Goal: Contribute content: Contribute content

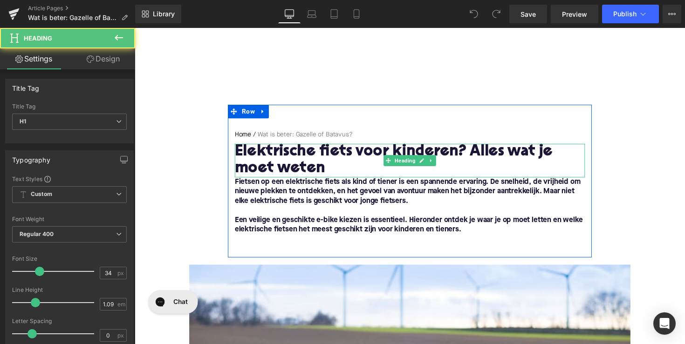
click at [308, 157] on h1 "Elektrische fiets voor kinderen? Alles wat je moet weten" at bounding box center [416, 164] width 359 height 34
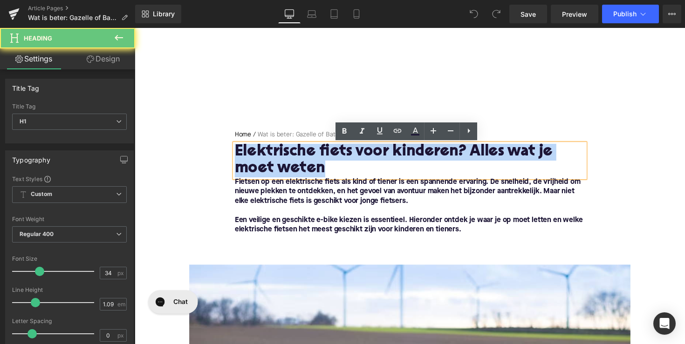
click at [308, 157] on h1 "Elektrische fiets voor kinderen? Alles wat je moet weten" at bounding box center [416, 164] width 359 height 34
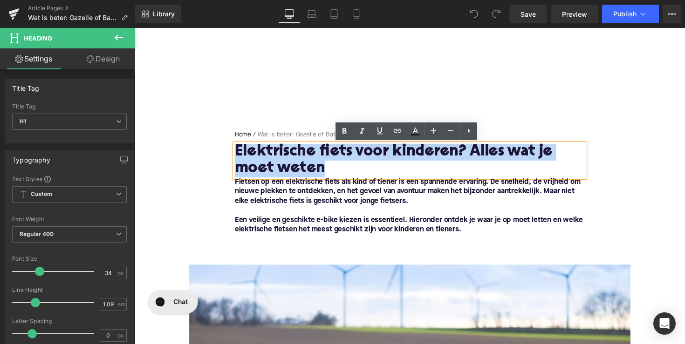
paste div
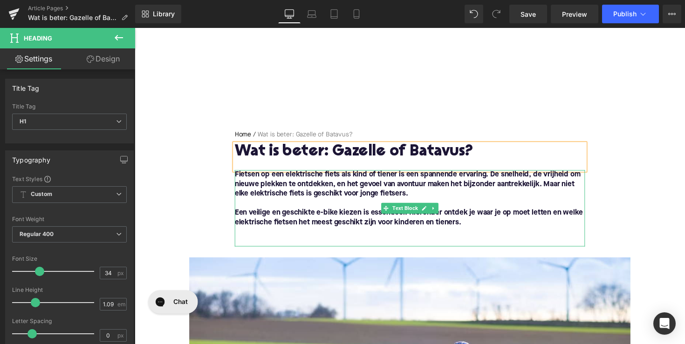
click at [350, 191] on font "Fietsen op een elektrische fiets als kind of tiener is een spannende ervaring. …" at bounding box center [414, 188] width 354 height 27
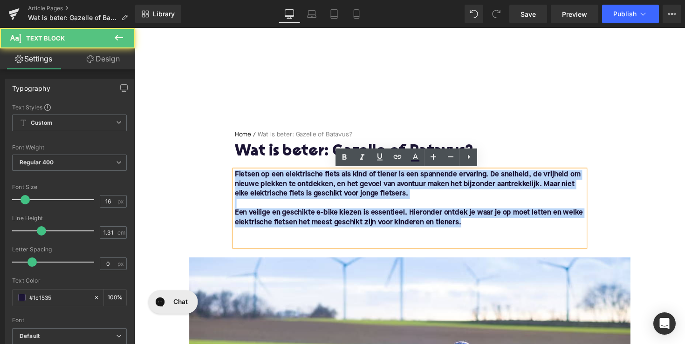
drag, startPoint x: 483, startPoint y: 231, endPoint x: 226, endPoint y: 178, distance: 261.7
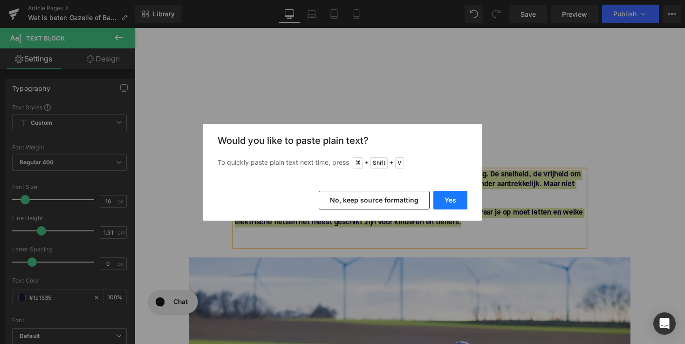
click at [451, 198] on button "Yes" at bounding box center [450, 200] width 34 height 19
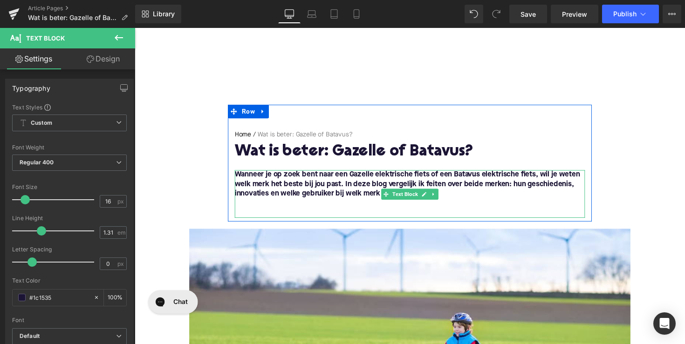
click at [374, 205] on p at bounding box center [416, 208] width 359 height 10
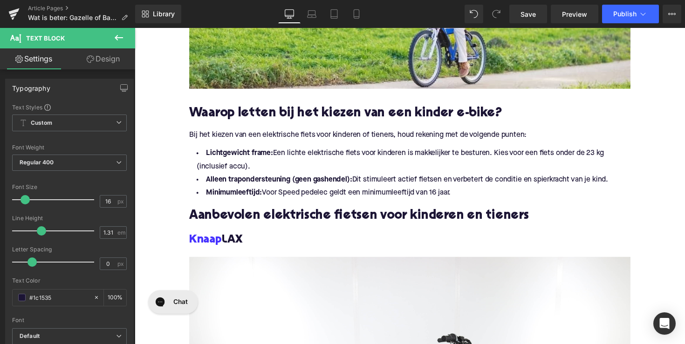
scroll to position [341, 0]
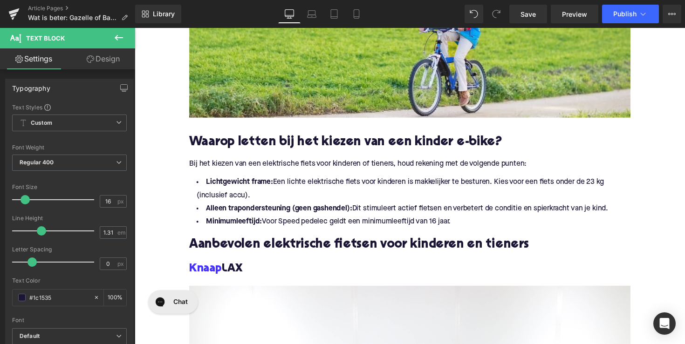
click at [344, 145] on h2 "Waarop letten bij het kiezen van een kinder e-bike?" at bounding box center [417, 145] width 452 height 14
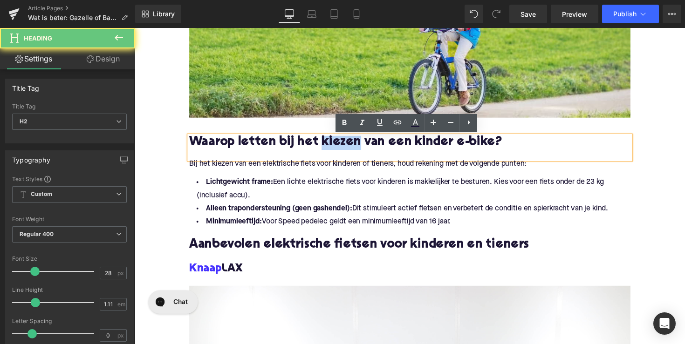
click at [344, 145] on h2 "Waarop letten bij het kiezen van een kinder e-bike?" at bounding box center [417, 145] width 452 height 14
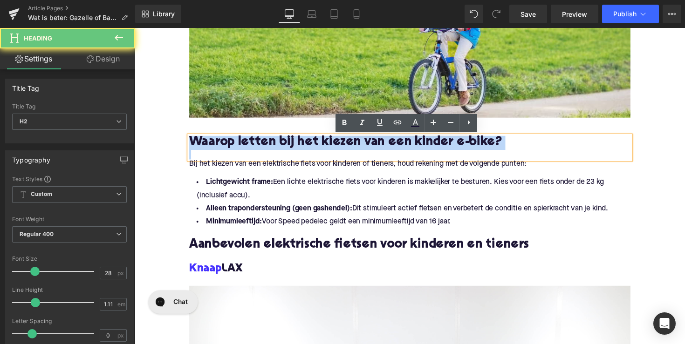
click at [344, 145] on h2 "Waarop letten bij het kiezen van een kinder e-bike?" at bounding box center [417, 145] width 452 height 14
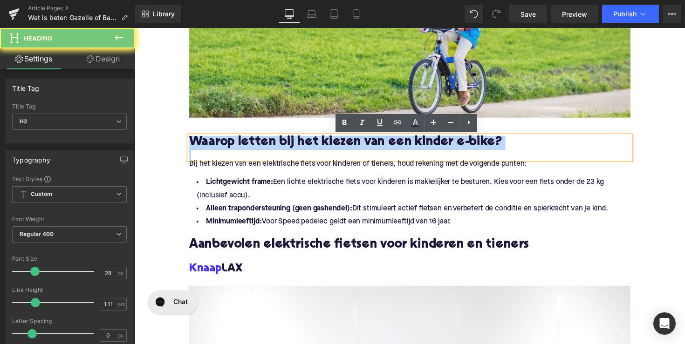
paste div
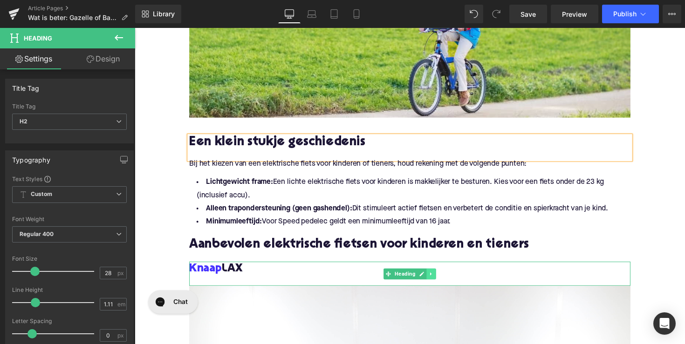
click at [434, 281] on link at bounding box center [439, 279] width 10 height 11
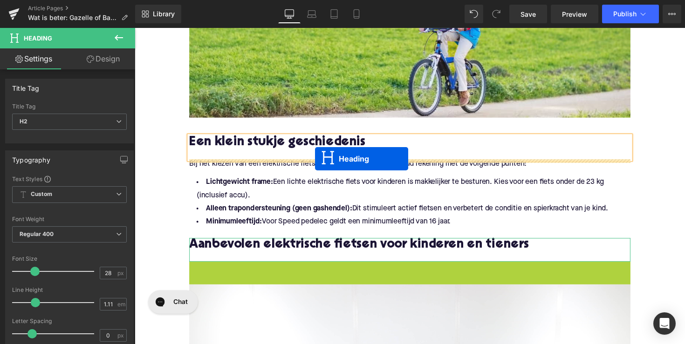
drag, startPoint x: 377, startPoint y: 277, endPoint x: 320, endPoint y: 162, distance: 128.3
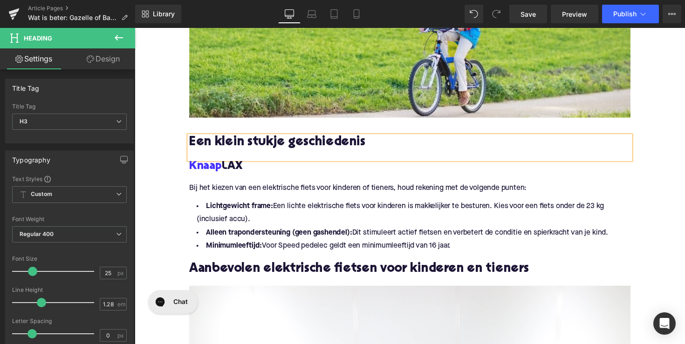
click at [225, 170] on h3 "Knaap LAX" at bounding box center [417, 170] width 452 height 15
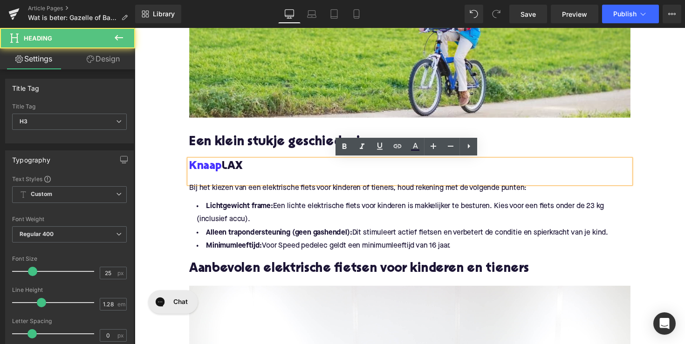
click at [225, 170] on h3 "Knaap LAX" at bounding box center [417, 170] width 452 height 15
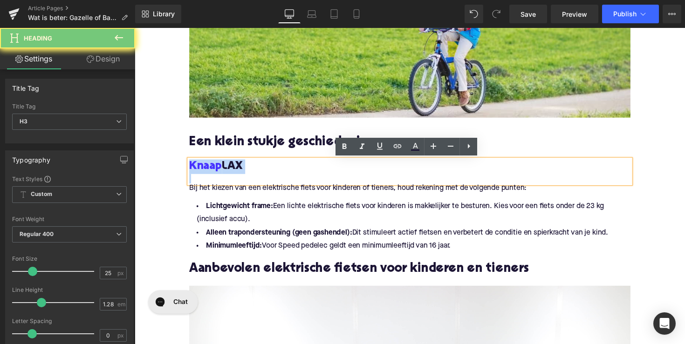
paste div
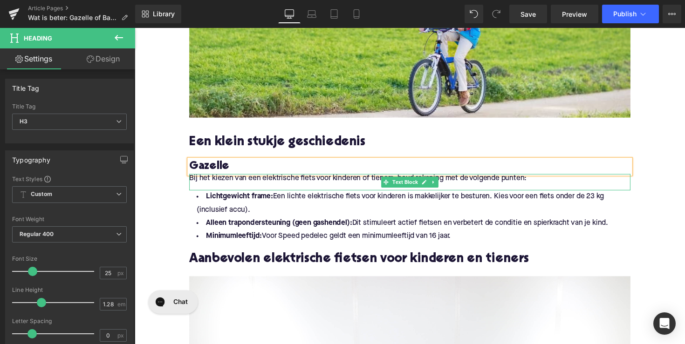
click at [345, 182] on p "Bij het kiezen van een elektrische fiets voor kinderen of tieners, houd rekenin…" at bounding box center [417, 182] width 452 height 10
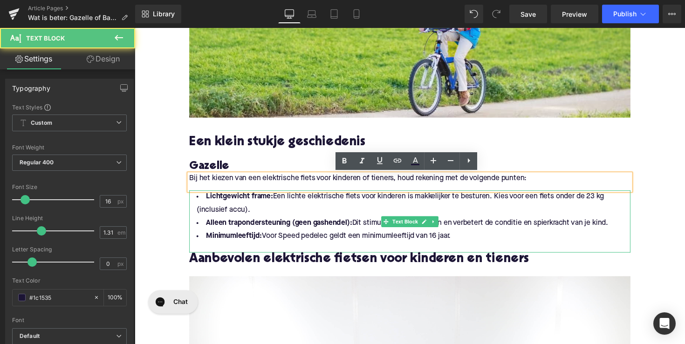
drag, startPoint x: 464, startPoint y: 222, endPoint x: 491, endPoint y: 190, distance: 41.4
click at [464, 222] on li "Alleen trapondersteuning (geen gashendel): Dit stimuleert actief fietsen en ver…" at bounding box center [417, 228] width 452 height 14
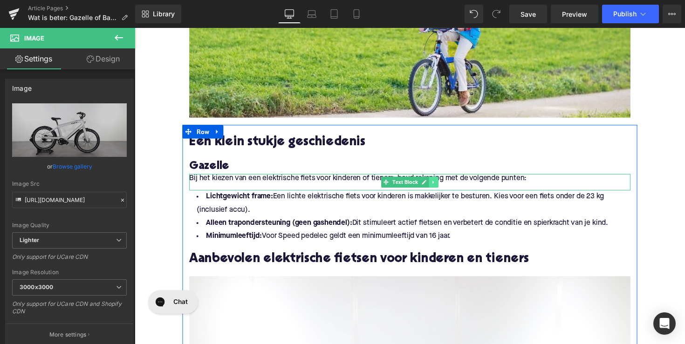
click at [440, 187] on icon at bounding box center [440, 185] width 1 height 3
click at [446, 188] on icon at bounding box center [445, 186] width 5 height 6
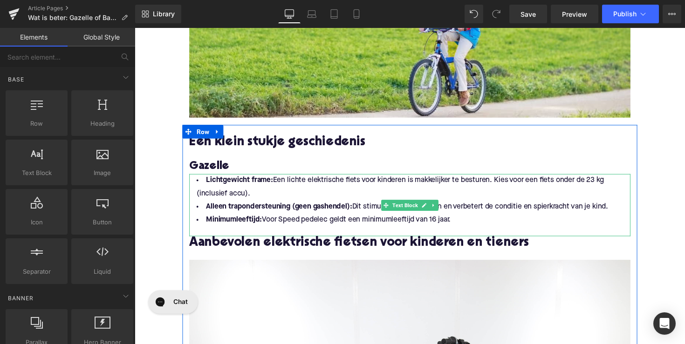
click at [388, 223] on li "Minimumleeftijd: Voor Speed pedelec geldt een minimumleeftijd van 16 jaar." at bounding box center [417, 225] width 452 height 14
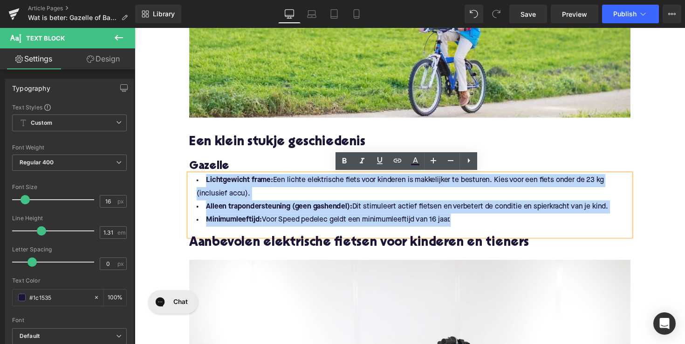
drag, startPoint x: 468, startPoint y: 225, endPoint x: 198, endPoint y: 180, distance: 274.3
click at [198, 180] on ul "Lichtgewicht frame: Een lichte elektrische fiets voor kinderen is makkelijker t…" at bounding box center [417, 204] width 452 height 54
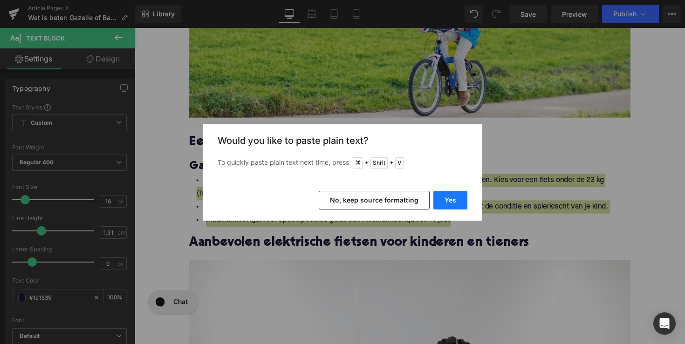
click at [444, 205] on button "Yes" at bounding box center [450, 200] width 34 height 19
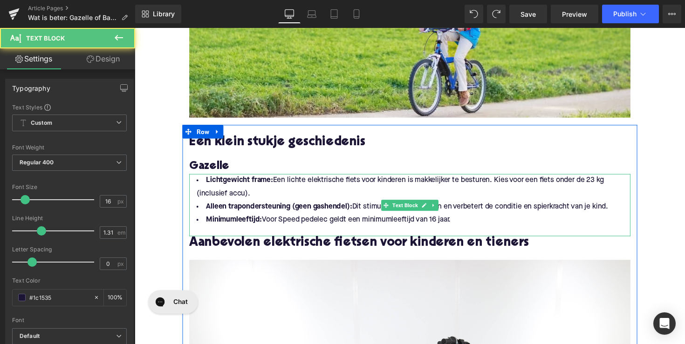
click at [484, 220] on li "Minimumleeftijd: Voor Speed pedelec geldt een minimumleeftijd van 16 jaar." at bounding box center [417, 225] width 452 height 14
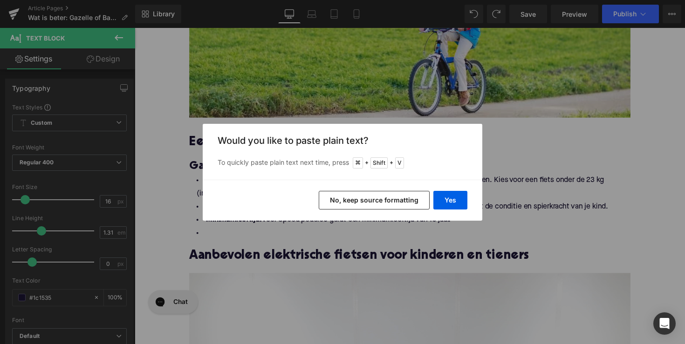
click at [431, 197] on div "Yes No, keep source formatting" at bounding box center [343, 200] width 280 height 41
click at [437, 197] on button "Yes" at bounding box center [450, 200] width 34 height 19
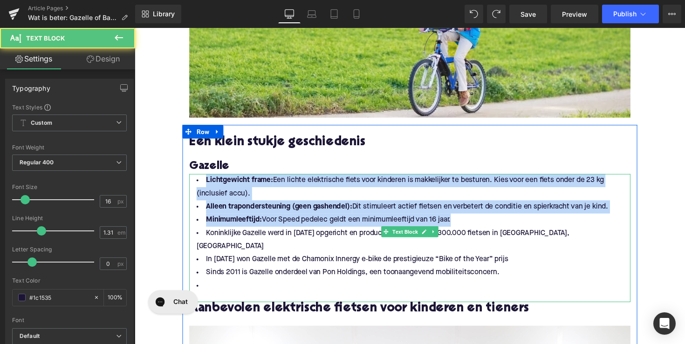
drag, startPoint x: 482, startPoint y: 222, endPoint x: 196, endPoint y: 182, distance: 288.8
click at [196, 182] on ul "Lichtgewicht frame: Een lichte elektrische fiets voor kinderen is makkelijker t…" at bounding box center [417, 238] width 452 height 122
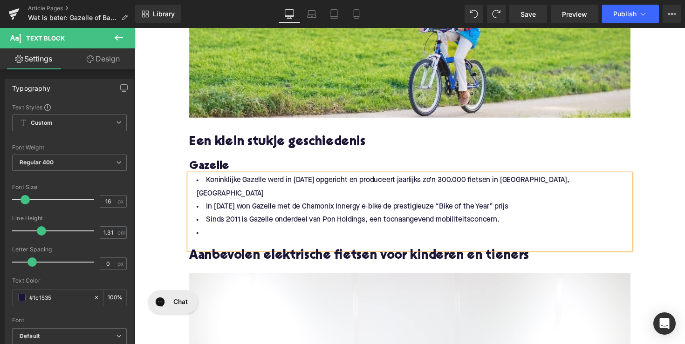
click at [210, 232] on li at bounding box center [417, 239] width 452 height 14
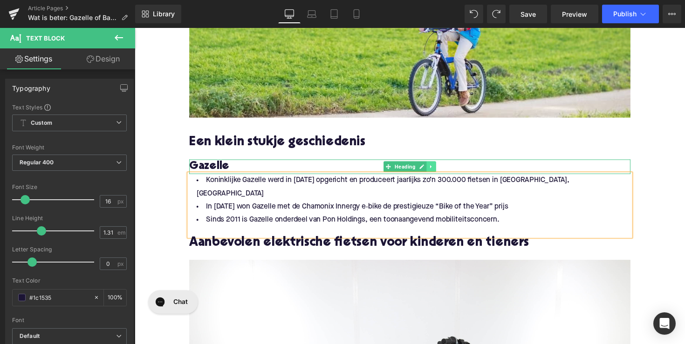
click at [437, 169] on icon at bounding box center [438, 170] width 5 height 6
click at [434, 171] on icon at bounding box center [433, 170] width 5 height 5
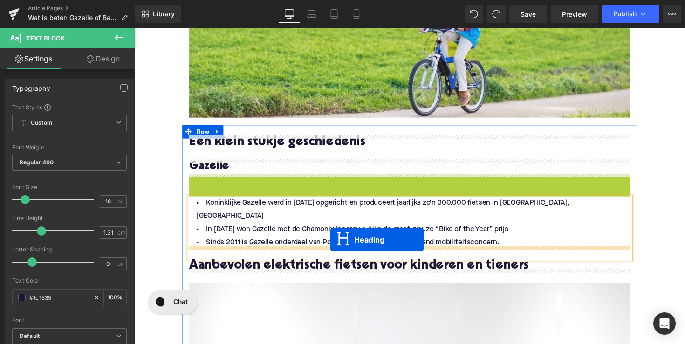
drag, startPoint x: 392, startPoint y: 187, endPoint x: 335, endPoint y: 245, distance: 81.4
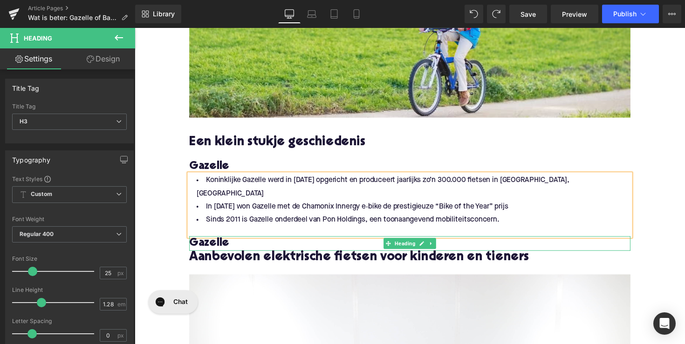
click at [213, 241] on h3 "Gazelle" at bounding box center [417, 248] width 452 height 15
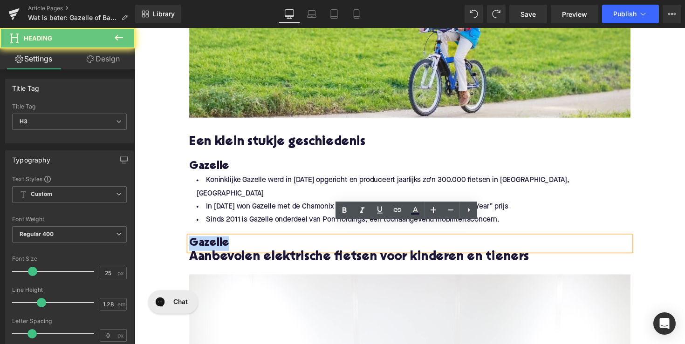
click at [213, 241] on h3 "Gazelle" at bounding box center [417, 248] width 452 height 15
paste div
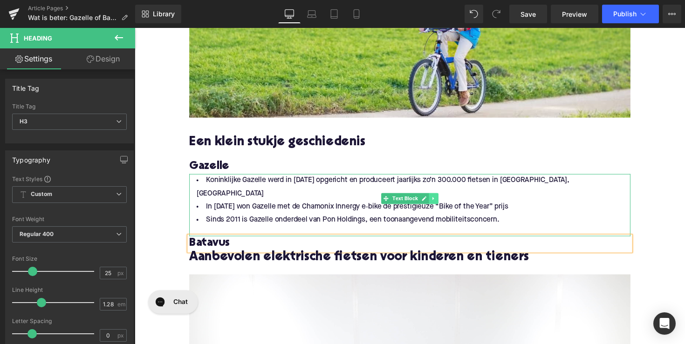
click at [443, 199] on link at bounding box center [441, 202] width 10 height 11
click at [436, 204] on icon at bounding box center [435, 202] width 5 height 5
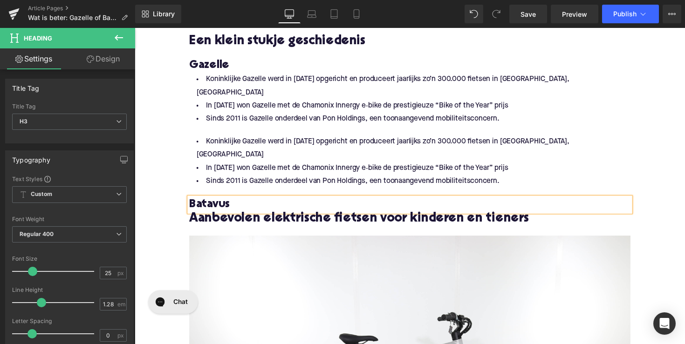
scroll to position [421, 0]
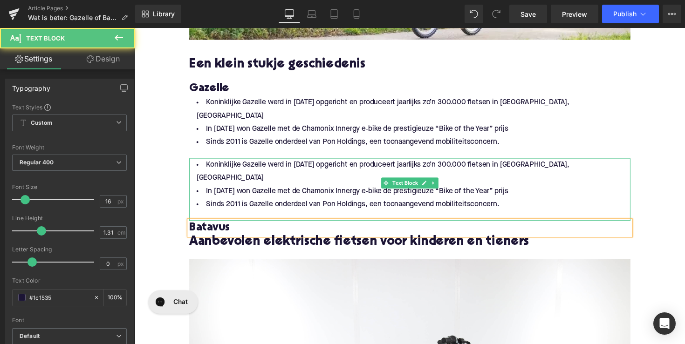
click at [382, 202] on li "Sinds 2011 is Gazelle onderdeel van Pon Holdings, een toonaangevend mobiliteits…" at bounding box center [417, 209] width 452 height 14
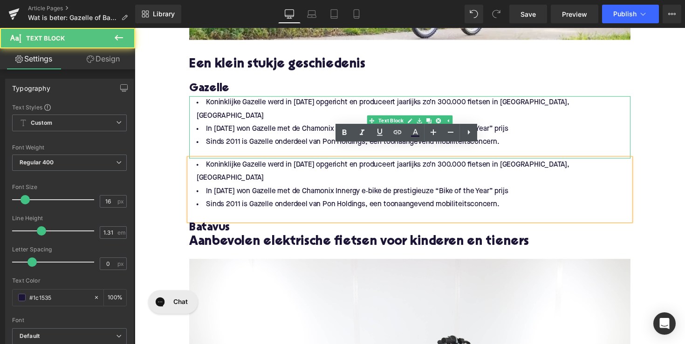
click at [325, 100] on div at bounding box center [417, 99] width 452 height 2
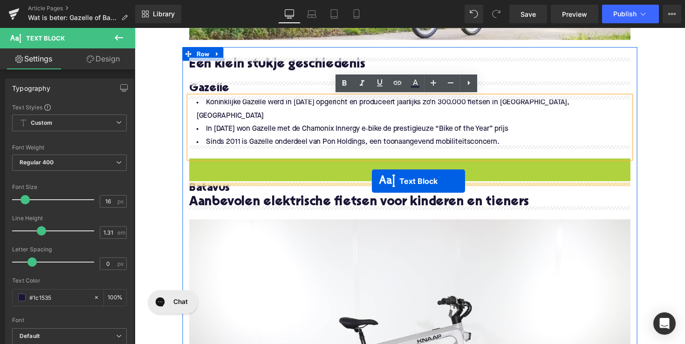
drag, startPoint x: 386, startPoint y: 173, endPoint x: 377, endPoint y: 185, distance: 15.0
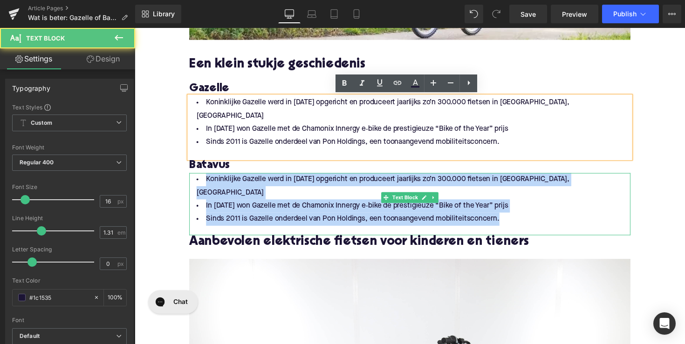
drag, startPoint x: 510, startPoint y: 194, endPoint x: 183, endPoint y: 164, distance: 328.4
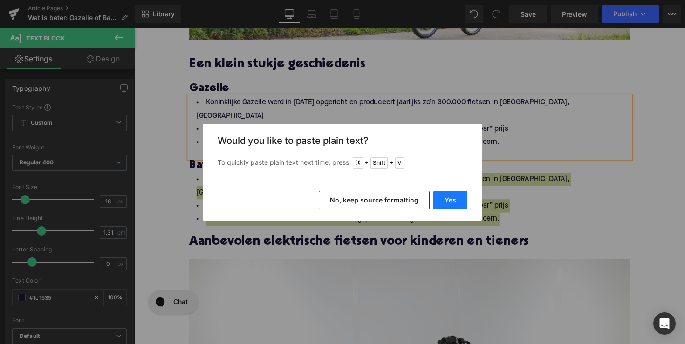
click at [448, 197] on button "Yes" at bounding box center [450, 200] width 34 height 19
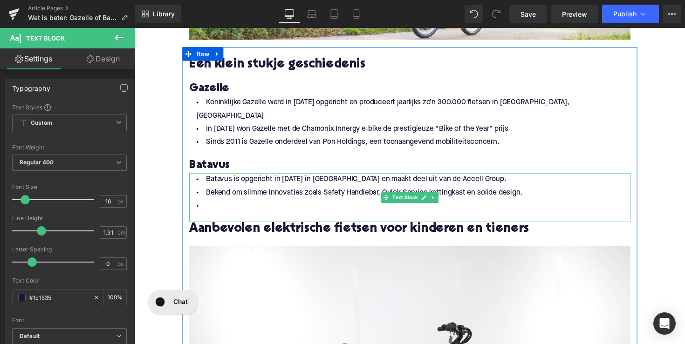
click at [254, 204] on li at bounding box center [417, 211] width 452 height 14
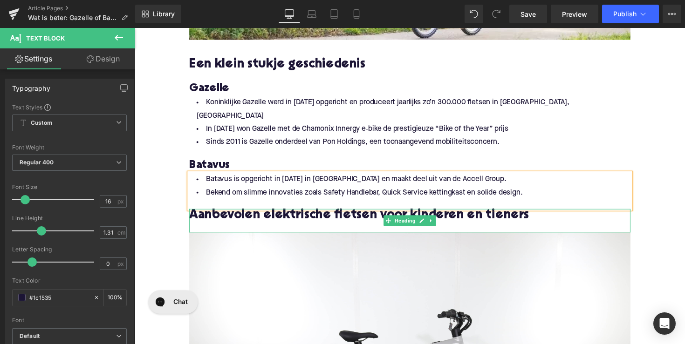
click at [307, 213] on h2 "Aanbevolen elektrische fietsen voor kinderen en tieners" at bounding box center [417, 220] width 452 height 14
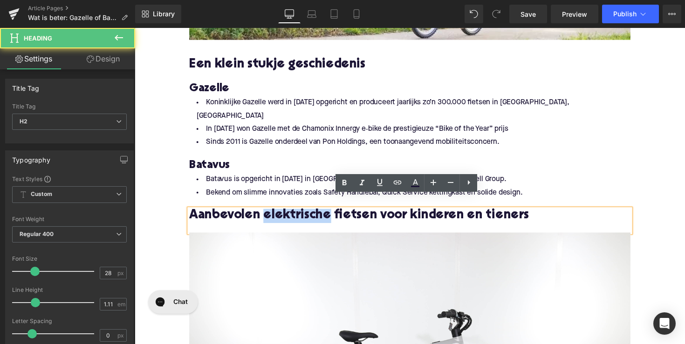
click at [307, 213] on h2 "Aanbevolen elektrische fietsen voor kinderen en tieners" at bounding box center [417, 220] width 452 height 14
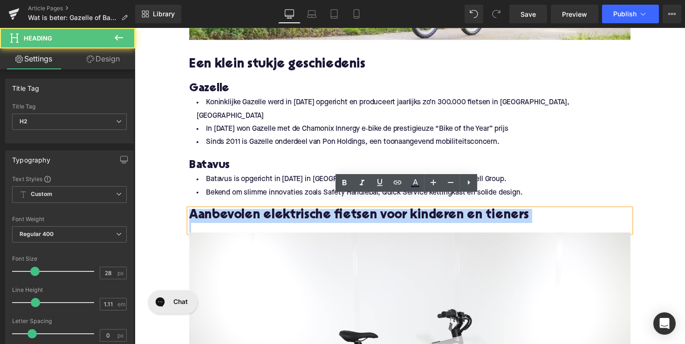
click at [307, 213] on h2 "Aanbevolen elektrische fietsen voor kinderen en tieners" at bounding box center [417, 220] width 452 height 14
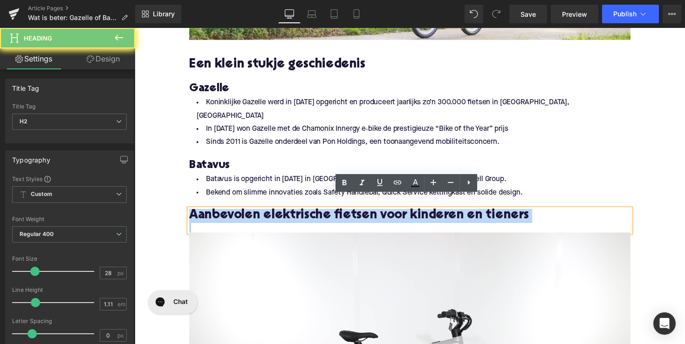
paste div
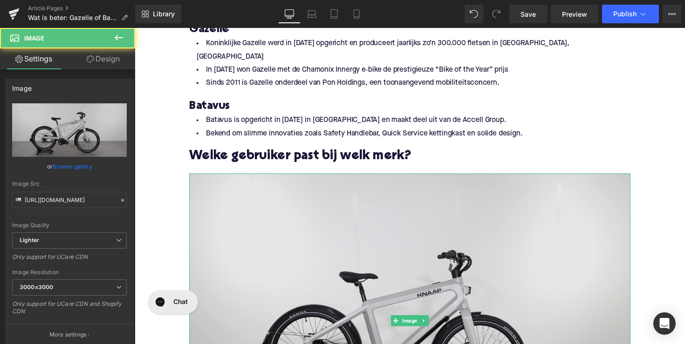
scroll to position [517, 0]
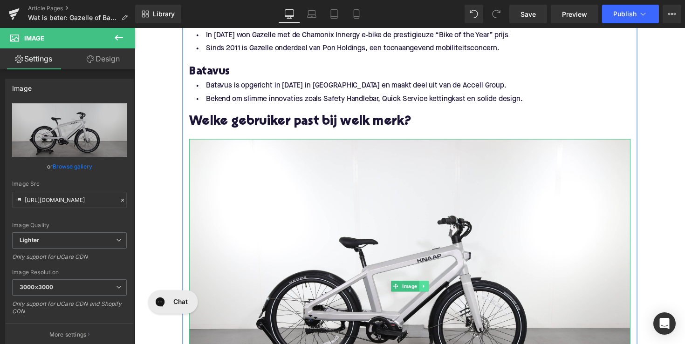
click at [431, 290] on icon at bounding box center [430, 293] width 5 height 6
click at [433, 290] on icon at bounding box center [435, 292] width 5 height 5
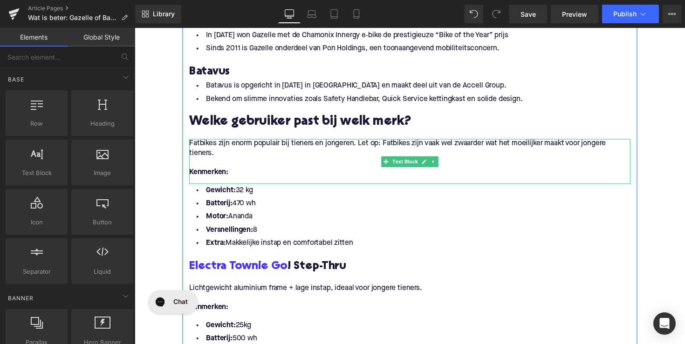
click at [212, 142] on p "Fatbikes zijn enorm populair bij tieners en jongeren. Let op: Fatbikes zijn vaa…" at bounding box center [417, 152] width 452 height 20
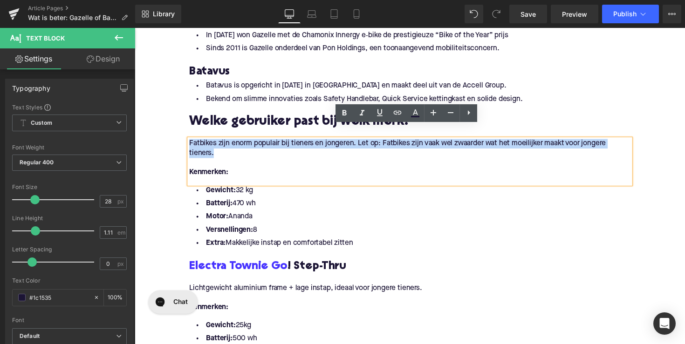
drag, startPoint x: 225, startPoint y: 142, endPoint x: 184, endPoint y: 132, distance: 41.7
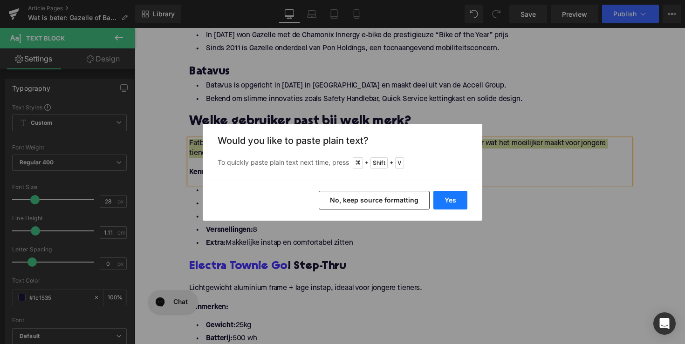
click at [437, 192] on button "Yes" at bounding box center [450, 200] width 34 height 19
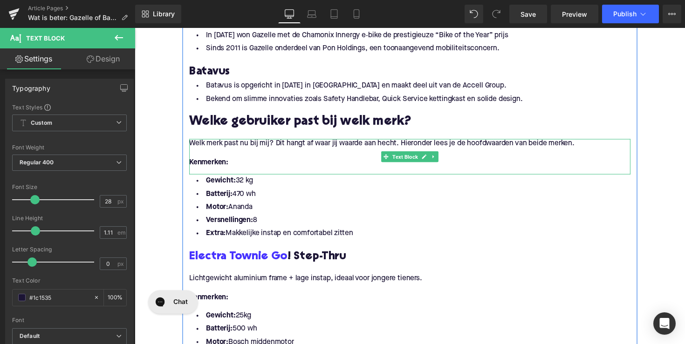
click at [250, 161] on p "Kenmerken:" at bounding box center [417, 166] width 452 height 10
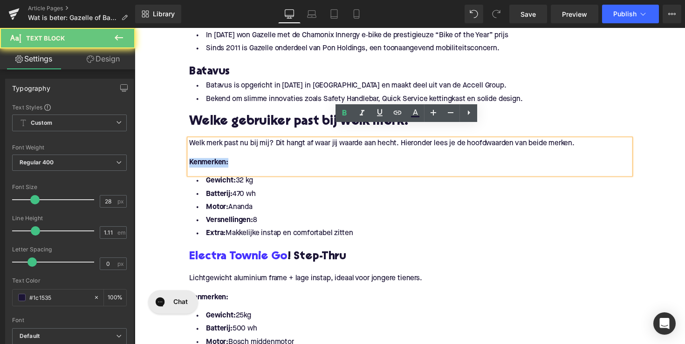
drag, startPoint x: 244, startPoint y: 152, endPoint x: 174, endPoint y: 152, distance: 69.9
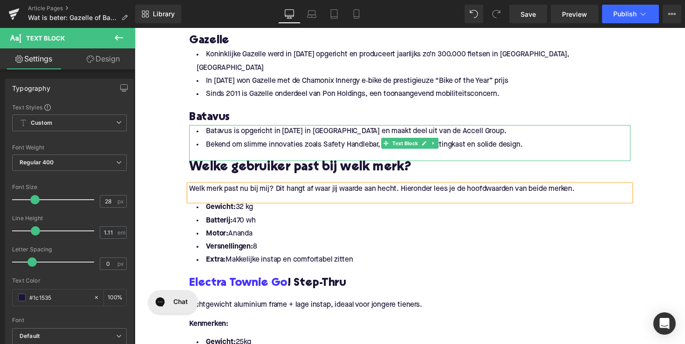
scroll to position [461, 0]
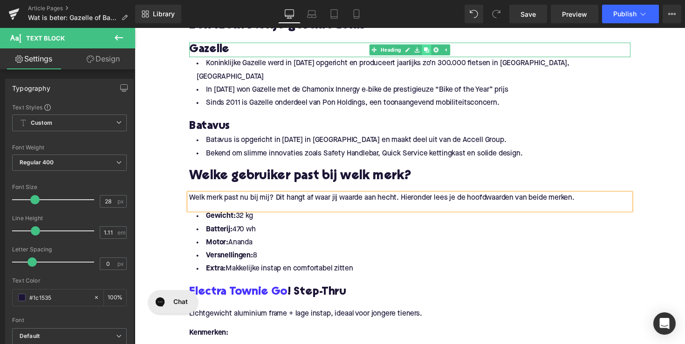
click at [431, 50] on icon at bounding box center [433, 50] width 5 height 5
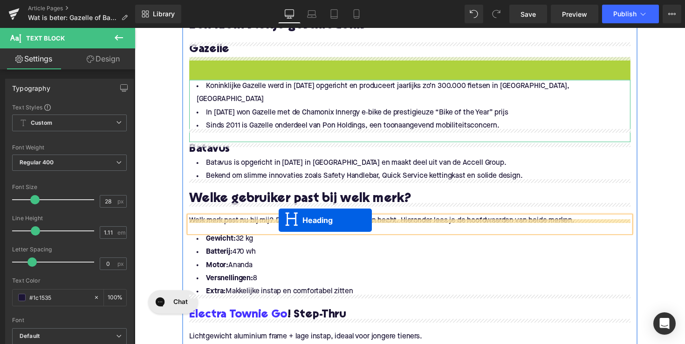
drag, startPoint x: 390, startPoint y: 67, endPoint x: 282, endPoint y: 225, distance: 191.4
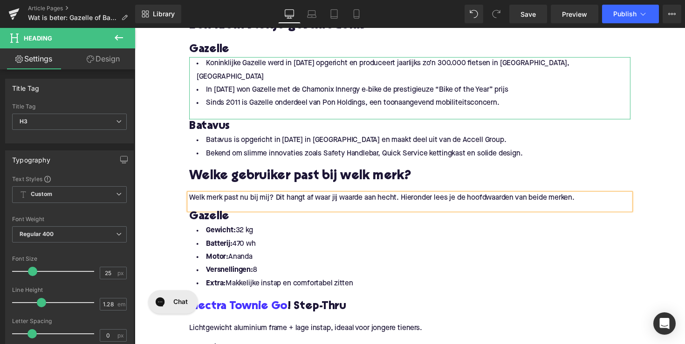
click at [200, 214] on h3 "Gazelle" at bounding box center [417, 221] width 452 height 15
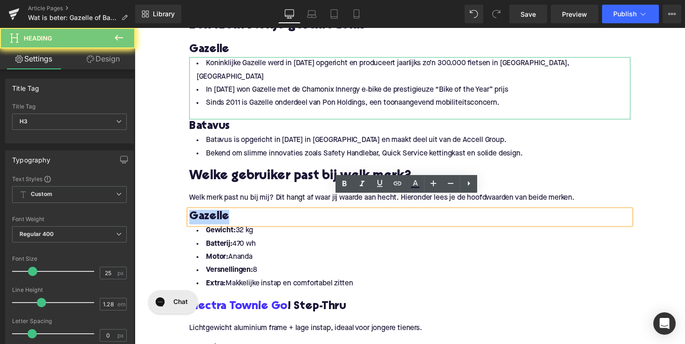
click at [200, 214] on h3 "Gazelle" at bounding box center [417, 221] width 452 height 15
paste div
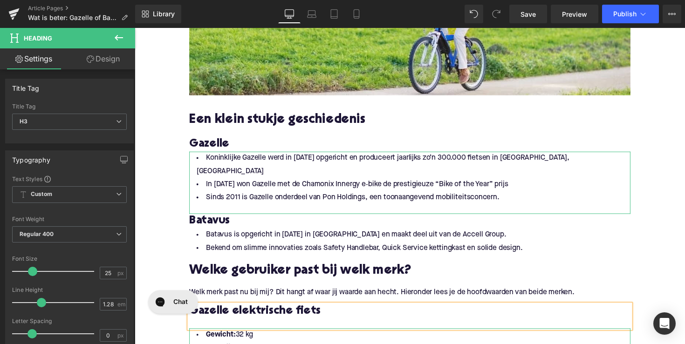
scroll to position [354, 0]
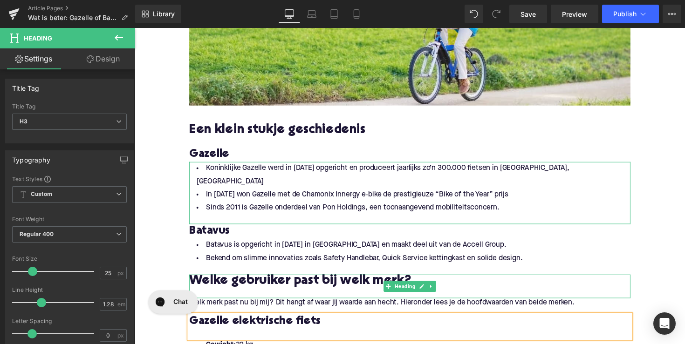
click at [271, 282] on h2 "Welke gebruiker past bij welk merk?" at bounding box center [417, 288] width 452 height 14
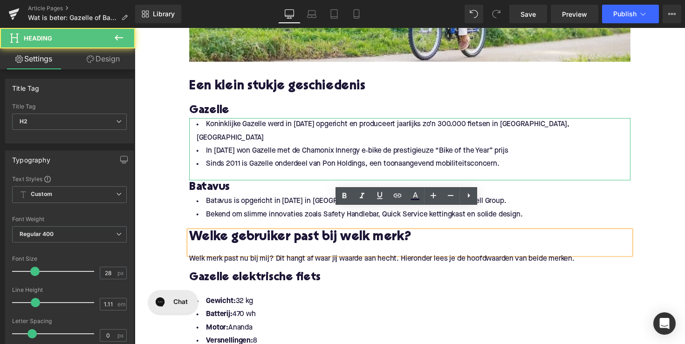
scroll to position [408, 0]
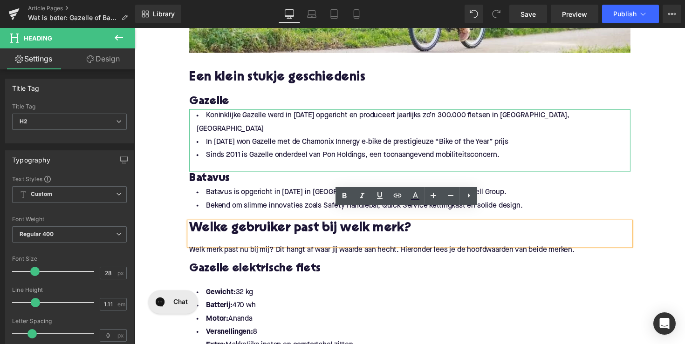
click at [264, 268] on h3 "Gazelle elektrische fiets" at bounding box center [417, 275] width 452 height 15
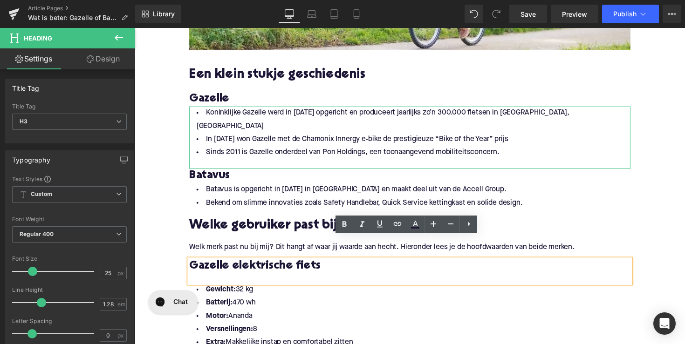
scroll to position [505, 0]
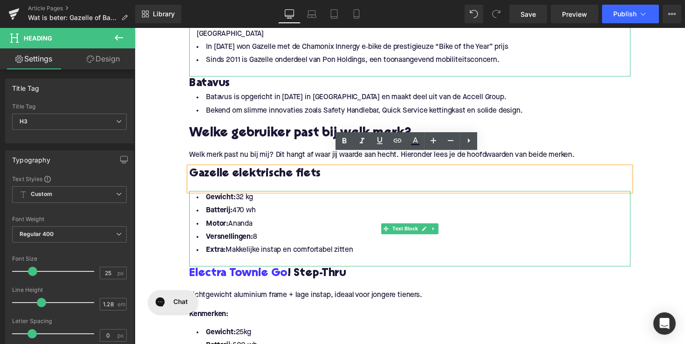
click at [370, 249] on li "Extra: Makkelijke instap en comfortabel zitten" at bounding box center [417, 256] width 452 height 14
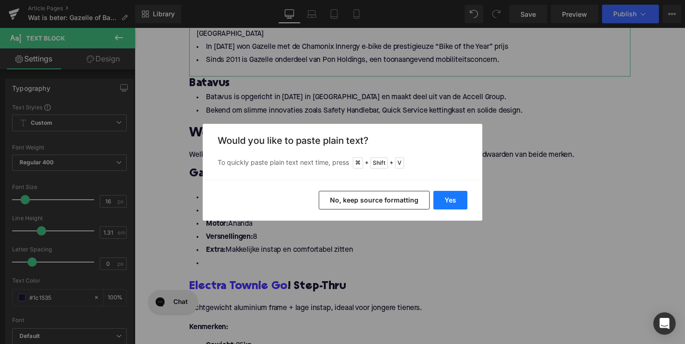
click at [456, 194] on button "Yes" at bounding box center [450, 200] width 34 height 19
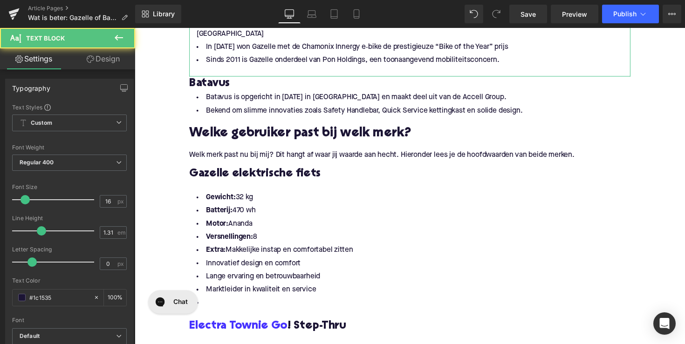
drag, startPoint x: 366, startPoint y: 239, endPoint x: 179, endPoint y: 184, distance: 195.2
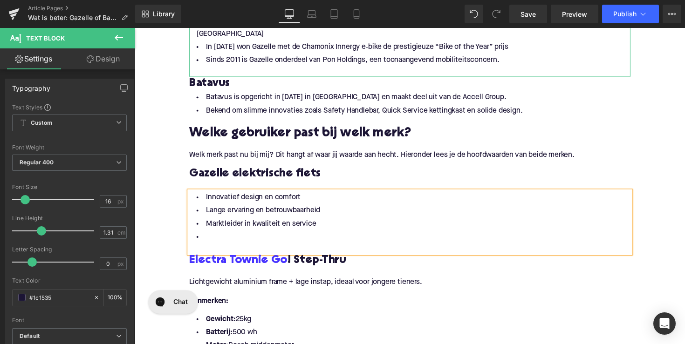
click at [211, 236] on li at bounding box center [417, 243] width 452 height 14
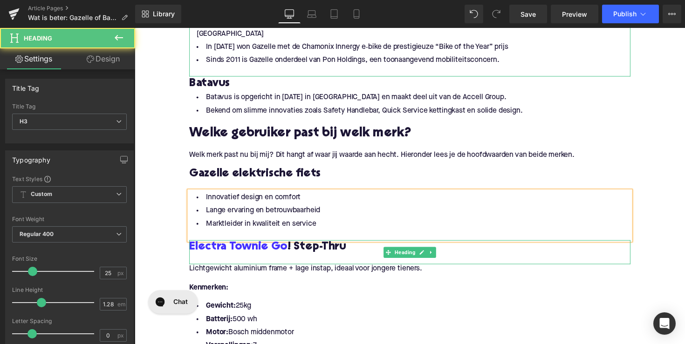
click at [311, 246] on h3 "Electra Townie Go ! Step-Thru" at bounding box center [417, 253] width 452 height 15
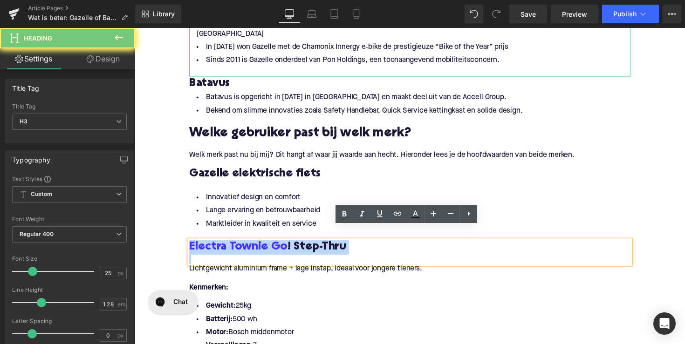
paste div
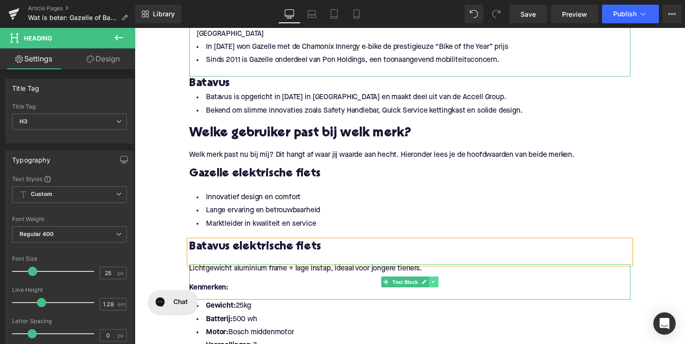
click at [443, 283] on link at bounding box center [441, 288] width 10 height 11
click at [441, 283] on link at bounding box center [446, 288] width 10 height 11
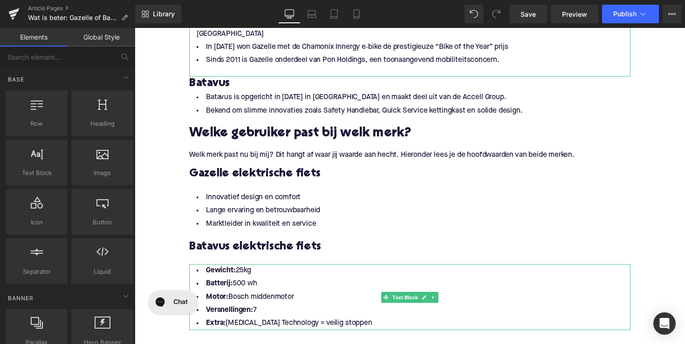
click at [362, 305] on div "Rendering Content" at bounding box center [342, 307] width 57 height 10
click at [354, 311] on div "Rendering Content" at bounding box center [342, 307] width 57 height 10
click at [348, 311] on div "Rendering Content" at bounding box center [342, 307] width 57 height 10
click at [347, 324] on li "Extra: Flat Foot Technology = veilig stoppen" at bounding box center [417, 331] width 452 height 14
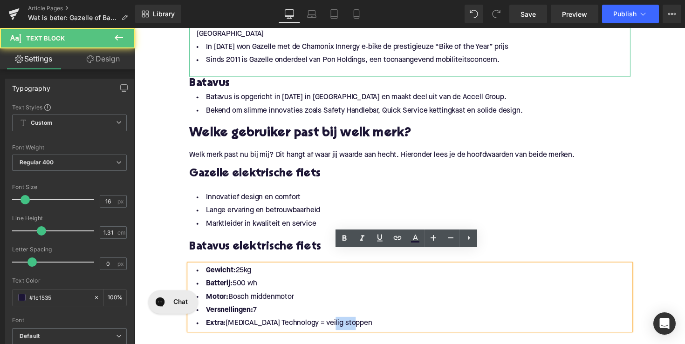
click at [348, 324] on li "Extra: Flat Foot Technology = veilig stoppen" at bounding box center [417, 331] width 452 height 14
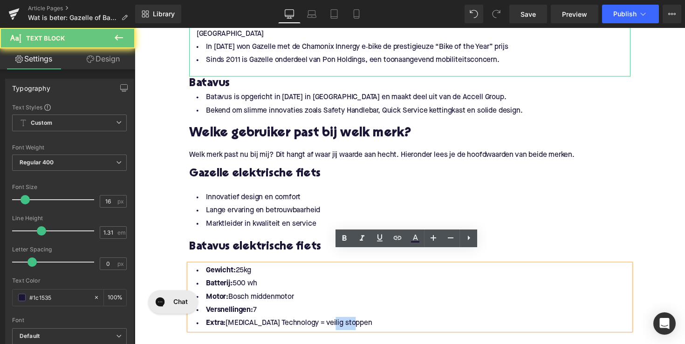
click at [353, 324] on li "Extra: Flat Foot Technology = veilig stoppen" at bounding box center [417, 331] width 452 height 14
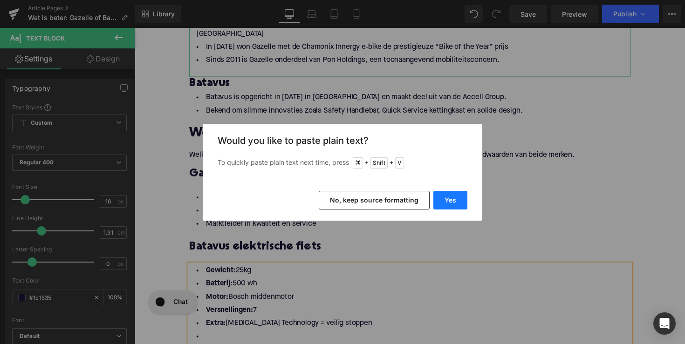
click at [449, 201] on button "Yes" at bounding box center [450, 200] width 34 height 19
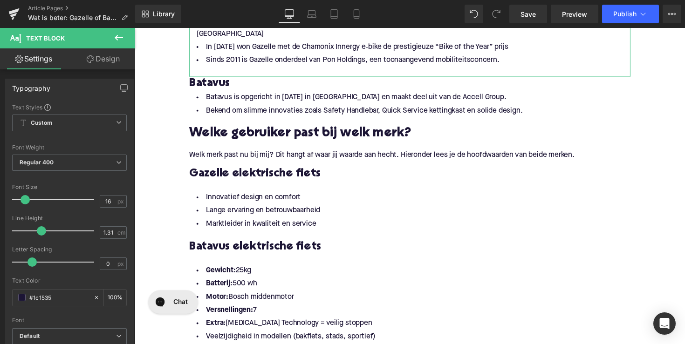
drag, startPoint x: 492, startPoint y: 339, endPoint x: 184, endPoint y: 264, distance: 317.3
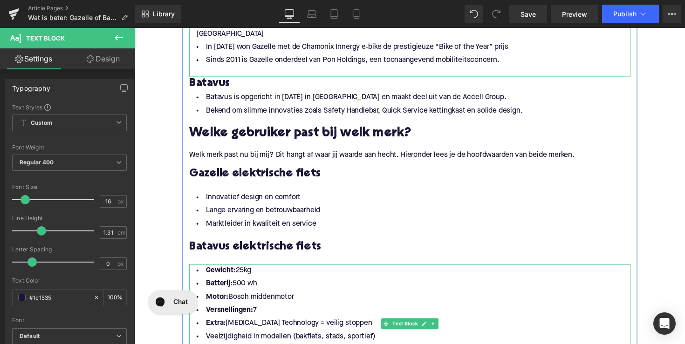
click at [286, 284] on li "Batterij: 500 wh" at bounding box center [417, 291] width 452 height 14
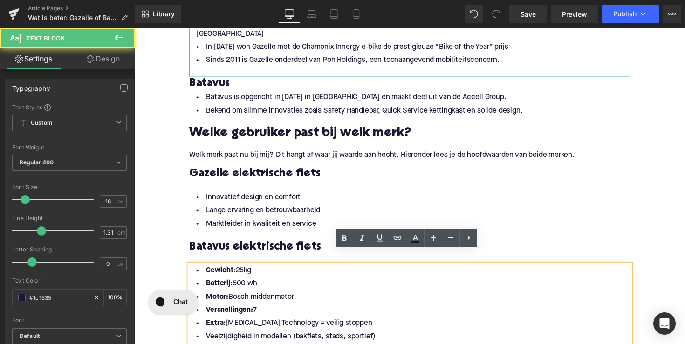
click at [357, 312] on div "Rendering Content" at bounding box center [342, 307] width 57 height 10
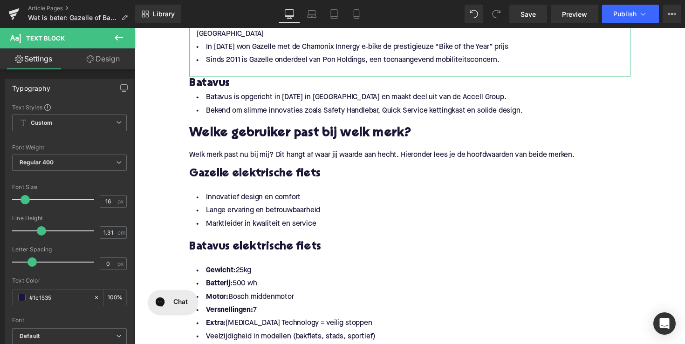
click at [348, 312] on div "Rendering Content" at bounding box center [342, 307] width 57 height 10
click at [344, 309] on div "Rendering Content" at bounding box center [342, 307] width 57 height 10
click at [348, 311] on div "Rendering Content" at bounding box center [342, 307] width 57 height 10
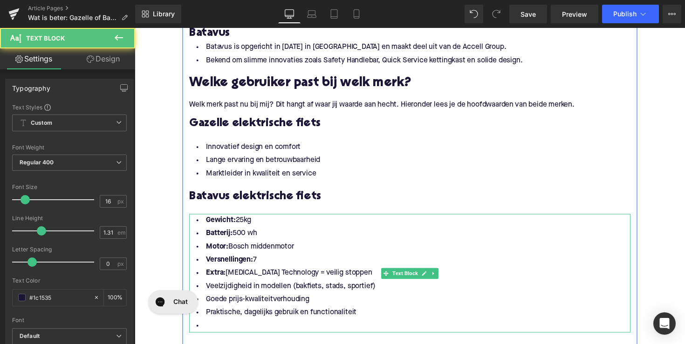
click at [304, 246] on li "Motor: Bosch middenmotor" at bounding box center [417, 253] width 452 height 14
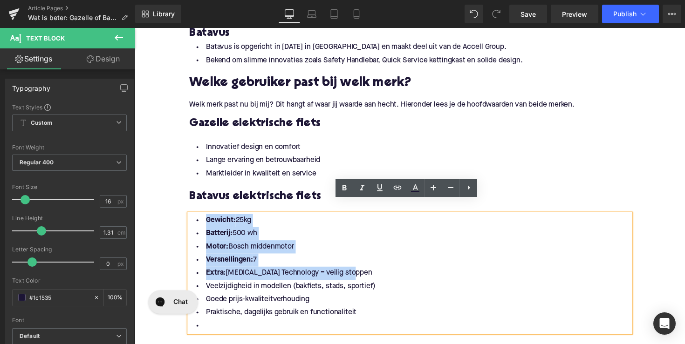
drag, startPoint x: 350, startPoint y: 266, endPoint x: 182, endPoint y: 203, distance: 179.0
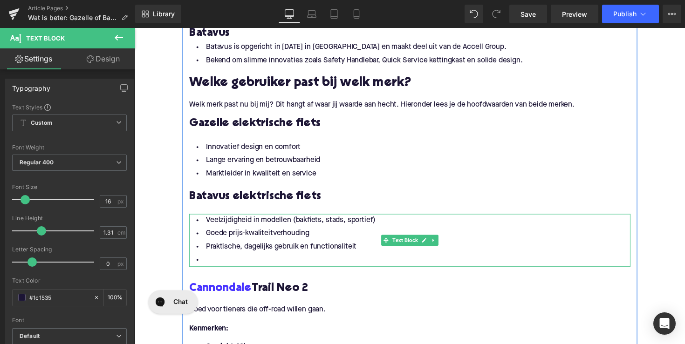
click at [214, 259] on li at bounding box center [417, 266] width 452 height 14
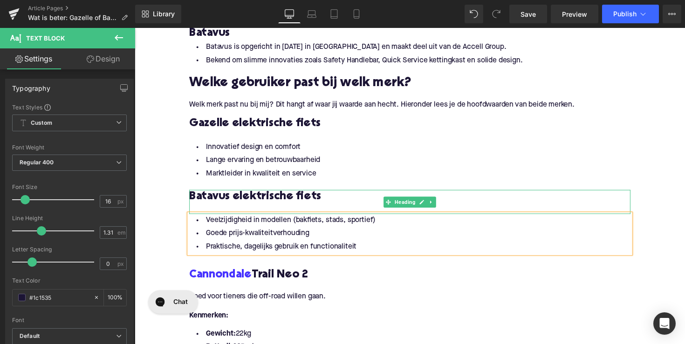
click at [273, 194] on h3 "Batavus elektrische fiets" at bounding box center [417, 201] width 452 height 15
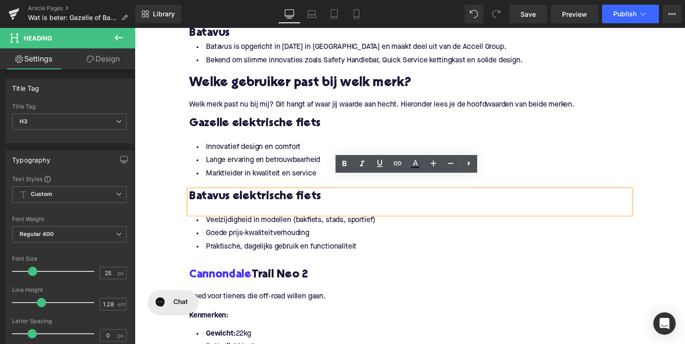
click at [285, 274] on h3 "Cannondale Trail Neo 2" at bounding box center [417, 281] width 452 height 15
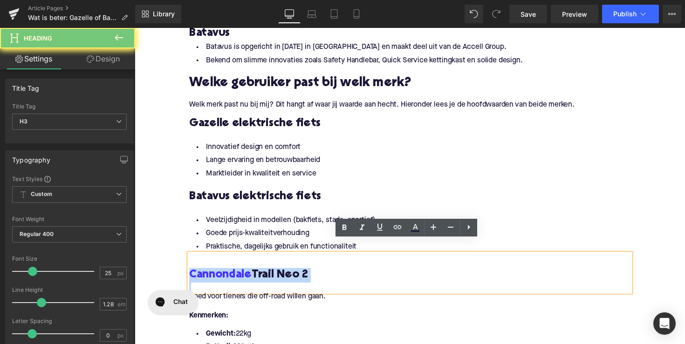
paste div
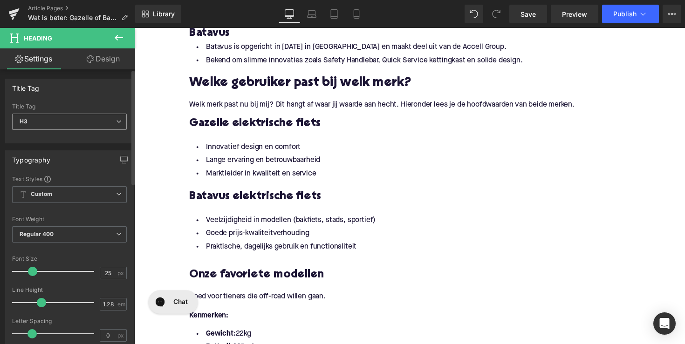
click at [96, 125] on span "H3" at bounding box center [69, 122] width 115 height 16
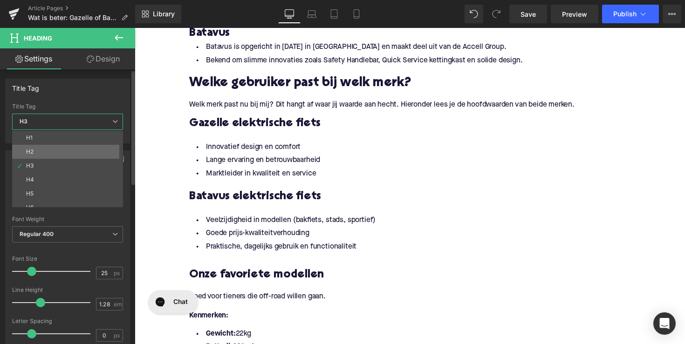
click at [76, 152] on li "H2" at bounding box center [69, 152] width 115 height 14
type input "28"
type input "1.11"
type input "100"
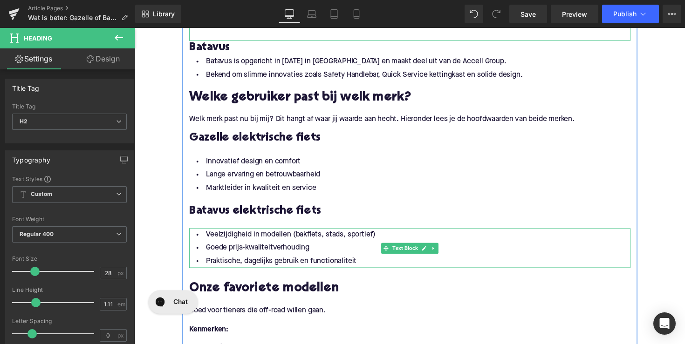
scroll to position [535, 0]
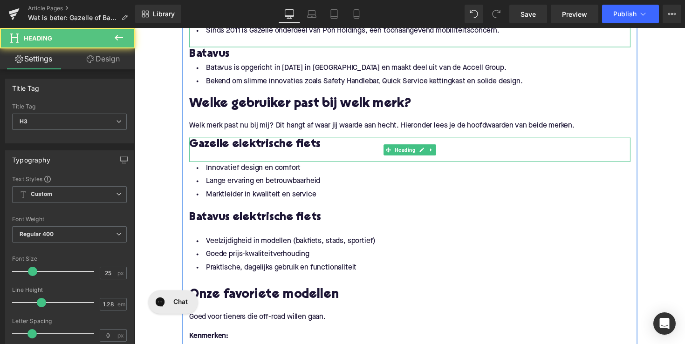
click at [337, 140] on h3 "Gazelle elektrische fiets" at bounding box center [417, 147] width 452 height 15
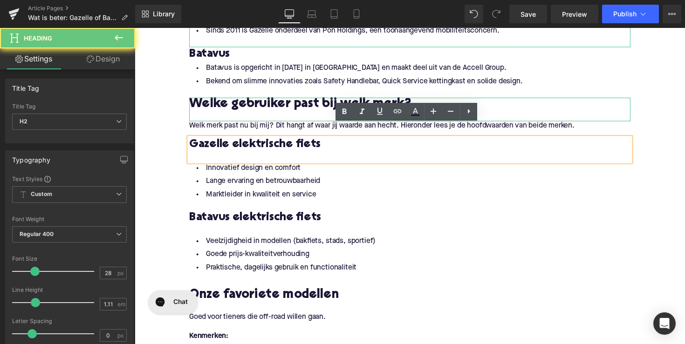
click at [306, 114] on div at bounding box center [417, 119] width 452 height 10
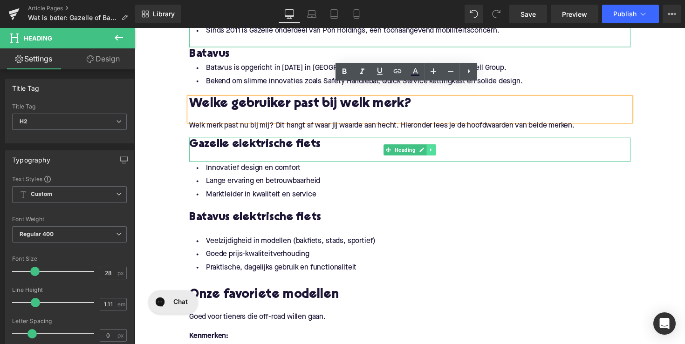
click at [434, 147] on link at bounding box center [439, 152] width 10 height 11
click at [431, 150] on icon at bounding box center [433, 152] width 5 height 5
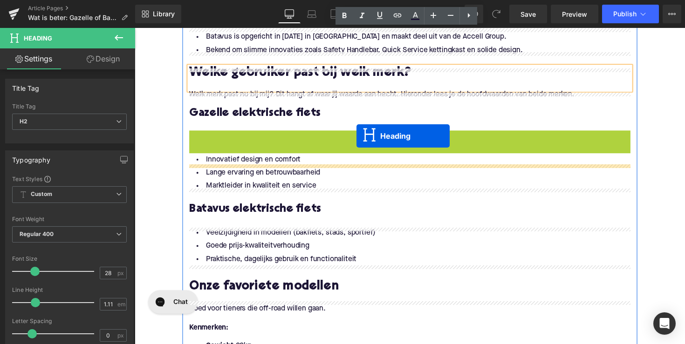
scroll to position [593, 0]
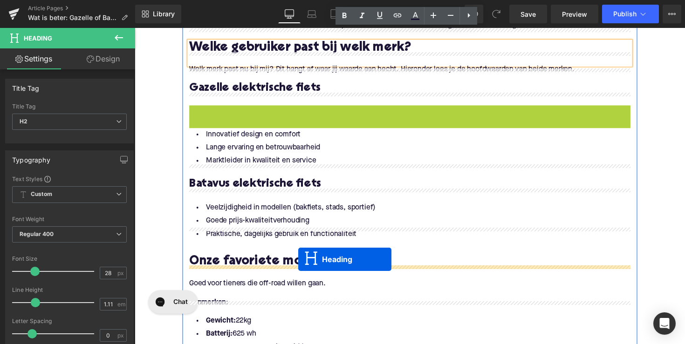
drag, startPoint x: 392, startPoint y: 165, endPoint x: 302, endPoint y: 265, distance: 134.3
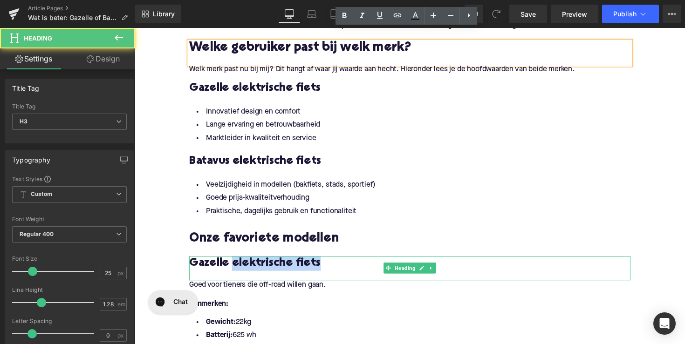
drag, startPoint x: 231, startPoint y: 255, endPoint x: 324, endPoint y: 257, distance: 93.2
click at [324, 262] on h3 "Gazelle elektrische fiets" at bounding box center [417, 269] width 452 height 15
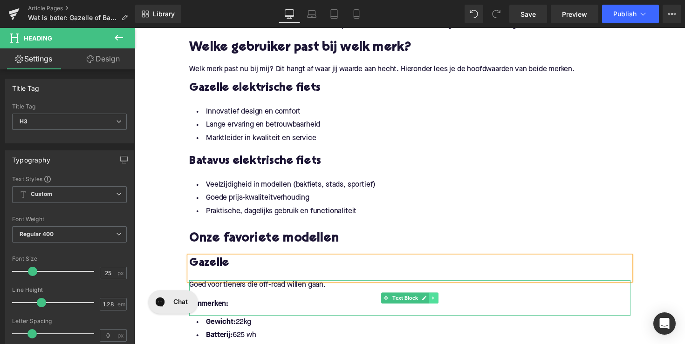
click at [436, 300] on link at bounding box center [441, 305] width 10 height 11
click at [443, 302] on icon at bounding box center [445, 304] width 5 height 5
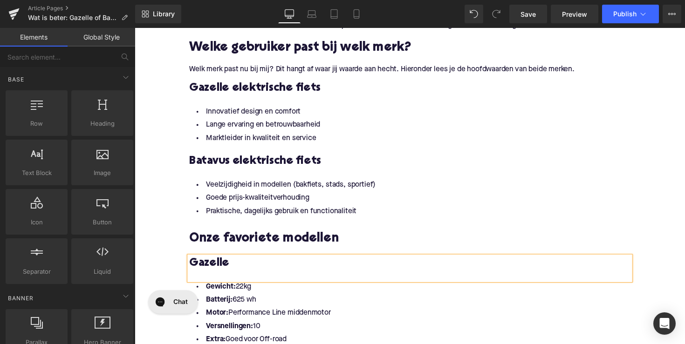
click at [421, 196] on li "Goede prijs-kwaliteitverhouding" at bounding box center [417, 203] width 452 height 14
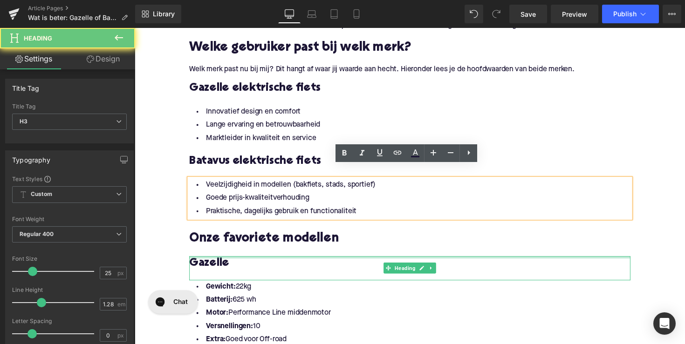
click at [414, 262] on div "Gazelle Heading" at bounding box center [417, 274] width 452 height 25
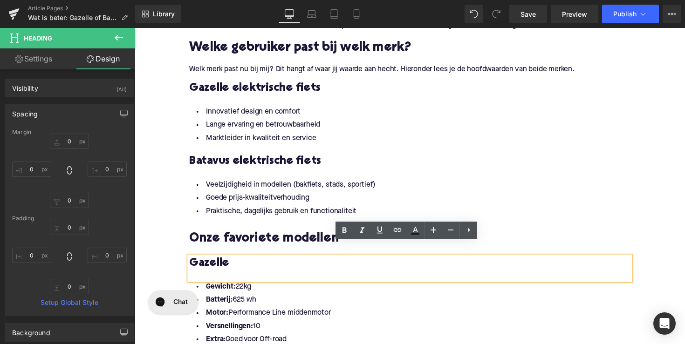
click at [392, 210] on li "Praktische, dagelijks gebruik en functionaliteit" at bounding box center [417, 217] width 452 height 14
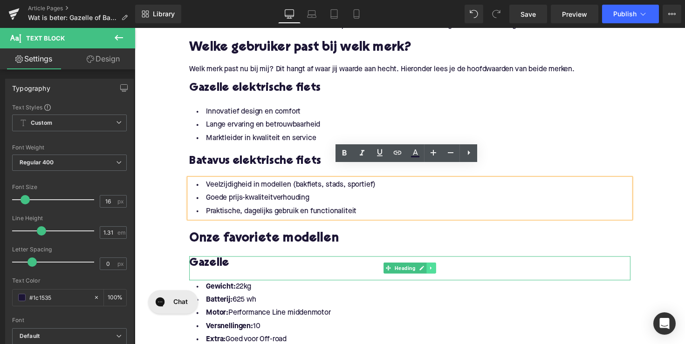
click at [437, 269] on link at bounding box center [439, 274] width 10 height 11
click at [430, 269] on link at bounding box center [434, 274] width 10 height 11
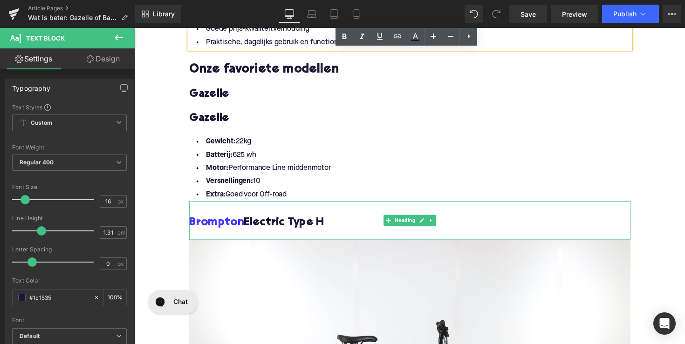
scroll to position [761, 0]
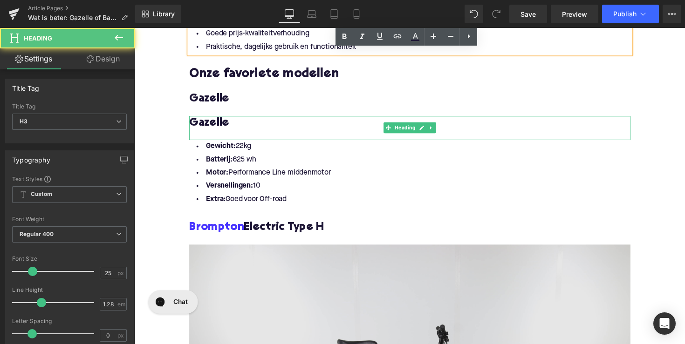
click at [206, 118] on h3 "Gazelle" at bounding box center [417, 125] width 452 height 15
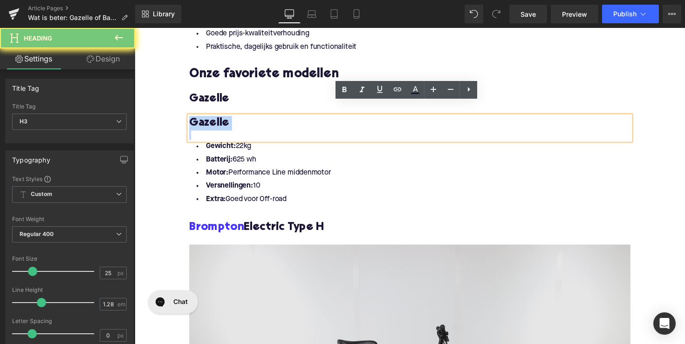
paste div
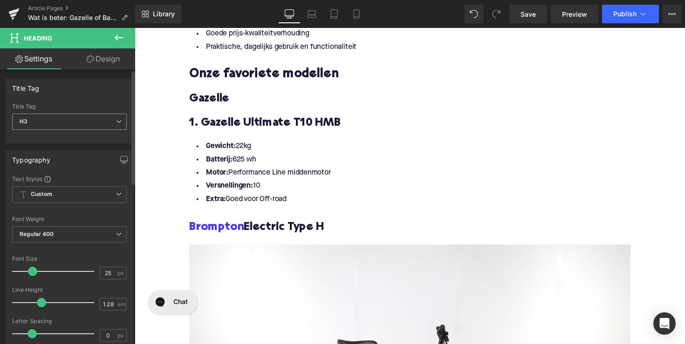
click at [92, 116] on span "H3" at bounding box center [69, 122] width 115 height 16
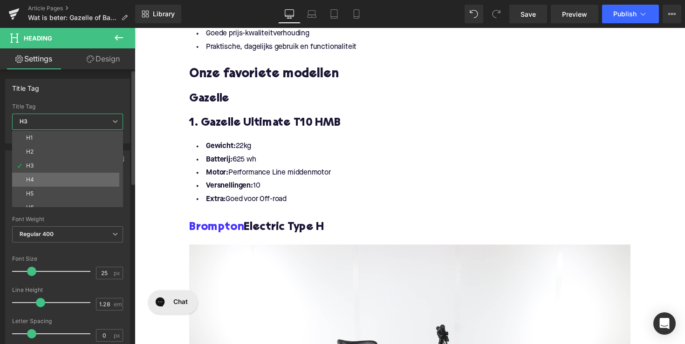
click at [76, 178] on li "H4" at bounding box center [69, 180] width 115 height 14
type input "21"
type input "1.33"
type input "100"
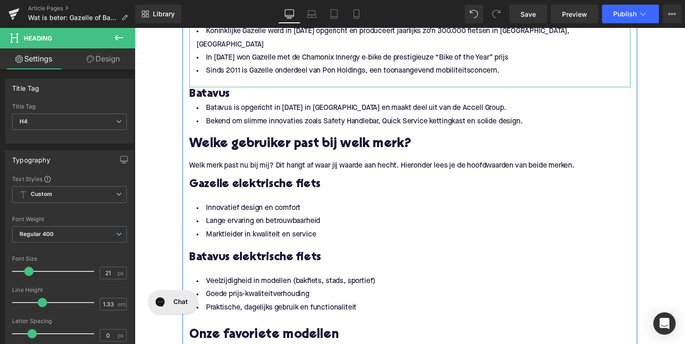
scroll to position [466, 0]
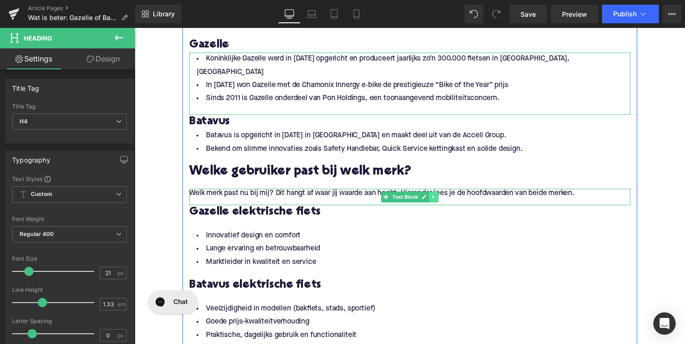
click at [443, 196] on link at bounding box center [441, 201] width 10 height 11
click at [435, 199] on icon at bounding box center [435, 201] width 5 height 5
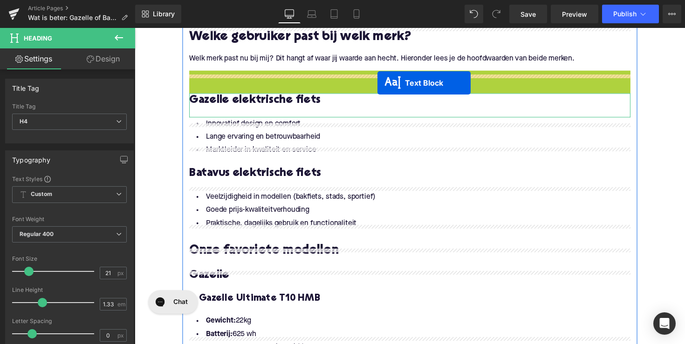
scroll to position [634, 0]
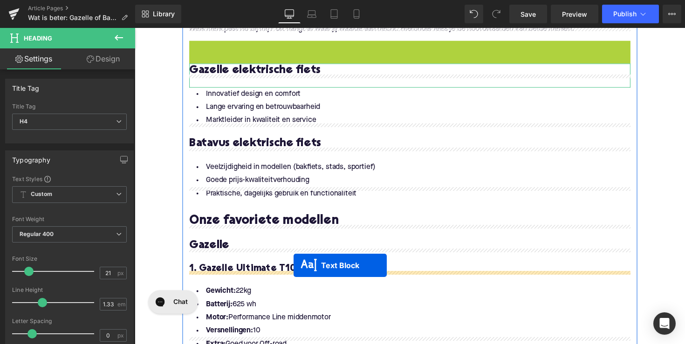
drag, startPoint x: 389, startPoint y: 204, endPoint x: 297, endPoint y: 272, distance: 114.3
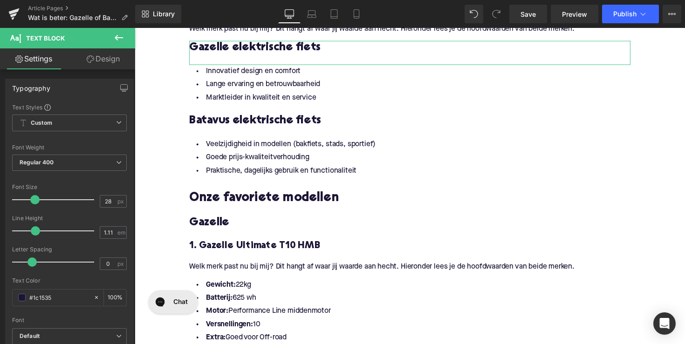
click at [258, 268] on p "Welk merk past nu bij mij? Dit hangt af waar jij waarde aan hecht. Hieronder le…" at bounding box center [417, 273] width 452 height 10
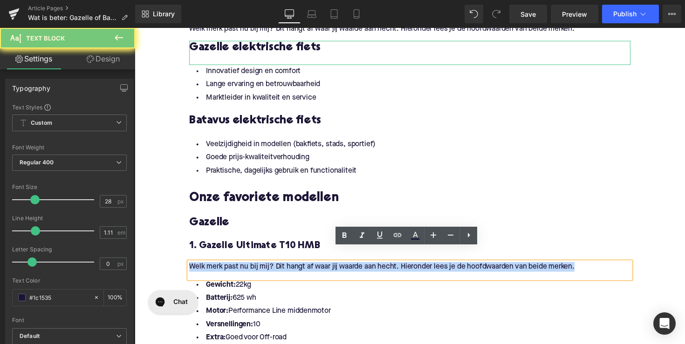
click at [258, 268] on p "Welk merk past nu bij mij? Dit hangt af waar jij waarde aan hecht. Hieronder le…" at bounding box center [417, 273] width 452 height 10
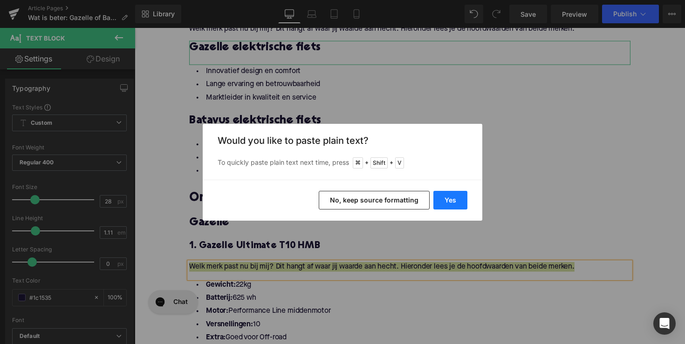
click at [450, 201] on button "Yes" at bounding box center [450, 200] width 34 height 19
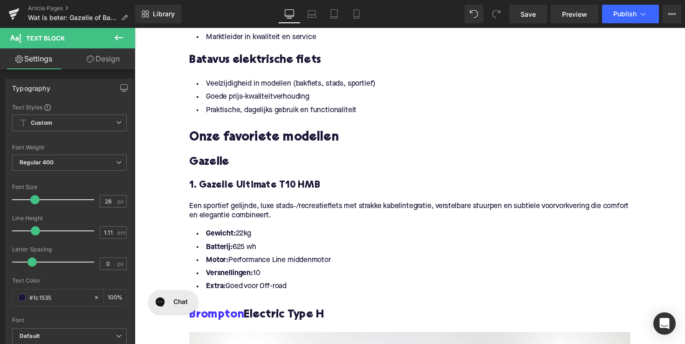
scroll to position [729, 0]
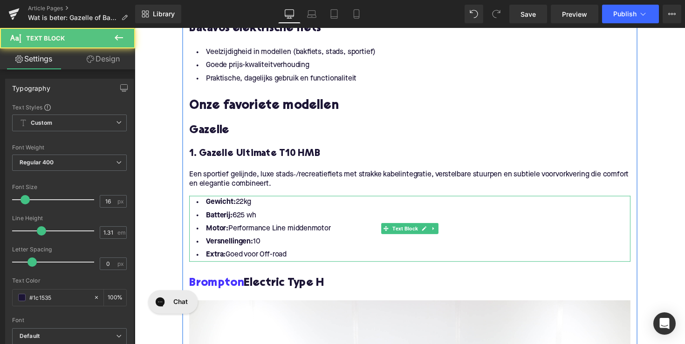
click at [306, 254] on li "Extra: Goed voor Off-road" at bounding box center [417, 261] width 452 height 14
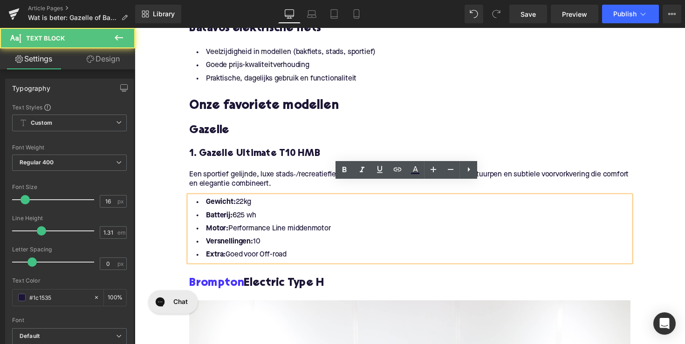
click at [297, 254] on li "Extra: Goed voor Off-road" at bounding box center [417, 261] width 452 height 14
click at [290, 254] on li "Extra: Goed voor Off-road" at bounding box center [417, 261] width 452 height 14
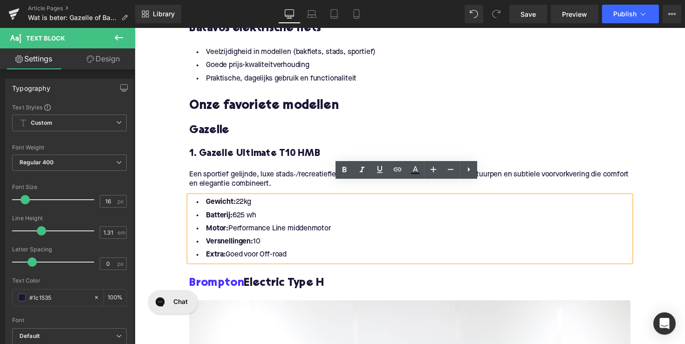
click at [295, 254] on li "Extra: Goed voor Off-road" at bounding box center [417, 261] width 452 height 14
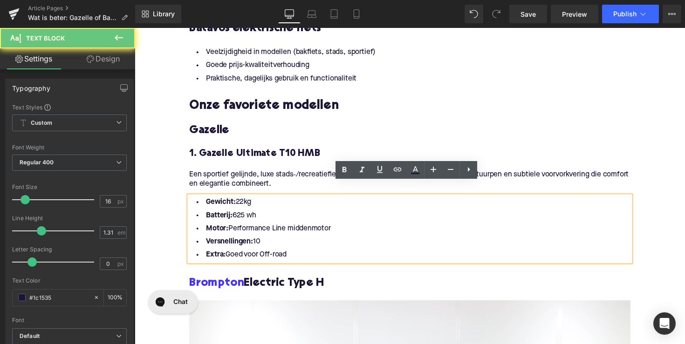
click at [295, 254] on li "Extra: Goed voor Off-road" at bounding box center [417, 261] width 452 height 14
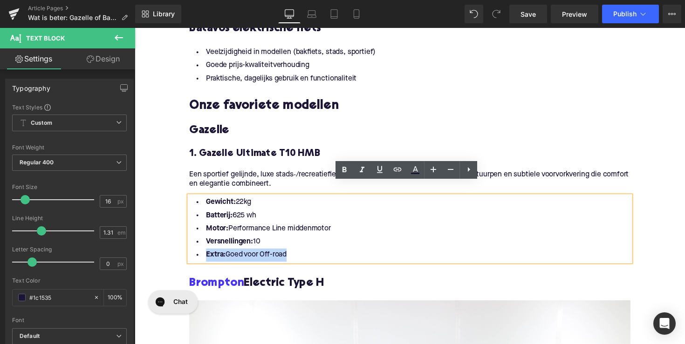
click at [295, 254] on li "Extra: Goed voor Off-road" at bounding box center [417, 261] width 452 height 14
click at [304, 254] on li "Extra: Goed voor Off-road" at bounding box center [417, 261] width 452 height 14
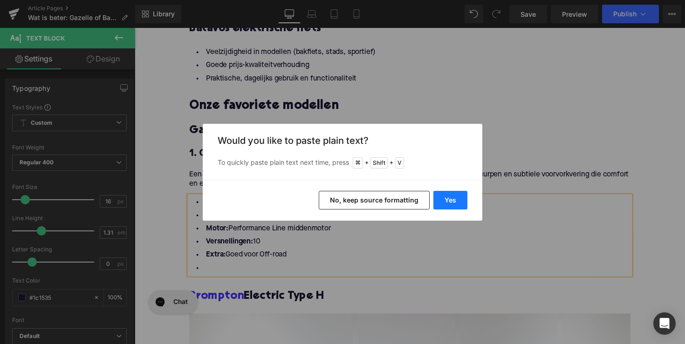
click at [451, 204] on button "Yes" at bounding box center [450, 200] width 34 height 19
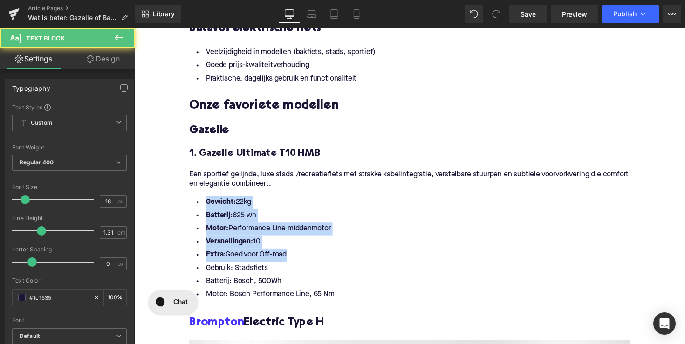
drag, startPoint x: 314, startPoint y: 242, endPoint x: 177, endPoint y: 188, distance: 147.7
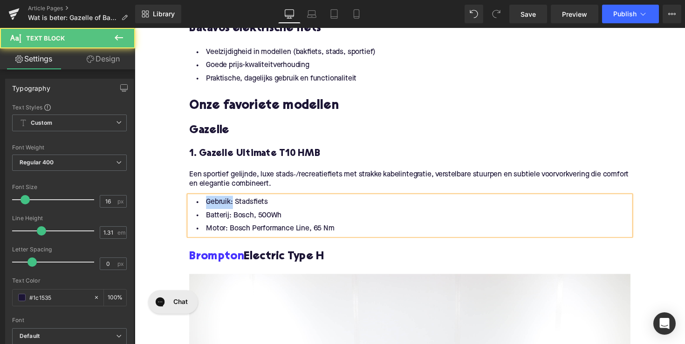
drag, startPoint x: 232, startPoint y: 193, endPoint x: 176, endPoint y: 194, distance: 55.4
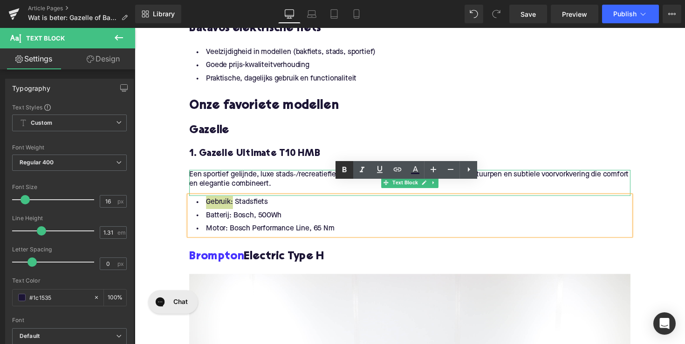
click at [341, 169] on icon at bounding box center [344, 169] width 11 height 11
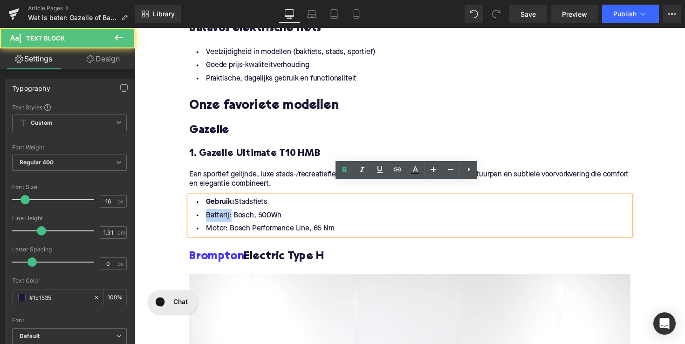
drag, startPoint x: 228, startPoint y: 207, endPoint x: 191, endPoint y: 207, distance: 37.7
click at [191, 214] on li "Batterij: Bosch, 500Wh" at bounding box center [417, 221] width 452 height 14
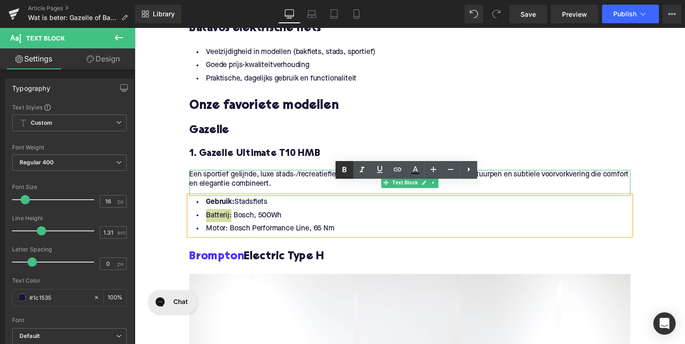
click at [345, 171] on icon at bounding box center [344, 169] width 11 height 11
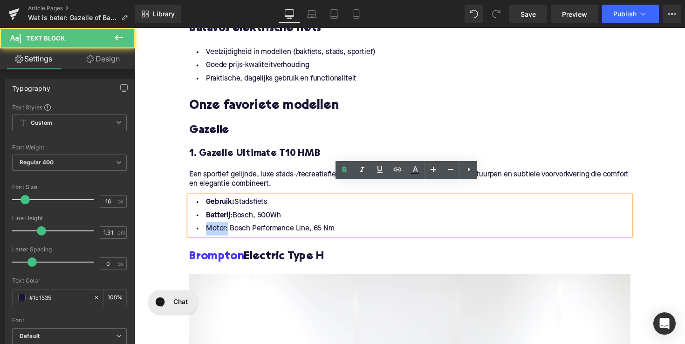
drag, startPoint x: 226, startPoint y: 221, endPoint x: 190, endPoint y: 221, distance: 36.3
click at [191, 227] on li "Motor: Bosch Performance Line, 65 Nm" at bounding box center [417, 234] width 452 height 14
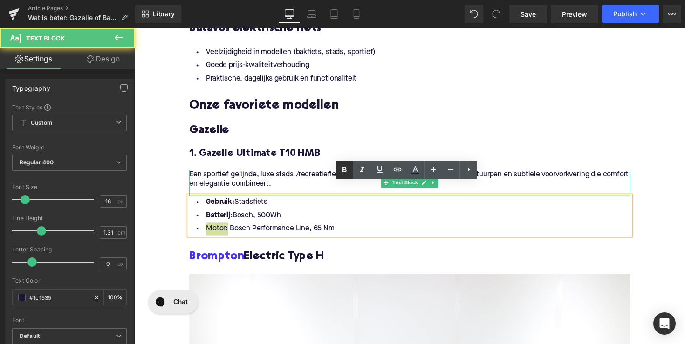
click at [349, 173] on icon at bounding box center [344, 169] width 11 height 11
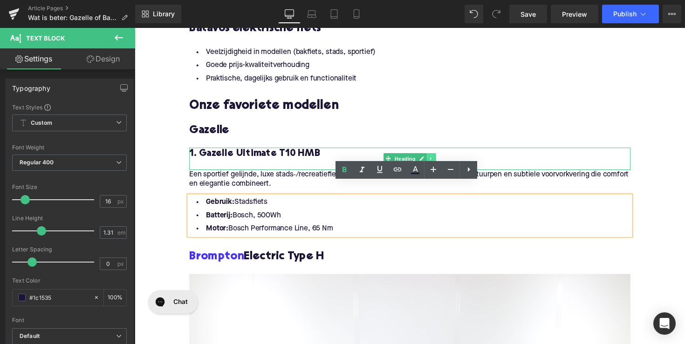
click at [437, 159] on icon at bounding box center [438, 162] width 5 height 6
click at [431, 159] on icon at bounding box center [433, 162] width 5 height 6
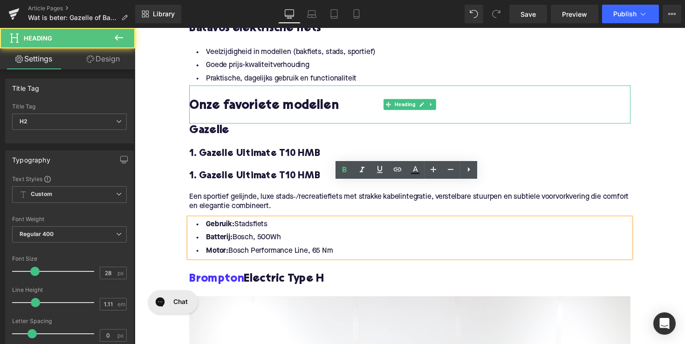
click at [385, 116] on div at bounding box center [417, 121] width 452 height 10
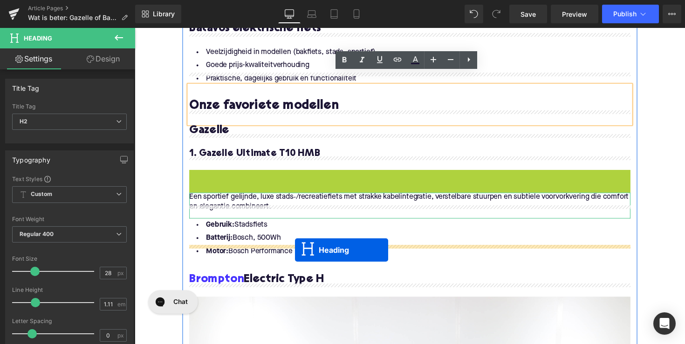
drag, startPoint x: 390, startPoint y: 170, endPoint x: 299, endPoint y: 256, distance: 125.9
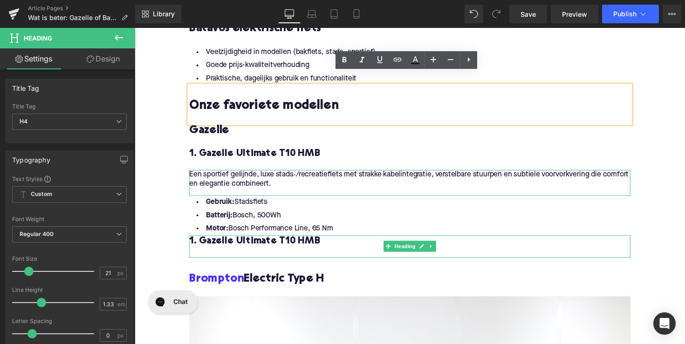
click at [254, 241] on h4 "1. Gazelle Ultimate T10 HMB" at bounding box center [417, 247] width 452 height 13
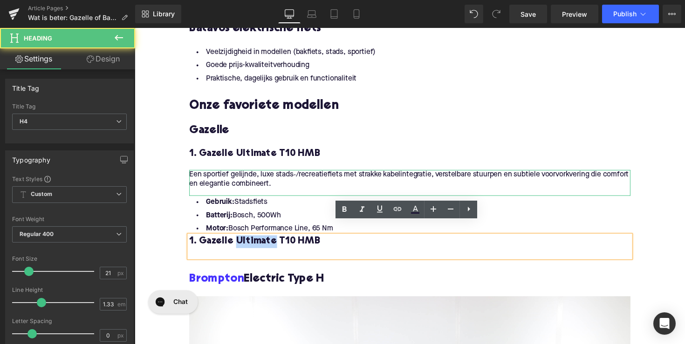
click at [254, 241] on h4 "1. Gazelle Ultimate T10 HMB" at bounding box center [417, 247] width 452 height 13
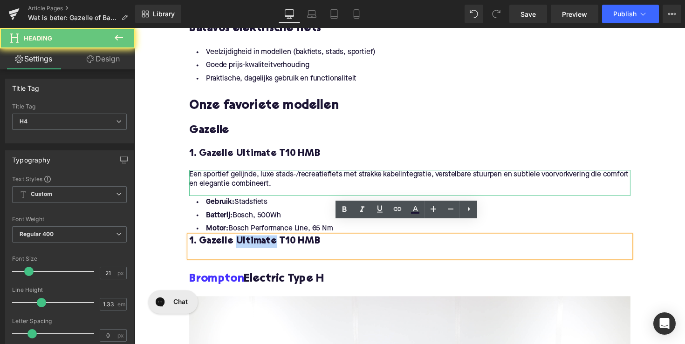
click at [254, 241] on h4 "1. Gazelle Ultimate T10 HMB" at bounding box center [417, 247] width 452 height 13
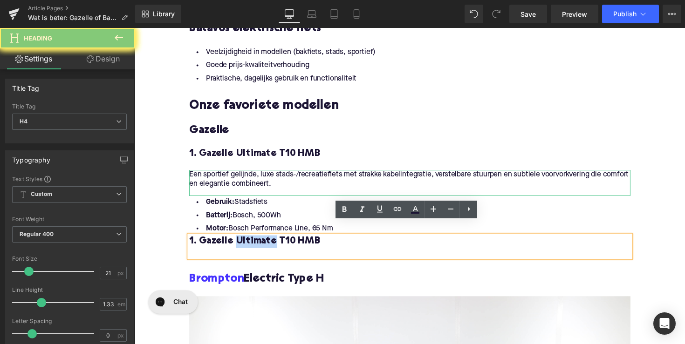
click at [254, 241] on h4 "1. Gazelle Ultimate T10 HMB" at bounding box center [417, 247] width 452 height 13
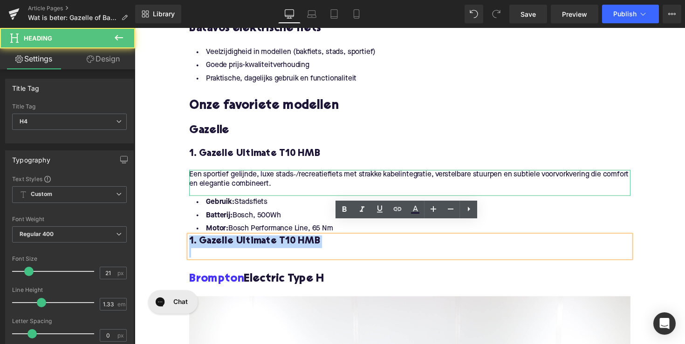
paste div
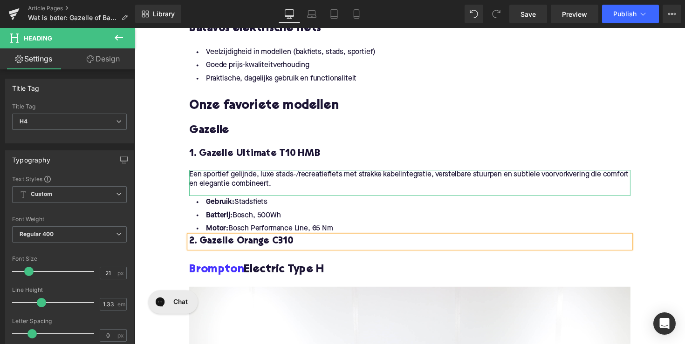
click at [191, 241] on div "2. Gazelle Orange C310" at bounding box center [417, 247] width 452 height 13
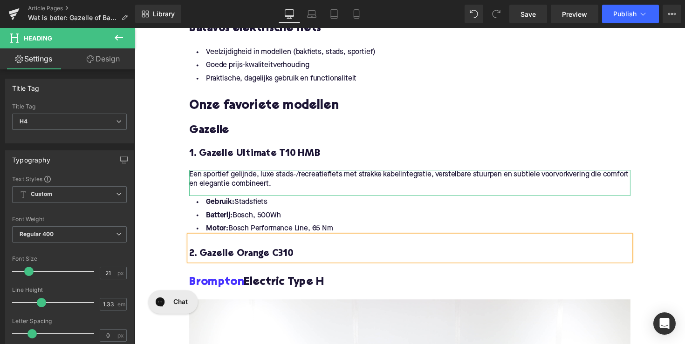
click at [246, 214] on li "Batterij: Bosch, 500Wh" at bounding box center [417, 221] width 452 height 14
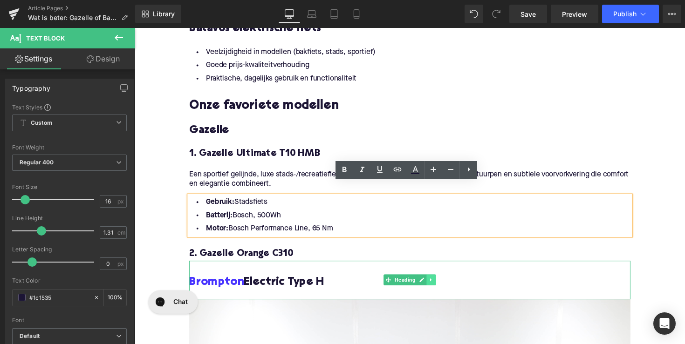
click at [439, 284] on icon at bounding box center [438, 287] width 5 height 6
click at [438, 281] on link at bounding box center [443, 286] width 10 height 11
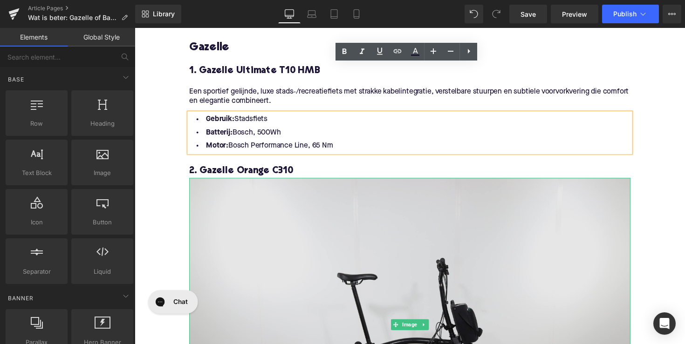
scroll to position [900, 0]
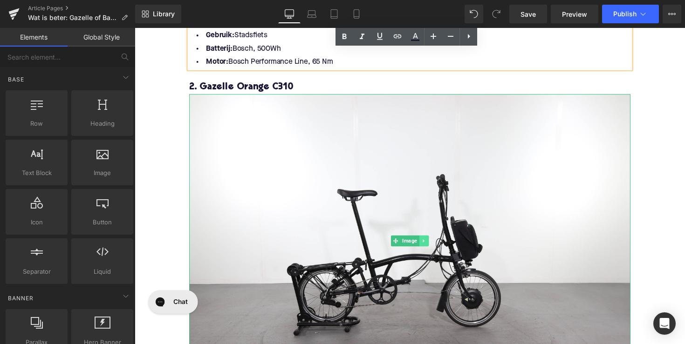
click at [430, 245] on icon at bounding box center [430, 246] width 1 height 3
click at [431, 241] on link at bounding box center [436, 246] width 10 height 11
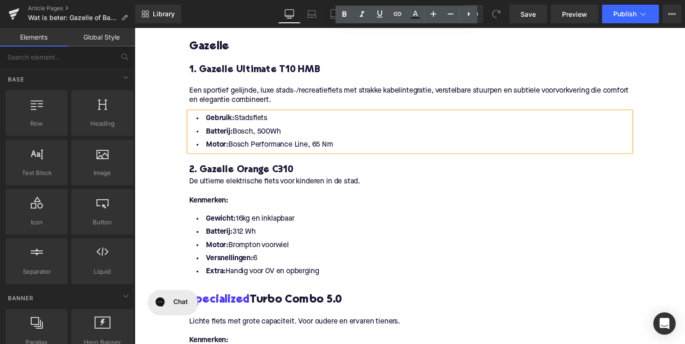
scroll to position [770, 0]
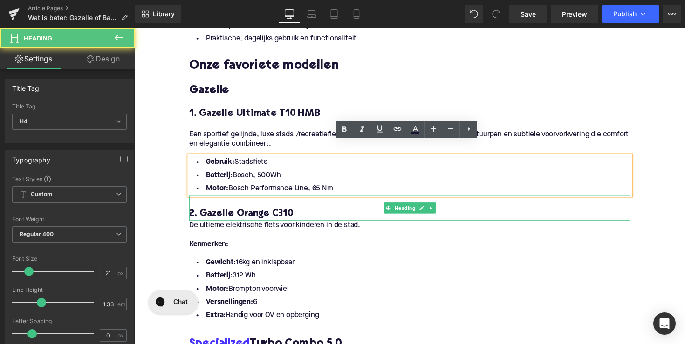
click at [268, 212] on h4 "2. Gazelle Orange C310" at bounding box center [417, 218] width 452 height 13
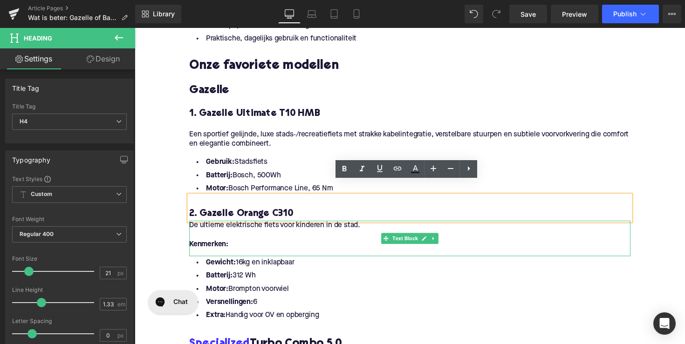
click at [324, 225] on p "De ultieme elektrische fiets voor kinderen in de stad." at bounding box center [417, 230] width 452 height 10
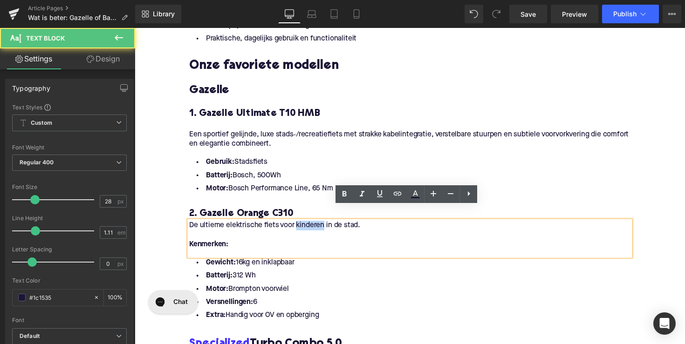
click at [324, 225] on p "De ultieme elektrische fiets voor kinderen in de stad." at bounding box center [417, 230] width 452 height 10
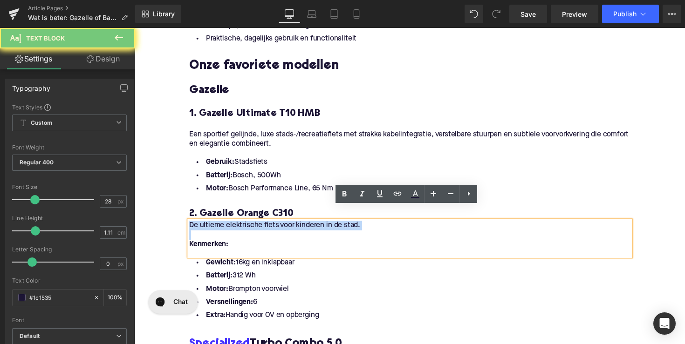
click at [324, 225] on p "De ultieme elektrische fiets voor kinderen in de stad." at bounding box center [417, 230] width 452 height 10
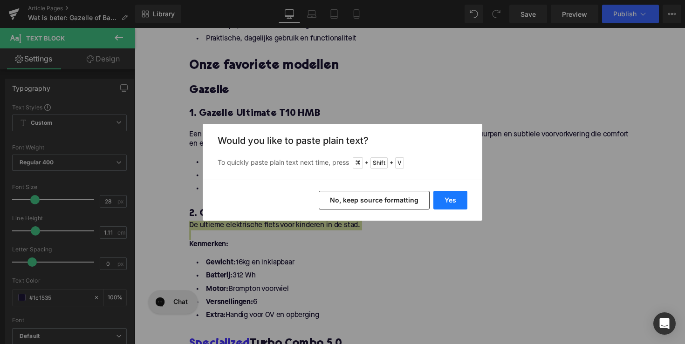
click at [447, 198] on button "Yes" at bounding box center [450, 200] width 34 height 19
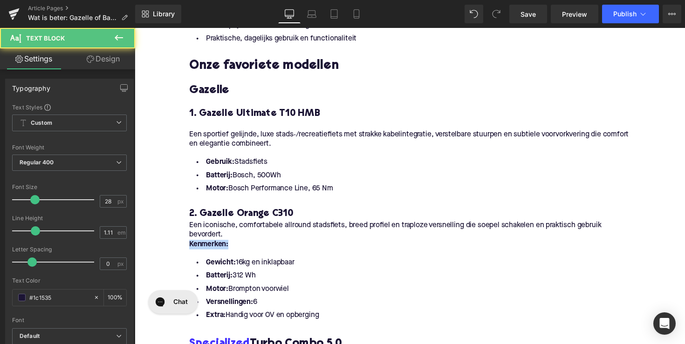
drag, startPoint x: 239, startPoint y: 240, endPoint x: 177, endPoint y: 239, distance: 62.4
click at [177, 239] on div "Home / Wat is beter: Gazelle of Batavus? Breadcrumbs Wat is beter: Gazelle of B…" at bounding box center [417, 219] width 564 height 1765
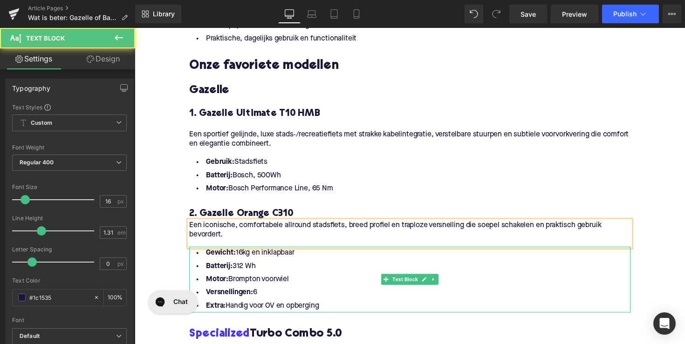
click at [334, 306] on li "Extra: Handig voor OV en opberging" at bounding box center [417, 313] width 452 height 14
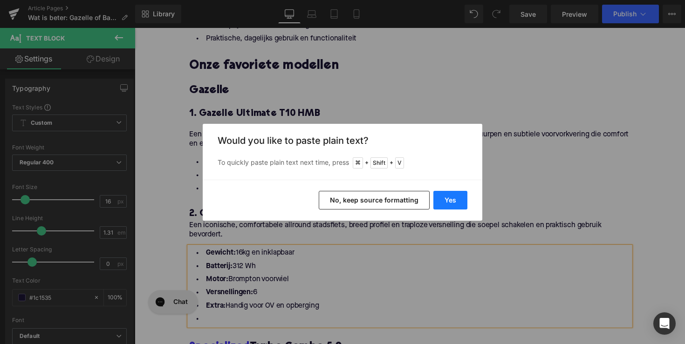
click at [457, 198] on button "Yes" at bounding box center [450, 200] width 34 height 19
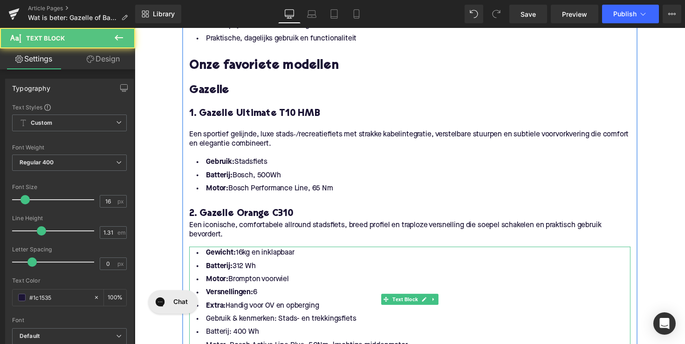
drag, startPoint x: 333, startPoint y: 300, endPoint x: 204, endPoint y: 241, distance: 142.0
click at [204, 252] on ul "Gewicht: 16kg en inklapbaar Batterij: 312 Wh Motor: Brompton voorwiel Versnelli…" at bounding box center [417, 306] width 452 height 108
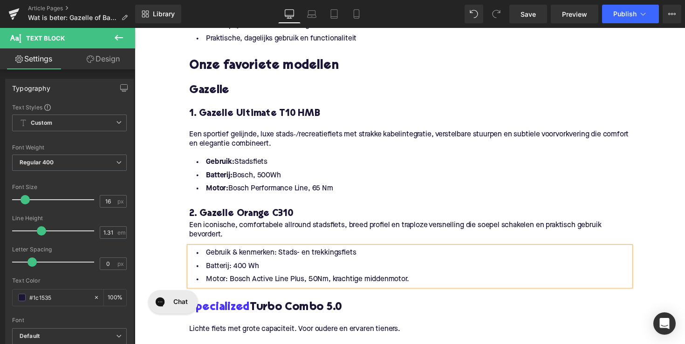
click at [235, 252] on li "Gebruik & kenmerken: Stads- en trekkingsfiets" at bounding box center [417, 259] width 452 height 14
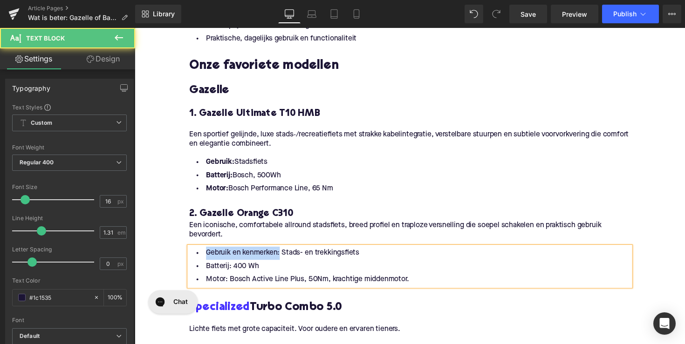
drag, startPoint x: 281, startPoint y: 247, endPoint x: 170, endPoint y: 247, distance: 111.3
click at [170, 247] on div "Home / Wat is beter: Gazelle of Batavus? Breadcrumbs Wat is beter: Gazelle of B…" at bounding box center [417, 201] width 564 height 1728
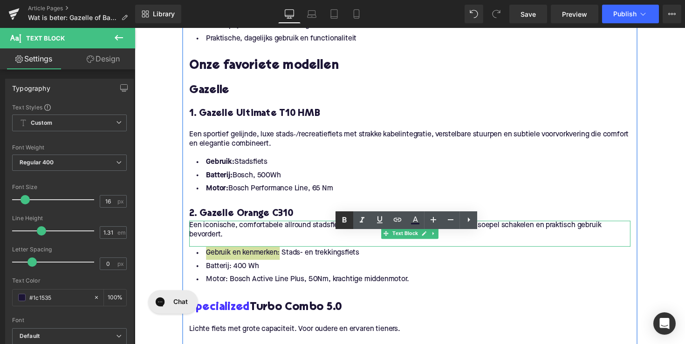
click at [344, 222] on icon at bounding box center [344, 220] width 4 height 6
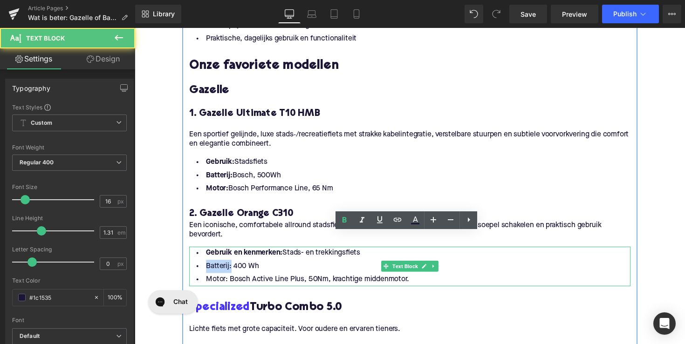
drag, startPoint x: 229, startPoint y: 258, endPoint x: 187, endPoint y: 259, distance: 42.4
click at [187, 259] on div "Een klein stukje geschiedenis Heading Gazelle Heading Koninklijke Gazelle werd …" at bounding box center [417, 222] width 466 height 1024
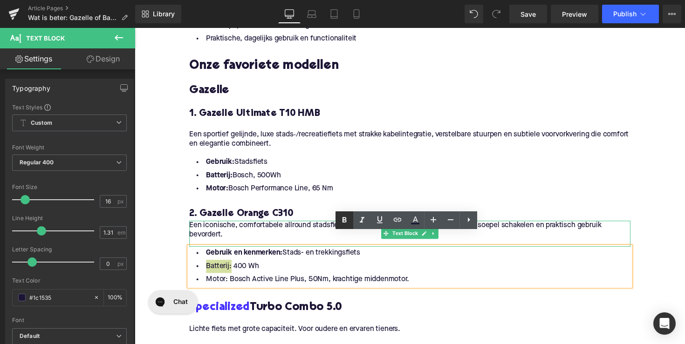
click at [340, 219] on icon at bounding box center [344, 220] width 11 height 11
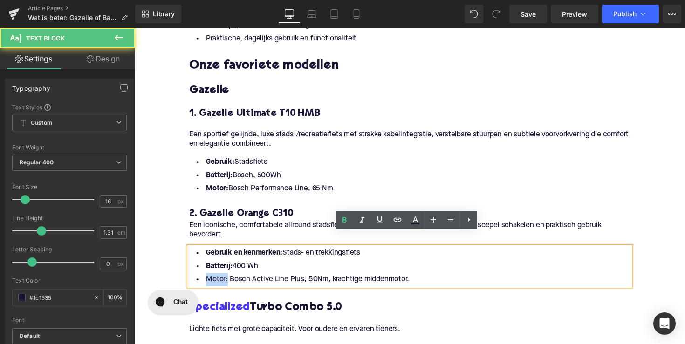
drag, startPoint x: 225, startPoint y: 272, endPoint x: 205, endPoint y: 272, distance: 21.0
click at [205, 279] on li "Motor: Bosch Active Line Plus, 50Nm, krachtige middenmotor." at bounding box center [417, 286] width 452 height 14
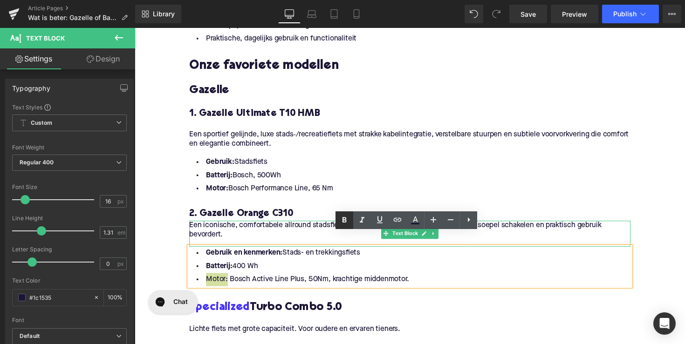
click at [342, 218] on icon at bounding box center [344, 220] width 11 height 11
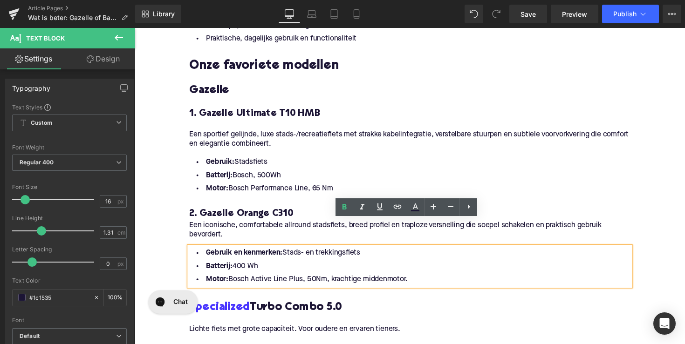
scroll to position [839, 0]
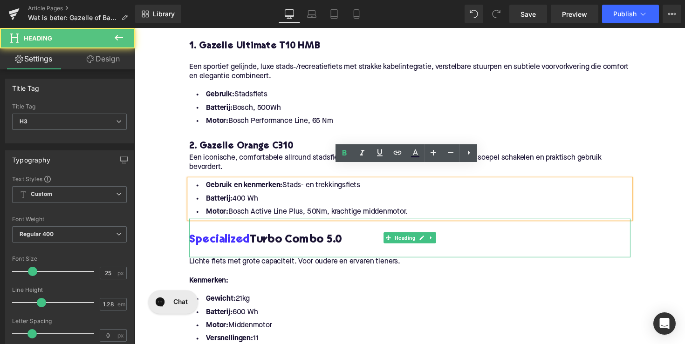
click at [306, 239] on h3 "Specialized Turbo Combo 5.0" at bounding box center [417, 246] width 452 height 15
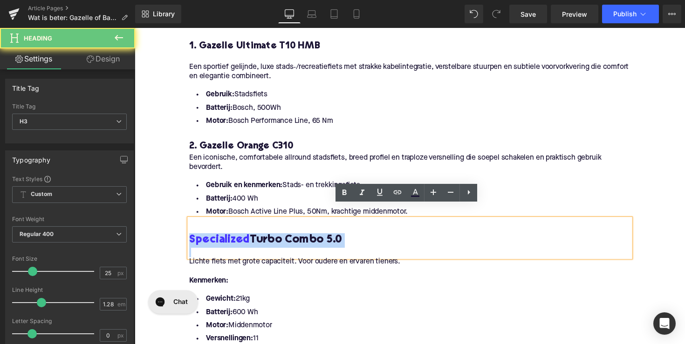
click at [306, 239] on h3 "Specialized Turbo Combo 5.0" at bounding box center [417, 246] width 452 height 15
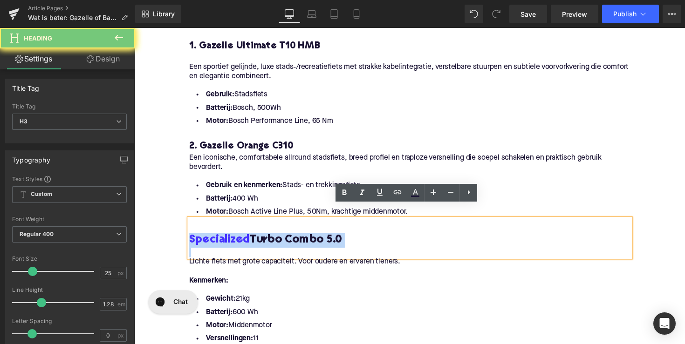
paste div
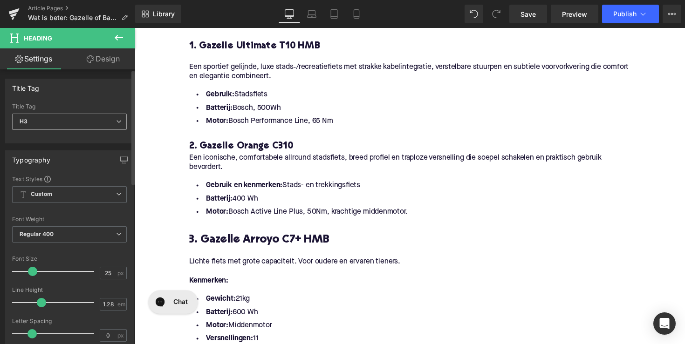
click at [92, 121] on span "H3" at bounding box center [69, 122] width 115 height 16
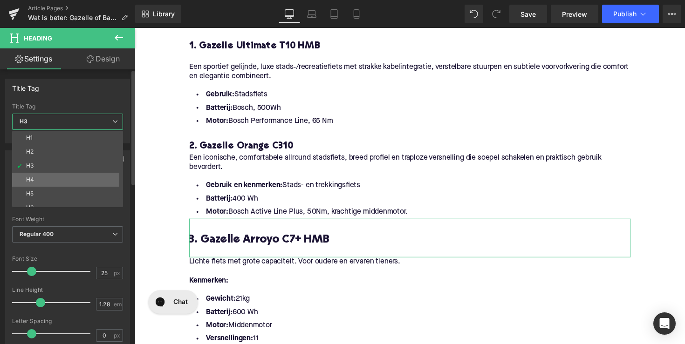
click at [67, 182] on li "H4" at bounding box center [69, 180] width 115 height 14
type input "21"
type input "1.33"
type input "100"
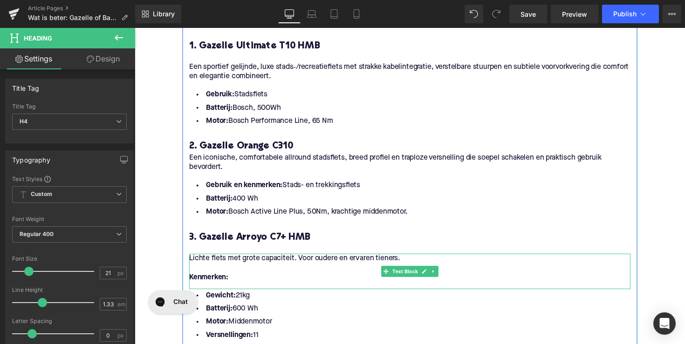
click at [278, 259] on p "Lichte fiets met grote capaciteit. Voor oudere en ervaren tieners." at bounding box center [417, 264] width 452 height 10
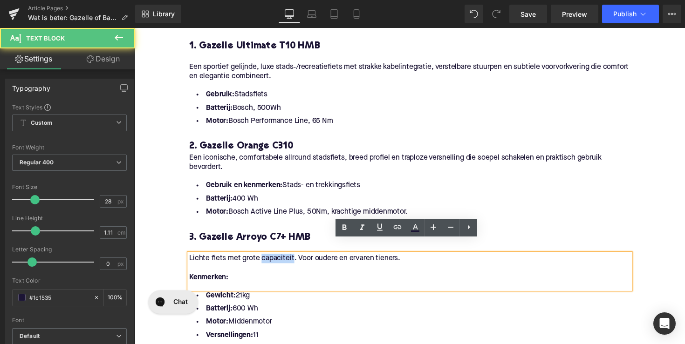
click at [278, 259] on p "Lichte fiets met grote capaciteit. Voor oudere en ervaren tieners." at bounding box center [417, 264] width 452 height 10
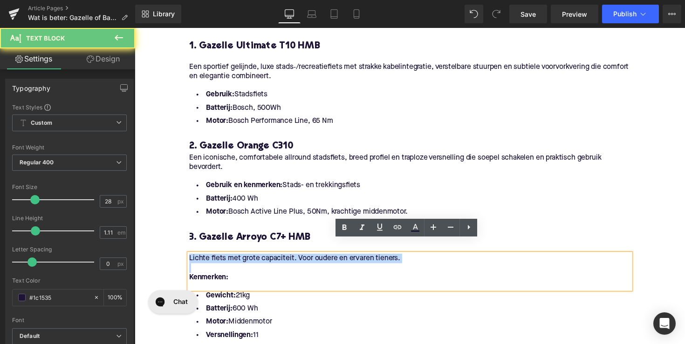
click at [278, 259] on p "Lichte fiets met grote capaciteit. Voor oudere en ervaren tieners." at bounding box center [417, 264] width 452 height 10
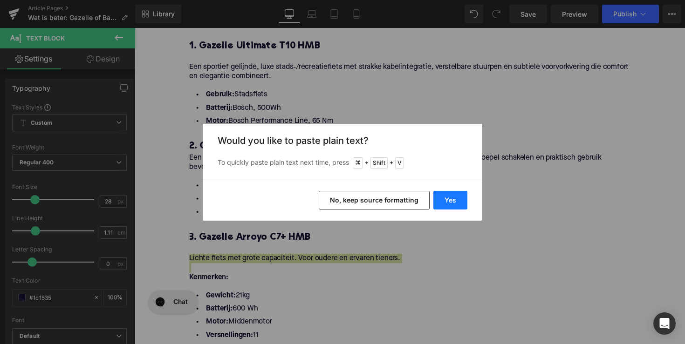
click at [446, 199] on button "Yes" at bounding box center [450, 200] width 34 height 19
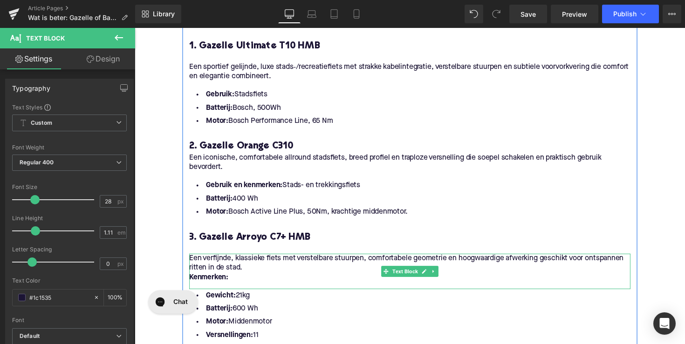
click at [237, 279] on p "Kenmerken:" at bounding box center [417, 284] width 452 height 10
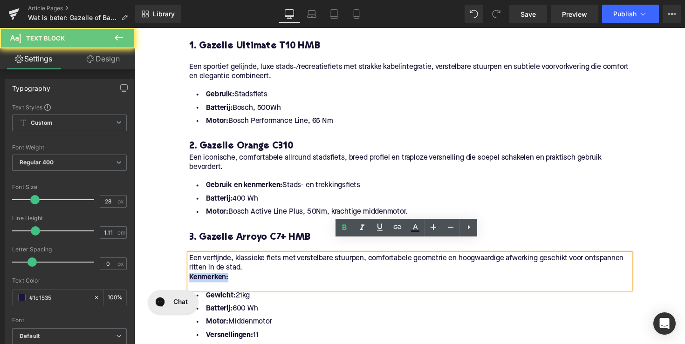
drag, startPoint x: 241, startPoint y: 272, endPoint x: 164, endPoint y: 272, distance: 76.4
click at [164, 272] on div "Home / Wat is beter: Gazelle of Batavus? Breadcrumbs Wat is beter: Gazelle of B…" at bounding box center [417, 130] width 564 height 1724
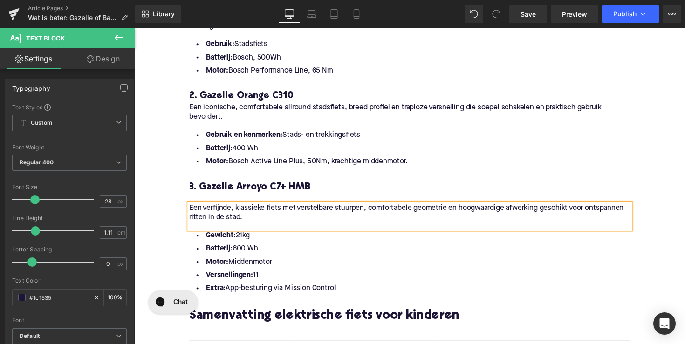
scroll to position [947, 0]
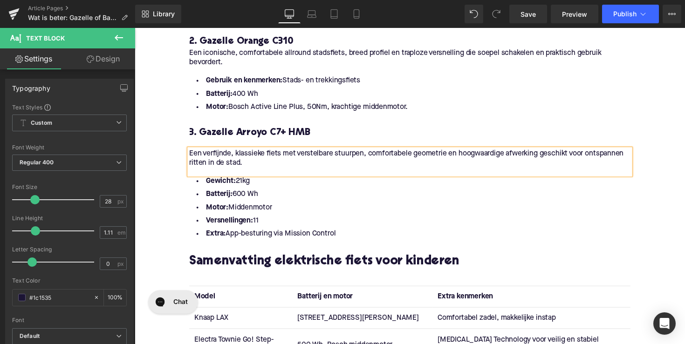
click at [345, 232] on li "Extra: App-besturing via Mission Control" at bounding box center [417, 239] width 452 height 14
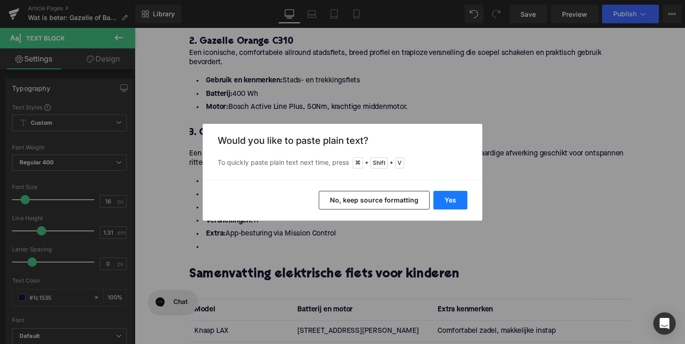
click at [437, 203] on button "Yes" at bounding box center [450, 200] width 34 height 19
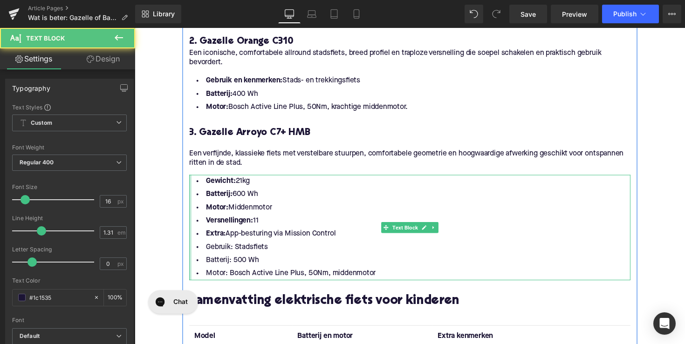
drag, startPoint x: 355, startPoint y: 226, endPoint x: 190, endPoint y: 169, distance: 174.6
click at [191, 178] on div "Gewicht: 21kg Batterij: 600 Wh Motor: Middenmotor Versnellingen: 11 Extra: App-…" at bounding box center [417, 232] width 452 height 108
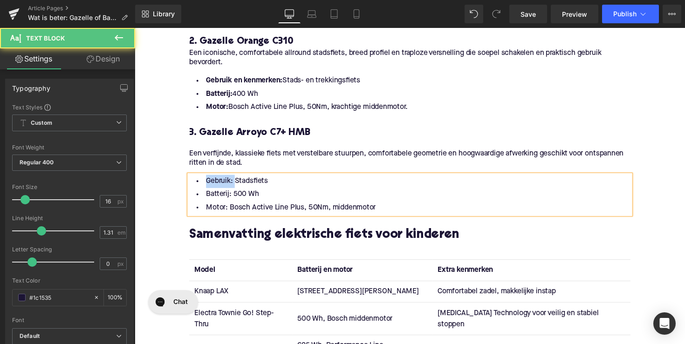
drag, startPoint x: 233, startPoint y: 171, endPoint x: 199, endPoint y: 172, distance: 34.5
click at [199, 178] on li "Gebruik: Stadsfiets" at bounding box center [417, 185] width 452 height 14
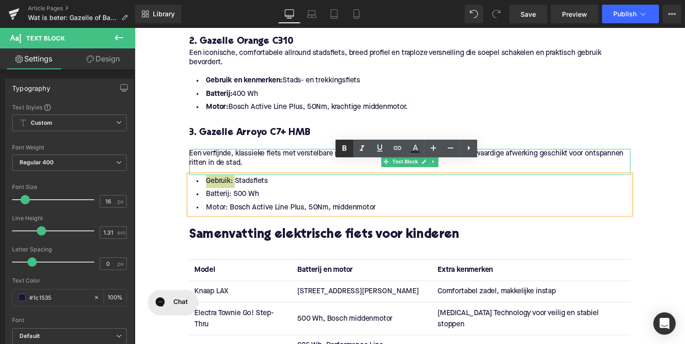
click at [338, 147] on link at bounding box center [344, 149] width 18 height 18
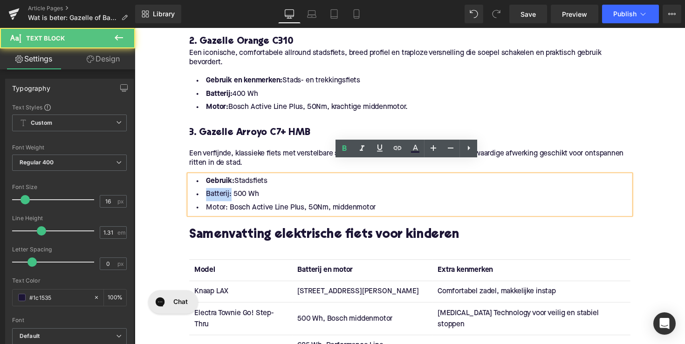
drag, startPoint x: 230, startPoint y: 185, endPoint x: 198, endPoint y: 185, distance: 31.2
click at [198, 192] on li "Batterij: 500 Wh" at bounding box center [417, 199] width 452 height 14
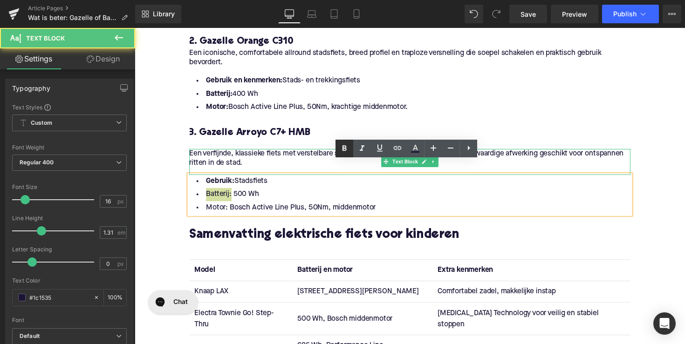
click at [339, 153] on link at bounding box center [344, 149] width 18 height 18
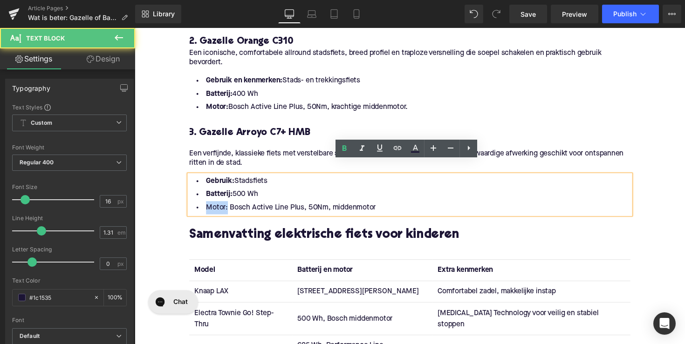
drag, startPoint x: 226, startPoint y: 199, endPoint x: 201, endPoint y: 199, distance: 24.7
click at [201, 205] on li "Motor: Bosch Active Line Plus, 50Nm, middenmotor" at bounding box center [417, 212] width 452 height 14
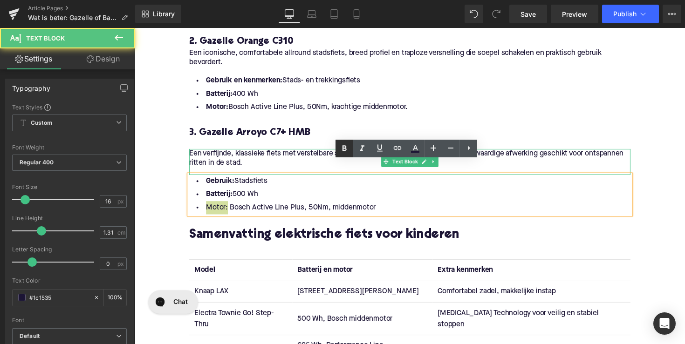
click at [344, 147] on icon at bounding box center [344, 148] width 11 height 11
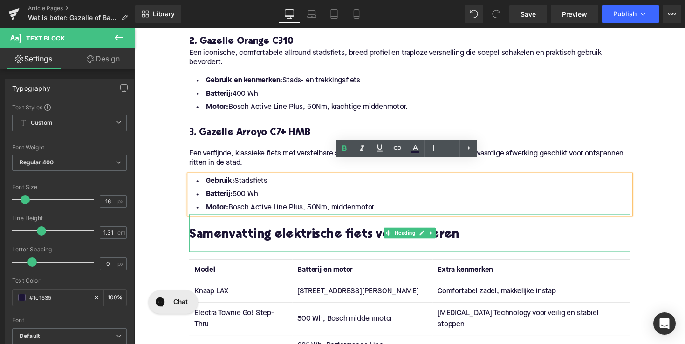
click at [330, 233] on h2 "Samenvatting elektrische fiets voor kinderen" at bounding box center [417, 240] width 452 height 14
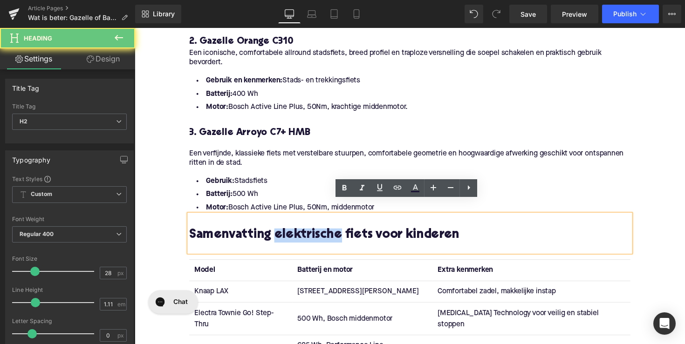
click at [330, 233] on h2 "Samenvatting elektrische fiets voor kinderen" at bounding box center [417, 240] width 452 height 14
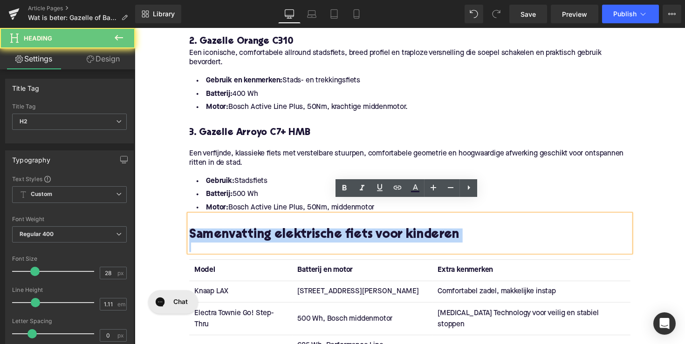
click at [330, 233] on h2 "Samenvatting elektrische fiets voor kinderen" at bounding box center [417, 240] width 452 height 14
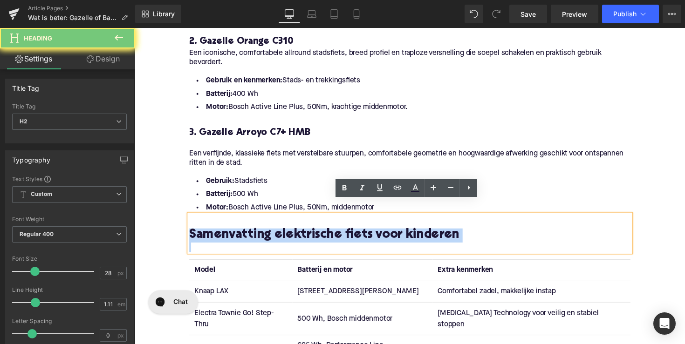
paste div
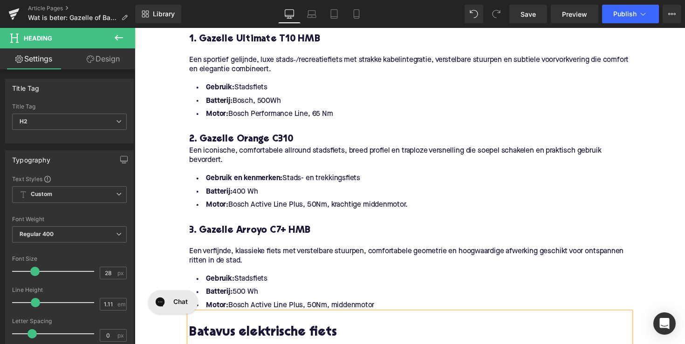
scroll to position [915, 0]
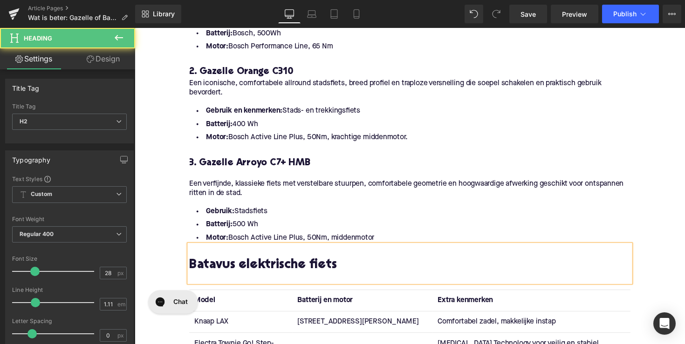
drag, startPoint x: 236, startPoint y: 256, endPoint x: 351, endPoint y: 255, distance: 115.5
click at [351, 265] on h2 "Batavus elektrische fiets" at bounding box center [417, 272] width 452 height 14
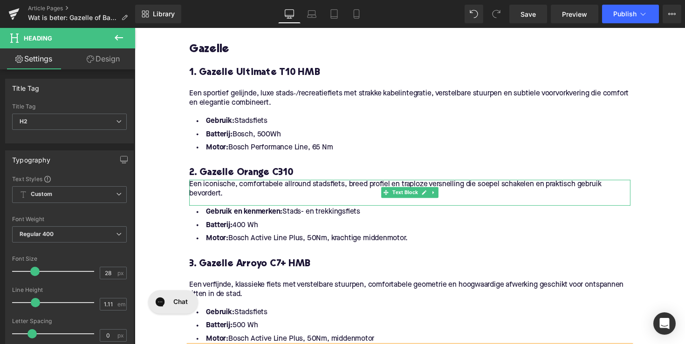
scroll to position [886, 0]
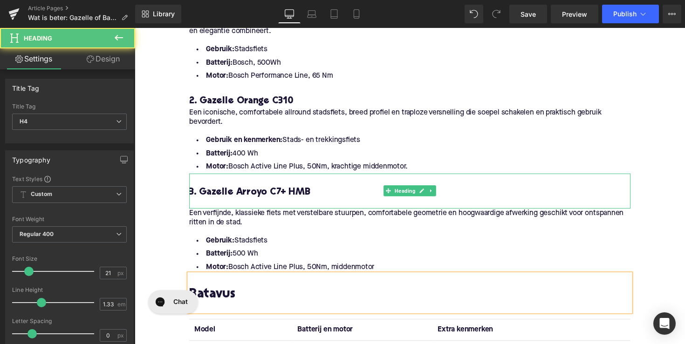
click at [329, 190] on h4 "3. Gazelle Arroyo C7+ HMB" at bounding box center [417, 196] width 452 height 13
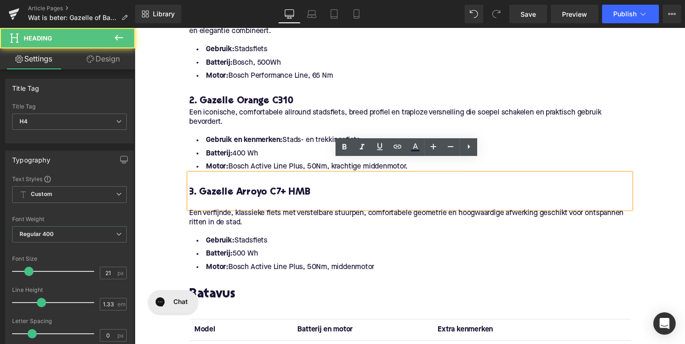
click at [283, 136] on li "Gebruik en kenmerken: Stads- en trekkingsfiets" at bounding box center [417, 143] width 452 height 14
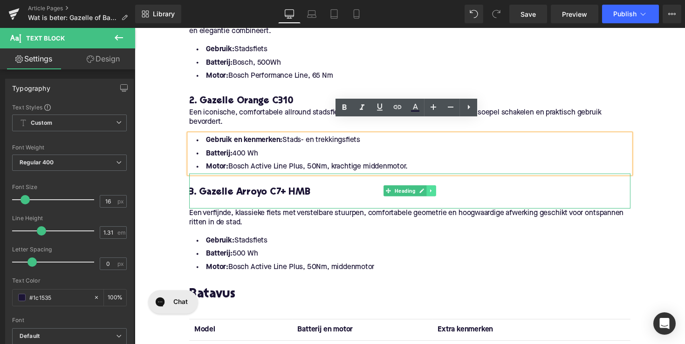
click at [437, 192] on icon at bounding box center [438, 195] width 5 height 6
click at [431, 192] on icon at bounding box center [433, 195] width 5 height 6
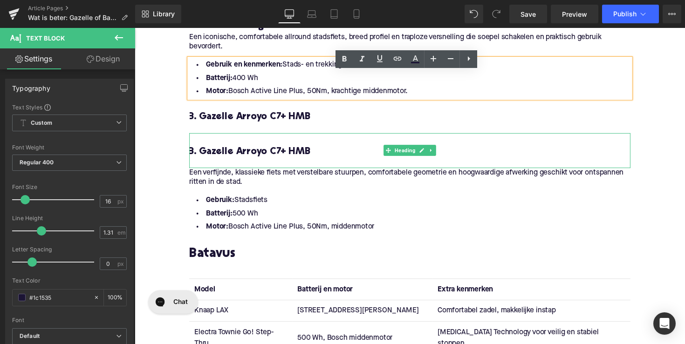
scroll to position [971, 0]
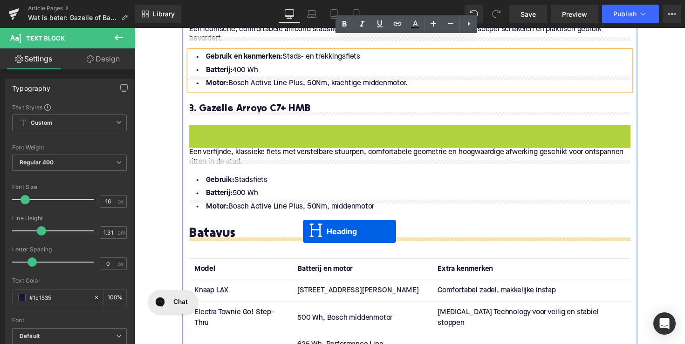
drag, startPoint x: 392, startPoint y: 217, endPoint x: 307, endPoint y: 237, distance: 87.6
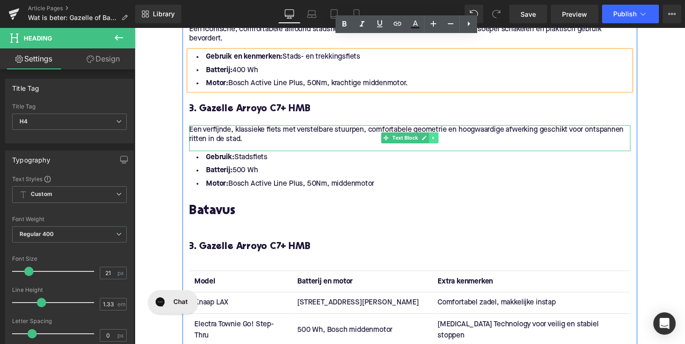
click at [439, 135] on link at bounding box center [441, 140] width 10 height 11
click at [436, 138] on icon at bounding box center [435, 140] width 5 height 5
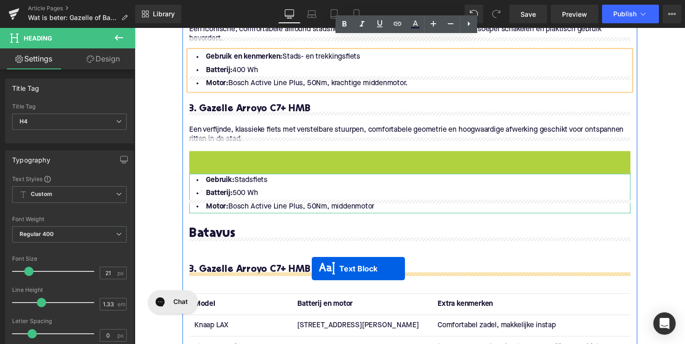
drag, startPoint x: 389, startPoint y: 150, endPoint x: 316, endPoint y: 275, distance: 144.1
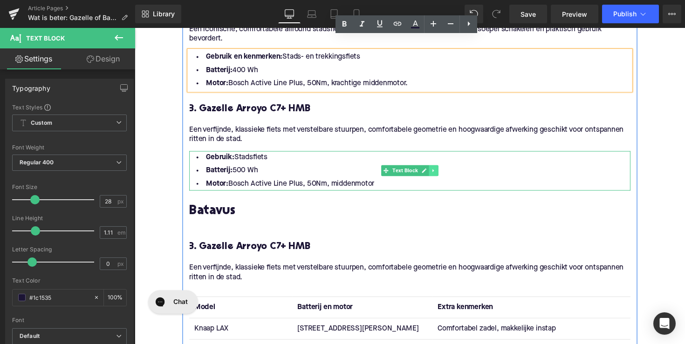
click at [442, 171] on icon at bounding box center [440, 174] width 5 height 6
click at [433, 171] on icon at bounding box center [435, 174] width 5 height 6
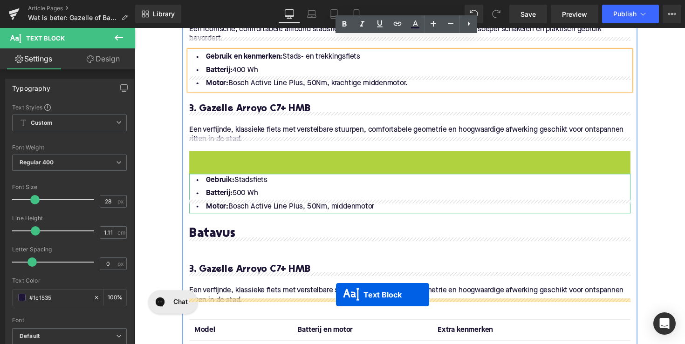
drag, startPoint x: 374, startPoint y: 163, endPoint x: 341, endPoint y: 302, distance: 143.6
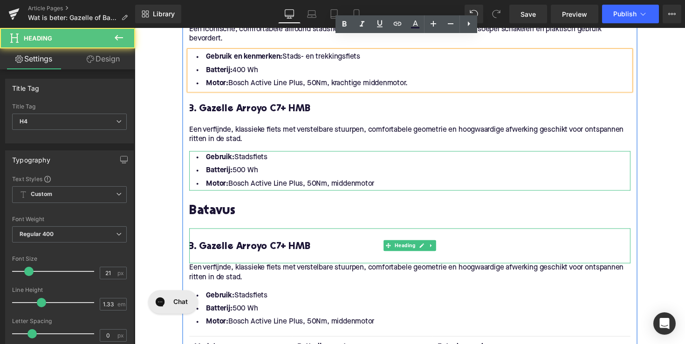
click at [255, 246] on h4 "3. Gazelle Arroyo C7+ HMB" at bounding box center [417, 252] width 452 height 13
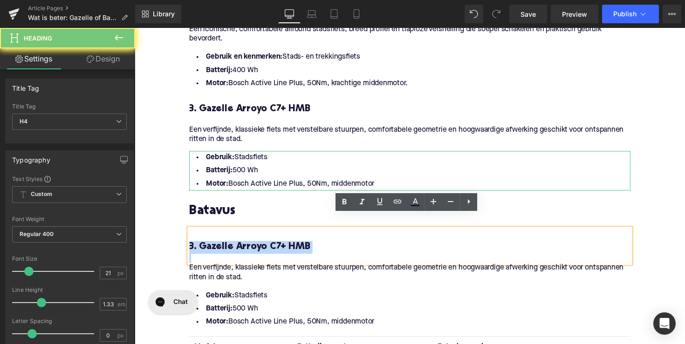
paste div
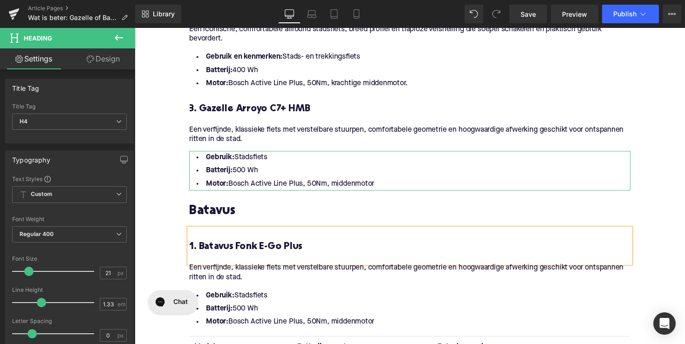
click at [191, 246] on h4 "1. Batavus Fonk E-Go Plus" at bounding box center [417, 252] width 452 height 13
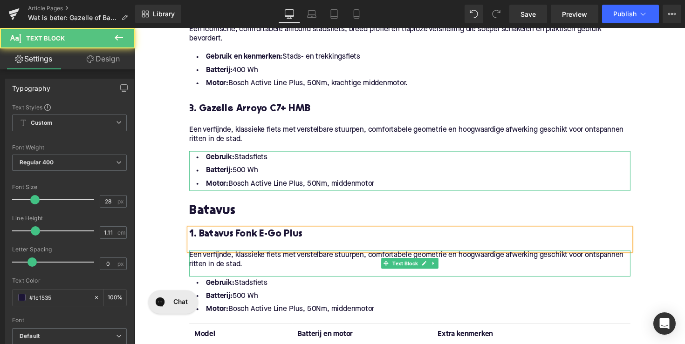
click at [241, 256] on p "Een verfijnde, klassieke fiets met verstelbare stuurpen, comfortabele geometrie…" at bounding box center [417, 266] width 452 height 20
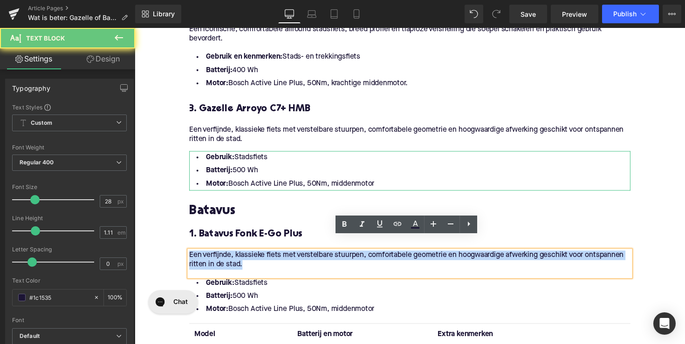
click at [241, 256] on p "Een verfijnde, klassieke fiets met verstelbare stuurpen, comfortabele geometrie…" at bounding box center [417, 266] width 452 height 20
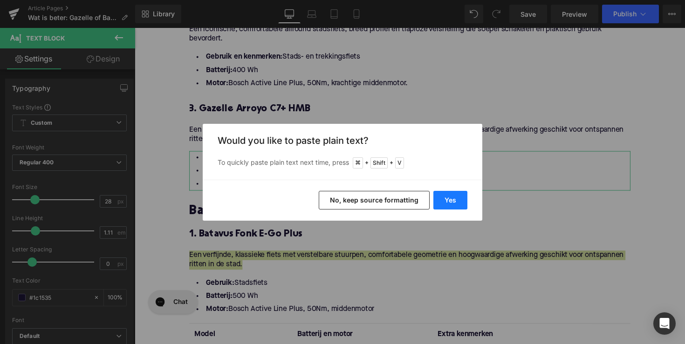
click at [450, 201] on button "Yes" at bounding box center [450, 200] width 34 height 19
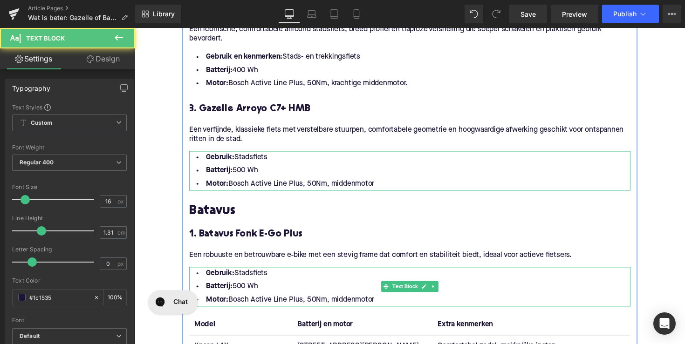
click at [386, 300] on li "Motor: Bosch Active Line Plus, 50Nm, middenmotor" at bounding box center [417, 307] width 452 height 14
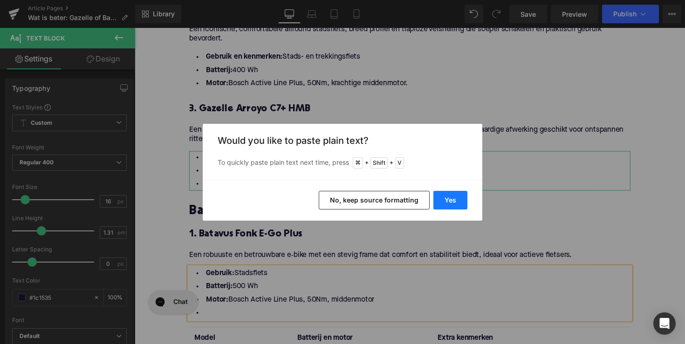
click at [450, 201] on button "Yes" at bounding box center [450, 200] width 34 height 19
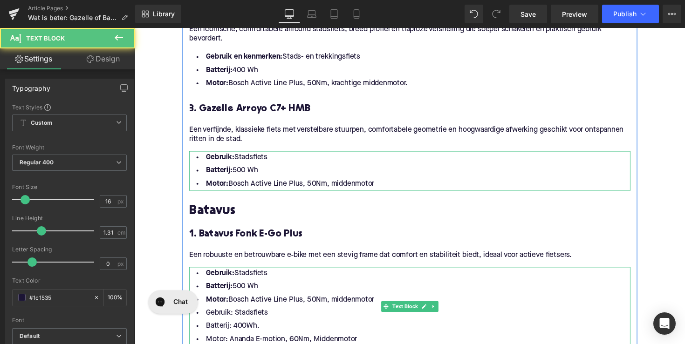
drag, startPoint x: 381, startPoint y: 294, endPoint x: 198, endPoint y: 266, distance: 185.3
click at [198, 273] on ul "Gebruik: Stadsfiets Batterij: 500 Wh Motor: Bosch Active Line Plus, 50Nm, midde…" at bounding box center [417, 313] width 452 height 81
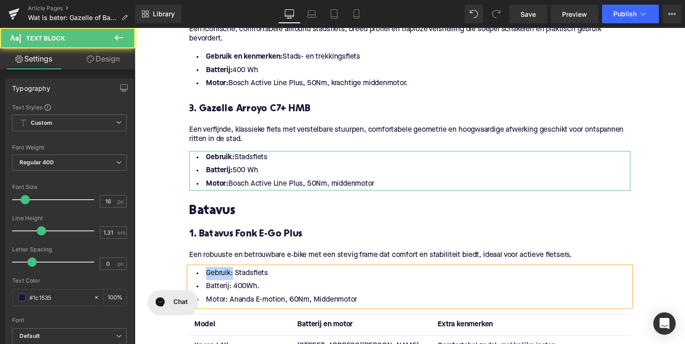
drag, startPoint x: 232, startPoint y: 266, endPoint x: 191, endPoint y: 266, distance: 41.0
click at [191, 273] on li "Gebruik: Stadsfiets" at bounding box center [417, 280] width 452 height 14
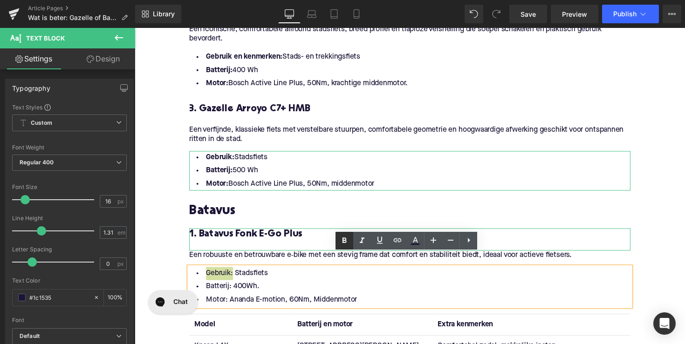
click at [344, 243] on icon at bounding box center [344, 241] width 4 height 6
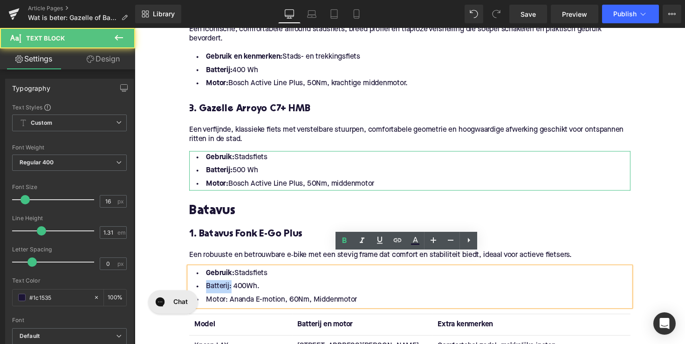
drag, startPoint x: 230, startPoint y: 280, endPoint x: 185, endPoint y: 280, distance: 44.3
click at [185, 280] on div "Een klein stukje geschiedenis Heading Gazelle Heading Koninklijke Gazelle werd …" at bounding box center [417, 41] width 466 height 1064
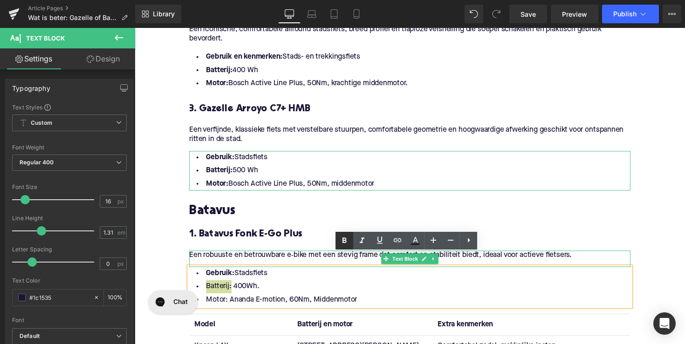
click at [339, 245] on link at bounding box center [344, 241] width 18 height 18
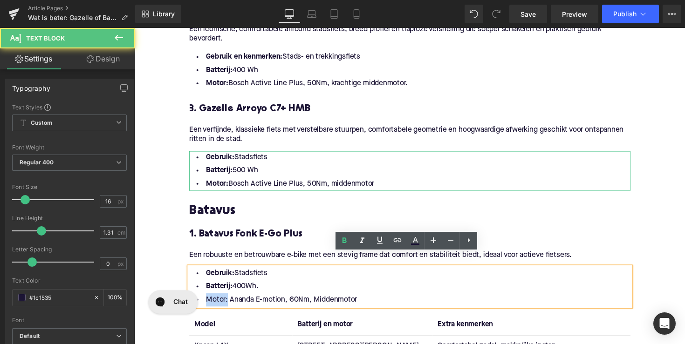
drag, startPoint x: 226, startPoint y: 293, endPoint x: 308, endPoint y: 253, distance: 90.9
click at [203, 300] on li "Motor: Ananda E-motion, 60Nm, Middenmotor" at bounding box center [417, 307] width 452 height 14
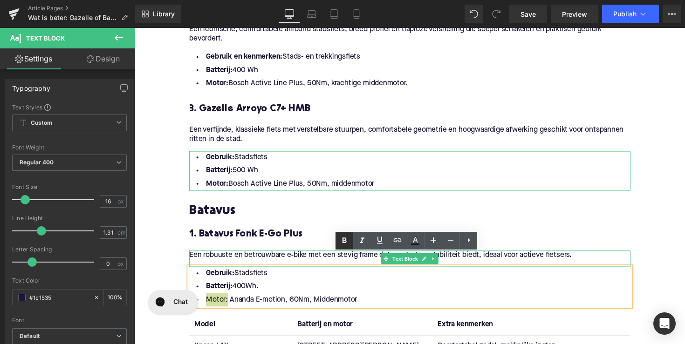
click at [348, 238] on icon at bounding box center [344, 240] width 11 height 11
click at [436, 242] on icon at bounding box center [438, 245] width 5 height 6
click at [431, 242] on icon at bounding box center [433, 244] width 5 height 5
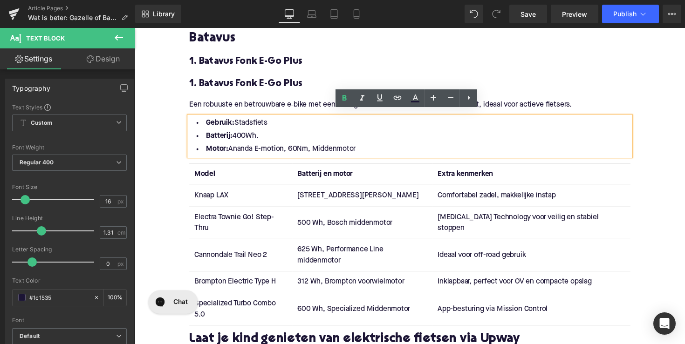
scroll to position [1116, 0]
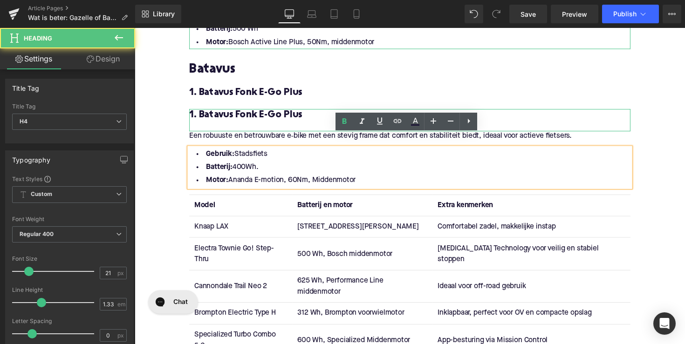
click at [325, 111] on h4 "1. Batavus Fonk E-Go Plus" at bounding box center [417, 117] width 452 height 13
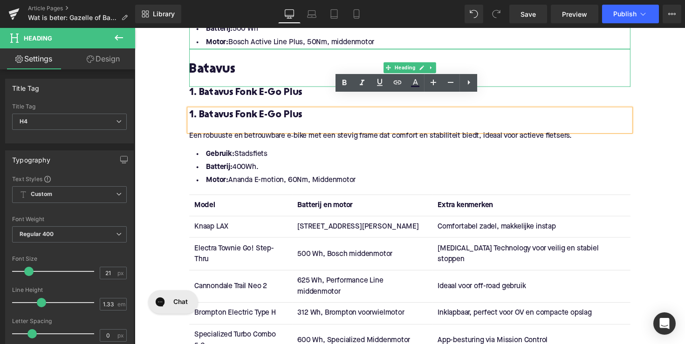
click at [325, 64] on h2 "Batavus" at bounding box center [417, 71] width 452 height 14
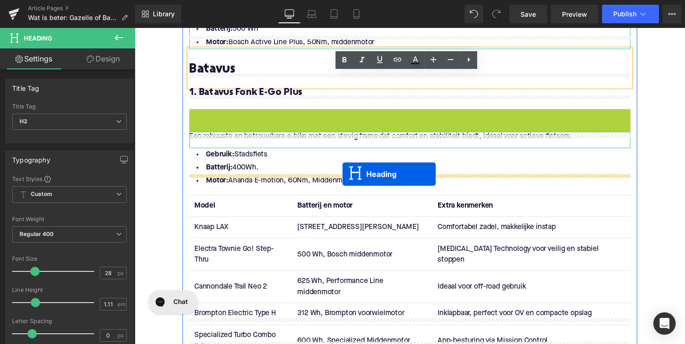
drag, startPoint x: 389, startPoint y: 110, endPoint x: 348, endPoint y: 178, distance: 79.5
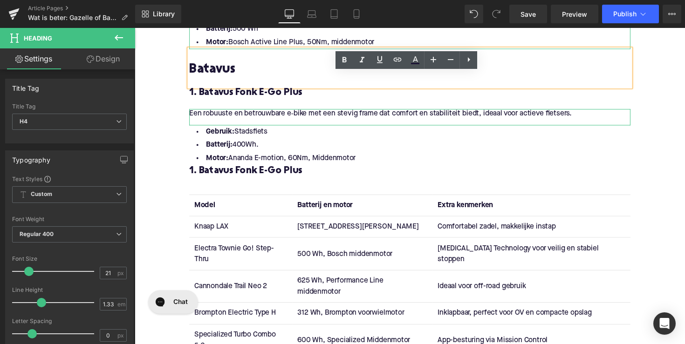
click at [262, 170] on span "1. Batavus Fonk E-Go Plus" at bounding box center [249, 175] width 116 height 10
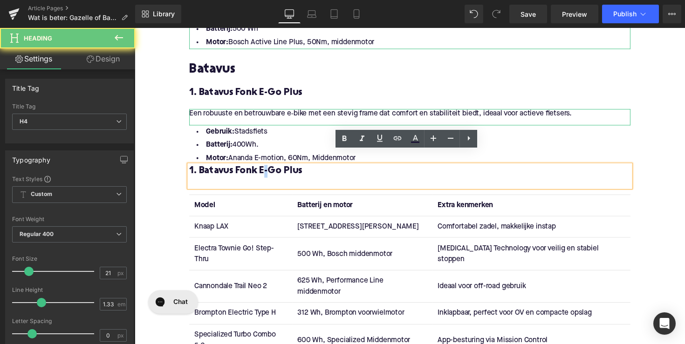
click at [262, 170] on span "1. Batavus Fonk E-Go Plus" at bounding box center [249, 175] width 116 height 10
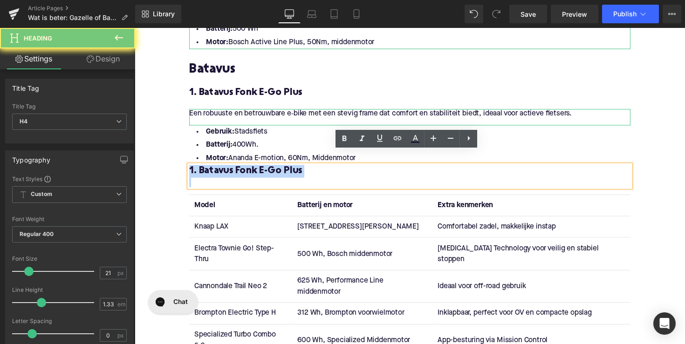
paste div
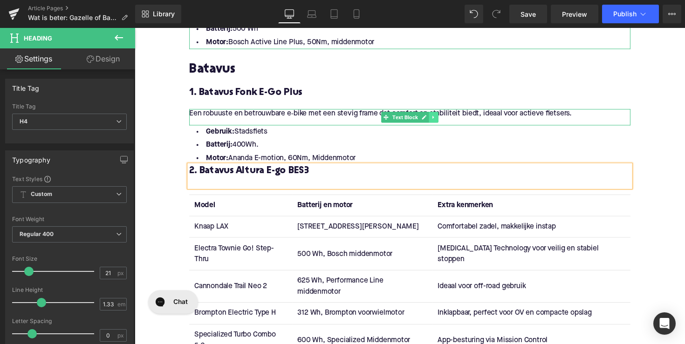
click at [436, 114] on link at bounding box center [441, 119] width 10 height 11
click at [433, 117] on icon at bounding box center [435, 119] width 5 height 5
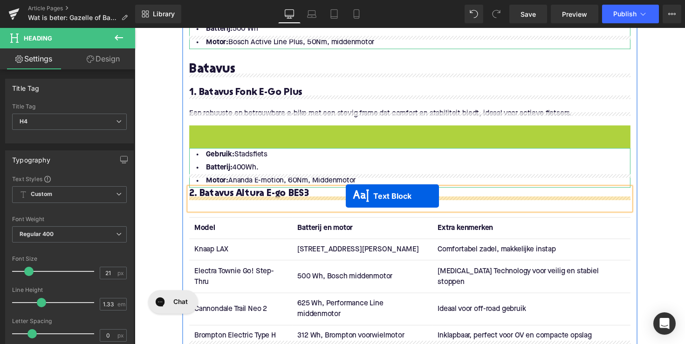
drag, startPoint x: 390, startPoint y: 123, endPoint x: 351, endPoint y: 200, distance: 86.5
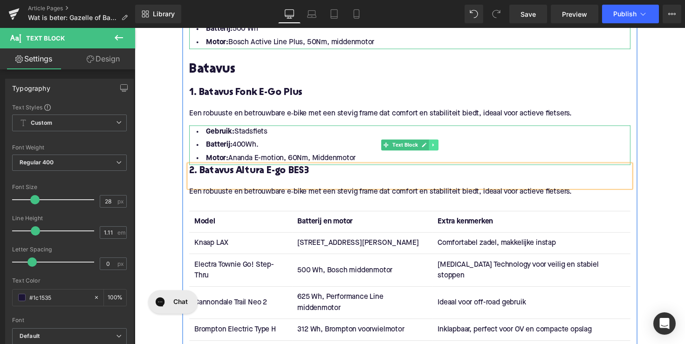
click at [444, 143] on link at bounding box center [441, 148] width 10 height 11
click at [431, 143] on link at bounding box center [436, 148] width 10 height 11
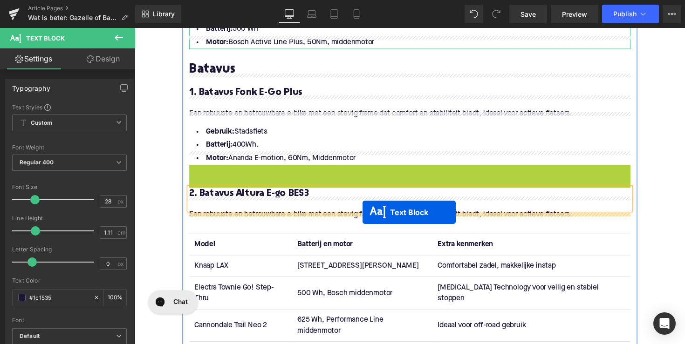
drag, startPoint x: 394, startPoint y: 177, endPoint x: 368, endPoint y: 217, distance: 47.6
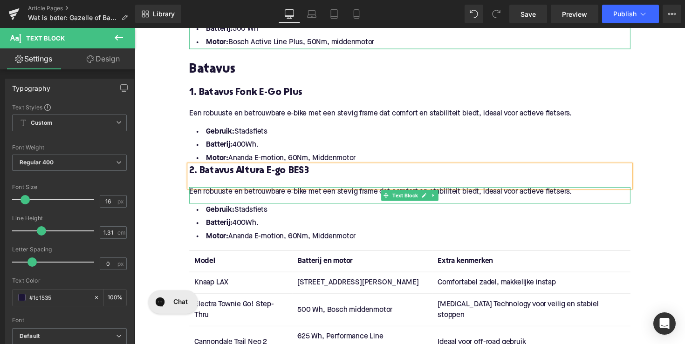
click at [313, 191] on p "Een robuuste en betrouwbare e‑bike met een stevig frame dat comfort en stabilit…" at bounding box center [417, 196] width 452 height 10
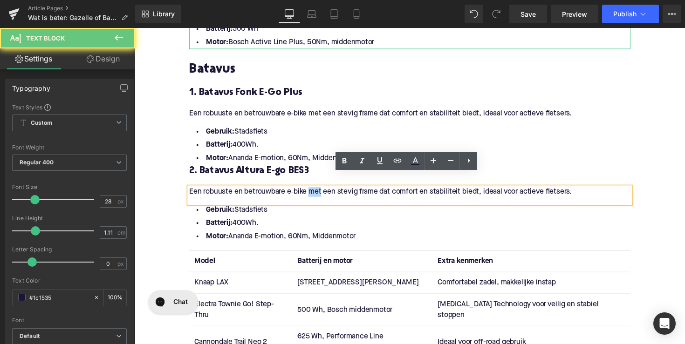
click at [313, 191] on p "Een robuuste en betrouwbare e‑bike met een stevig frame dat comfort en stabilit…" at bounding box center [417, 196] width 452 height 10
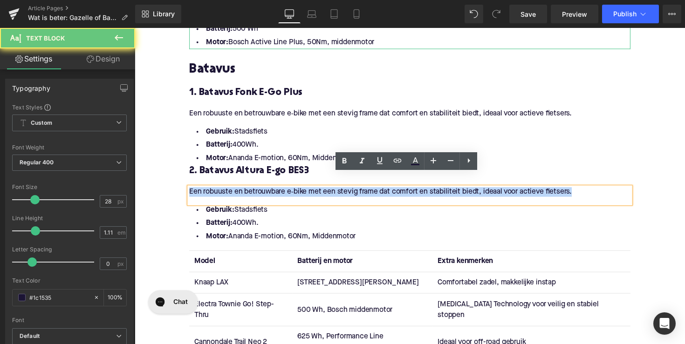
click at [313, 191] on p "Een robuuste en betrouwbare e‑bike met een stevig frame dat comfort en stabilit…" at bounding box center [417, 196] width 452 height 10
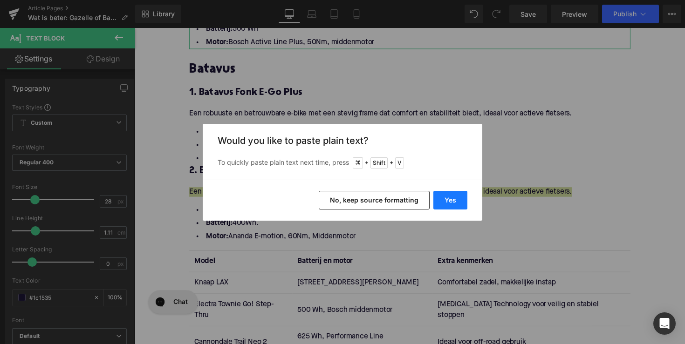
click at [441, 197] on button "Yes" at bounding box center [450, 200] width 34 height 19
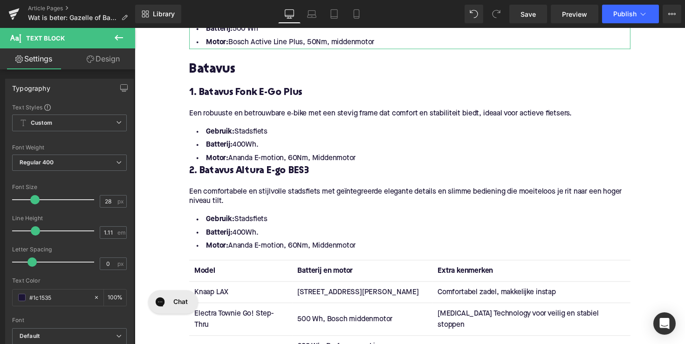
click at [375, 245] on li "Motor: Ananda E-motion, 60Nm, Middenmotor" at bounding box center [417, 252] width 452 height 14
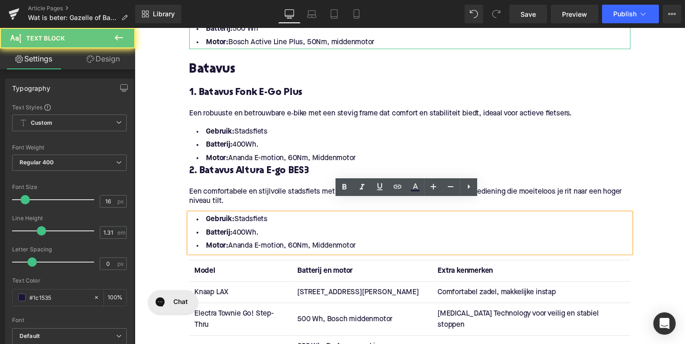
click at [374, 245] on li "Motor: Ananda E-motion, 60Nm, Middenmotor" at bounding box center [417, 252] width 452 height 14
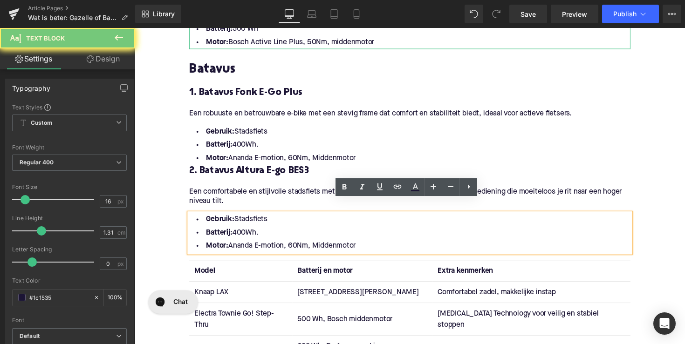
click at [368, 245] on li "Motor: Ananda E-motion, 60Nm, Middenmotor" at bounding box center [417, 252] width 452 height 14
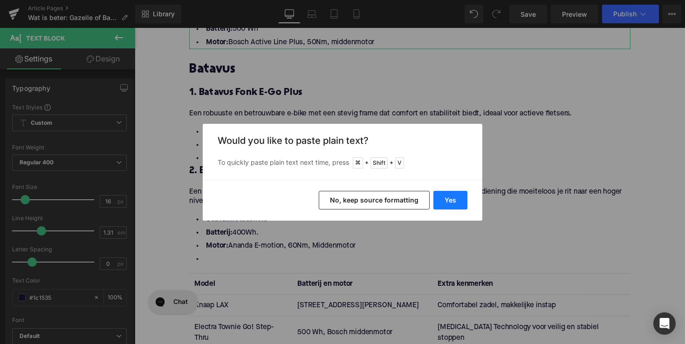
click at [447, 204] on button "Yes" at bounding box center [450, 200] width 34 height 19
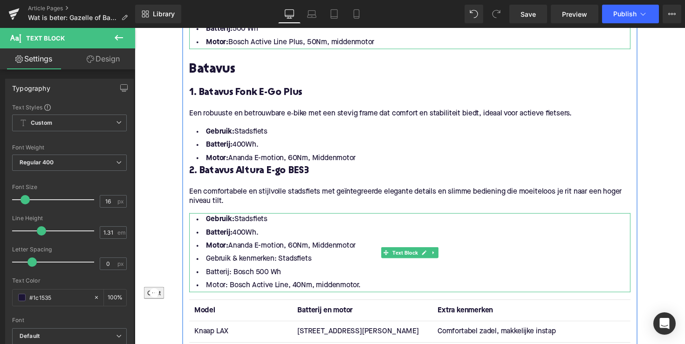
click at [235, 259] on li "Gebruik & kenmerken: Stadsfiets" at bounding box center [417, 266] width 452 height 14
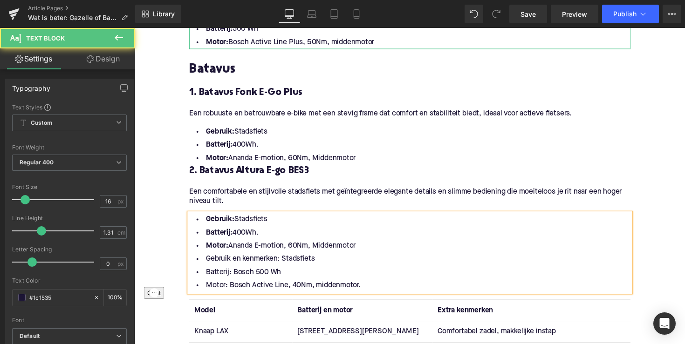
drag, startPoint x: 370, startPoint y: 241, endPoint x: 185, endPoint y: 208, distance: 187.9
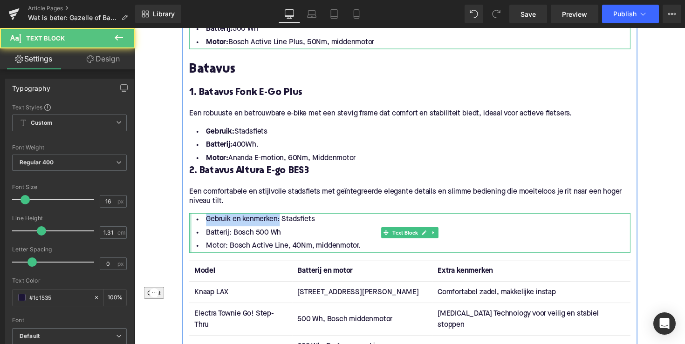
drag, startPoint x: 281, startPoint y: 210, endPoint x: 189, endPoint y: 210, distance: 92.7
click at [191, 218] on div "Gebruik en kenmerken: Stadsfiets Batterij: Bosch 500 Wh Motor: Bosch Active Lin…" at bounding box center [417, 238] width 452 height 41
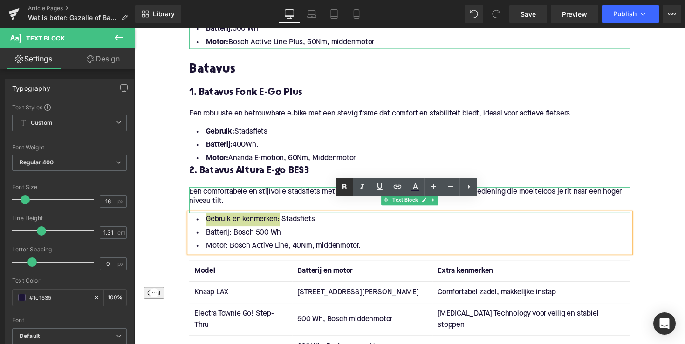
click at [342, 190] on icon at bounding box center [344, 187] width 11 height 11
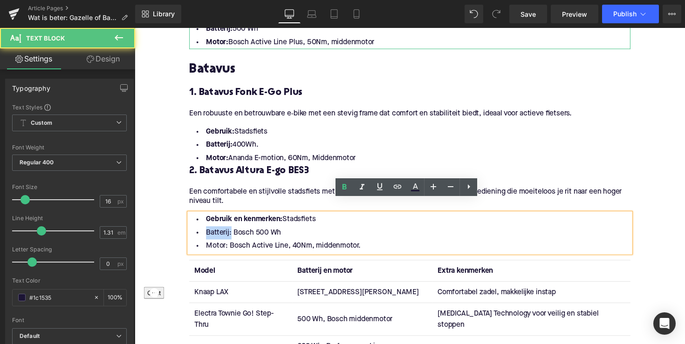
drag, startPoint x: 229, startPoint y: 225, endPoint x: 199, endPoint y: 225, distance: 29.3
click at [199, 232] on li "Batterij: Bosch 500 Wh" at bounding box center [417, 239] width 452 height 14
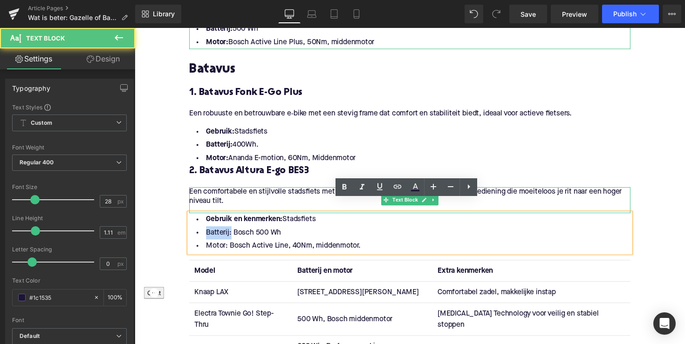
click at [340, 192] on p "Een comfortabele en stijlvolle stadsfiets met geïntegreerde elegante details en…" at bounding box center [417, 201] width 452 height 20
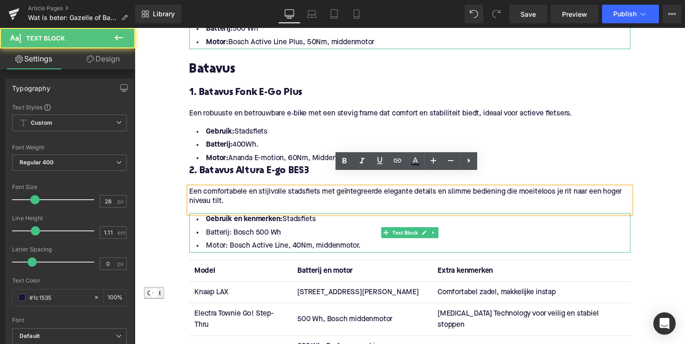
click at [233, 232] on li "Batterij: Bosch 500 Wh" at bounding box center [417, 239] width 452 height 14
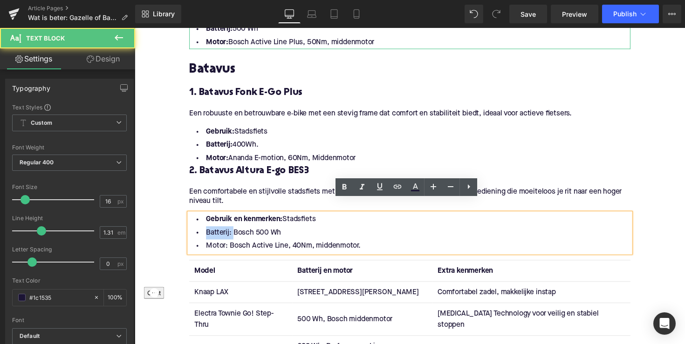
drag, startPoint x: 230, startPoint y: 226, endPoint x: 193, endPoint y: 224, distance: 36.9
click at [193, 232] on li "Batterij: Bosch 500 Wh" at bounding box center [417, 239] width 452 height 14
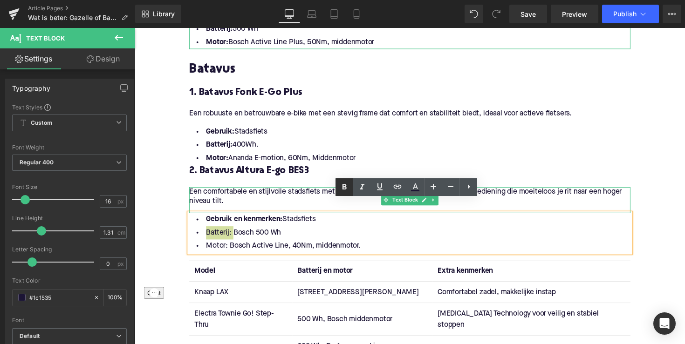
click at [344, 185] on icon at bounding box center [344, 187] width 11 height 11
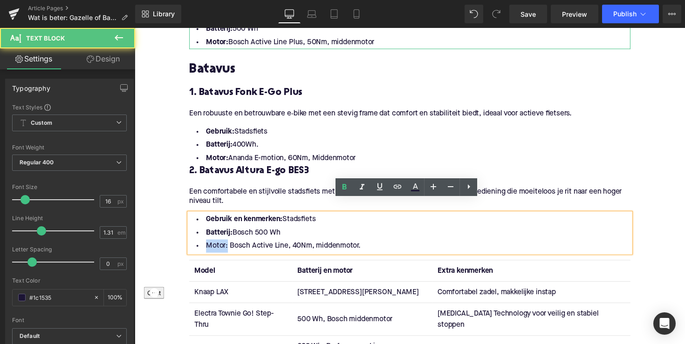
drag, startPoint x: 226, startPoint y: 239, endPoint x: 184, endPoint y: 239, distance: 41.5
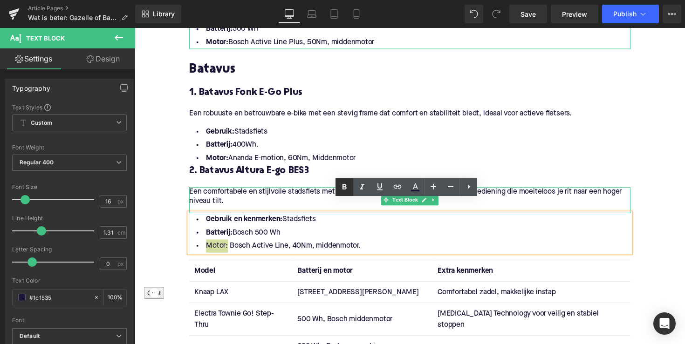
click at [342, 190] on icon at bounding box center [344, 187] width 11 height 11
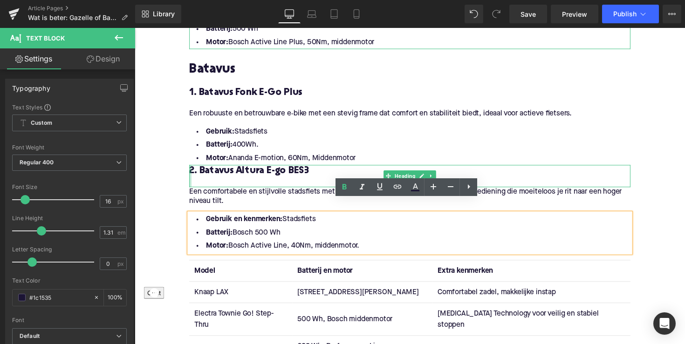
click at [191, 169] on div at bounding box center [192, 180] width 2 height 23
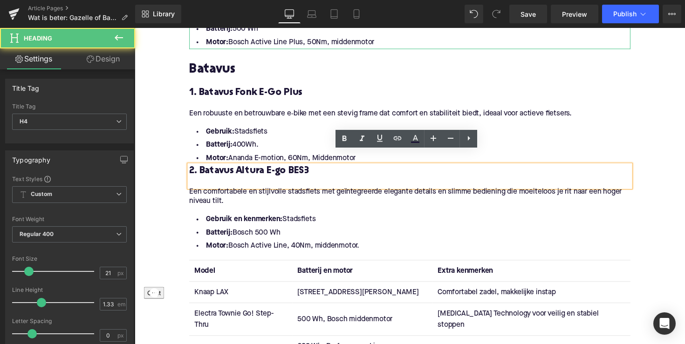
click at [191, 169] on h4 "2. Batavus Altura E-go BES3" at bounding box center [417, 175] width 452 height 13
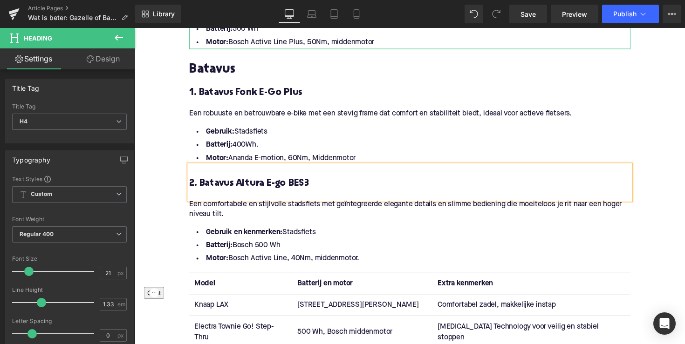
click at [305, 169] on h4 at bounding box center [417, 175] width 452 height 13
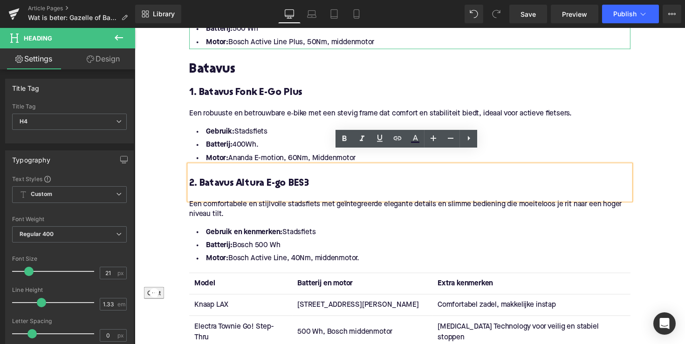
click at [504, 208] on p "Een comfortabele en stijlvolle stadsfiets met geïntegreerde elegante details en…" at bounding box center [417, 215] width 452 height 20
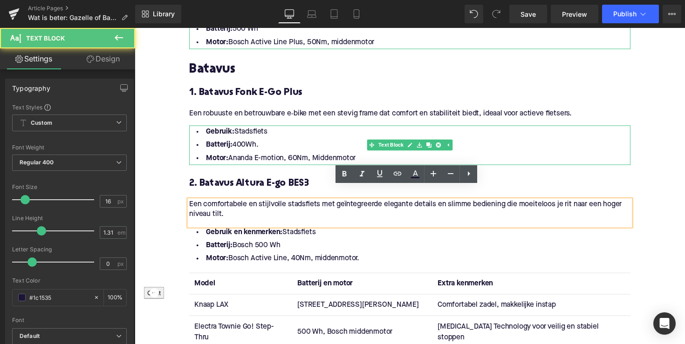
click at [481, 128] on li "Gebruik: Stadsfiets" at bounding box center [417, 135] width 452 height 14
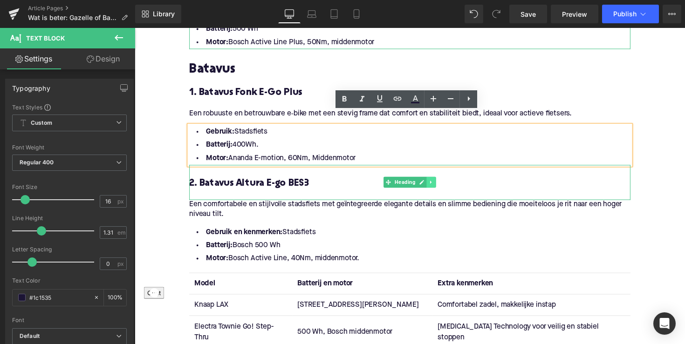
click at [438, 181] on link at bounding box center [439, 186] width 10 height 11
click at [431, 184] on icon at bounding box center [433, 186] width 5 height 5
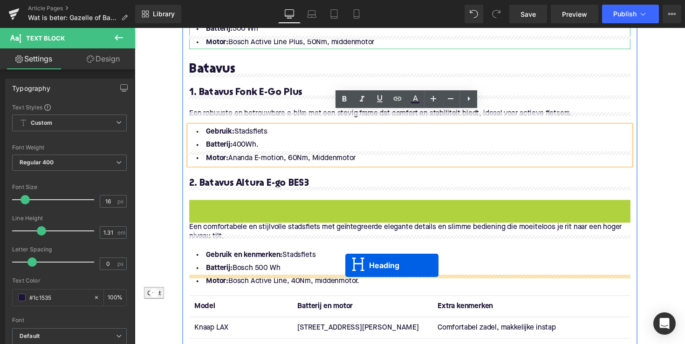
drag, startPoint x: 393, startPoint y: 209, endPoint x: 350, endPoint y: 272, distance: 75.5
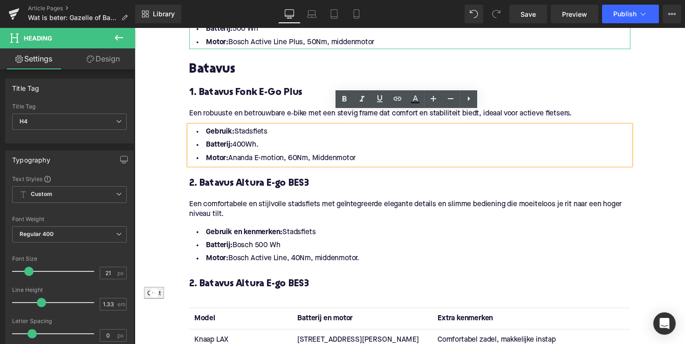
click at [248, 285] on h4 "2. Batavus Altura E-go BES3" at bounding box center [417, 291] width 452 height 13
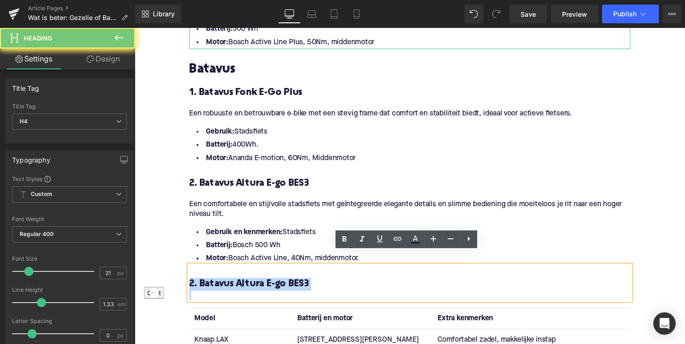
click at [248, 285] on h4 "2. Batavus Altura E-go BES3" at bounding box center [417, 291] width 452 height 13
paste div
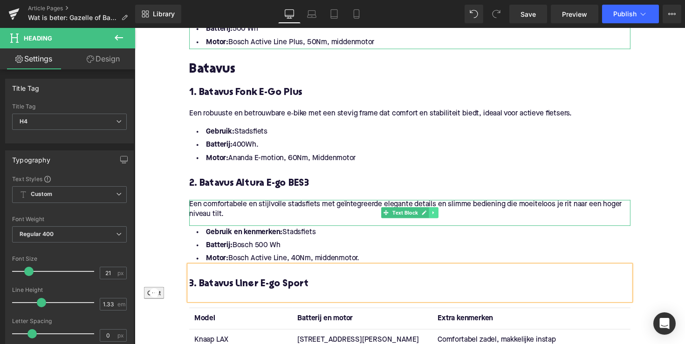
click at [439, 215] on icon at bounding box center [440, 218] width 5 height 6
click at [436, 215] on icon at bounding box center [435, 217] width 5 height 5
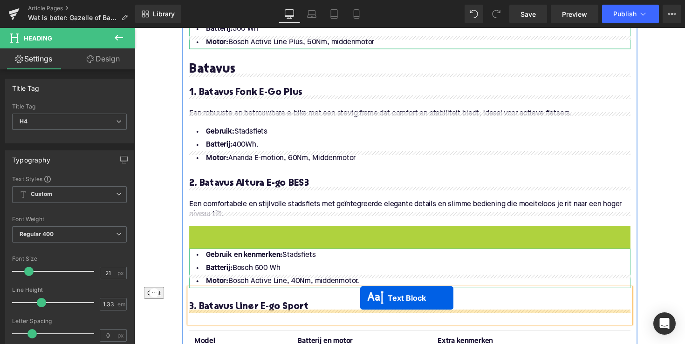
drag, startPoint x: 390, startPoint y: 229, endPoint x: 362, endPoint y: 312, distance: 87.8
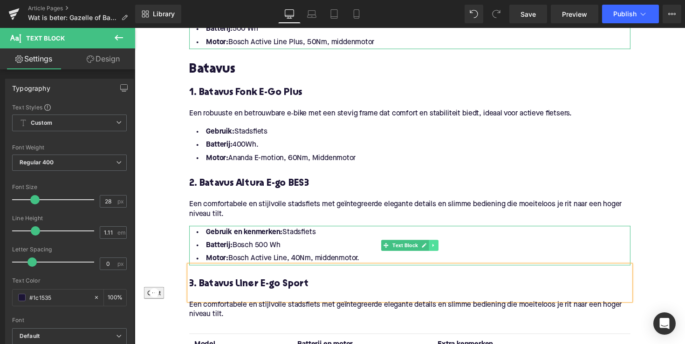
click at [439, 248] on icon at bounding box center [440, 251] width 5 height 6
click at [435, 249] on icon at bounding box center [435, 251] width 5 height 5
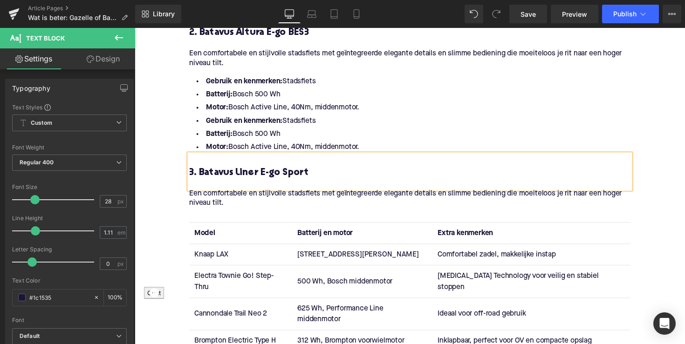
scroll to position [1261, 0]
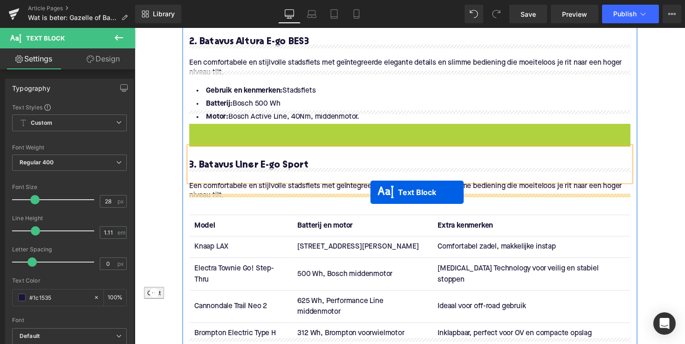
drag, startPoint x: 390, startPoint y: 131, endPoint x: 376, endPoint y: 197, distance: 66.7
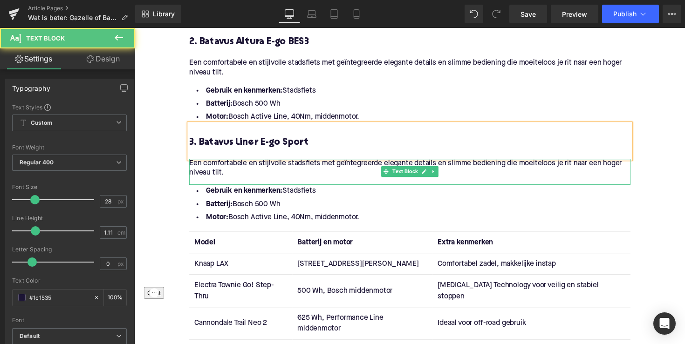
click at [272, 162] on p "Een comfortabele en stijlvolle stadsfiets met geïntegreerde elegante details en…" at bounding box center [417, 172] width 452 height 20
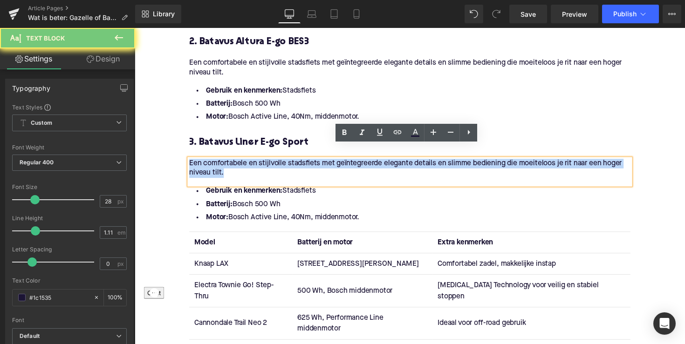
click at [272, 162] on p "Een comfortabele en stijlvolle stadsfiets met geïntegreerde elegante details en…" at bounding box center [417, 172] width 452 height 20
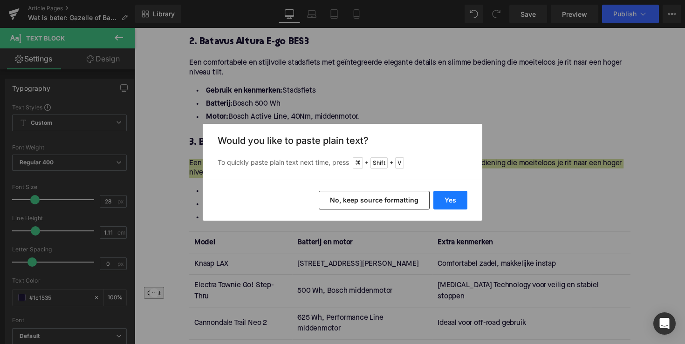
click at [445, 199] on button "Yes" at bounding box center [450, 200] width 34 height 19
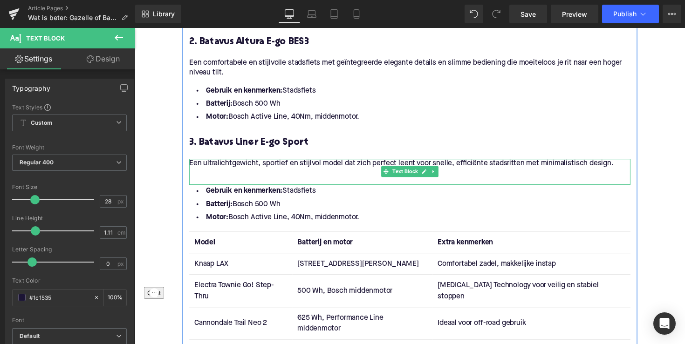
click at [201, 172] on p at bounding box center [417, 177] width 452 height 10
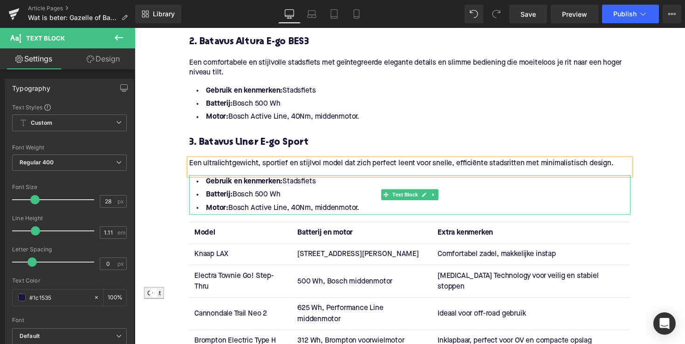
click at [374, 206] on li "Motor: Bosch Active Line, 40Nm, middenmotor." at bounding box center [417, 213] width 452 height 14
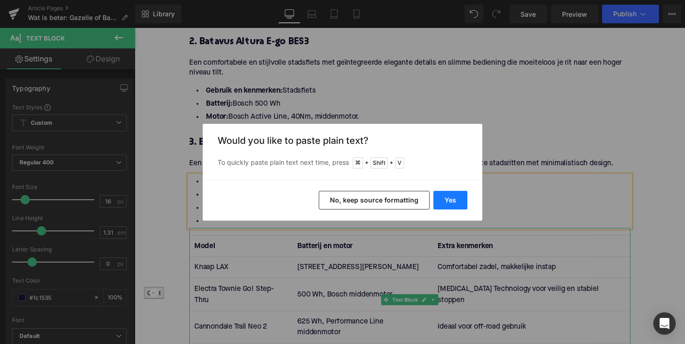
click at [454, 194] on button "Yes" at bounding box center [450, 200] width 34 height 19
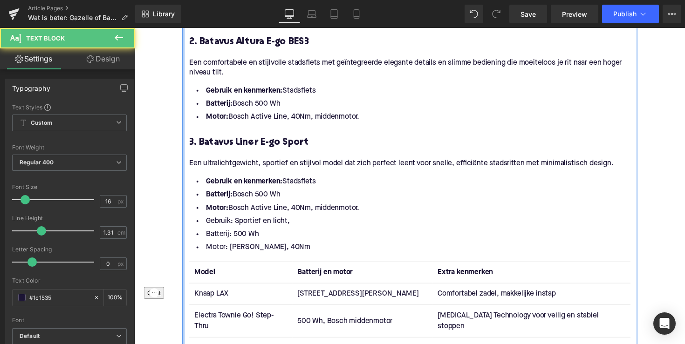
drag, startPoint x: 364, startPoint y: 196, endPoint x: 184, endPoint y: 163, distance: 183.3
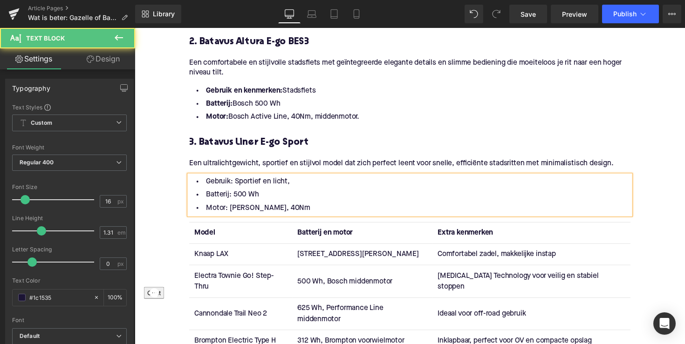
click at [307, 179] on li "Gebruik: Sportief en licht," at bounding box center [417, 186] width 452 height 14
drag, startPoint x: 232, startPoint y: 172, endPoint x: 188, endPoint y: 172, distance: 43.3
click at [191, 179] on div "Gebruik: Sportief en licht Batterij: 500 Wh Motor: Mahle Mahle, 40Nm" at bounding box center [417, 199] width 452 height 41
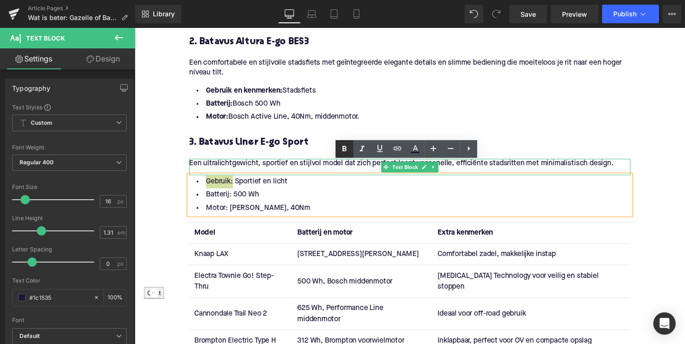
click at [346, 150] on icon at bounding box center [344, 149] width 4 height 6
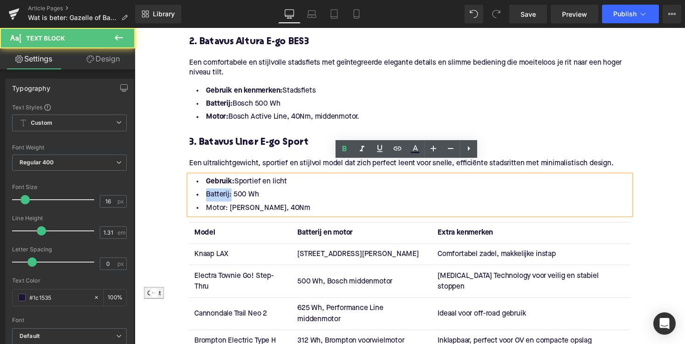
drag, startPoint x: 229, startPoint y: 185, endPoint x: 191, endPoint y: 185, distance: 38.2
click at [191, 192] on li "Batterij: 500 Wh" at bounding box center [417, 199] width 452 height 14
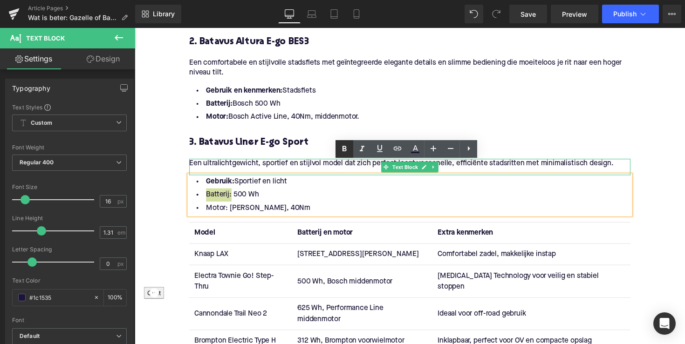
click at [344, 148] on icon at bounding box center [344, 148] width 11 height 11
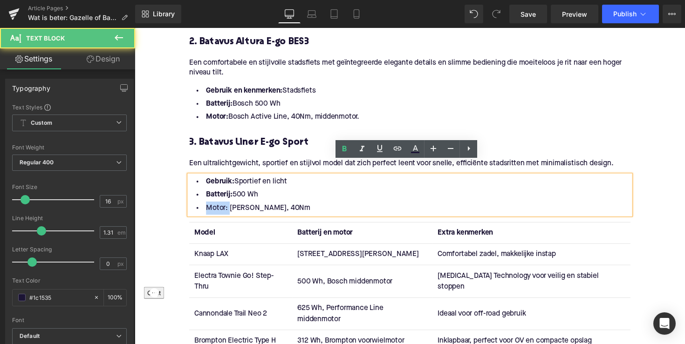
drag, startPoint x: 227, startPoint y: 200, endPoint x: 192, endPoint y: 194, distance: 34.9
click at [192, 206] on li "Motor: Mahle Mahle, 40Nm" at bounding box center [417, 213] width 452 height 14
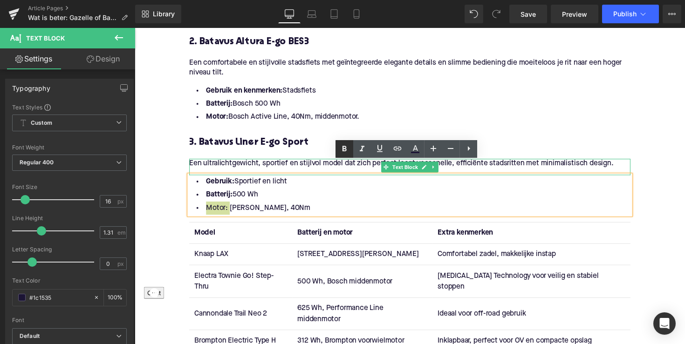
click at [343, 152] on icon at bounding box center [344, 148] width 11 height 11
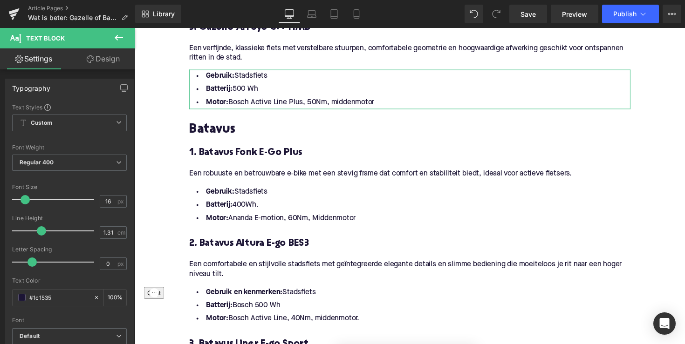
scroll to position [1050, 0]
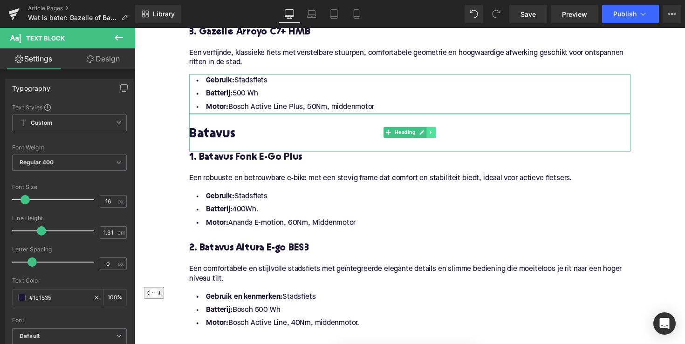
click at [434, 130] on link at bounding box center [439, 135] width 10 height 11
click at [431, 132] on icon at bounding box center [433, 135] width 5 height 6
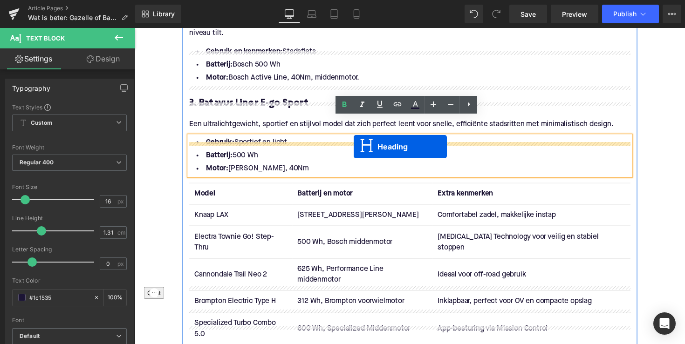
scroll to position [1319, 0]
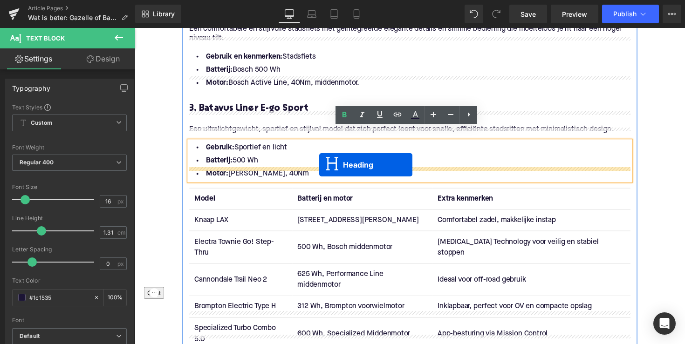
drag, startPoint x: 396, startPoint y: 161, endPoint x: 324, endPoint y: 168, distance: 73.0
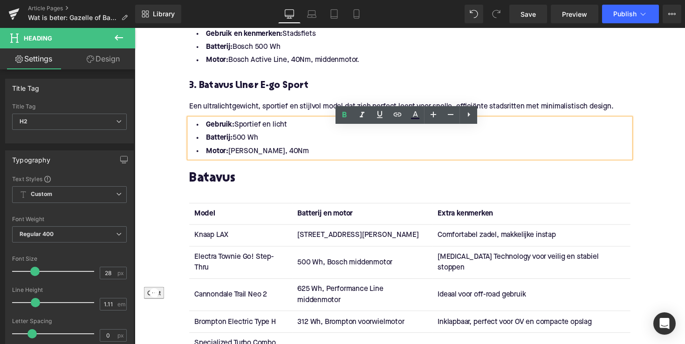
click at [221, 176] on h2 "Batavus" at bounding box center [417, 183] width 452 height 14
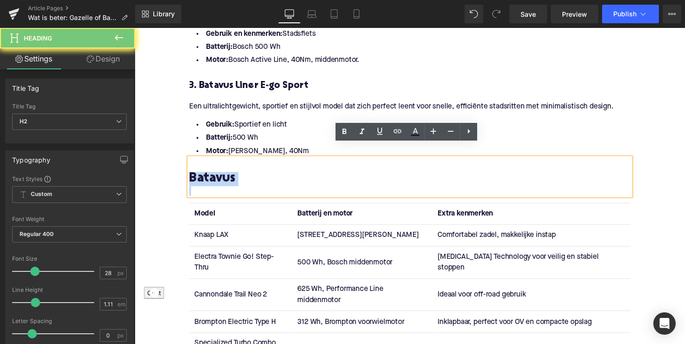
click at [221, 176] on h2 "Batavus" at bounding box center [417, 183] width 452 height 14
paste div
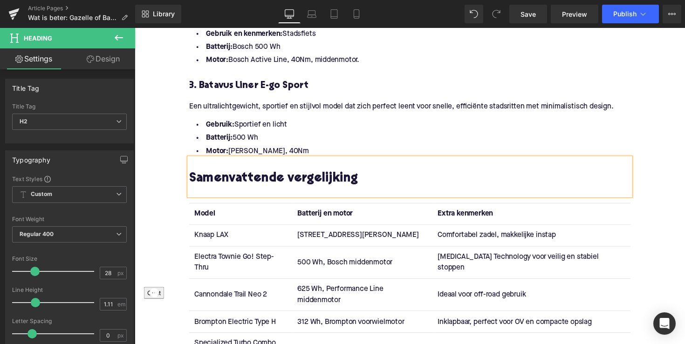
click at [201, 215] on strong "Model" at bounding box center [206, 218] width 21 height 7
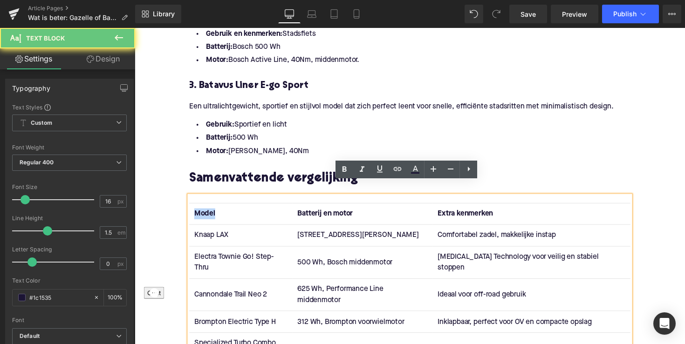
click at [201, 215] on strong "Model" at bounding box center [206, 218] width 21 height 7
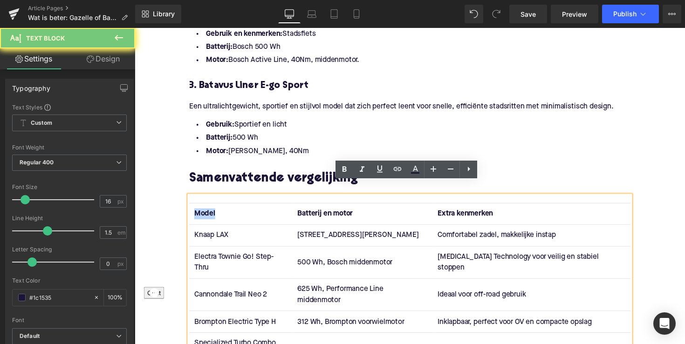
click at [201, 215] on strong "Model" at bounding box center [206, 218] width 21 height 7
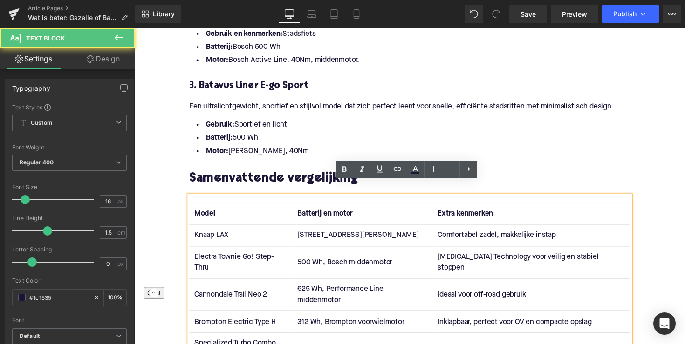
click at [206, 215] on strong "Model" at bounding box center [206, 218] width 21 height 7
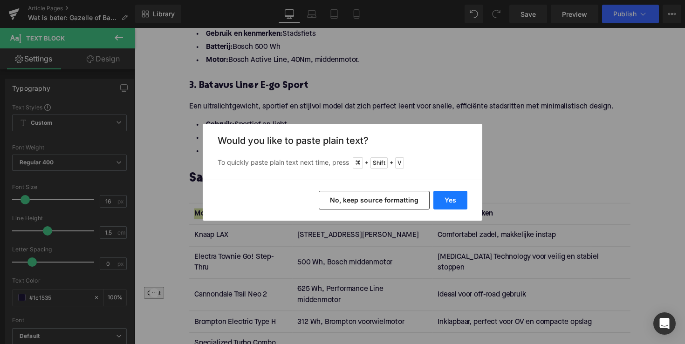
click at [449, 199] on button "Yes" at bounding box center [450, 200] width 34 height 19
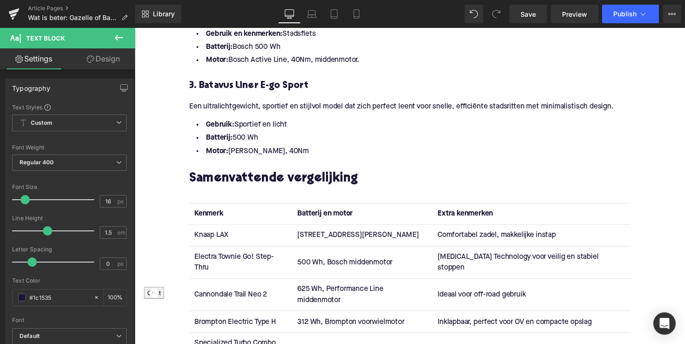
click at [329, 215] on strong "Batterij en motor" at bounding box center [329, 218] width 57 height 7
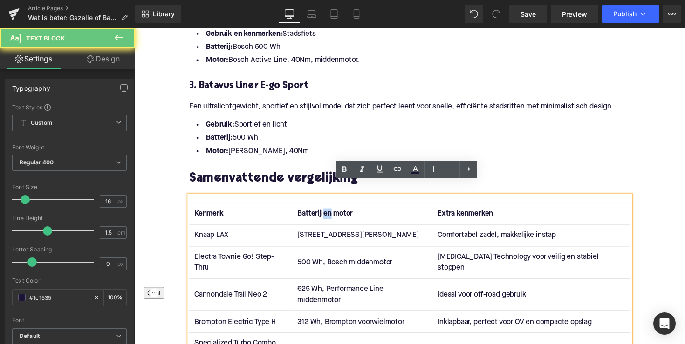
click at [329, 215] on strong "Batterij en motor" at bounding box center [329, 218] width 57 height 7
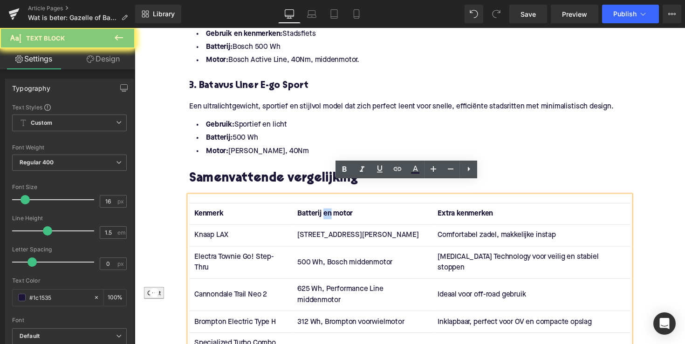
click at [329, 215] on strong "Batterij en motor" at bounding box center [329, 218] width 57 height 7
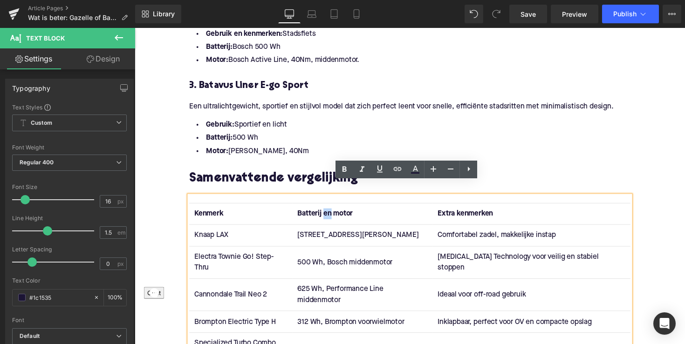
click at [329, 215] on strong "Batterij en motor" at bounding box center [329, 218] width 57 height 7
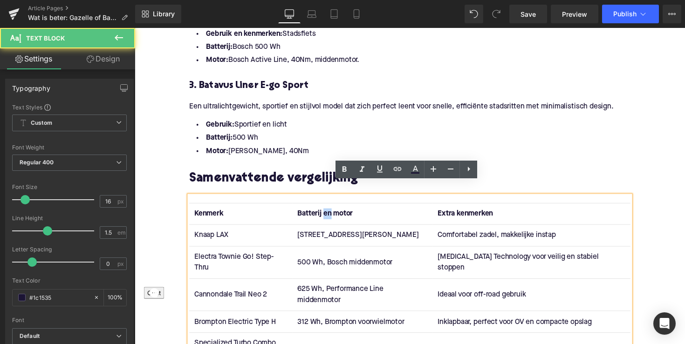
click at [329, 215] on strong "Batterij en motor" at bounding box center [329, 218] width 57 height 7
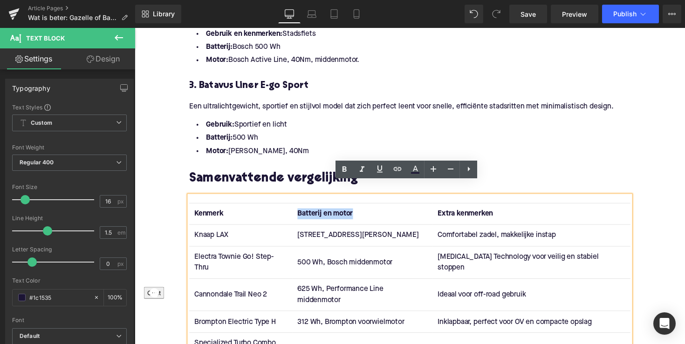
click at [329, 215] on strong "Batterij en motor" at bounding box center [329, 218] width 57 height 7
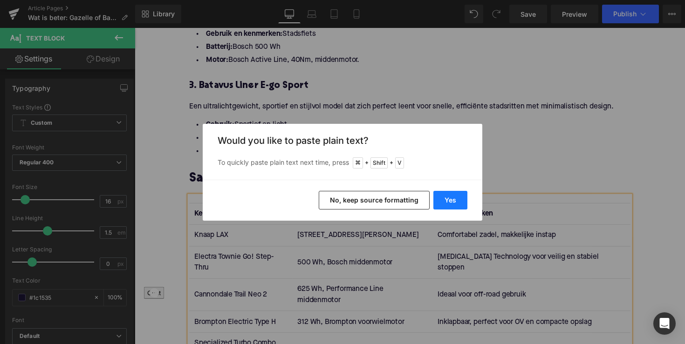
click at [454, 201] on button "Yes" at bounding box center [450, 200] width 34 height 19
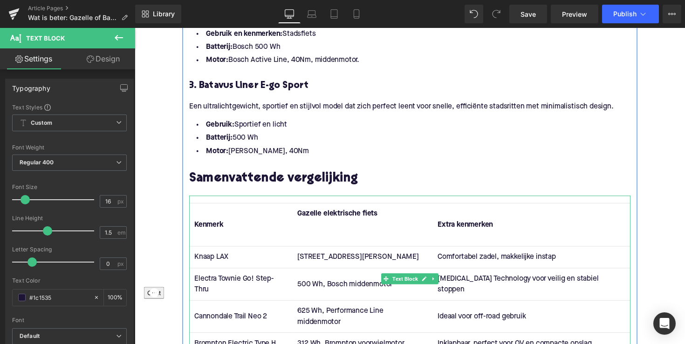
click at [362, 219] on th "Gazelle elektrische fiets" at bounding box center [367, 229] width 143 height 44
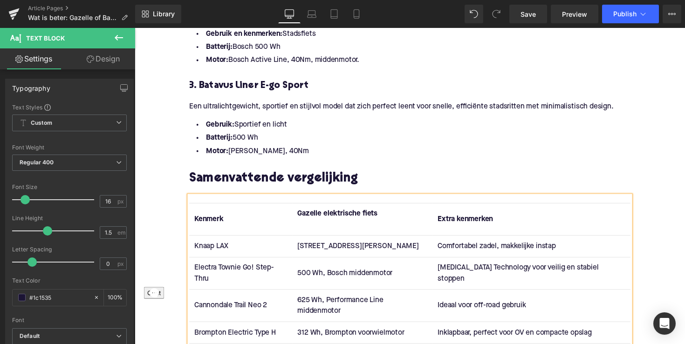
click at [337, 219] on th "Gazelle elektrische fiets" at bounding box center [367, 223] width 143 height 33
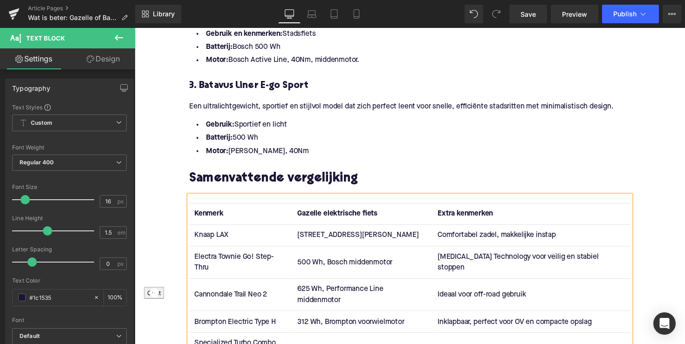
click at [483, 215] on span "Extra kenmerken" at bounding box center [473, 218] width 57 height 7
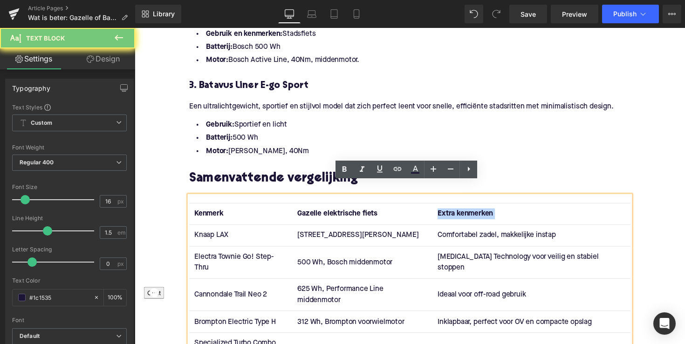
click at [483, 215] on span "Extra kenmerken" at bounding box center [473, 218] width 57 height 7
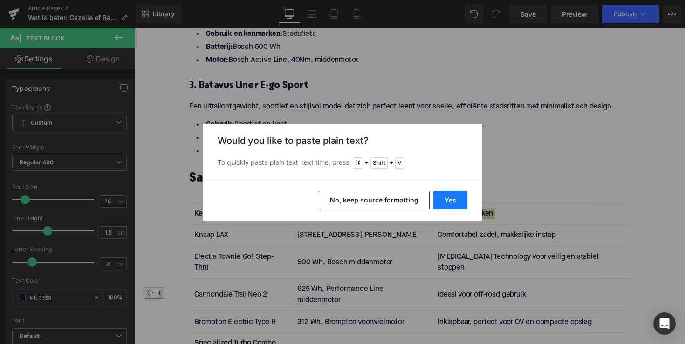
click at [453, 200] on button "Yes" at bounding box center [450, 200] width 34 height 19
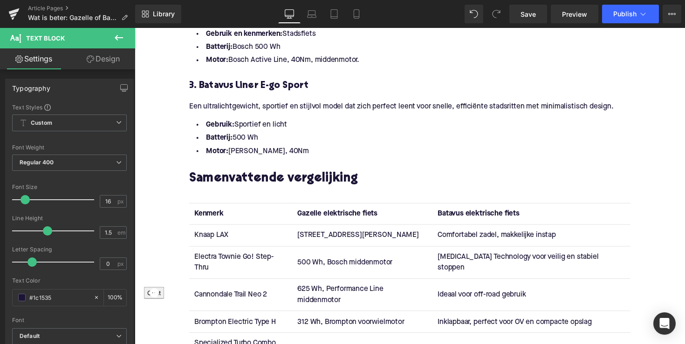
click at [206, 230] on td "Knaap LAX" at bounding box center [244, 241] width 106 height 22
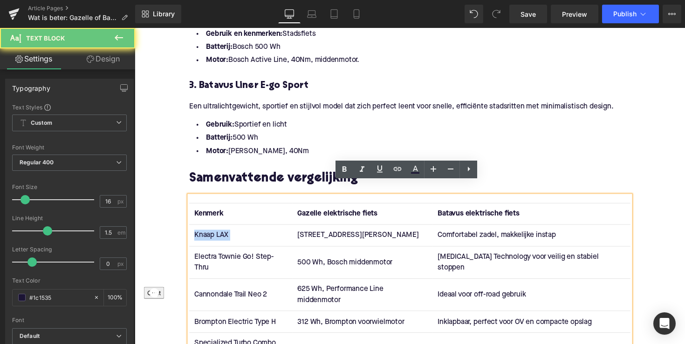
click at [206, 230] on td "Knaap LAX" at bounding box center [244, 241] width 106 height 22
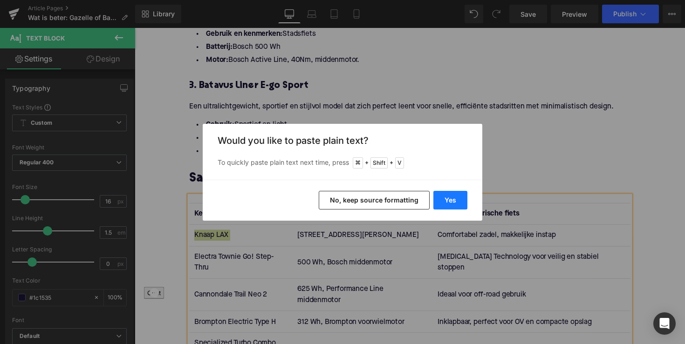
click at [442, 202] on button "Yes" at bounding box center [450, 200] width 34 height 19
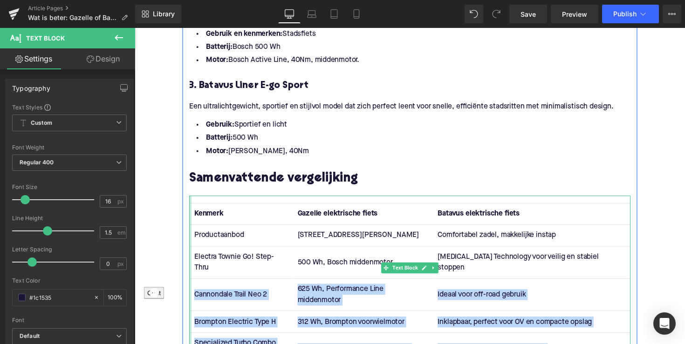
drag, startPoint x: 567, startPoint y: 316, endPoint x: 190, endPoint y: 272, distance: 379.9
click at [191, 272] on div "Kenmerk Gazelle elektrische fiets Batavus elektrische fiets Productaanbod 470 W…" at bounding box center [417, 290] width 452 height 181
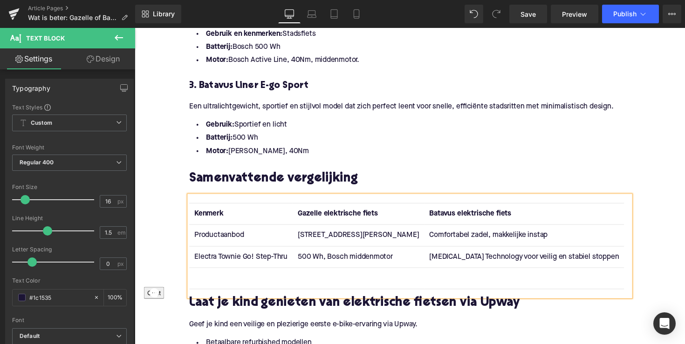
click at [217, 252] on td "Electra Townie Go! Step-Thru" at bounding box center [244, 263] width 106 height 22
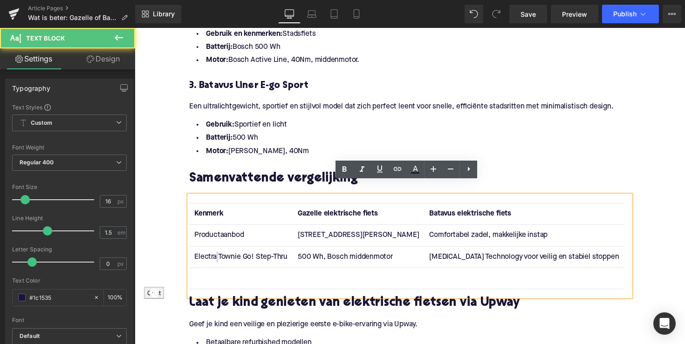
click at [217, 252] on td "Electra Townie Go! Step-Thru" at bounding box center [244, 263] width 106 height 22
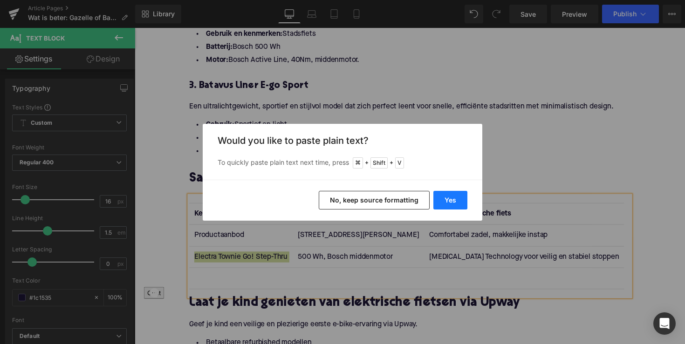
click at [443, 198] on button "Yes" at bounding box center [450, 200] width 34 height 19
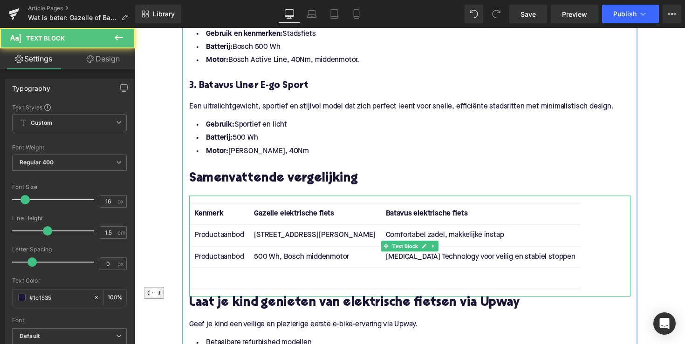
click at [208, 274] on td at bounding box center [221, 285] width 61 height 22
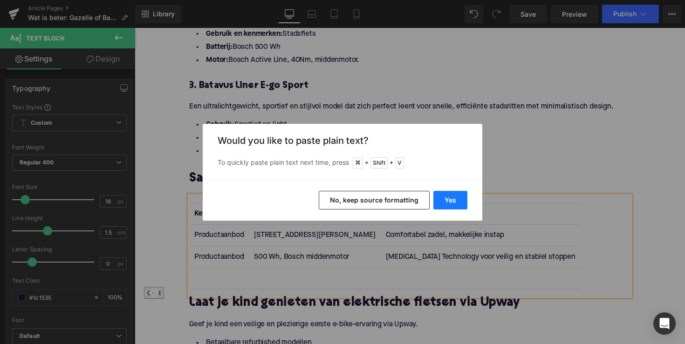
click at [452, 202] on button "Yes" at bounding box center [450, 200] width 34 height 19
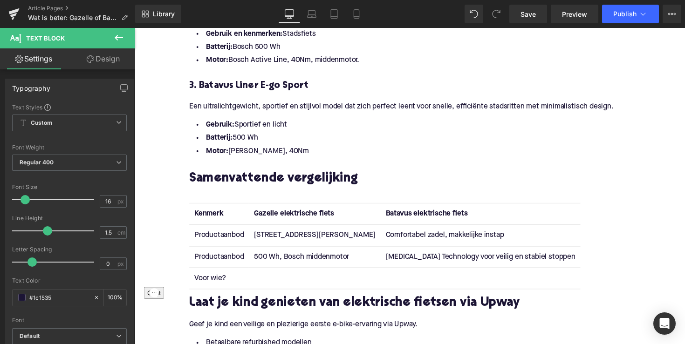
click at [279, 230] on td "470 Wh, Ananda" at bounding box center [319, 241] width 135 height 22
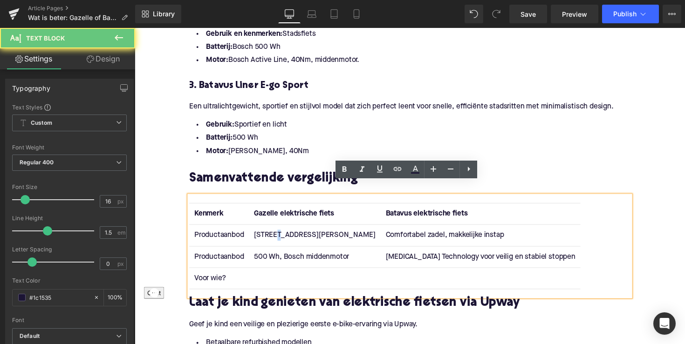
click at [279, 230] on td "470 Wh, Ananda" at bounding box center [319, 241] width 135 height 22
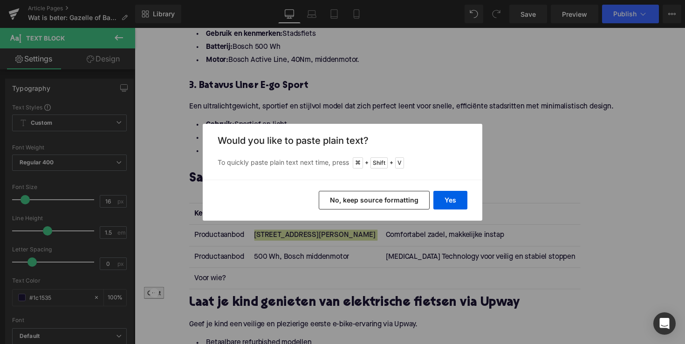
click at [451, 212] on div "Yes No, keep source formatting" at bounding box center [343, 200] width 280 height 41
click at [450, 203] on button "Yes" at bounding box center [450, 200] width 34 height 19
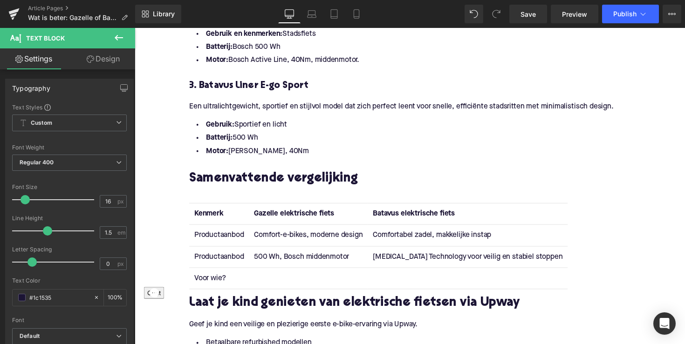
click at [295, 252] on td "500 Wh, Bosch middenmotor" at bounding box center [313, 263] width 122 height 22
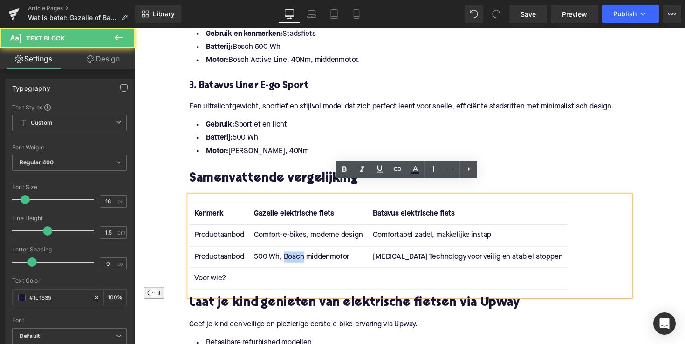
click at [295, 252] on td "500 Wh, Bosch middenmotor" at bounding box center [313, 263] width 122 height 22
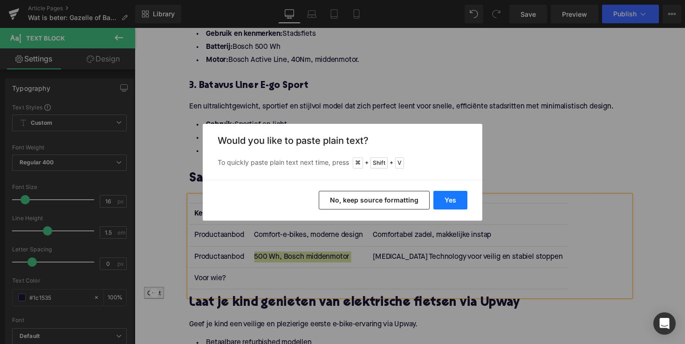
click at [450, 193] on button "Yes" at bounding box center [450, 200] width 34 height 19
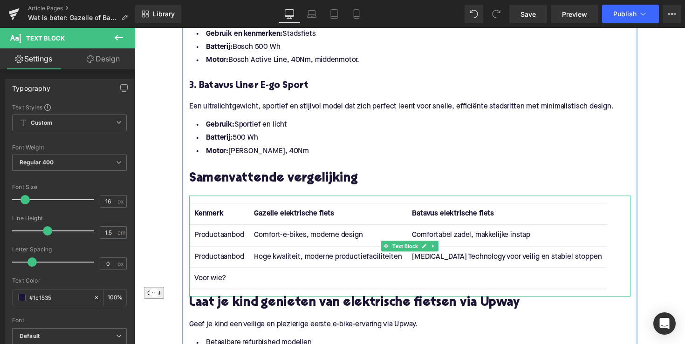
click at [282, 274] on td at bounding box center [333, 285] width 162 height 22
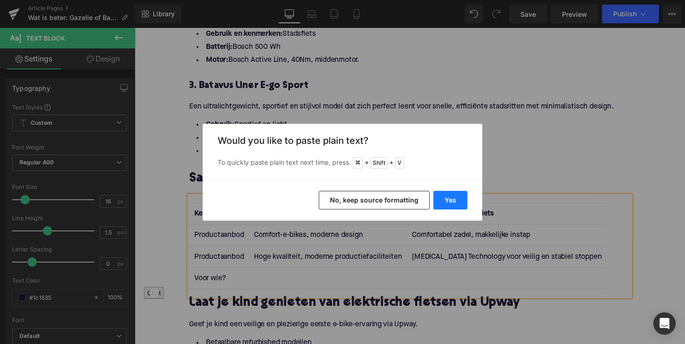
click at [436, 207] on button "Yes" at bounding box center [450, 200] width 34 height 19
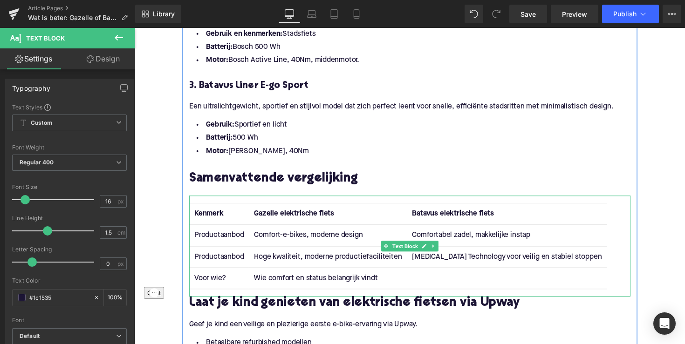
click at [445, 230] on td "Comfortabel zadel, makkelijke instap" at bounding box center [516, 241] width 205 height 22
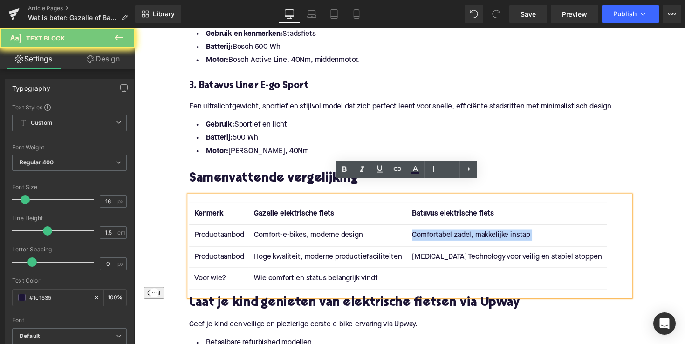
click at [445, 230] on td "Comfortabel zadel, makkelijke instap" at bounding box center [516, 241] width 205 height 22
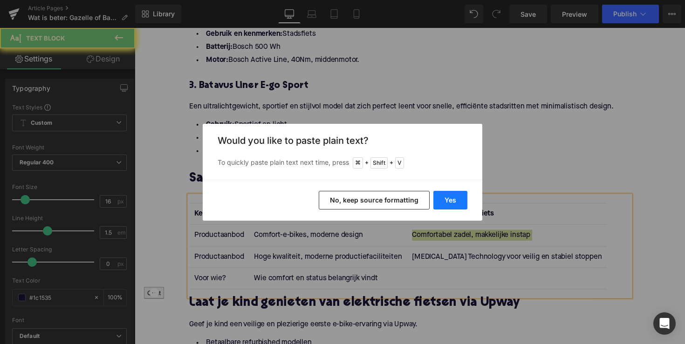
click at [458, 201] on button "Yes" at bounding box center [450, 200] width 34 height 19
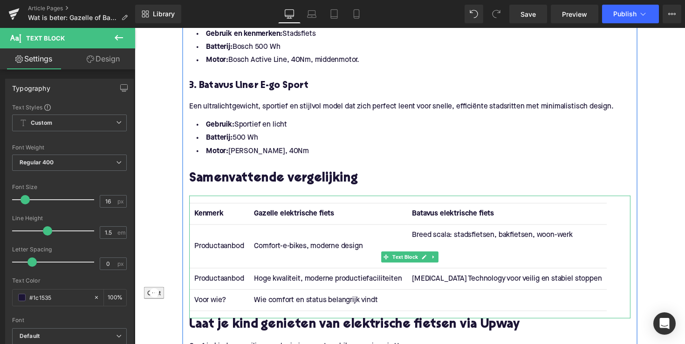
click at [428, 256] on td "Breed scala: stadsfietsen, bakfietsen, woon-werk" at bounding box center [516, 252] width 205 height 44
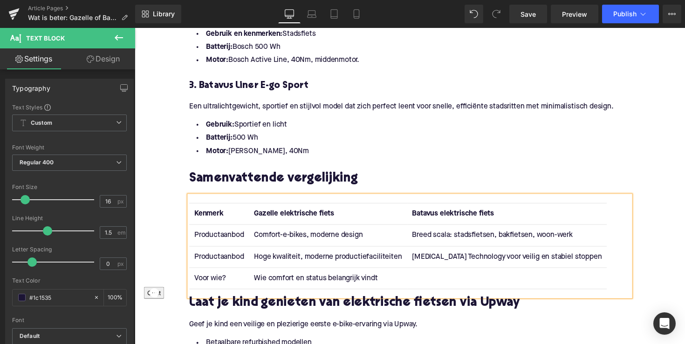
click at [435, 252] on td "Flat Foot Technology voor veilig en stabiel stoppen" at bounding box center [516, 263] width 205 height 22
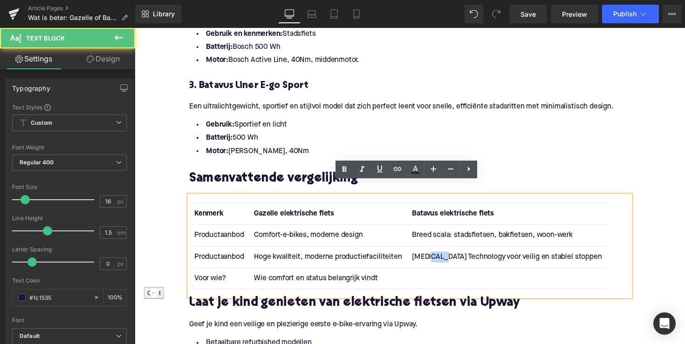
click at [435, 252] on td "Flat Foot Technology voor veilig en stabiel stoppen" at bounding box center [516, 263] width 205 height 22
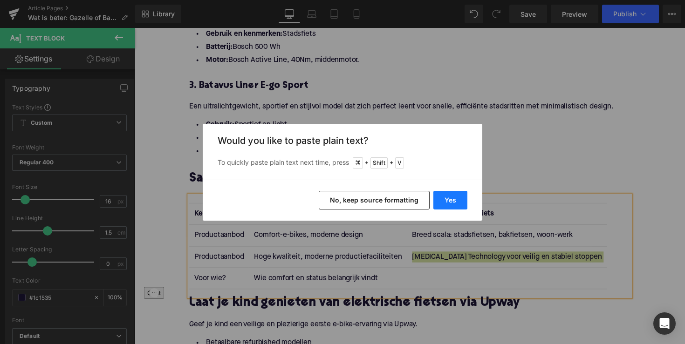
click at [452, 196] on button "Yes" at bounding box center [450, 200] width 34 height 19
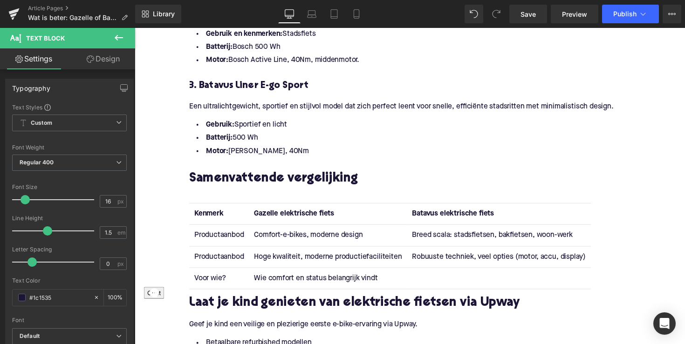
click at [472, 274] on td at bounding box center [508, 285] width 188 height 22
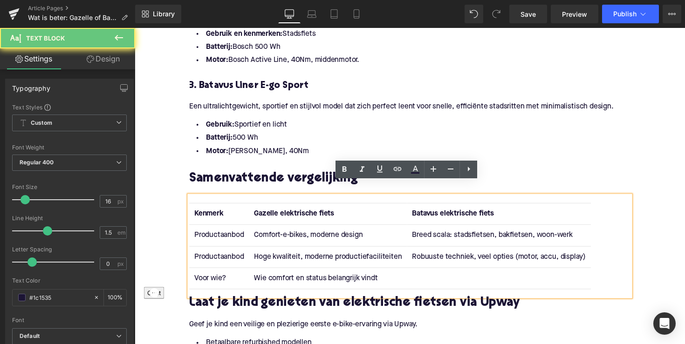
click at [472, 274] on td at bounding box center [508, 285] width 188 height 22
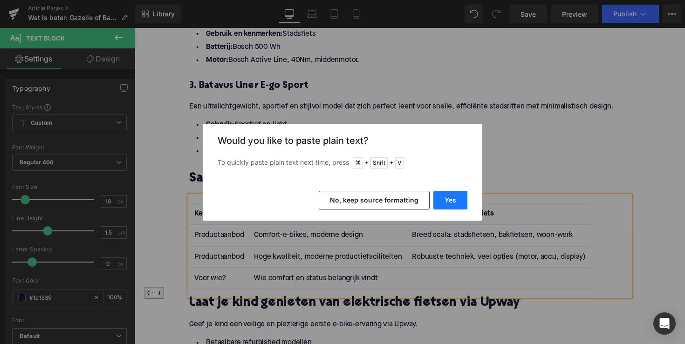
click at [459, 198] on button "Yes" at bounding box center [450, 200] width 34 height 19
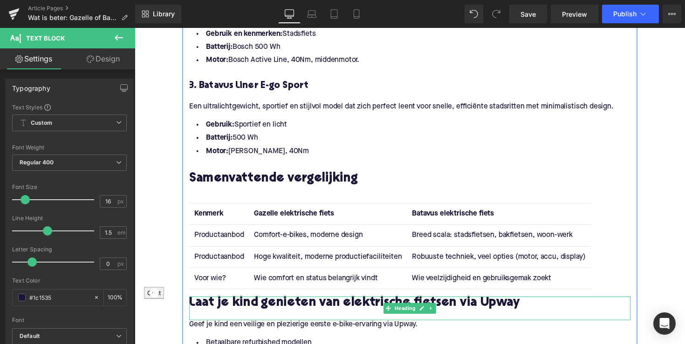
scroll to position [1368, 0]
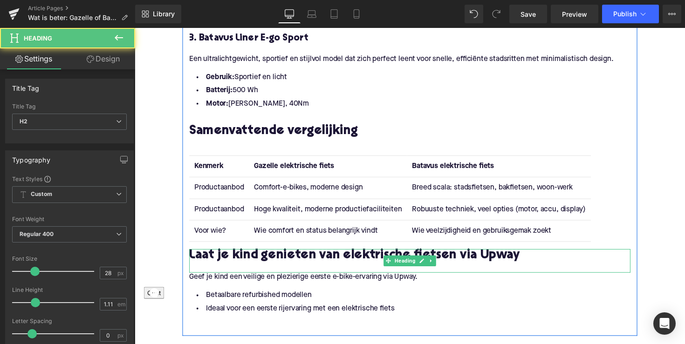
click at [302, 255] on h2 "Laat je kind genieten van elektrische fietsen via Upway" at bounding box center [417, 262] width 452 height 14
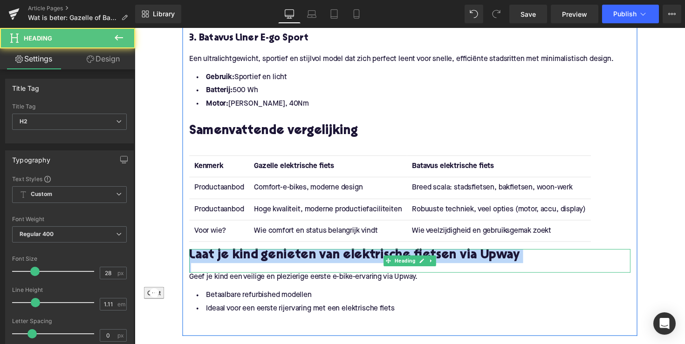
paste div
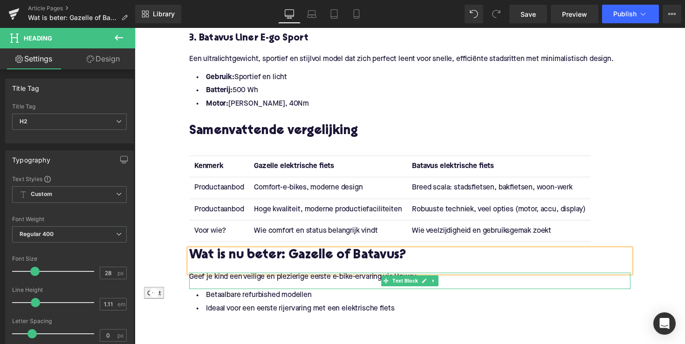
click at [264, 279] on div at bounding box center [417, 280] width 452 height 2
click at [264, 279] on p "Geef je kind een veilige en plezierige eerste e-bike-ervaring via Upway." at bounding box center [417, 284] width 452 height 10
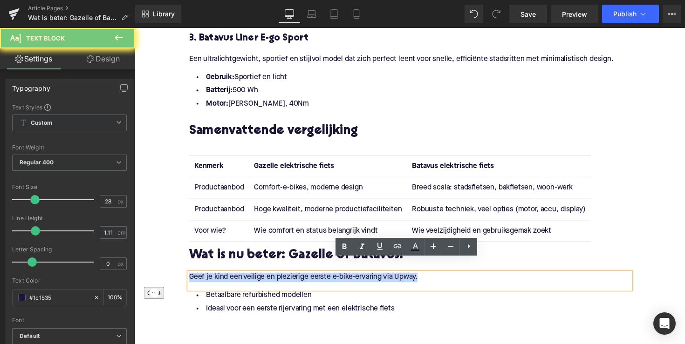
click at [264, 279] on p "Geef je kind een veilige en plezierige eerste e-bike-ervaring via Upway." at bounding box center [417, 284] width 452 height 10
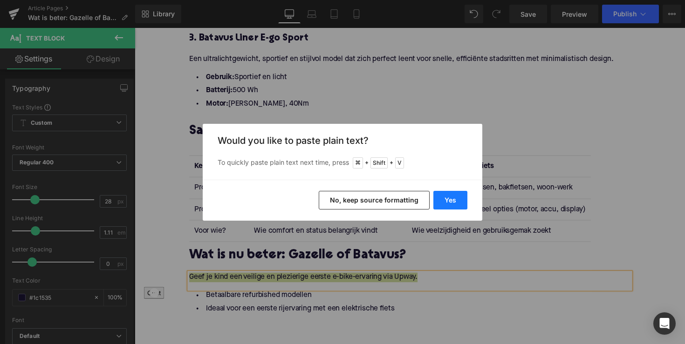
click at [454, 201] on button "Yes" at bounding box center [450, 200] width 34 height 19
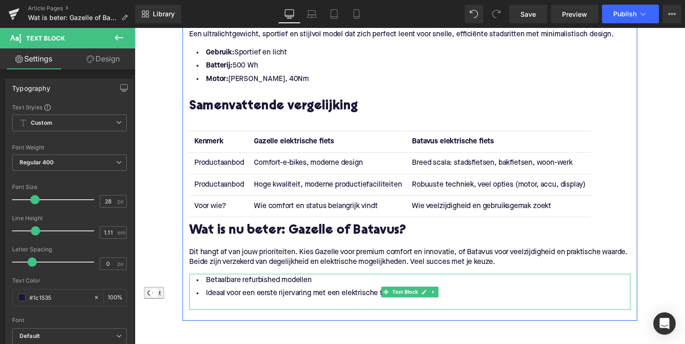
scroll to position [1407, 0]
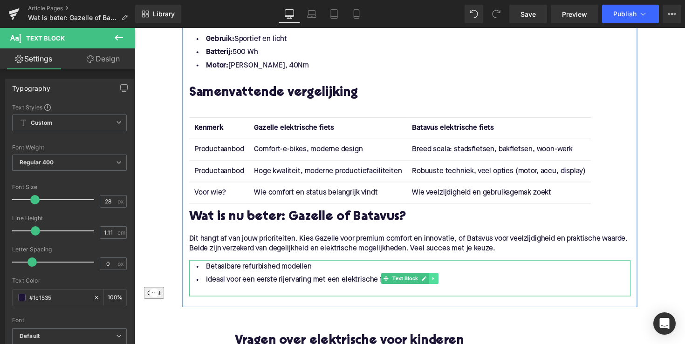
click at [440, 280] on link at bounding box center [441, 285] width 10 height 11
click at [445, 280] on link at bounding box center [446, 285] width 10 height 11
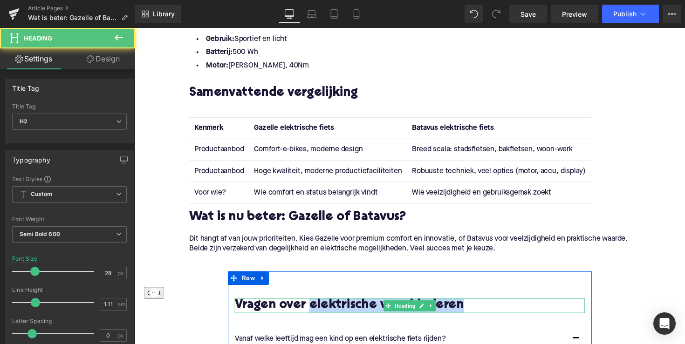
drag, startPoint x: 313, startPoint y: 297, endPoint x: 493, endPoint y: 295, distance: 180.3
click at [493, 306] on h2 "Vragen over elektrische voor kinderen" at bounding box center [416, 313] width 359 height 14
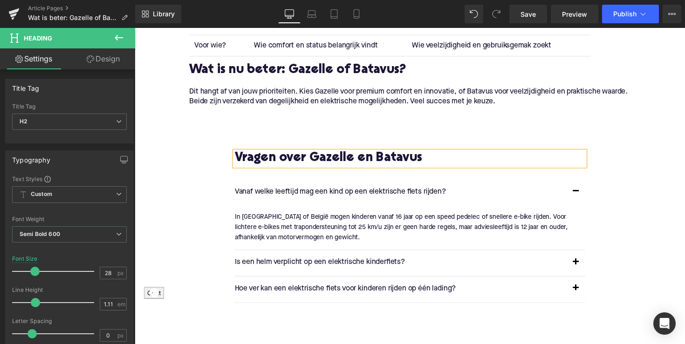
scroll to position [1592, 0]
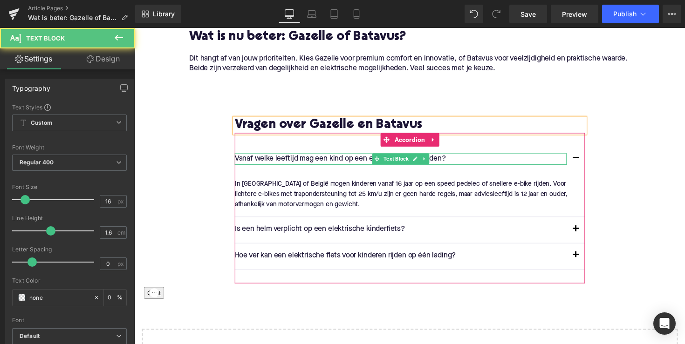
click at [313, 157] on p "Vanaf welke leeftijd mag een kind op een elektrische fiets rijden?" at bounding box center [407, 163] width 340 height 12
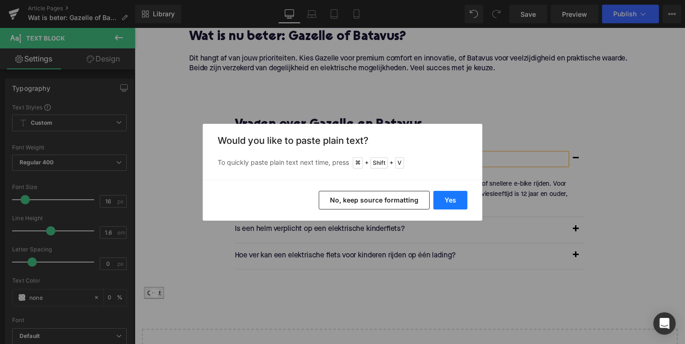
click at [447, 198] on button "Yes" at bounding box center [450, 200] width 34 height 19
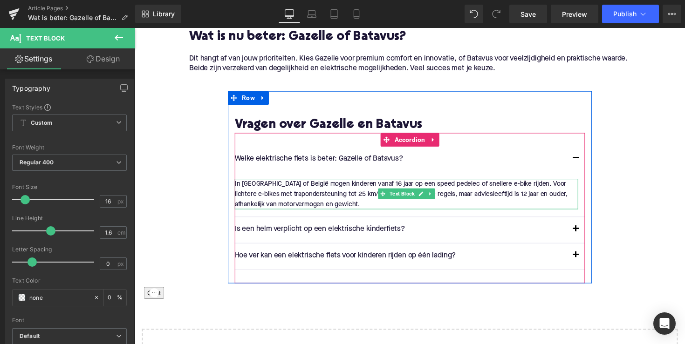
click at [326, 188] on p "In Nederland of België mogen kinderen vanaf 16 jaar op een speed pedelec of sne…" at bounding box center [413, 198] width 352 height 31
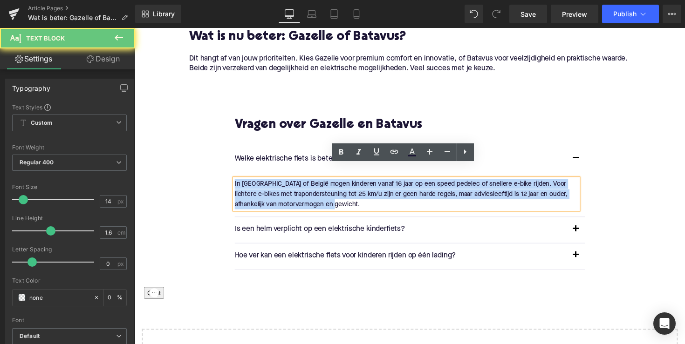
drag, startPoint x: 340, startPoint y: 195, endPoint x: 218, endPoint y: 153, distance: 128.0
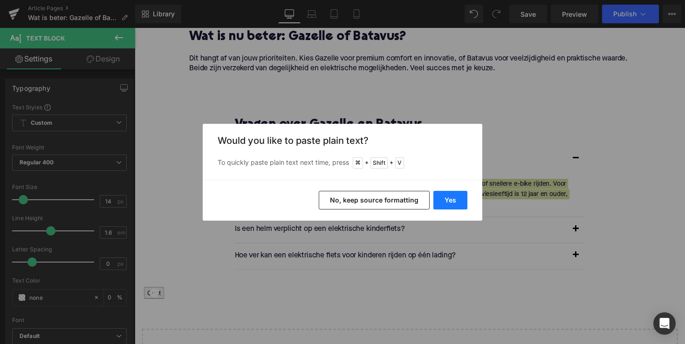
click at [449, 199] on button "Yes" at bounding box center [450, 200] width 34 height 19
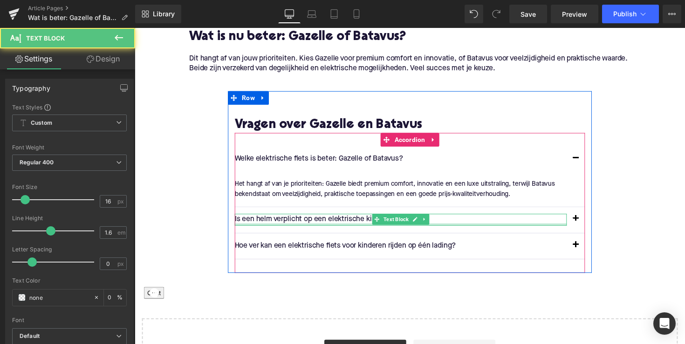
click at [314, 218] on div "Is een helm verplicht op een elektrische kinderfiets? Text Block" at bounding box center [407, 224] width 340 height 12
click at [314, 218] on p "Is een helm verplicht op een elektrische kinderfiets?" at bounding box center [407, 224] width 340 height 12
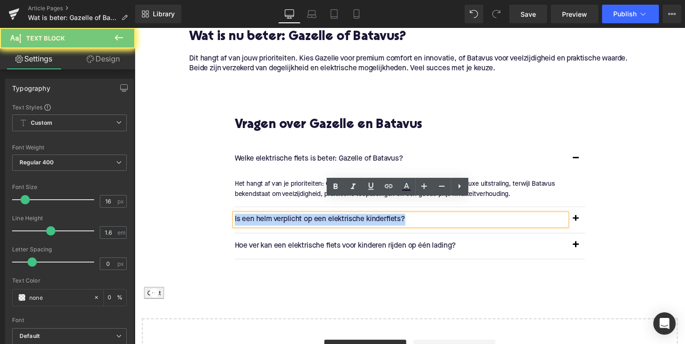
click at [314, 218] on p "Is een helm verplicht op een elektrische kinderfiets?" at bounding box center [407, 224] width 340 height 12
click at [315, 218] on p "Is een helm verplicht op een elektrische kinderfiets?" at bounding box center [407, 224] width 340 height 12
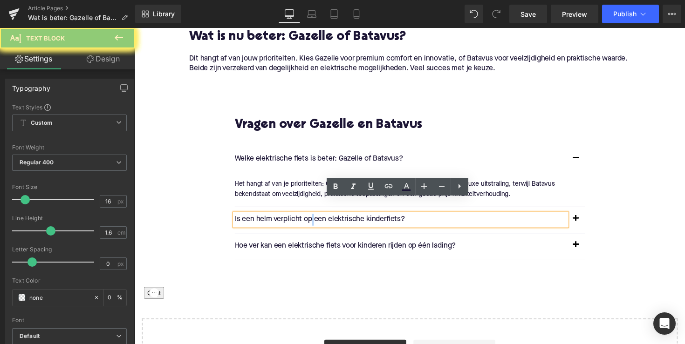
click at [315, 218] on p "Is een helm verplicht op een elektrische kinderfiets?" at bounding box center [407, 224] width 340 height 12
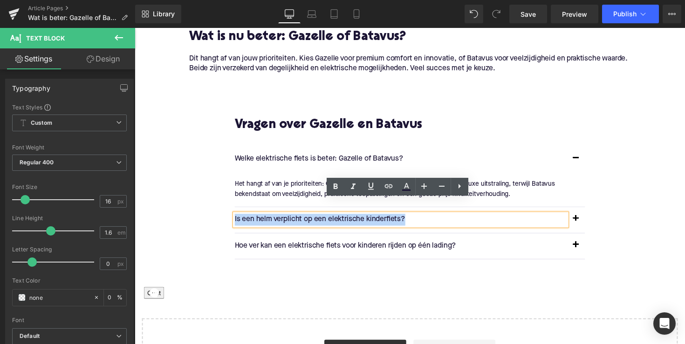
click at [315, 218] on p "Is een helm verplicht op een elektrische kinderfiets?" at bounding box center [407, 224] width 340 height 12
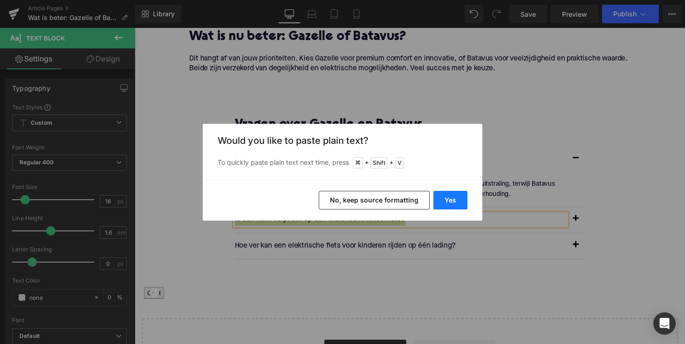
click at [459, 202] on button "Yes" at bounding box center [450, 200] width 34 height 19
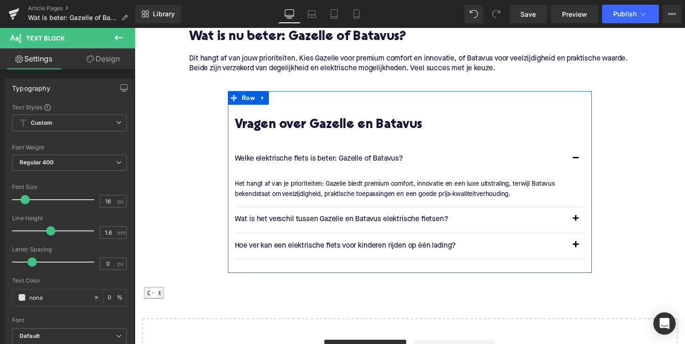
click at [587, 211] on button "button" at bounding box center [586, 224] width 19 height 26
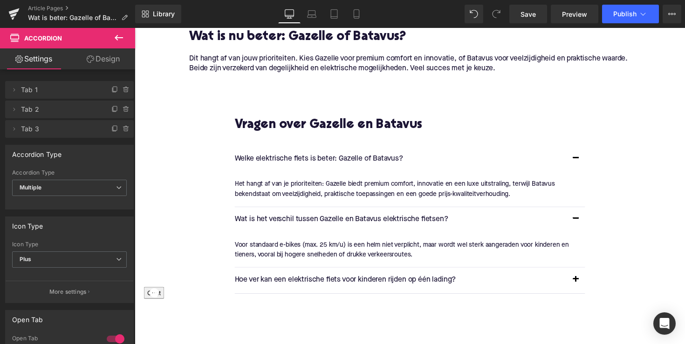
click at [262, 245] on div "Voor standaard e-bikes (max. 25 km/u) is een helm niet verplicht, maar wordt we…" at bounding box center [413, 255] width 352 height 21
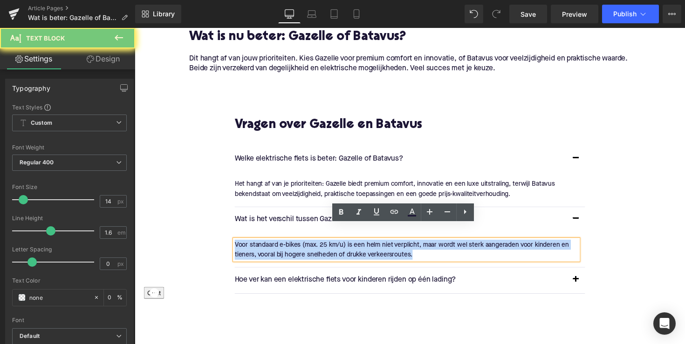
click at [262, 245] on div "Voor standaard e-bikes (max. 25 km/u) is een helm niet verplicht, maar wordt we…" at bounding box center [413, 255] width 352 height 21
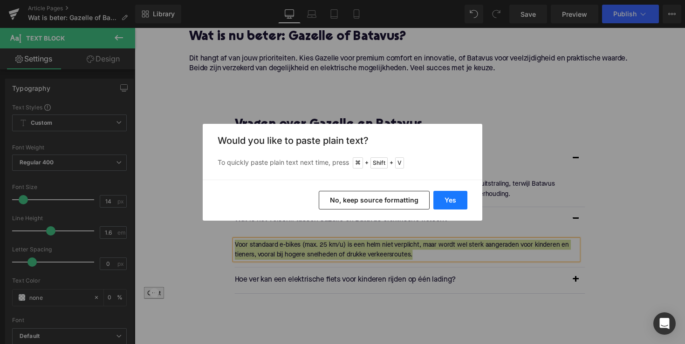
click at [443, 197] on button "Yes" at bounding box center [450, 200] width 34 height 19
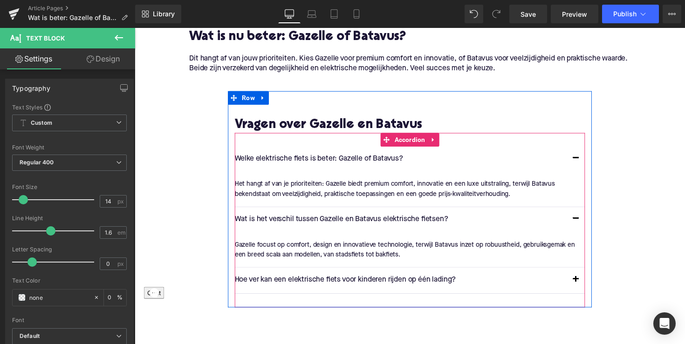
click at [394, 281] on span "Text Block" at bounding box center [402, 286] width 29 height 11
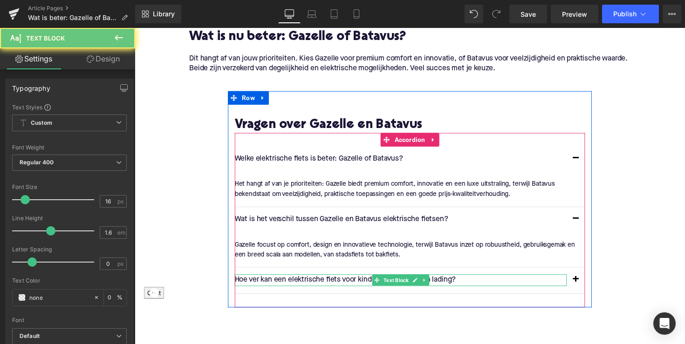
click at [322, 280] on p "Hoe ver kan een elektrische fiets voor kinderen rijden op één lading?" at bounding box center [407, 286] width 340 height 12
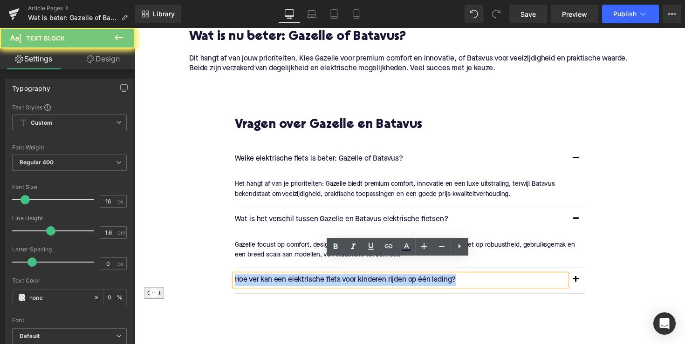
click at [322, 280] on p "Hoe ver kan een elektrische fiets voor kinderen rijden op één lading?" at bounding box center [407, 286] width 340 height 12
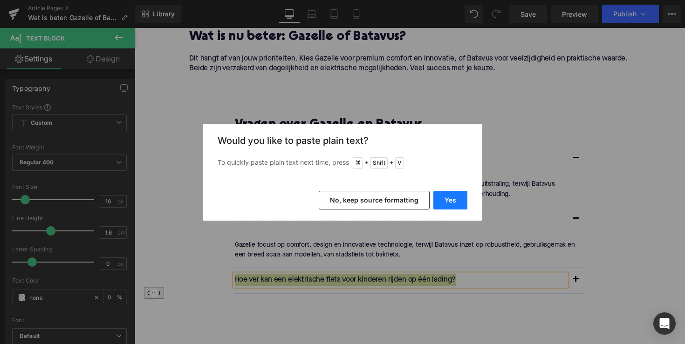
click at [452, 207] on button "Yes" at bounding box center [450, 200] width 34 height 19
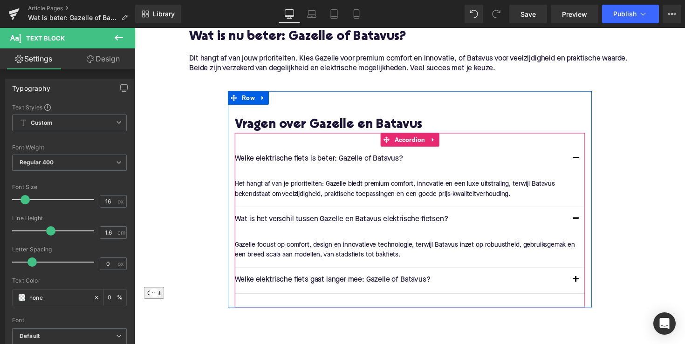
click at [584, 273] on button "button" at bounding box center [586, 286] width 19 height 26
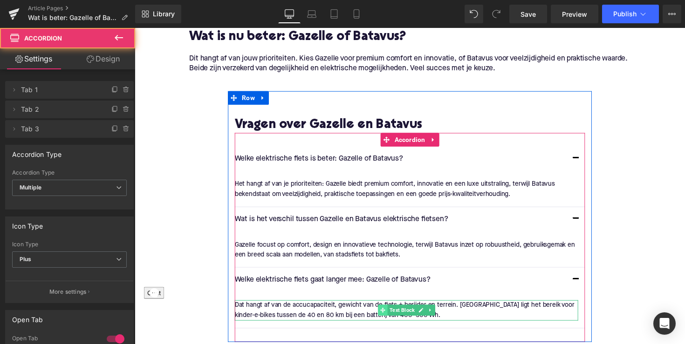
click at [384, 312] on span at bounding box center [389, 317] width 10 height 11
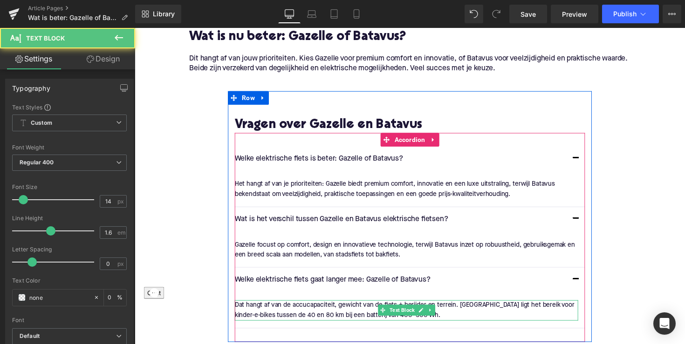
click at [351, 307] on p "Dat hangt af van de accucapaciteit, gewicht van de fiets + berijder en terrein.…" at bounding box center [413, 317] width 352 height 21
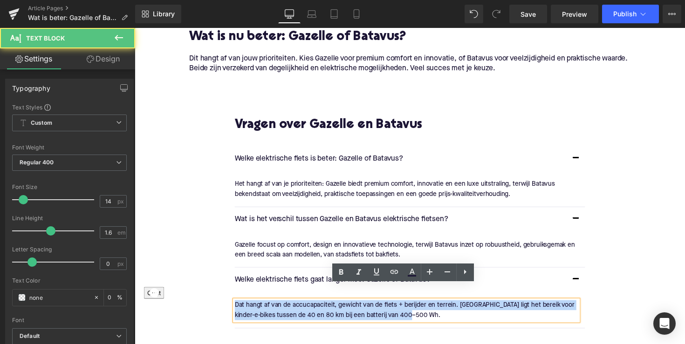
drag, startPoint x: 437, startPoint y: 307, endPoint x: 217, endPoint y: 285, distance: 221.9
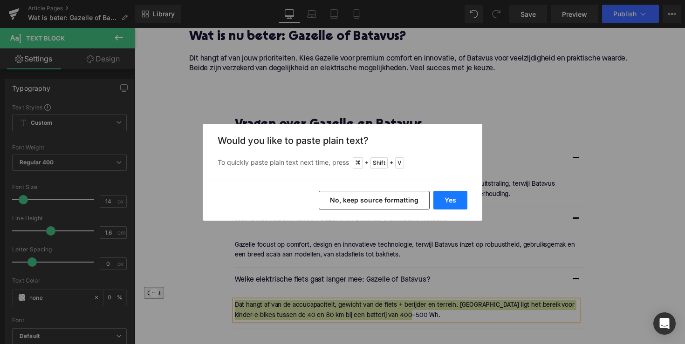
click at [450, 201] on button "Yes" at bounding box center [450, 200] width 34 height 19
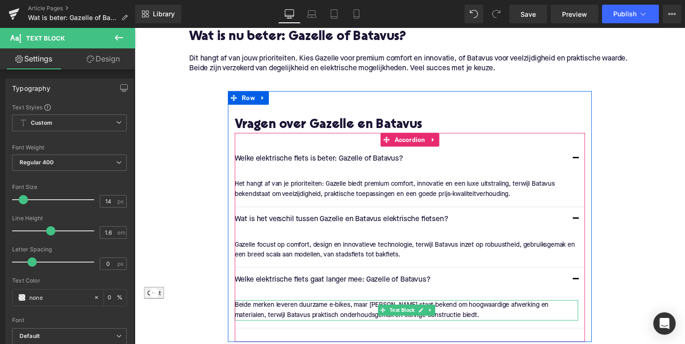
scroll to position [1601, 0]
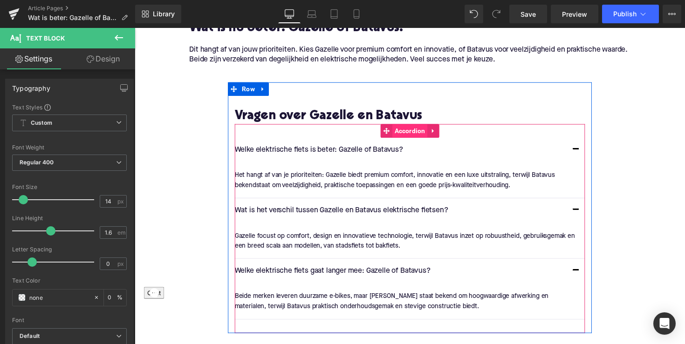
click at [409, 127] on span "Accordion" at bounding box center [417, 134] width 36 height 14
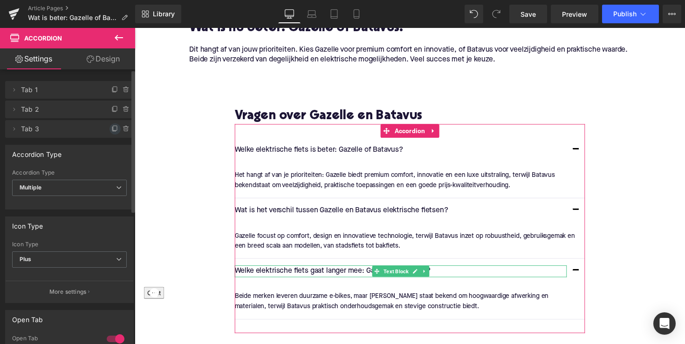
click at [113, 129] on icon at bounding box center [115, 128] width 4 height 5
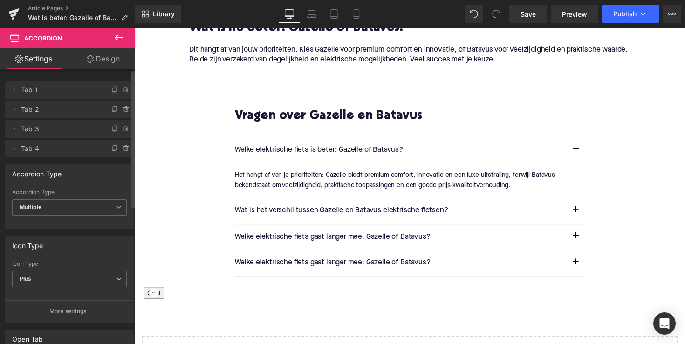
click at [347, 263] on p "Welke elektrische fiets gaat langer mee: Gazelle of Batavus?" at bounding box center [407, 269] width 340 height 12
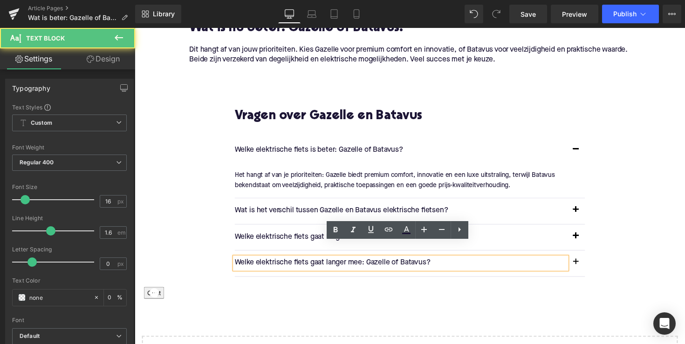
click at [347, 263] on p "Welke elektrische fiets gaat langer mee: Gazelle of Batavus?" at bounding box center [407, 269] width 340 height 12
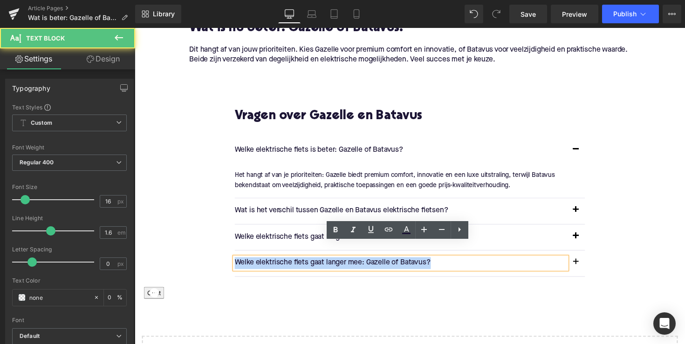
click at [347, 263] on p "Welke elektrische fiets gaat langer mee: Gazelle of Batavus?" at bounding box center [407, 269] width 340 height 12
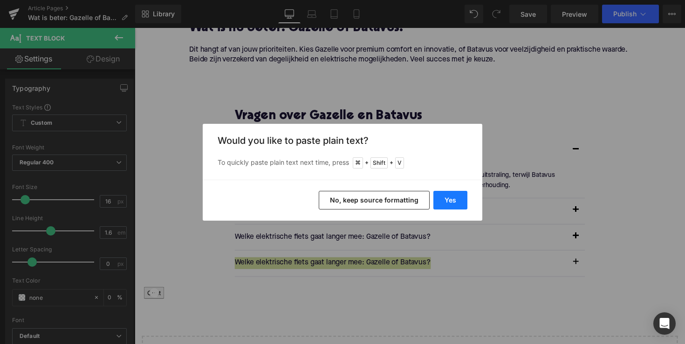
click at [464, 200] on button "Yes" at bounding box center [450, 200] width 34 height 19
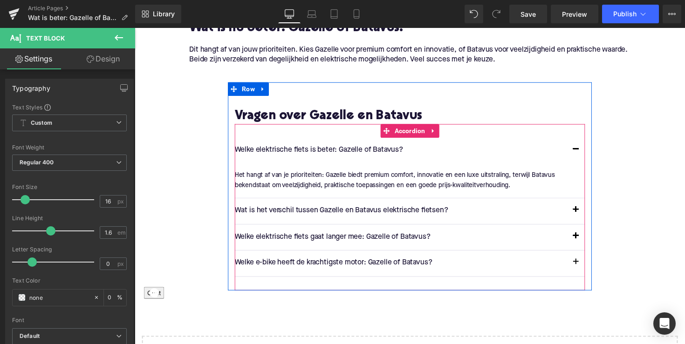
click at [587, 271] on span "button" at bounding box center [587, 271] width 0 height 0
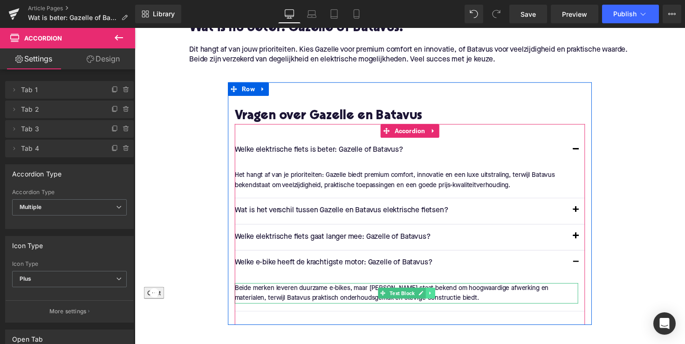
click at [434, 294] on link at bounding box center [438, 299] width 10 height 11
click at [463, 290] on p "Beide merken leveren duurzame e-bikes, maar [PERSON_NAME] staat bekend om hoogw…" at bounding box center [413, 300] width 352 height 21
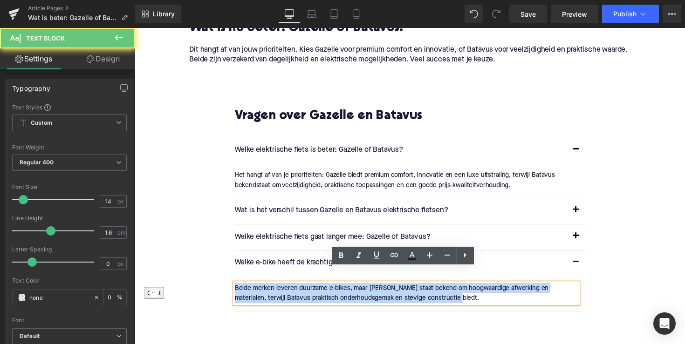
drag, startPoint x: 455, startPoint y: 288, endPoint x: 225, endPoint y: 273, distance: 230.6
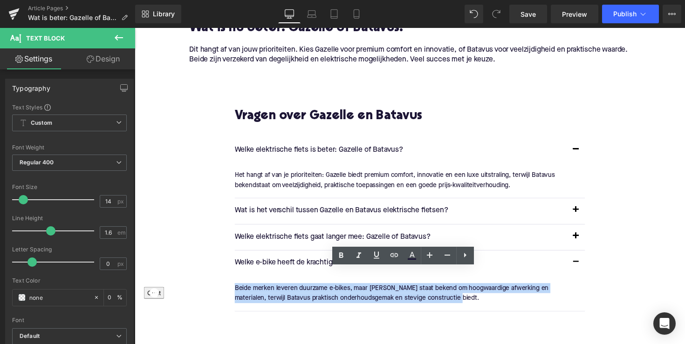
copy p "Beide merken leveren duurzame e-bikes, maar [PERSON_NAME] staat bekend om hoogw…"
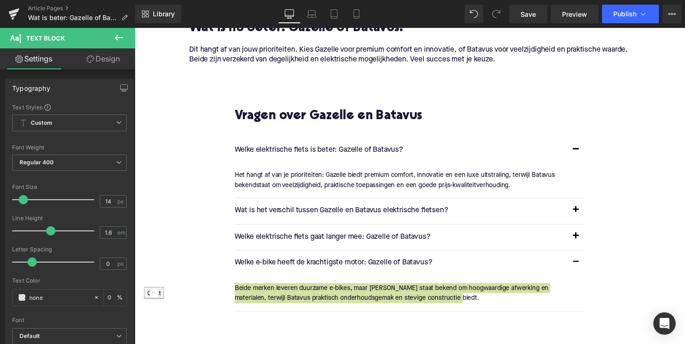
drag, startPoint x: 213, startPoint y: 321, endPoint x: 343, endPoint y: 280, distance: 135.8
click at [343, 290] on p "Beide merken leveren duurzame e-bikes, maar [PERSON_NAME] staat bekend om hoogw…" at bounding box center [413, 300] width 352 height 21
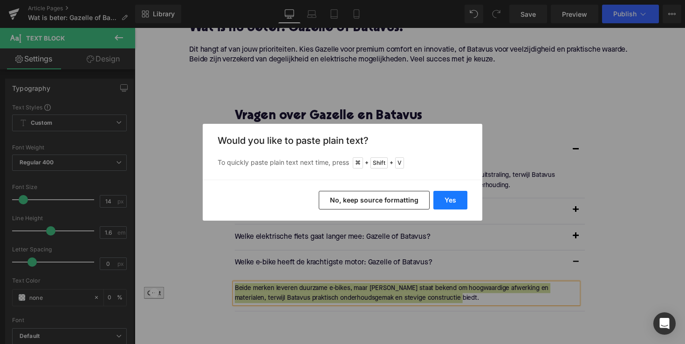
click at [466, 198] on button "Yes" at bounding box center [450, 200] width 34 height 19
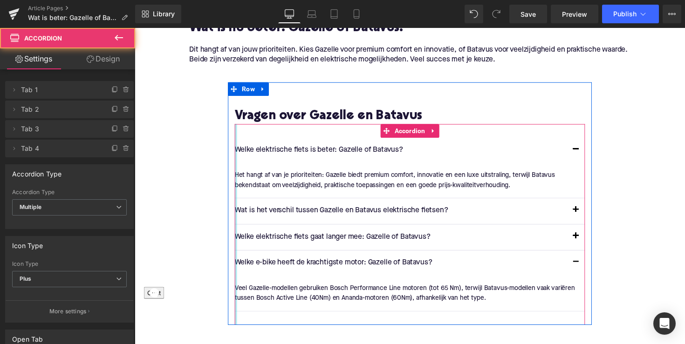
click at [237, 278] on div at bounding box center [238, 230] width 2 height 206
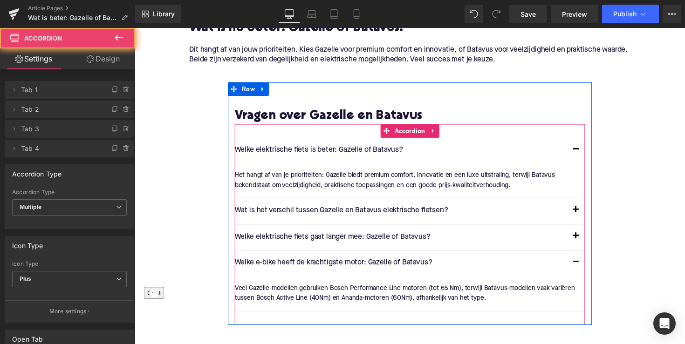
click at [242, 283] on article "Veel Gazelle-modellen gebruiken Bosch Performance Line motoren (tot 65 Nm), ter…" at bounding box center [416, 300] width 359 height 35
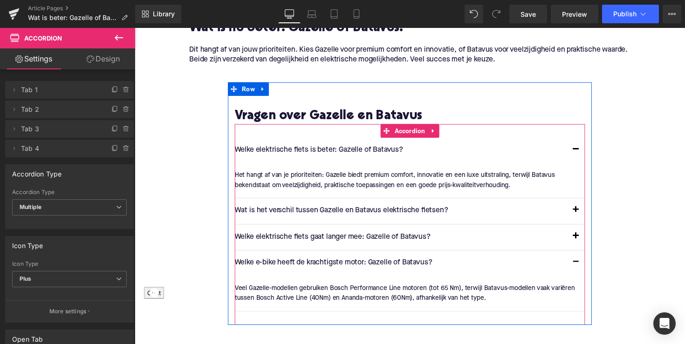
click at [244, 264] on div "Welke e-bike heeft de krachtigste motor: Gazelle of Batavus? Text Block" at bounding box center [416, 269] width 359 height 27
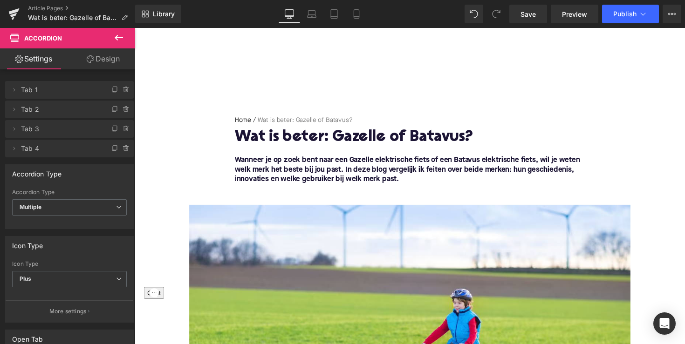
scroll to position [15, 0]
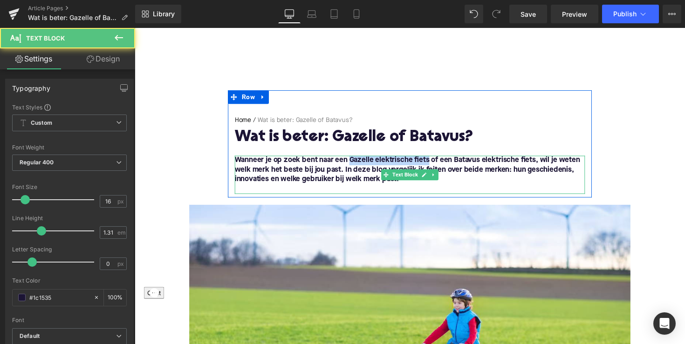
drag, startPoint x: 354, startPoint y: 163, endPoint x: 434, endPoint y: 163, distance: 80.1
click at [434, 163] on font "Wanneer je op zoek bent naar een Gazelle elektrische fiets of een Batavus elekt…" at bounding box center [414, 173] width 354 height 27
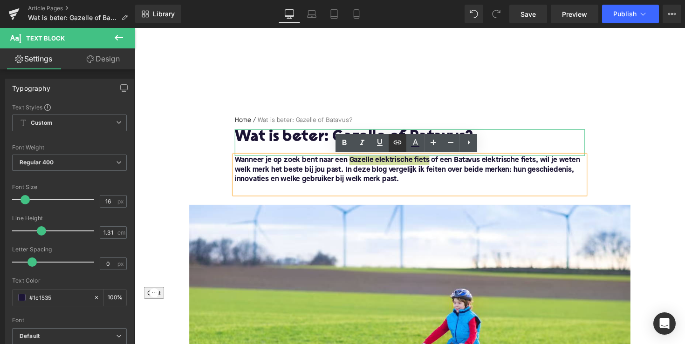
click at [396, 146] on icon at bounding box center [397, 142] width 11 height 11
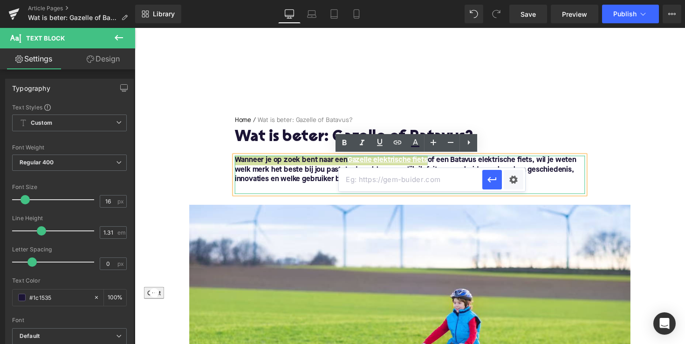
click at [395, 175] on input "text" at bounding box center [410, 179] width 143 height 23
paste input "https://upway.nl/collections/gazelle-elektrische-fiets"
type input "https://upway.nl/collections/gazelle-elektrische-fiets"
click at [495, 176] on icon "button" at bounding box center [491, 179] width 11 height 11
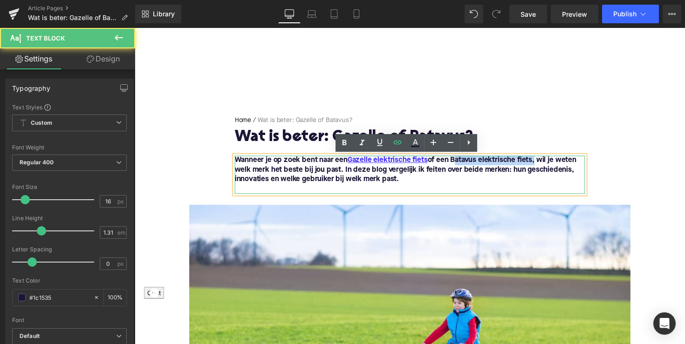
drag, startPoint x: 461, startPoint y: 163, endPoint x: 544, endPoint y: 164, distance: 82.9
click at [544, 164] on font "Wanneer je op zoek bent naar een Gazelle elektrische fiets of een Batavus elekt…" at bounding box center [412, 173] width 350 height 27
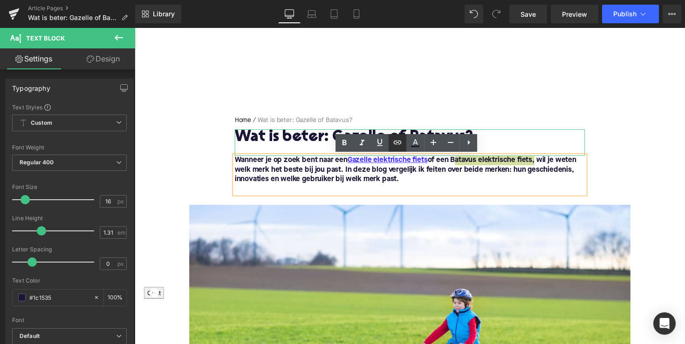
click at [396, 144] on icon at bounding box center [398, 143] width 8 height 4
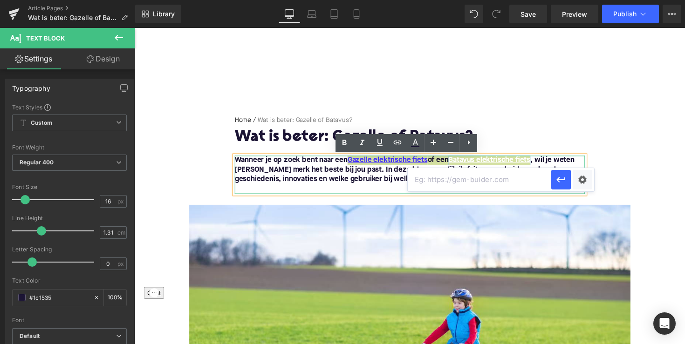
click at [432, 183] on input "text" at bounding box center [479, 179] width 143 height 23
paste input "https://upway.nl/collections/batavus-elektrische-fiets"
type input "https://upway.nl/collections/batavus-elektrische-fiets"
click at [554, 183] on button "button" at bounding box center [561, 180] width 20 height 20
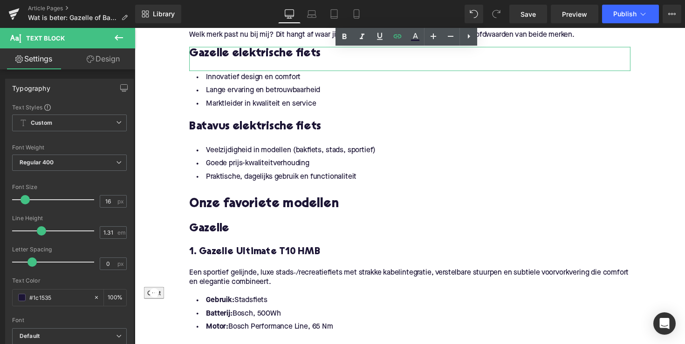
scroll to position [658, 0]
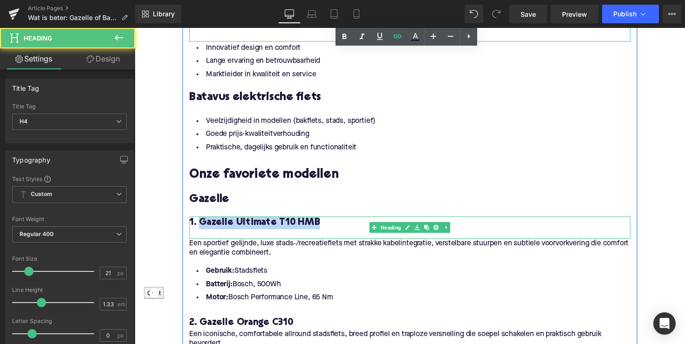
drag, startPoint x: 317, startPoint y: 212, endPoint x: 200, endPoint y: 212, distance: 116.9
click at [200, 221] on h4 "1. Gazelle Ultimate T10 HMB" at bounding box center [417, 227] width 452 height 13
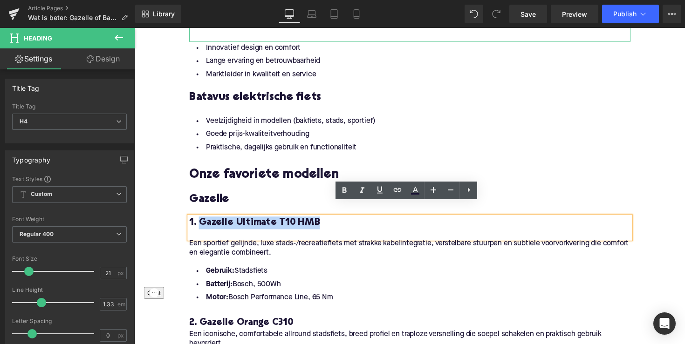
copy h4 "Gazelle Ultimate T10 HMB"
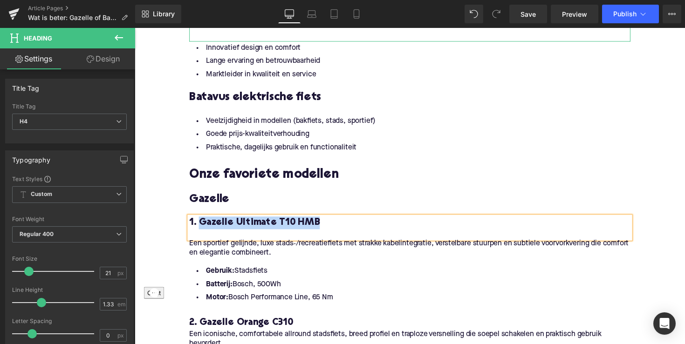
scroll to position [696, 0]
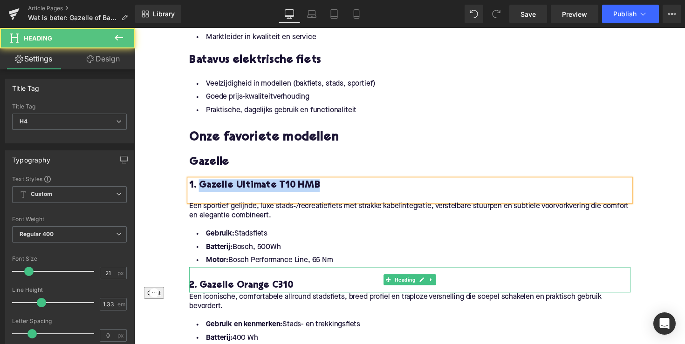
click at [274, 286] on h4 "2. Gazelle Orange C310" at bounding box center [417, 292] width 452 height 13
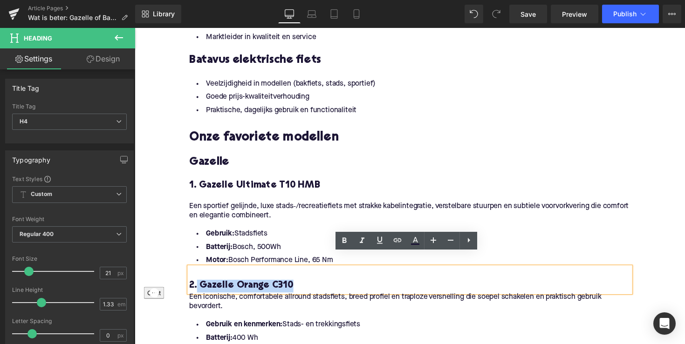
drag, startPoint x: 293, startPoint y: 278, endPoint x: 196, endPoint y: 280, distance: 96.4
click at [196, 286] on h4 "2. Gazelle Orange C310" at bounding box center [417, 292] width 452 height 13
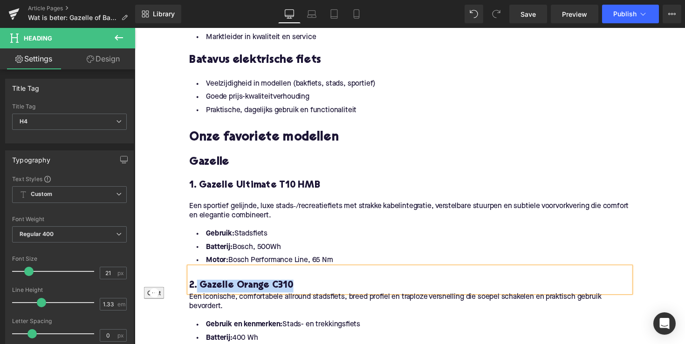
copy h4 "Gazelle Orange C310"
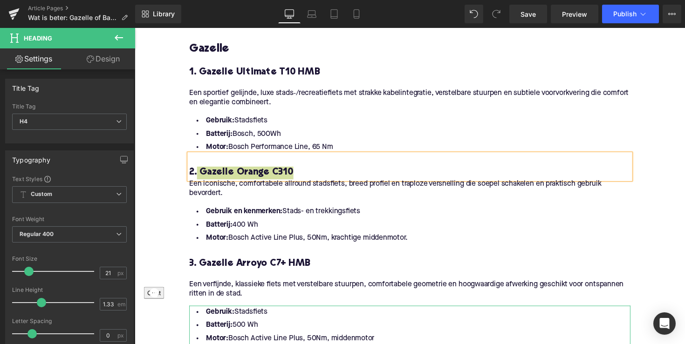
scroll to position [833, 0]
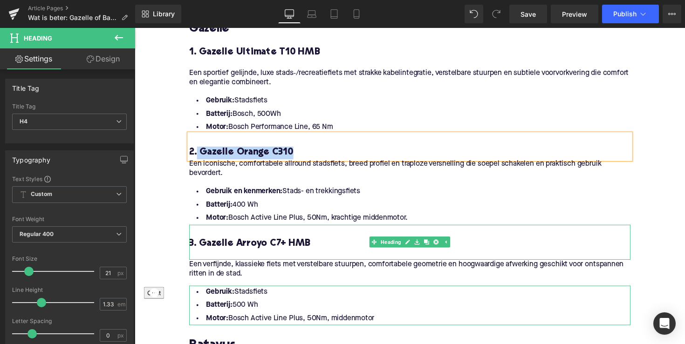
click at [254, 243] on h4 "3. Gazelle Arroyo C7+ HMB" at bounding box center [417, 249] width 452 height 13
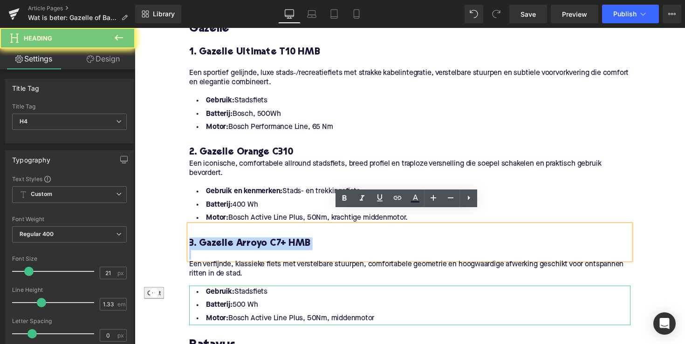
click at [254, 243] on h4 "3. Gazelle Arroyo C7+ HMB" at bounding box center [417, 249] width 452 height 13
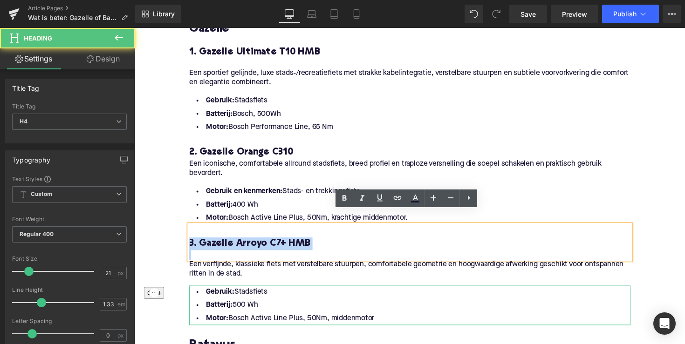
click at [260, 243] on h4 "3. Gazelle Arroyo C7+ HMB" at bounding box center [417, 249] width 452 height 13
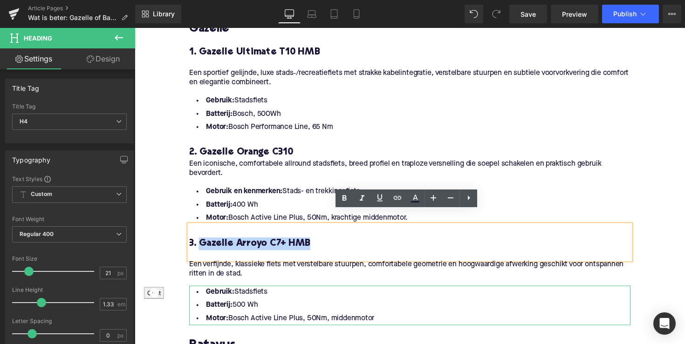
drag, startPoint x: 199, startPoint y: 236, endPoint x: 307, endPoint y: 236, distance: 108.1
click at [307, 243] on h4 "3. Gazelle Arroyo C7+ HMB" at bounding box center [417, 249] width 452 height 13
copy h4 "Gazelle Arroyo C7+ HMB"
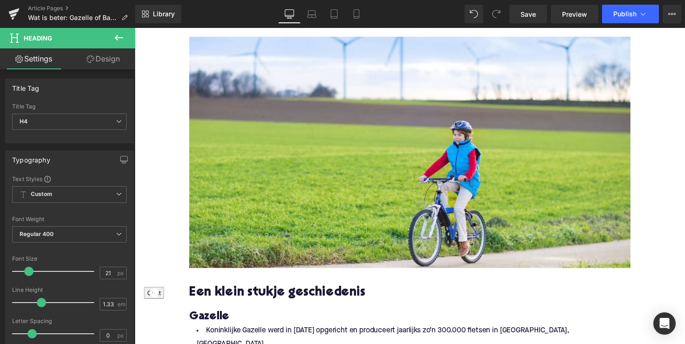
scroll to position [125, 0]
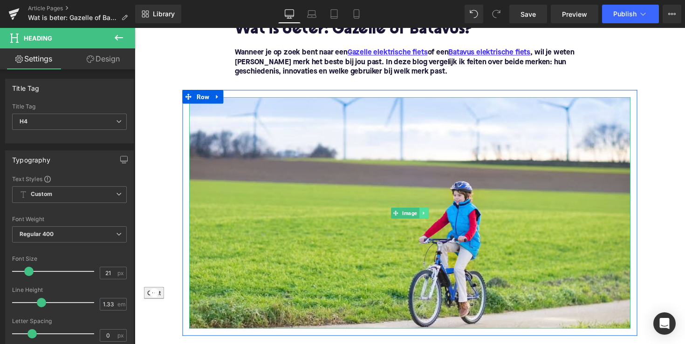
click at [429, 219] on icon at bounding box center [430, 218] width 5 height 6
click at [427, 219] on link at bounding box center [426, 217] width 10 height 11
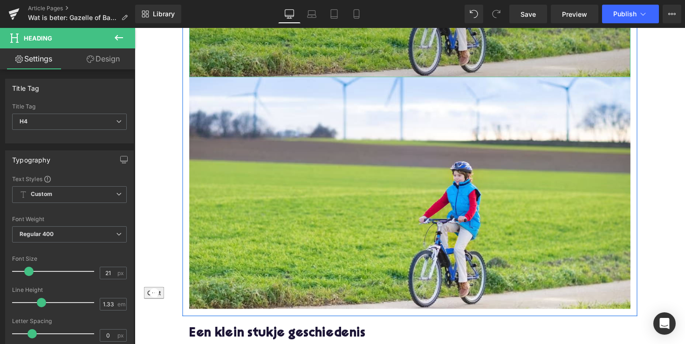
scroll to position [378, 0]
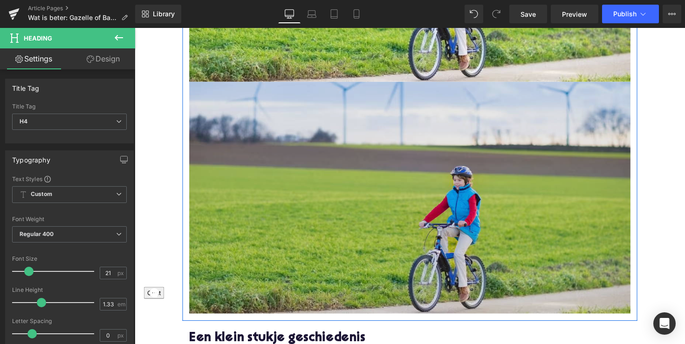
click at [409, 181] on img at bounding box center [417, 201] width 452 height 237
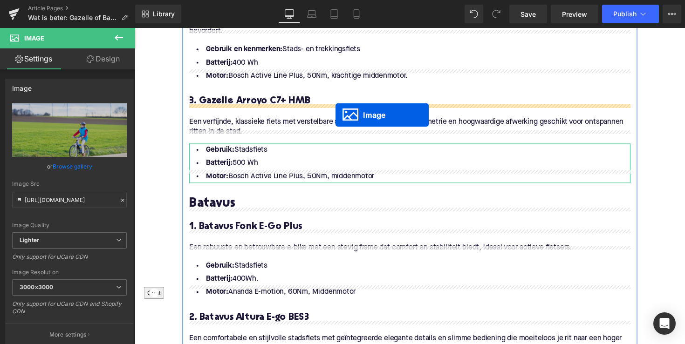
scroll to position [1002, 0]
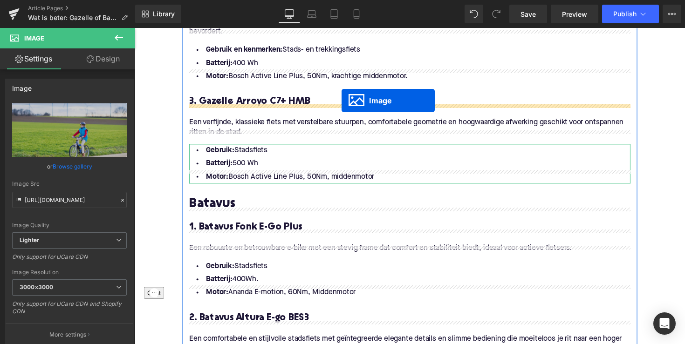
drag, startPoint x: 402, startPoint y: 201, endPoint x: 345, endPoint y: 104, distance: 112.3
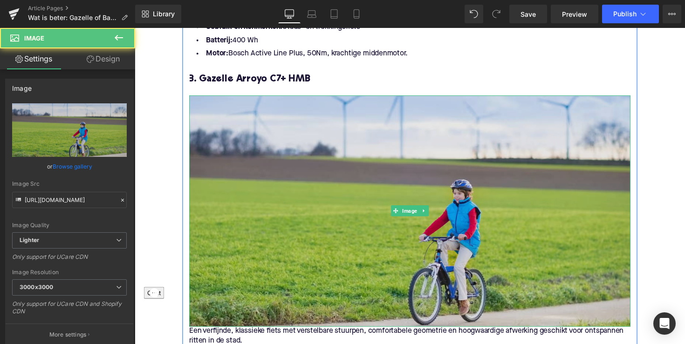
click at [347, 134] on img at bounding box center [417, 215] width 452 height 237
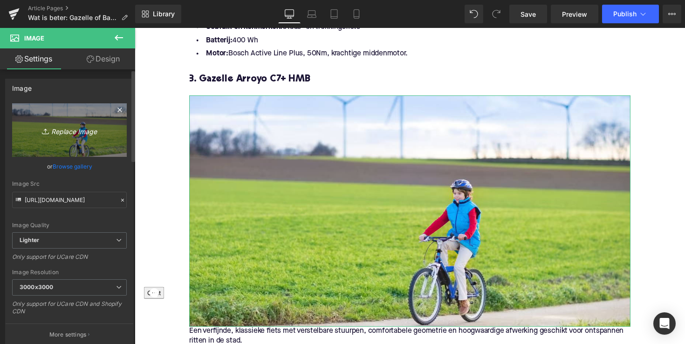
click at [87, 129] on icon "Replace Image" at bounding box center [69, 130] width 75 height 12
type input "C:\fakepath\EAV48-1.jpg"
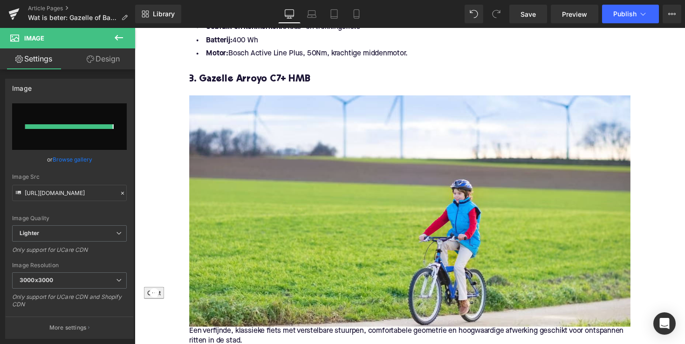
type input "https://ucarecdn.com/5c51c832-5c1a-40dd-adea-7c15757a024a/-/format/auto/-/previ…"
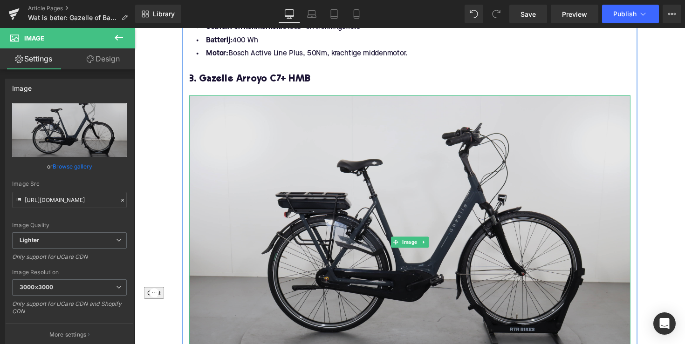
click at [524, 233] on img at bounding box center [417, 247] width 452 height 301
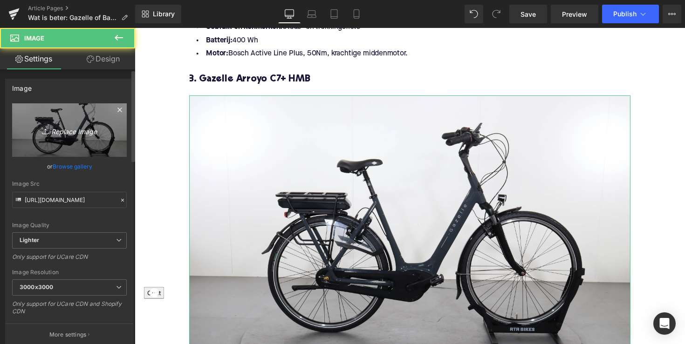
click at [77, 122] on link "Replace Image" at bounding box center [69, 130] width 115 height 54
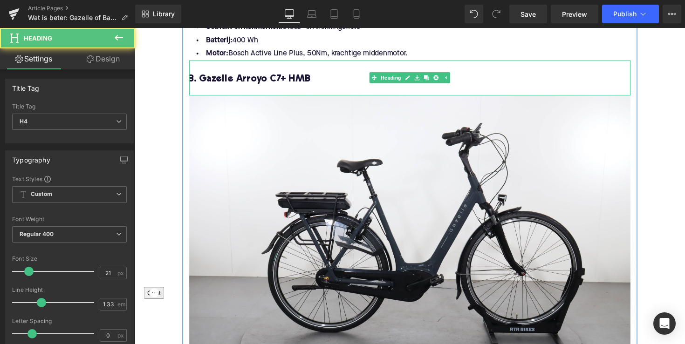
click at [245, 74] on h4 "3. Gazelle Arroyo C7+ HMB" at bounding box center [417, 80] width 452 height 13
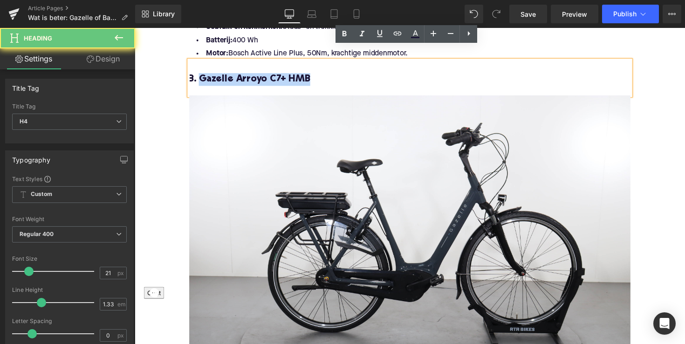
drag, startPoint x: 245, startPoint y: 67, endPoint x: 320, endPoint y: 67, distance: 75.0
click at [320, 74] on h4 "3. Gazelle Arroyo C7+ HMB" at bounding box center [417, 80] width 452 height 13
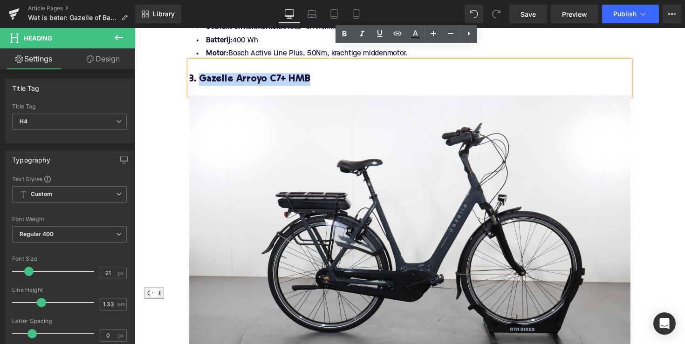
copy h4 "Gazelle Arroyo C7+ HMB"
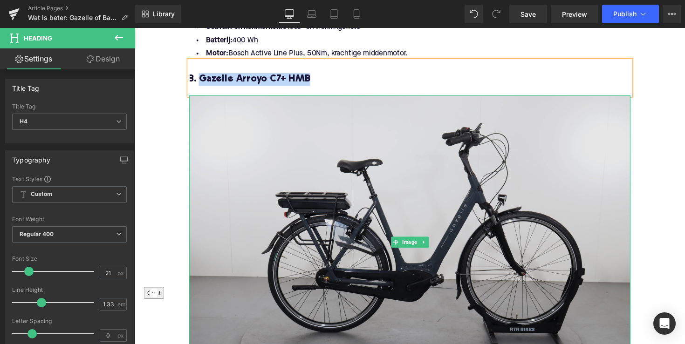
click at [313, 171] on img at bounding box center [417, 247] width 452 height 301
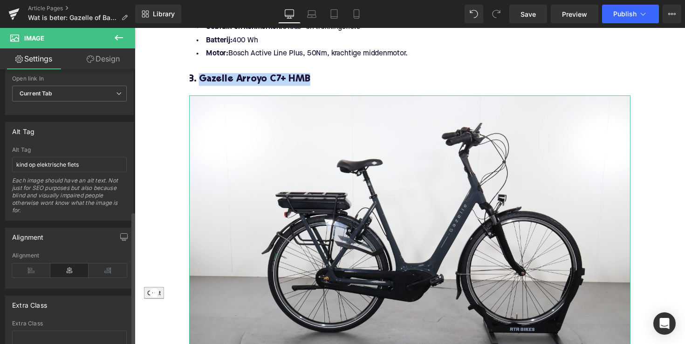
scroll to position [489, 0]
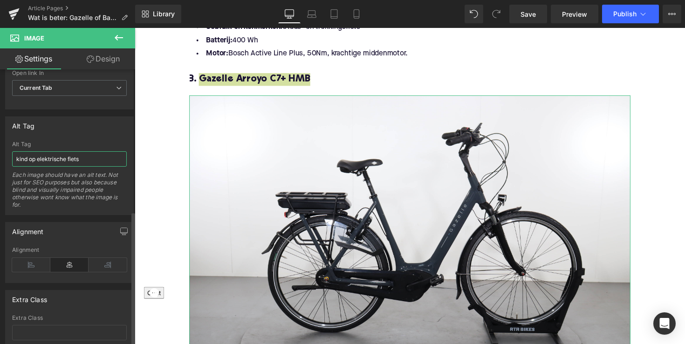
click at [59, 164] on input "kind op elektrische fiets" at bounding box center [69, 158] width 115 height 15
paste input "Gazelle Arroyo C7+ HMB"
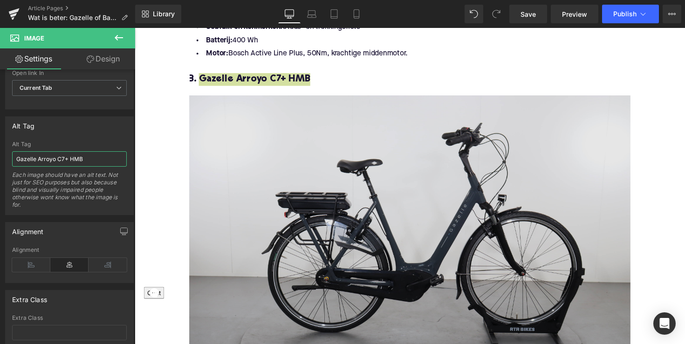
type input "Gazelle Arroyo C7+ HMB"
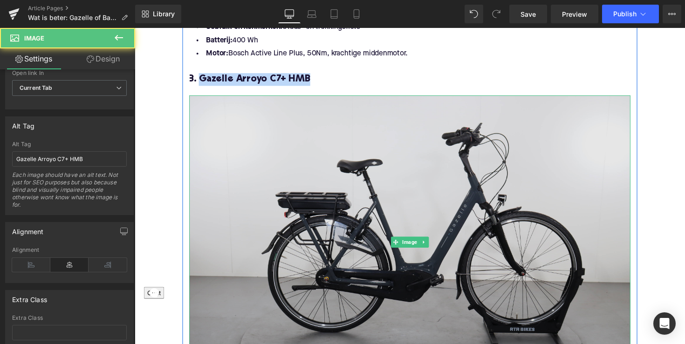
click at [242, 165] on img at bounding box center [417, 247] width 452 height 301
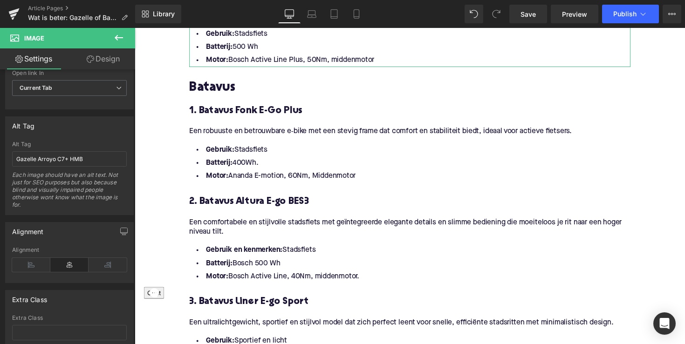
scroll to position [1175, 0]
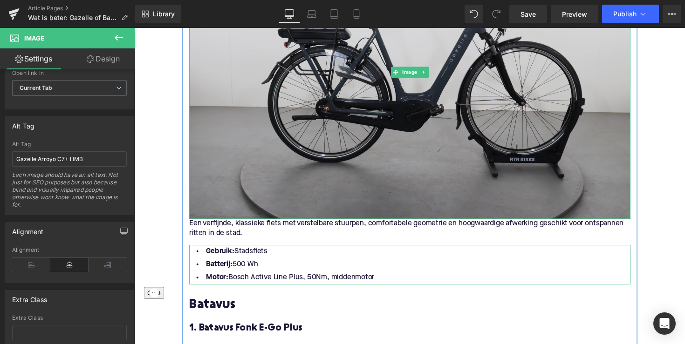
click at [399, 139] on img at bounding box center [417, 73] width 452 height 301
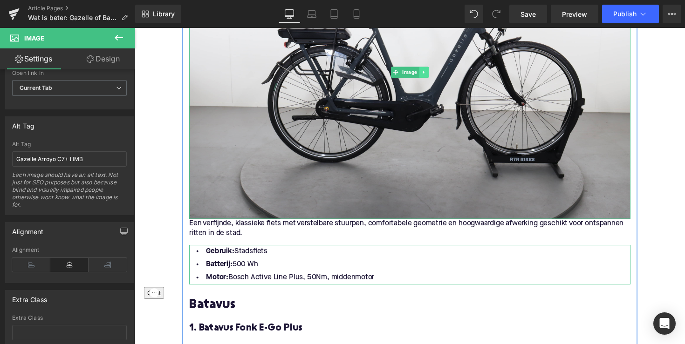
click at [429, 68] on link at bounding box center [431, 73] width 10 height 11
click at [427, 68] on link at bounding box center [426, 73] width 10 height 11
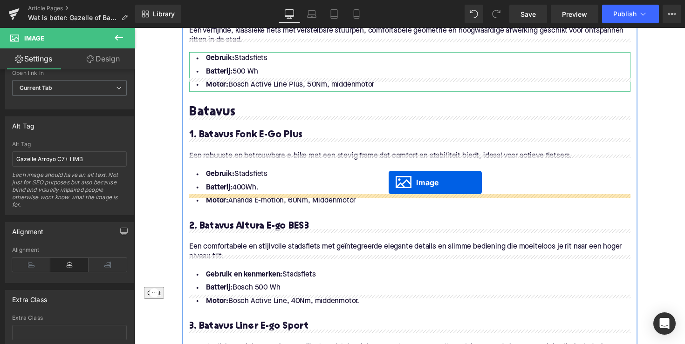
scroll to position [1396, 0]
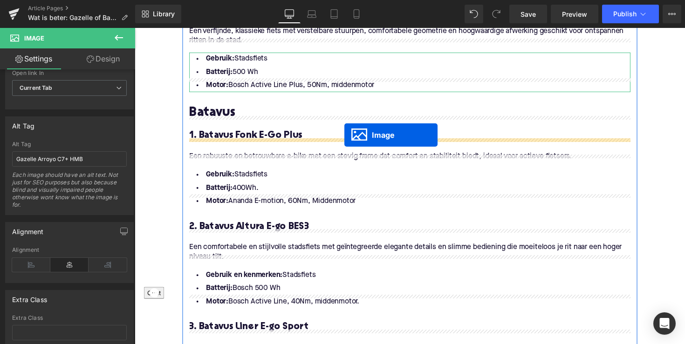
drag, startPoint x: 399, startPoint y: 126, endPoint x: 349, endPoint y: 138, distance: 51.2
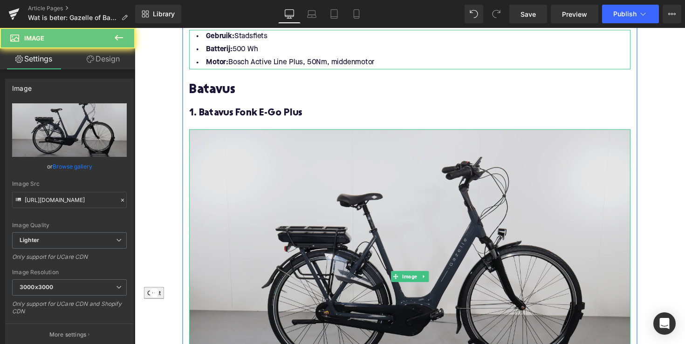
drag, startPoint x: 345, startPoint y: 176, endPoint x: 263, endPoint y: 157, distance: 83.6
click at [345, 176] on img at bounding box center [417, 282] width 452 height 301
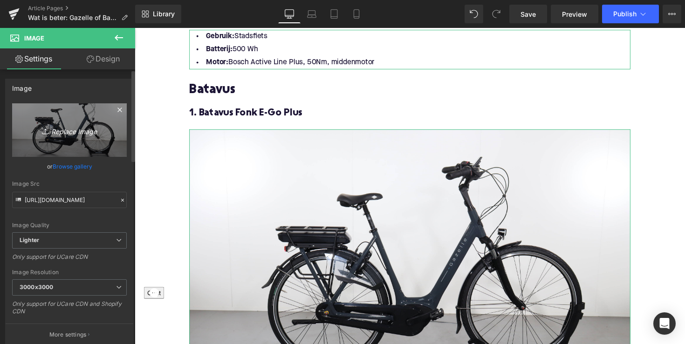
click at [85, 136] on icon "Replace Image" at bounding box center [69, 130] width 75 height 12
type input "C:\fakepath\BFO78-1.jpg"
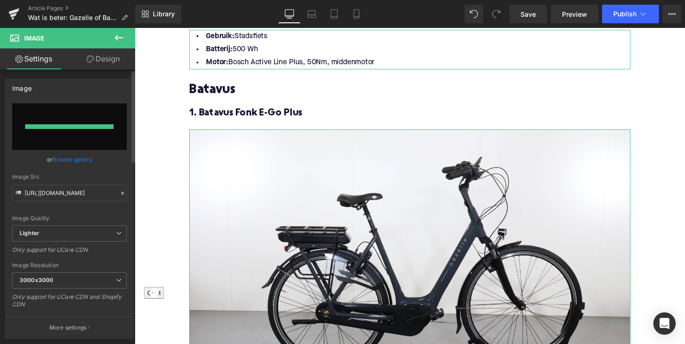
type input "[URL][DOMAIN_NAME]"
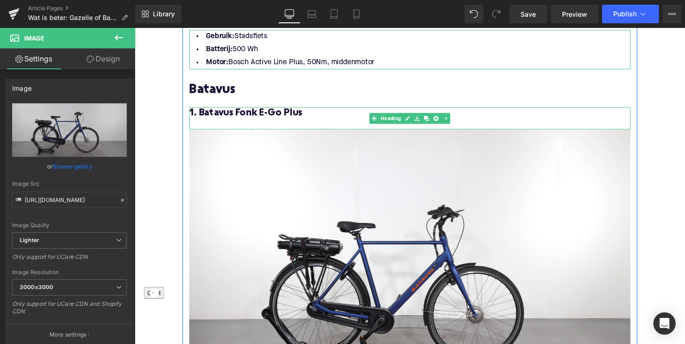
click at [230, 110] on span "1. Batavus Fonk E-Go Plus" at bounding box center [249, 115] width 116 height 10
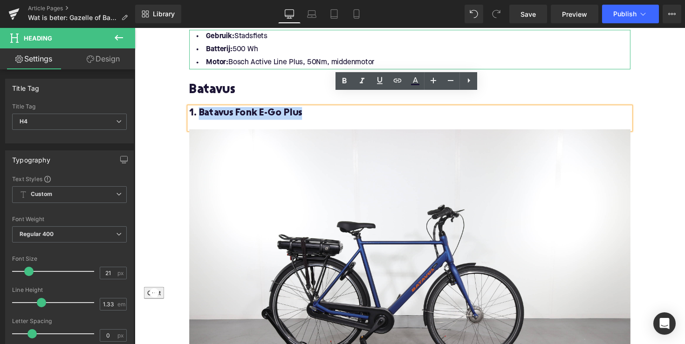
drag, startPoint x: 198, startPoint y: 102, endPoint x: 307, endPoint y: 102, distance: 108.5
click at [307, 109] on h4 "1. Batavus Fonk E-Go Plus" at bounding box center [417, 115] width 452 height 13
copy span "Batavus Fonk E-Go Plus"
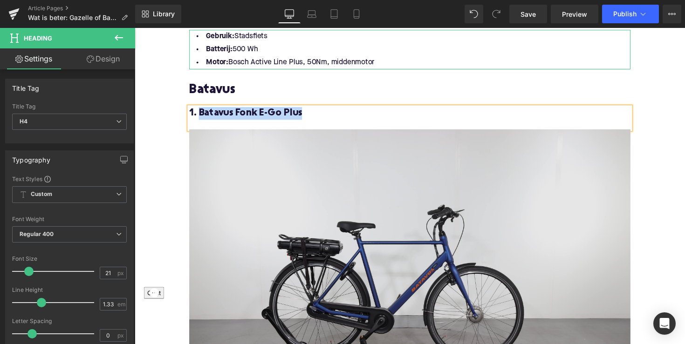
click at [314, 211] on img at bounding box center [417, 282] width 452 height 301
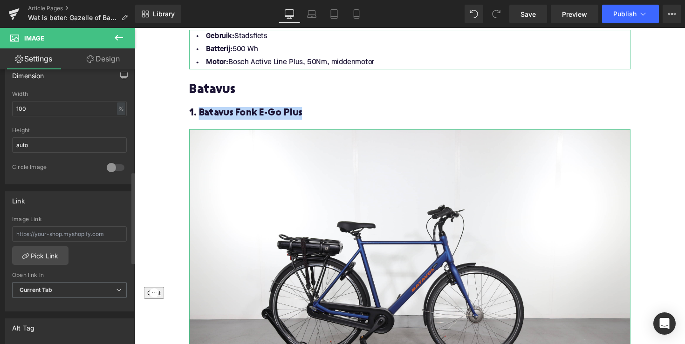
scroll to position [462, 0]
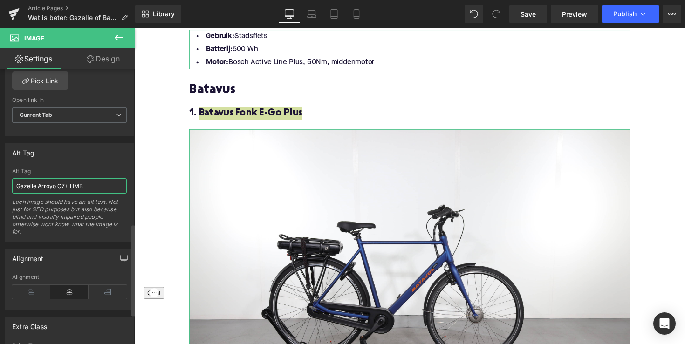
click at [72, 187] on input "Gazelle Arroyo C7+ HMB" at bounding box center [69, 185] width 115 height 15
paste input "Batavus Fonk E-Go Plus"
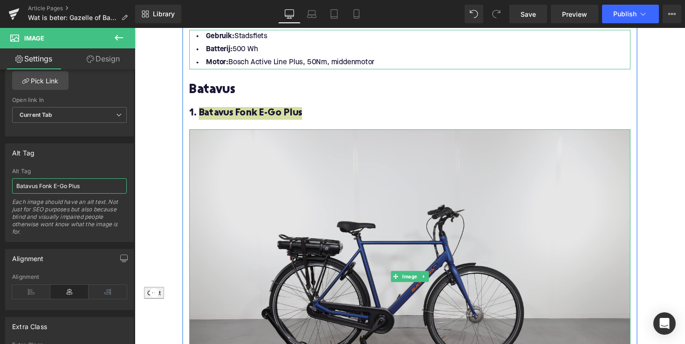
type input "Batavus Fonk E-Go Plus"
click at [256, 185] on img at bounding box center [417, 282] width 452 height 301
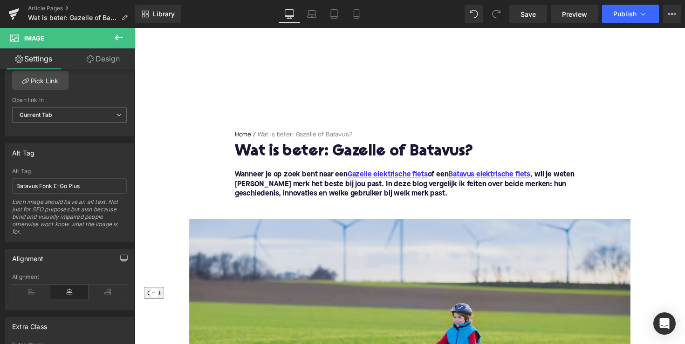
scroll to position [0, 0]
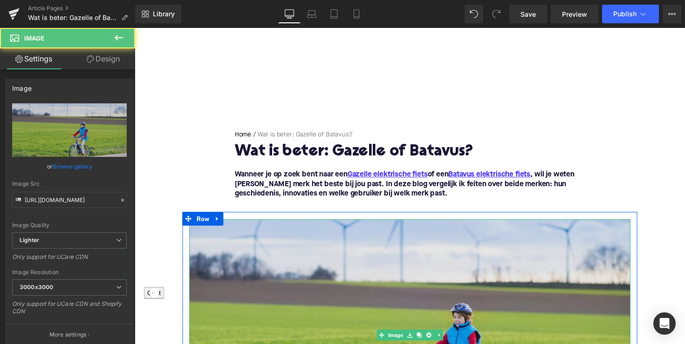
click at [349, 249] on img at bounding box center [417, 342] width 452 height 237
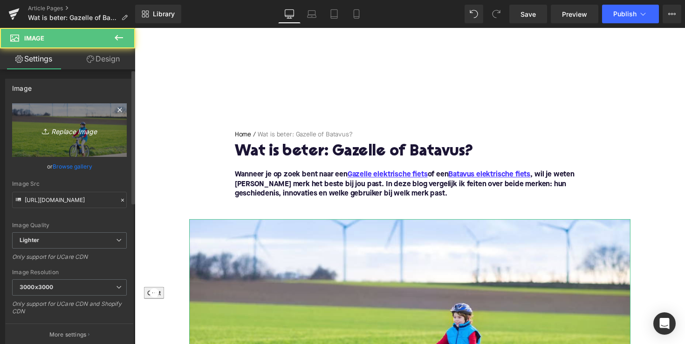
click at [67, 133] on icon "Replace Image" at bounding box center [69, 130] width 75 height 12
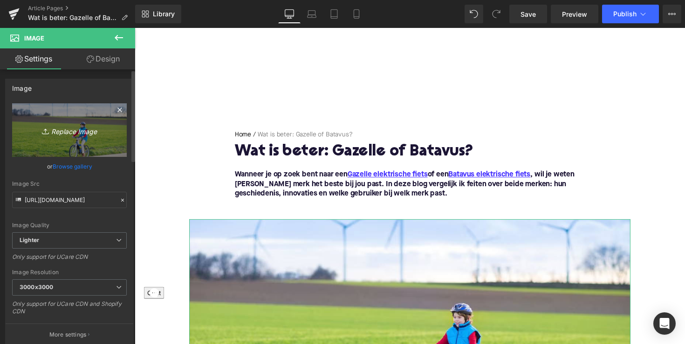
type input "C:\fakepath\DZjv2e1Z-Uy9R0K1j-Gazelle-Eclipse-grijs-1280x854.jpg.webp"
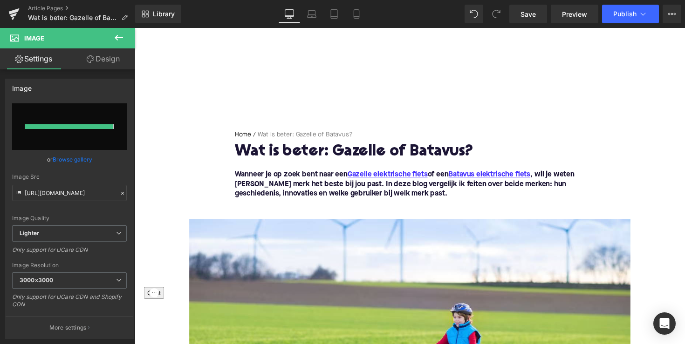
type input "[URL][DOMAIN_NAME]"
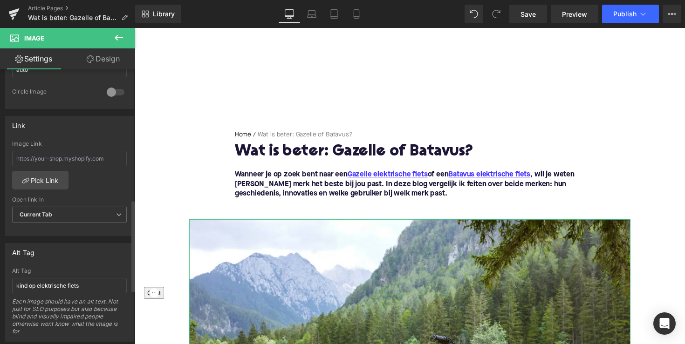
scroll to position [389, 0]
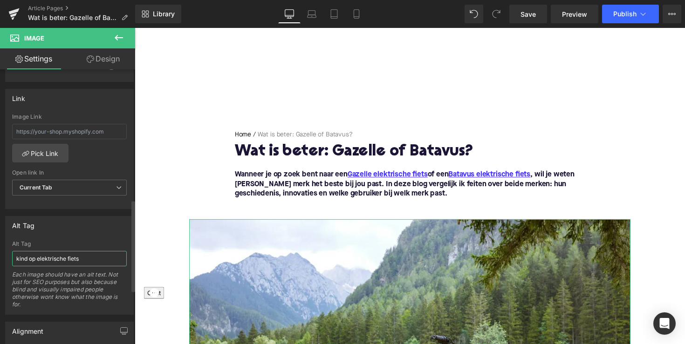
click at [70, 260] on input "kind op elektrische fiets" at bounding box center [69, 258] width 115 height 15
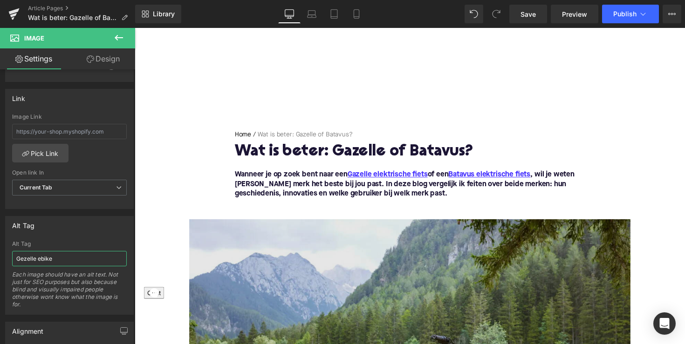
type input "Gezelle ebike"
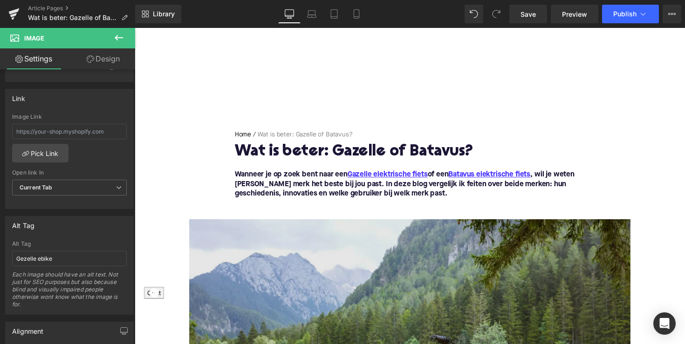
scroll to position [18, 0]
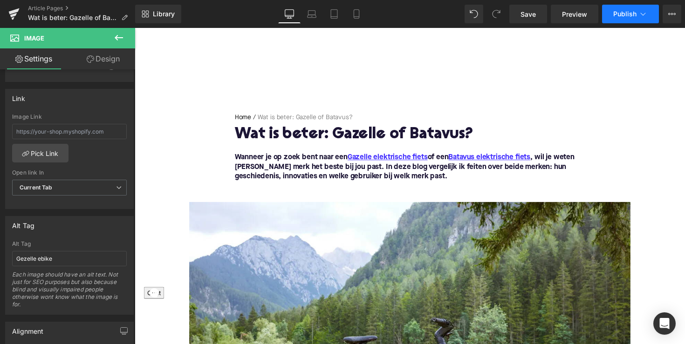
click at [622, 15] on span "Publish" at bounding box center [624, 13] width 23 height 7
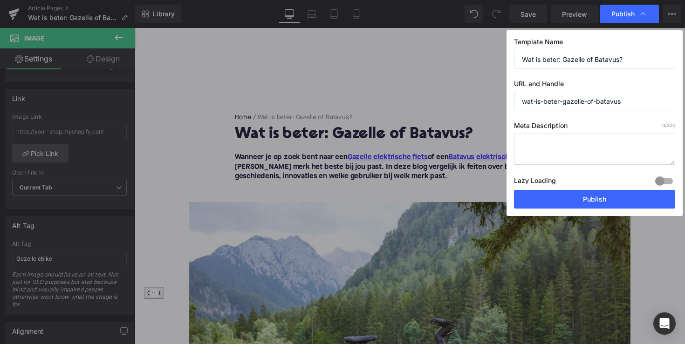
click at [584, 138] on textarea at bounding box center [594, 149] width 161 height 31
paste textarea "Ontdek: Gazelle vs Batavus e-bikes. Vergelijk comfort, innovatie en veelzijdigh…"
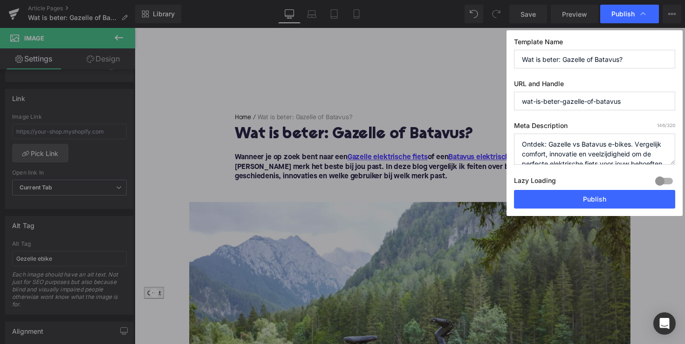
scroll to position [0, 0]
drag, startPoint x: 548, startPoint y: 145, endPoint x: 483, endPoint y: 145, distance: 65.7
click at [483, 145] on div "Publish Template Name Wat is beter: Gazelle of Batavus? URL and Handle wat-is-b…" at bounding box center [342, 172] width 685 height 344
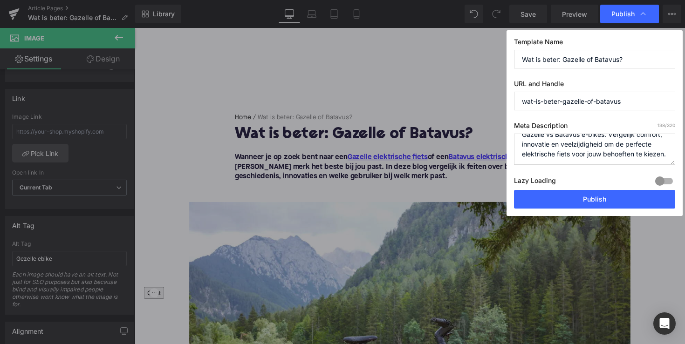
scroll to position [12, 0]
type textarea "Gazelle vs Batavus e-bikes. Vergelijk comfort, innovatie en veelzijdigheid om d…"
click at [600, 201] on button "Publish" at bounding box center [594, 199] width 161 height 19
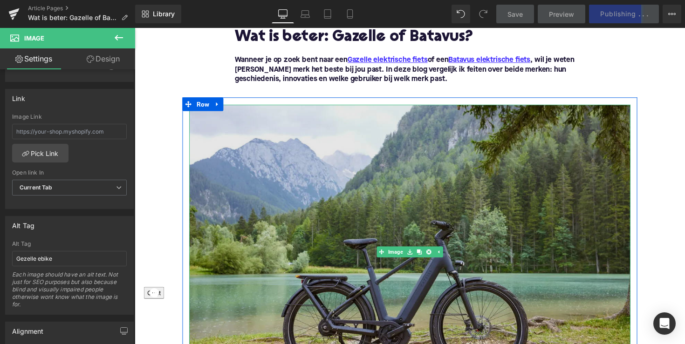
scroll to position [121, 0]
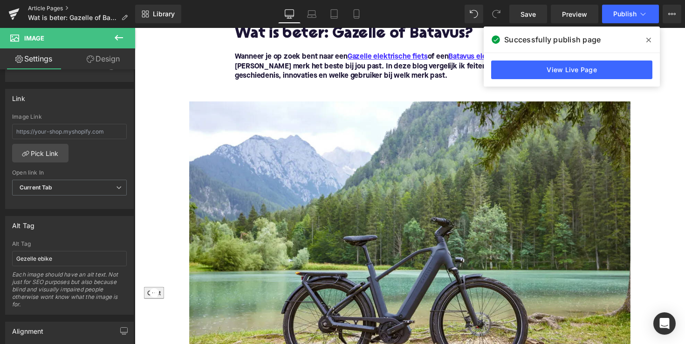
click at [42, 9] on link "Article Pages" at bounding box center [81, 8] width 107 height 7
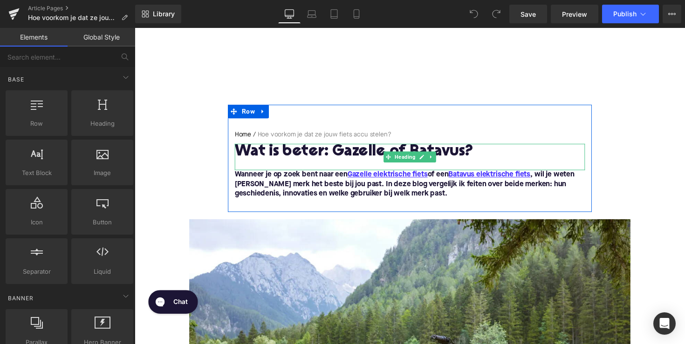
click at [340, 153] on h1 "Wat is beter: Gazelle of Batavus?" at bounding box center [416, 155] width 359 height 17
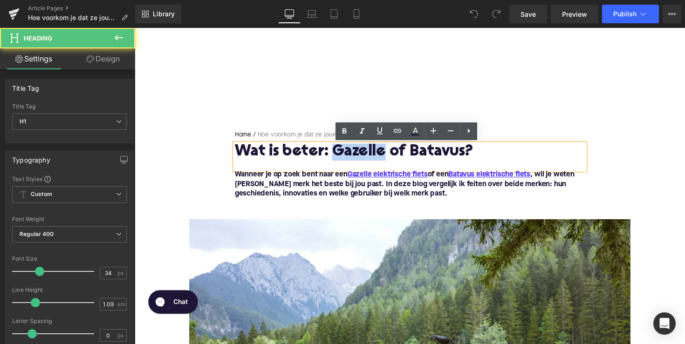
click at [340, 153] on h1 "Wat is beter: Gazelle of Batavus?" at bounding box center [416, 155] width 359 height 17
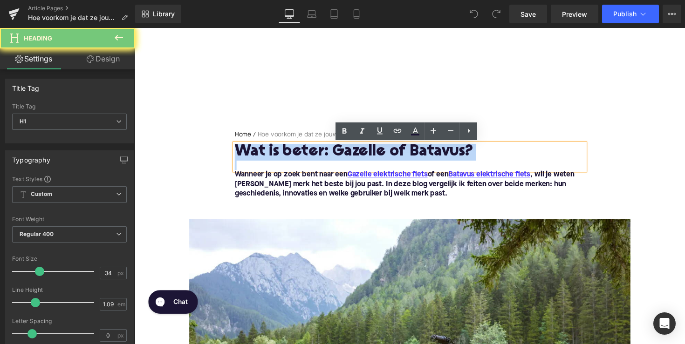
click at [340, 153] on h1 "Wat is beter: Gazelle of Batavus?" at bounding box center [416, 155] width 359 height 17
paste div
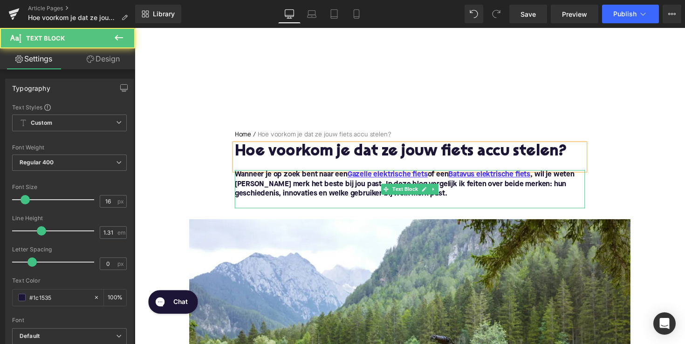
click at [320, 191] on font "Wanneer je op zoek bent naar een Gazelle elektrische fiets of een Batavus elekt…" at bounding box center [411, 188] width 348 height 27
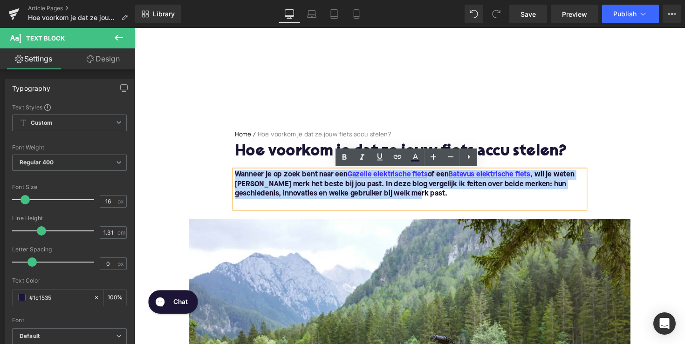
drag, startPoint x: 421, startPoint y: 199, endPoint x: 201, endPoint y: 157, distance: 223.9
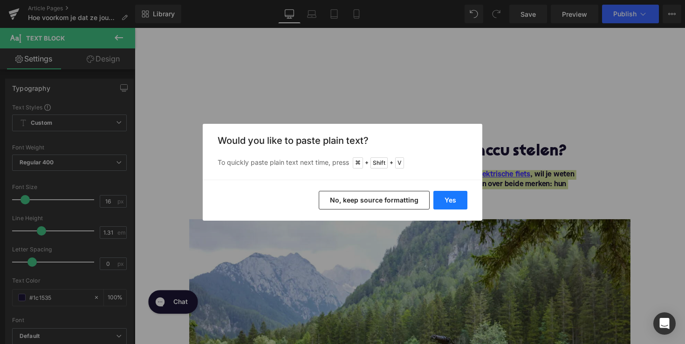
click at [448, 201] on button "Yes" at bounding box center [450, 200] width 34 height 19
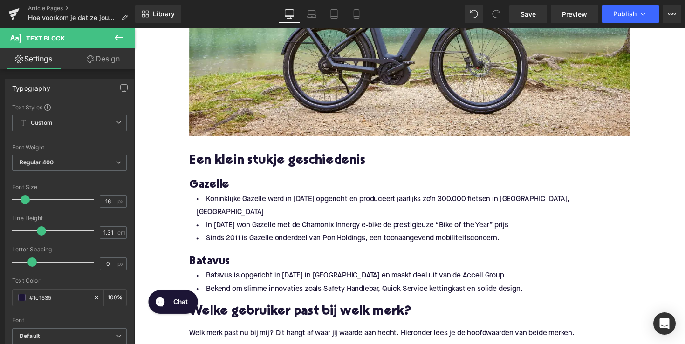
scroll to position [386, 0]
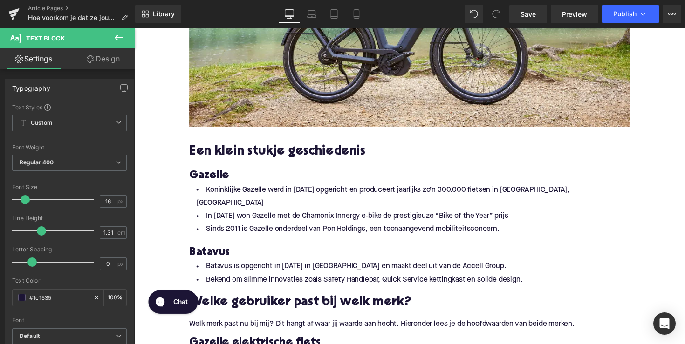
click at [290, 153] on h2 "Een klein stukje geschiedenis" at bounding box center [417, 155] width 452 height 14
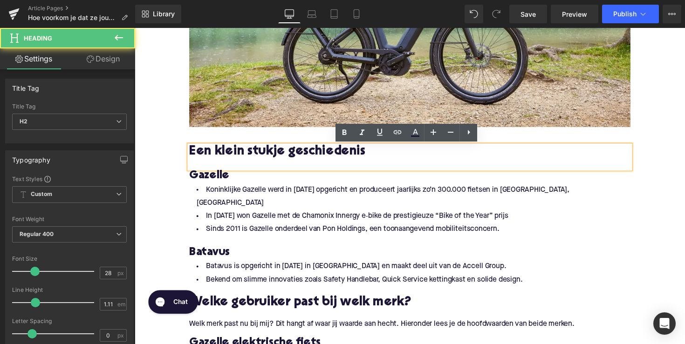
click at [290, 153] on h2 "Een klein stukje geschiedenis" at bounding box center [417, 155] width 452 height 14
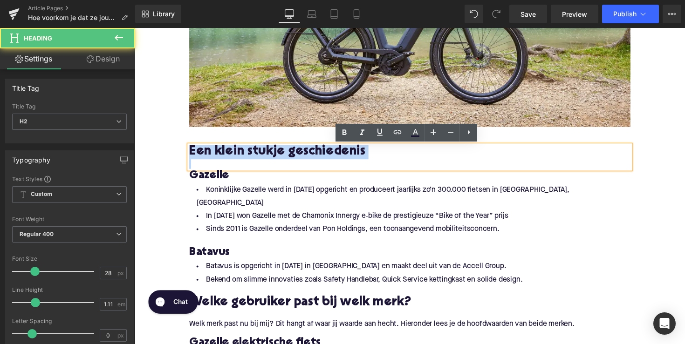
paste div
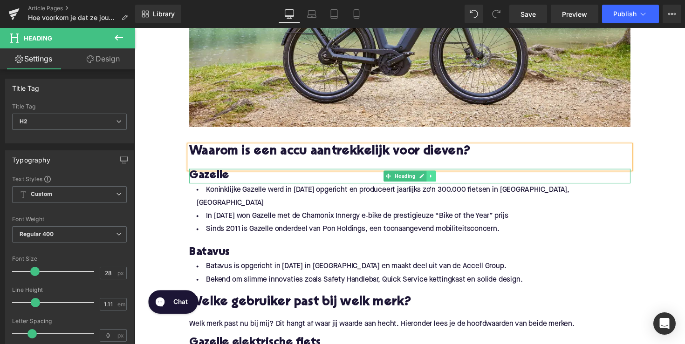
click at [437, 181] on icon at bounding box center [437, 179] width 1 height 3
click at [441, 182] on icon at bounding box center [443, 179] width 5 height 5
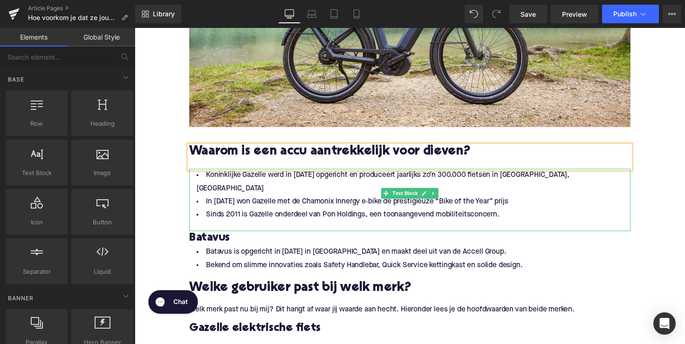
click at [527, 213] on li "Sinds 2011 is Gazelle onderdeel van Pon Holdings, een toonaangevend mobiliteits…" at bounding box center [417, 220] width 452 height 14
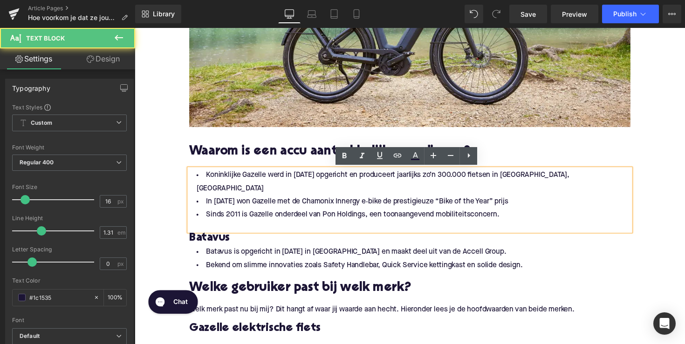
click at [516, 213] on li "Sinds 2011 is Gazelle onderdeel van Pon Holdings, een toonaangevend mobiliteits…" at bounding box center [417, 220] width 452 height 14
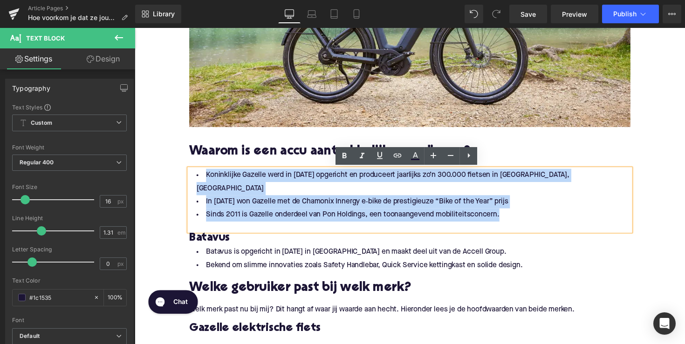
drag, startPoint x: 521, startPoint y: 206, endPoint x: 201, endPoint y: 179, distance: 321.6
click at [201, 179] on ul "Koninklijke Gazelle werd in [DATE] opgericht en produceert jaarlijks zo’n 300.0…" at bounding box center [417, 199] width 452 height 54
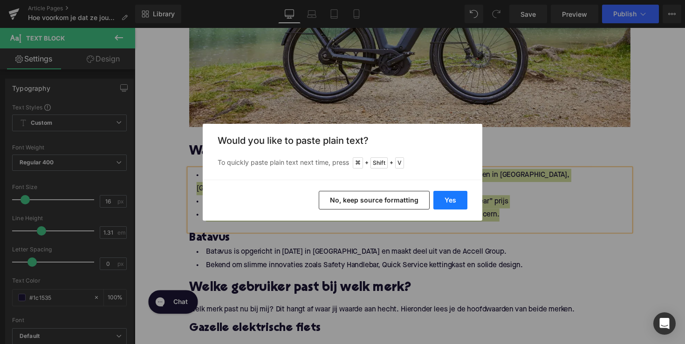
click at [456, 204] on button "Yes" at bounding box center [450, 200] width 34 height 19
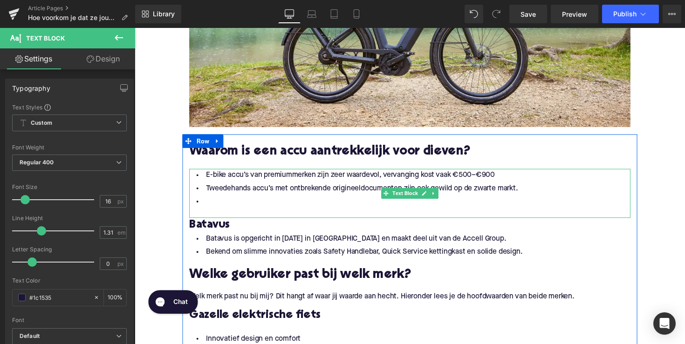
click at [259, 205] on li at bounding box center [417, 206] width 452 height 14
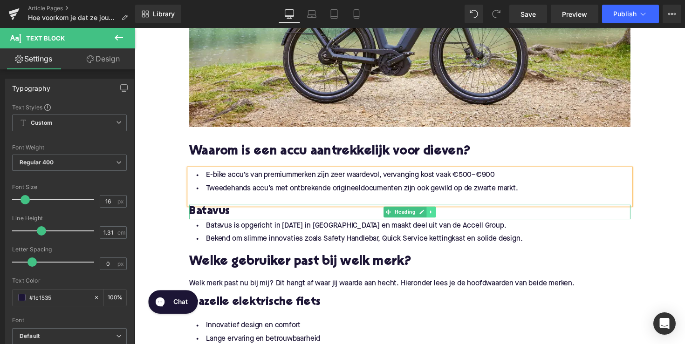
click at [439, 215] on icon at bounding box center [438, 217] width 5 height 6
click at [441, 216] on icon at bounding box center [443, 216] width 5 height 5
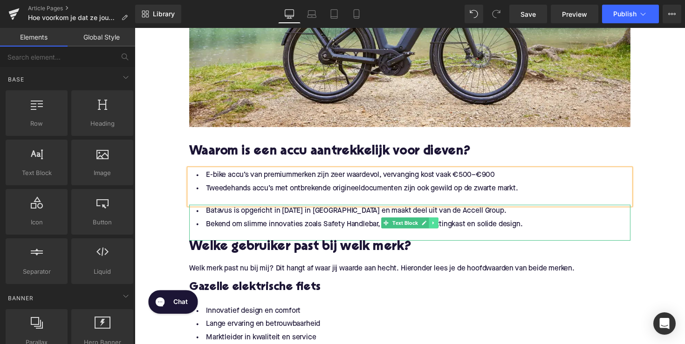
click at [442, 225] on link at bounding box center [441, 227] width 10 height 11
click at [441, 227] on link at bounding box center [446, 227] width 10 height 11
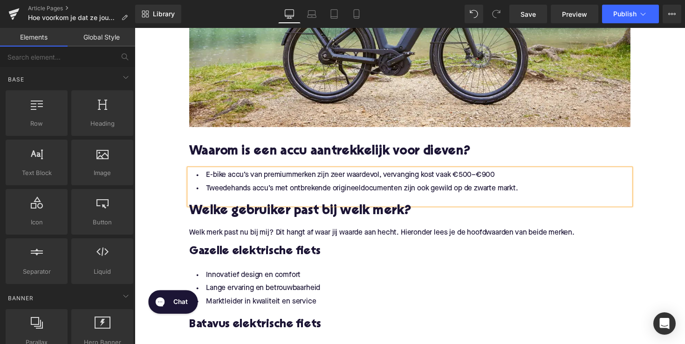
click at [310, 212] on h2 "Welke gebruiker past bij welk merk?" at bounding box center [417, 216] width 452 height 14
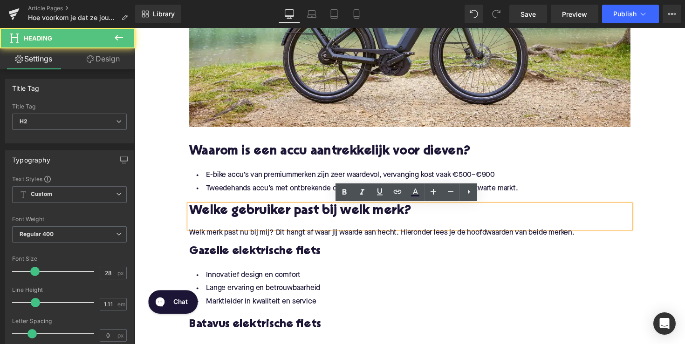
click at [310, 212] on h2 "Welke gebruiker past bij welk merk?" at bounding box center [417, 216] width 452 height 14
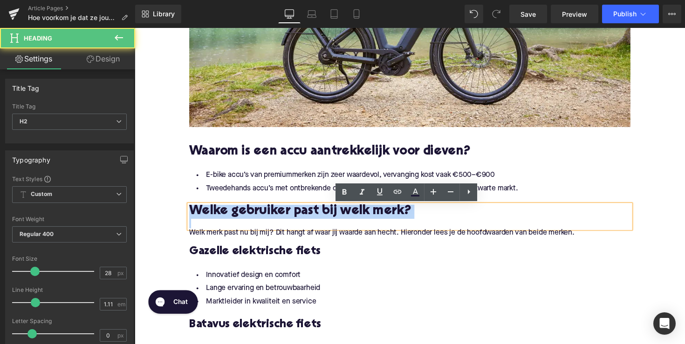
click at [310, 212] on h2 "Welke gebruiker past bij welk merk?" at bounding box center [417, 216] width 452 height 14
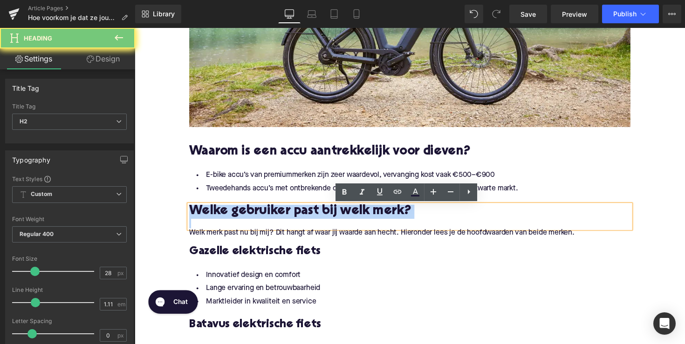
paste div
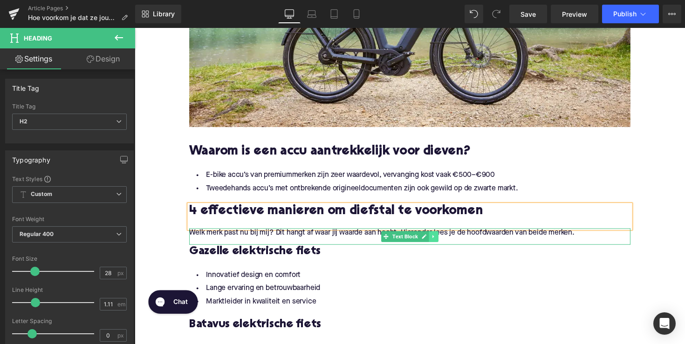
click at [440, 240] on icon at bounding box center [440, 242] width 5 height 6
click at [443, 241] on icon at bounding box center [445, 241] width 5 height 5
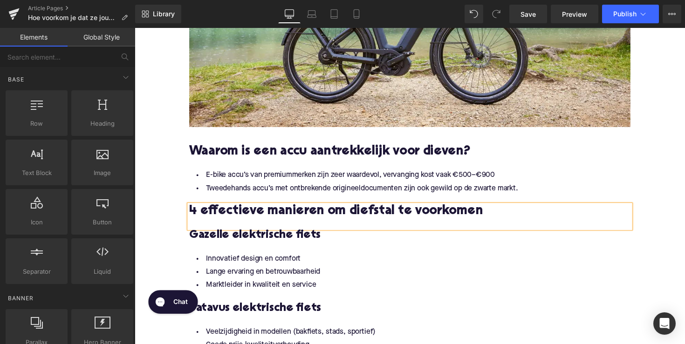
click at [249, 242] on h3 "Gazelle elektrische fiets" at bounding box center [417, 240] width 452 height 15
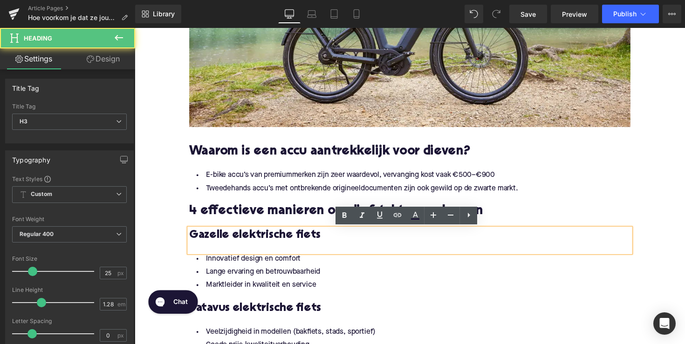
click at [249, 242] on h3 "Gazelle elektrische fiets" at bounding box center [417, 240] width 452 height 15
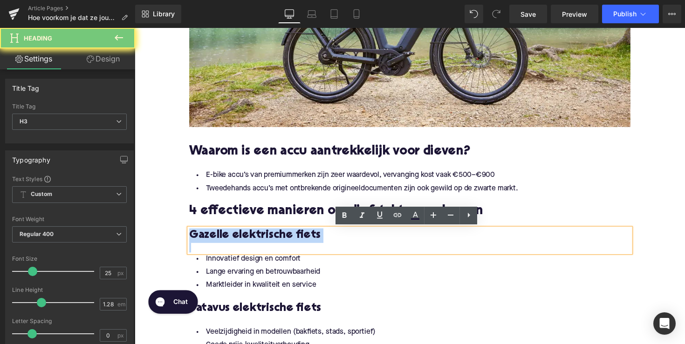
paste div
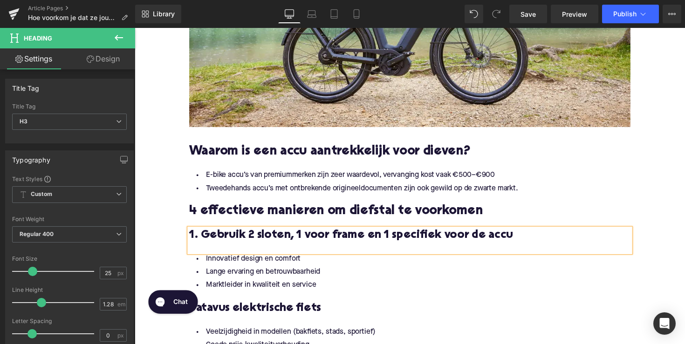
click at [274, 245] on h3 "1. Gebruik 2 sloten, 1 voor frame en 1 specifiek voor de accu" at bounding box center [417, 240] width 452 height 15
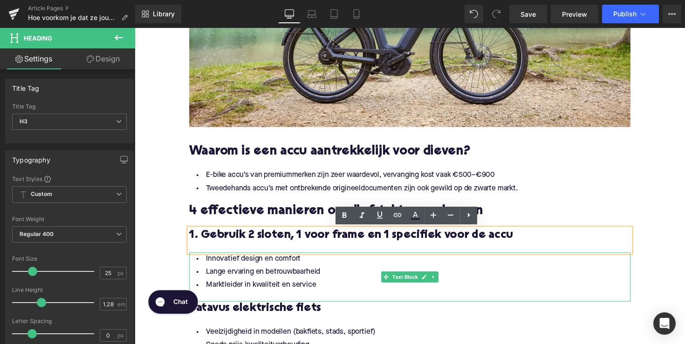
click at [314, 287] on li "Marktleider in kwaliteit en service" at bounding box center [417, 292] width 452 height 14
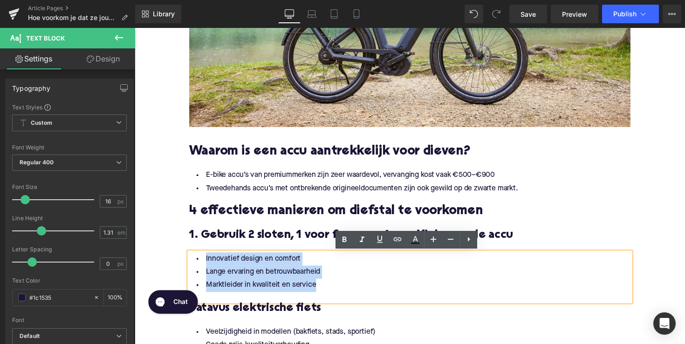
drag, startPoint x: 328, startPoint y: 294, endPoint x: 199, endPoint y: 265, distance: 132.3
click at [199, 265] on ul "Innovatief design en comfort Lange ervaring en betrouwbaarheid Marktleider in k…" at bounding box center [417, 278] width 452 height 41
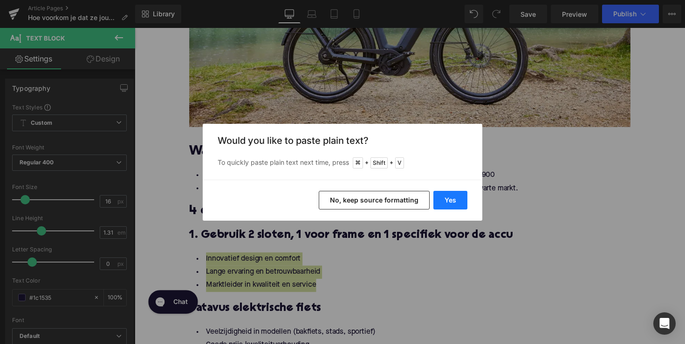
click at [459, 205] on button "Yes" at bounding box center [450, 200] width 34 height 19
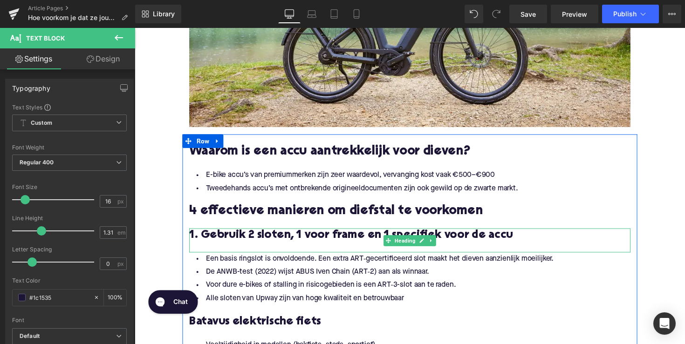
click at [291, 243] on h3 "1. Gebruik 2 sloten, 1 voor frame en 1 specifiek voor de accu" at bounding box center [417, 240] width 452 height 15
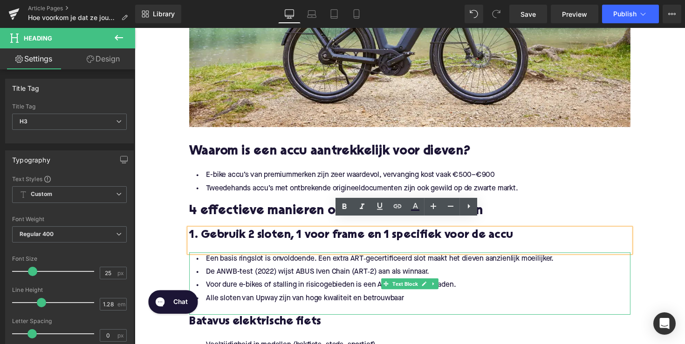
scroll to position [519, 0]
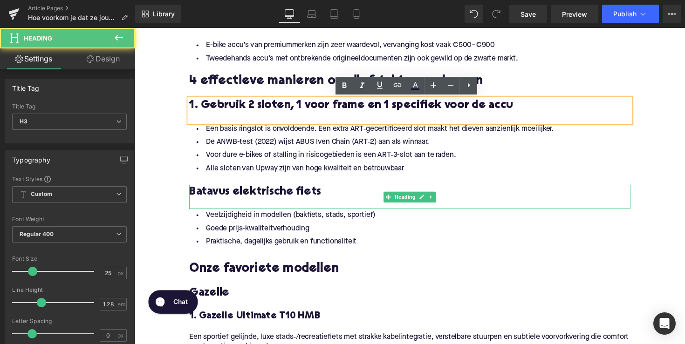
click at [277, 192] on h3 "Batavus elektrische fiets" at bounding box center [417, 196] width 452 height 15
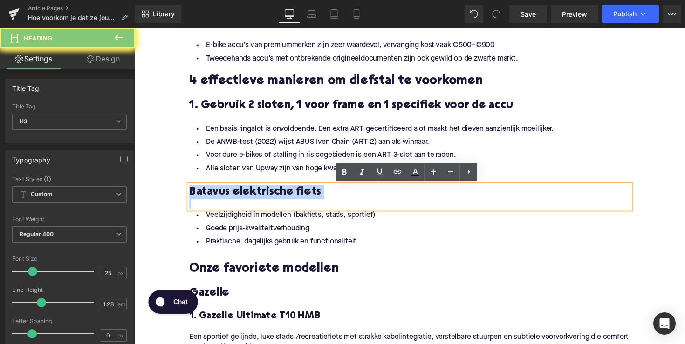
click at [277, 192] on h3 "Batavus elektrische fiets" at bounding box center [417, 196] width 452 height 15
paste div
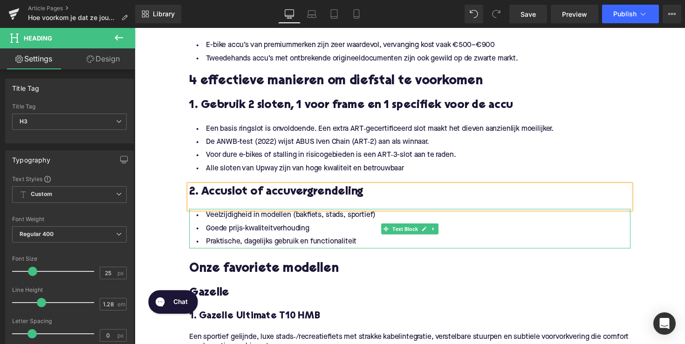
click at [311, 243] on li "Praktische, dagelijks gebruik en functionaliteit" at bounding box center [417, 247] width 452 height 14
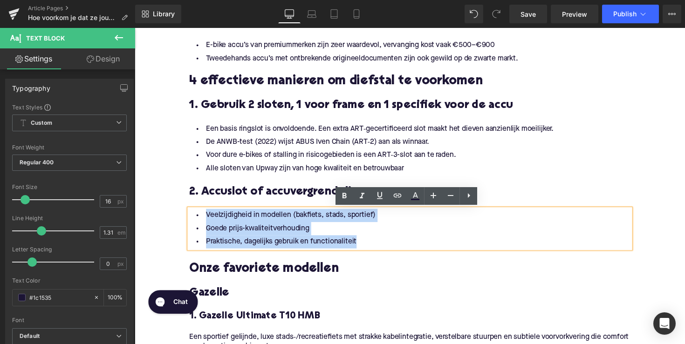
drag, startPoint x: 357, startPoint y: 245, endPoint x: 195, endPoint y: 211, distance: 165.2
click at [195, 213] on div "Veelzijdigheid in modellen (bakfiets, stads, sportief) Goede prijs-kwaliteitver…" at bounding box center [417, 233] width 452 height 41
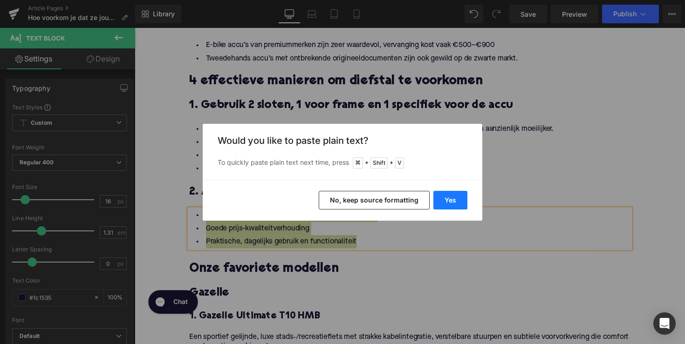
click at [461, 202] on button "Yes" at bounding box center [450, 200] width 34 height 19
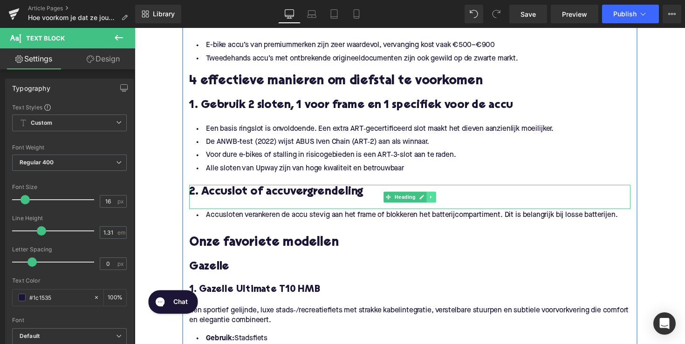
click at [439, 205] on link at bounding box center [439, 201] width 10 height 11
click at [432, 205] on link at bounding box center [434, 201] width 10 height 11
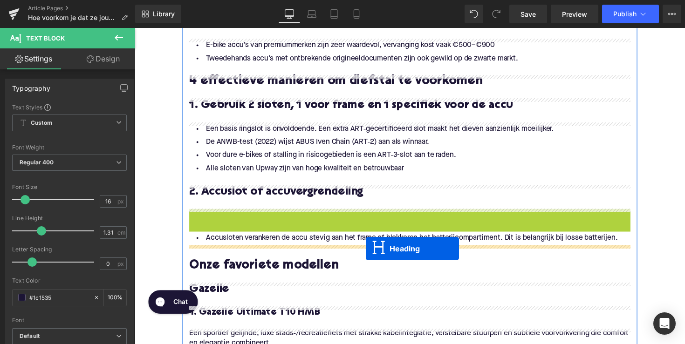
drag, startPoint x: 391, startPoint y: 223, endPoint x: 371, endPoint y: 254, distance: 37.2
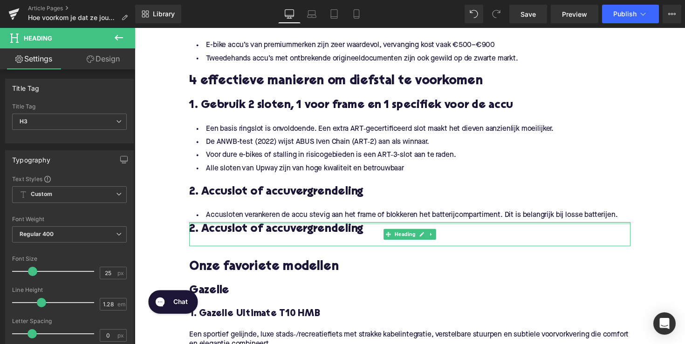
click at [306, 229] on div at bounding box center [417, 228] width 452 height 2
click at [306, 229] on h3 "2. Accuslot of accuvergrendeling" at bounding box center [417, 234] width 452 height 15
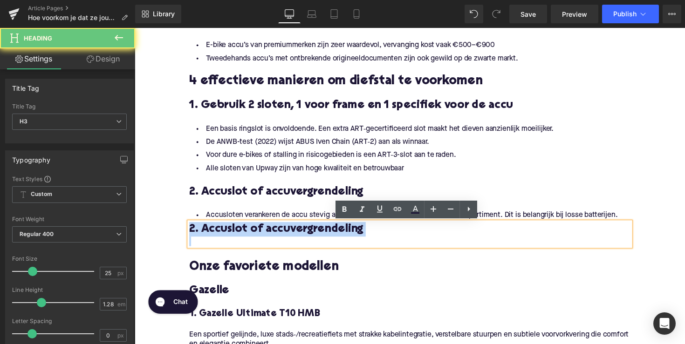
click at [306, 229] on h3 "2. Accuslot of accuvergrendeling" at bounding box center [417, 234] width 452 height 15
paste div
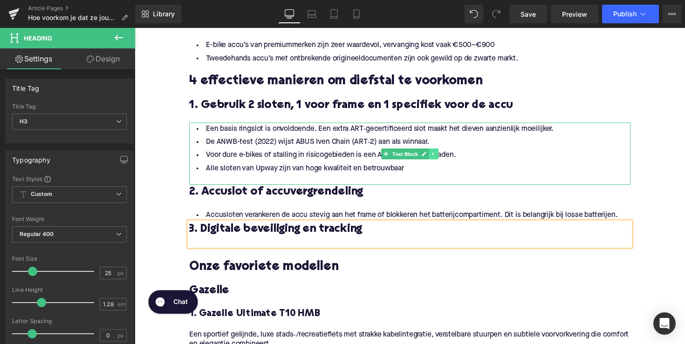
click at [439, 156] on icon at bounding box center [440, 157] width 5 height 6
click at [435, 157] on icon at bounding box center [435, 156] width 5 height 5
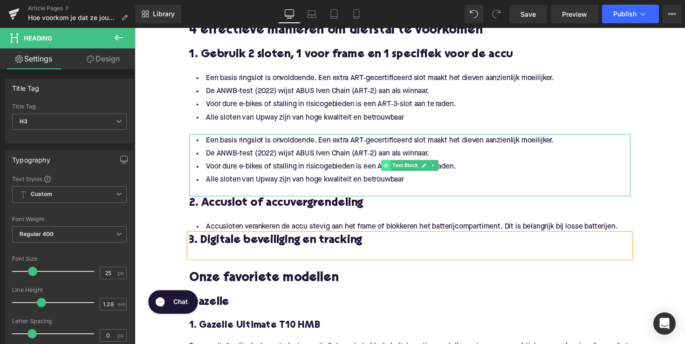
scroll to position [613, 0]
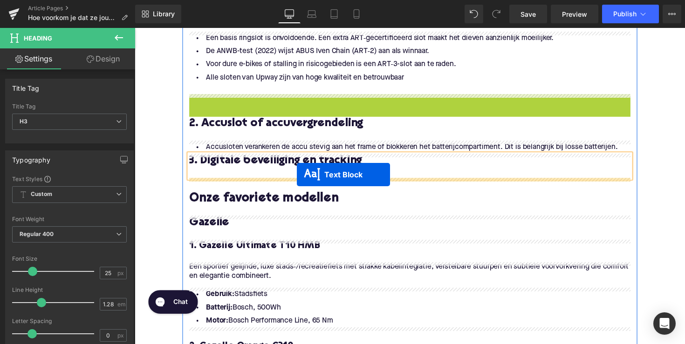
drag, startPoint x: 389, startPoint y: 223, endPoint x: 301, endPoint y: 178, distance: 99.0
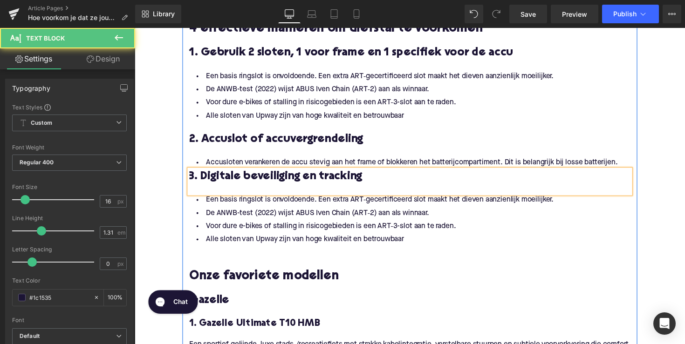
scroll to position [562, 0]
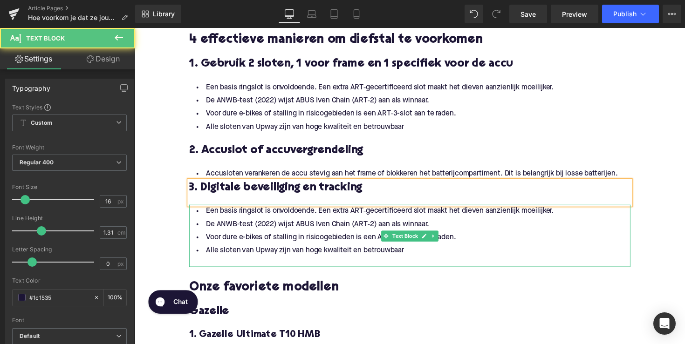
click at [333, 251] on li "Alle sloten van Upway zijn van hoge kwaliteit en betrouwbaar" at bounding box center [417, 257] width 452 height 14
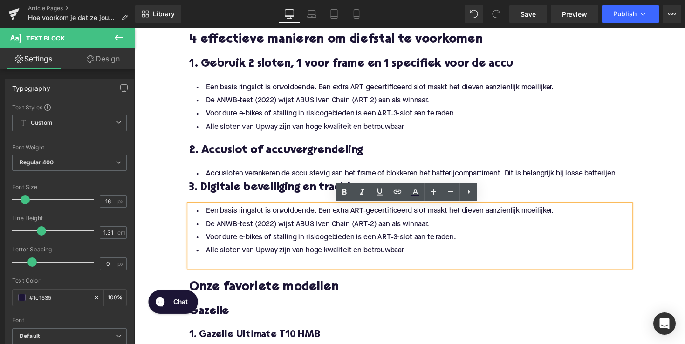
drag, startPoint x: 415, startPoint y: 257, endPoint x: 195, endPoint y: 212, distance: 223.9
click at [197, 214] on ul "Een basis ringslot is onvoldoende. Een extra ART‑gecertificeerd slot maakt het …" at bounding box center [417, 236] width 452 height 54
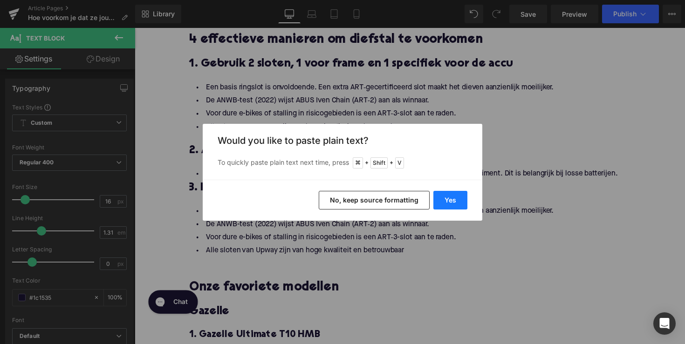
click at [443, 206] on button "Yes" at bounding box center [450, 200] width 34 height 19
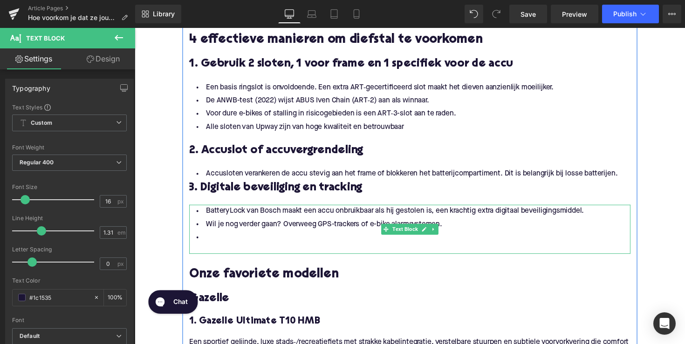
click at [228, 244] on li at bounding box center [417, 243] width 452 height 14
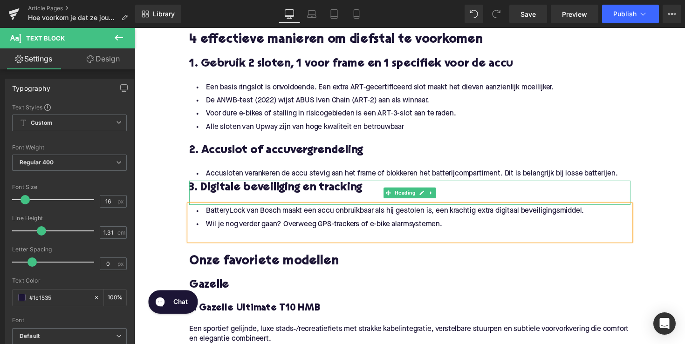
click at [192, 190] on h3 "3. Digitale beveiliging en tracking" at bounding box center [417, 191] width 452 height 15
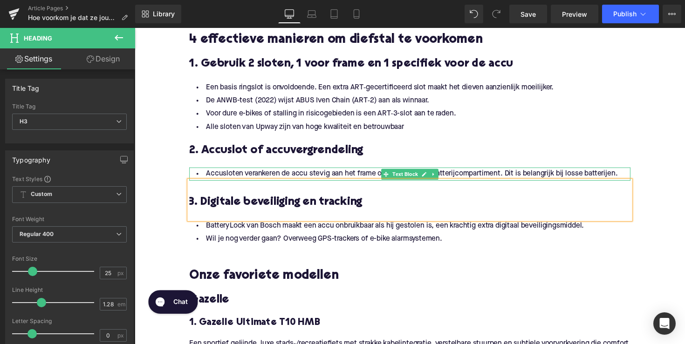
click at [239, 176] on li "Accusloten verankeren de accu stevig aan het frame of blokkeren het batterijcom…" at bounding box center [417, 178] width 452 height 14
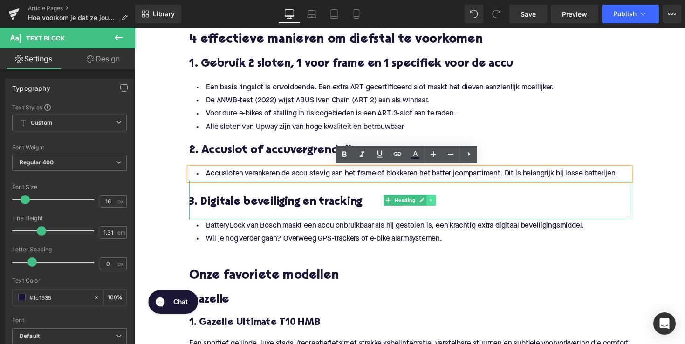
click at [434, 207] on link at bounding box center [439, 204] width 10 height 11
click at [431, 207] on link at bounding box center [434, 204] width 10 height 11
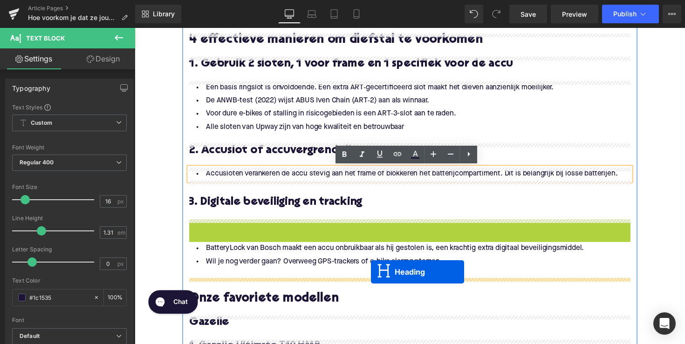
drag, startPoint x: 390, startPoint y: 242, endPoint x: 376, endPoint y: 278, distance: 38.8
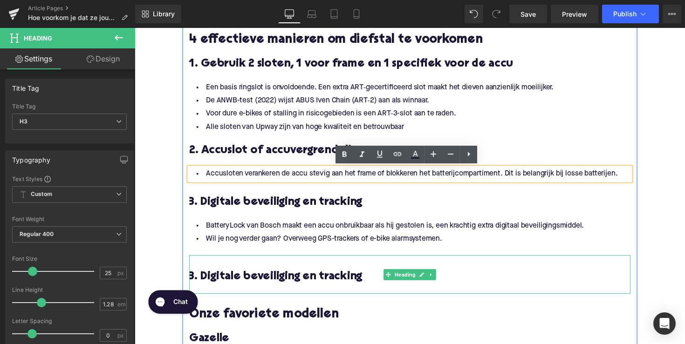
click at [204, 280] on h3 "3. Digitale beveiliging en tracking" at bounding box center [417, 283] width 452 height 15
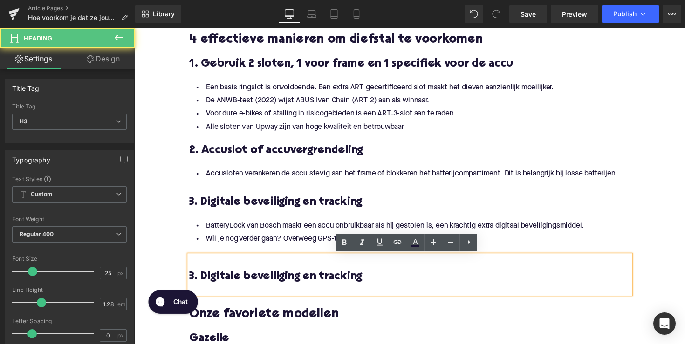
click at [191, 281] on h3 "3. Digitale beveiliging en tracking" at bounding box center [417, 283] width 452 height 15
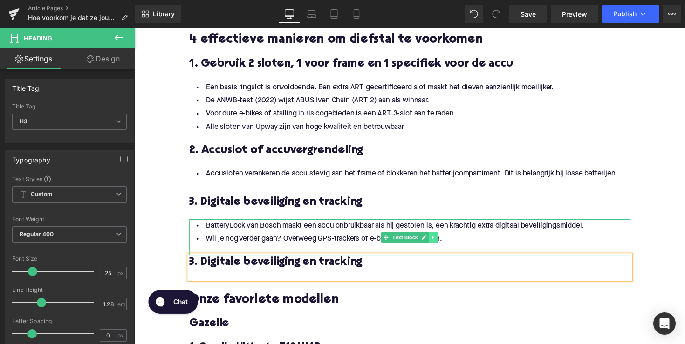
click at [442, 242] on icon at bounding box center [440, 243] width 5 height 6
click at [435, 243] on icon at bounding box center [435, 242] width 5 height 5
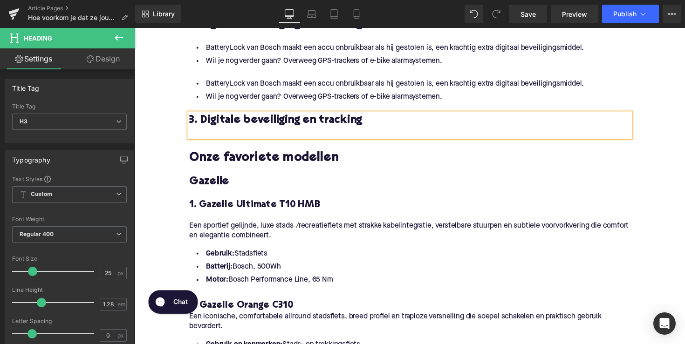
scroll to position [718, 0]
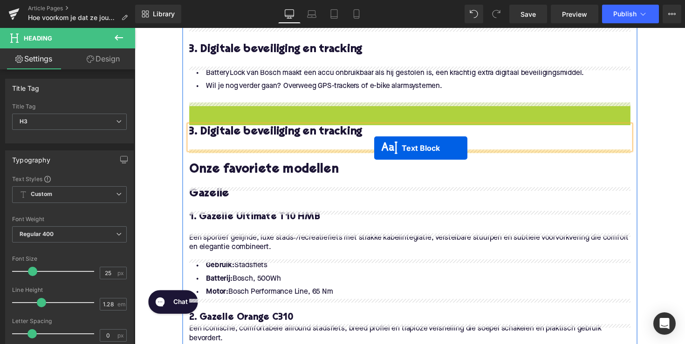
drag, startPoint x: 391, startPoint y: 121, endPoint x: 380, endPoint y: 151, distance: 32.1
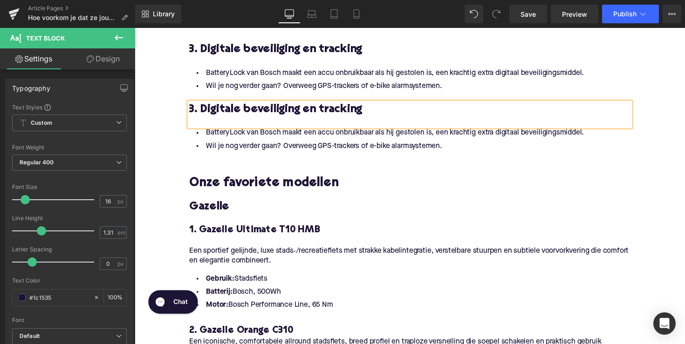
click at [315, 113] on span "3. Digitale beveiliging en tracking" at bounding box center [279, 112] width 177 height 12
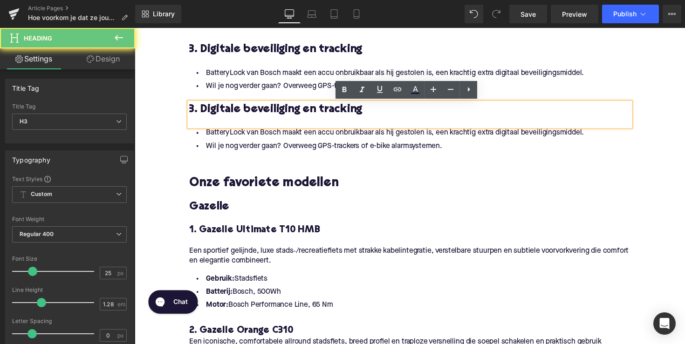
click at [315, 113] on span "3. Digitale beveiliging en tracking" at bounding box center [279, 112] width 177 height 12
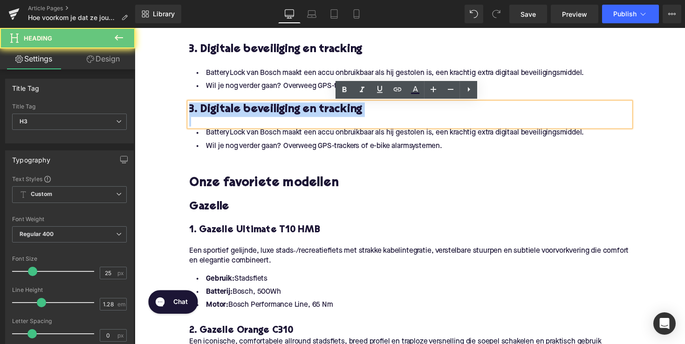
click at [315, 113] on span "3. Digitale beveiliging en tracking" at bounding box center [279, 112] width 177 height 12
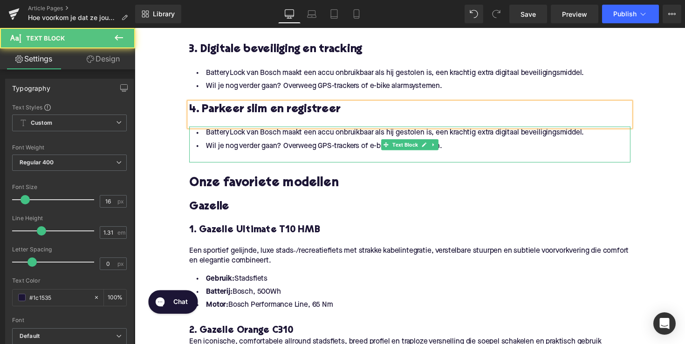
click at [275, 146] on li "Wil je nog verder gaan? Overweeg GPS-trackers of e-bike alarmsystemen." at bounding box center [417, 150] width 452 height 14
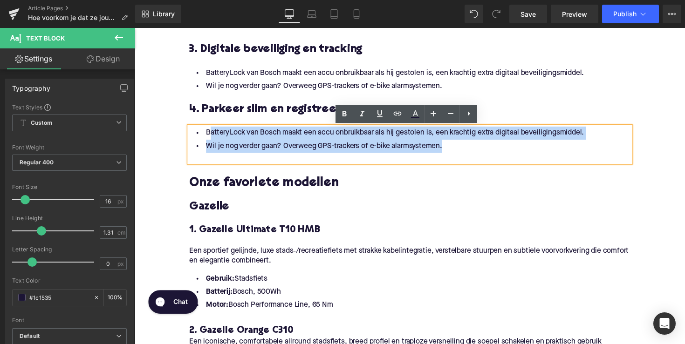
drag, startPoint x: 464, startPoint y: 152, endPoint x: 207, endPoint y: 133, distance: 257.8
click at [207, 133] on ul "Battery Lock van Bosch maakt een accu onbruikbaar als hij gestolen is, een krac…" at bounding box center [417, 142] width 452 height 27
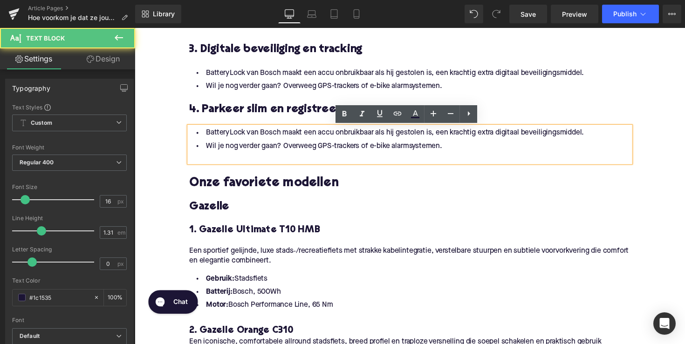
click at [205, 134] on li "Battery Lock van Bosch maakt een accu onbruikbaar als hij gestolen is, een krac…" at bounding box center [417, 136] width 452 height 14
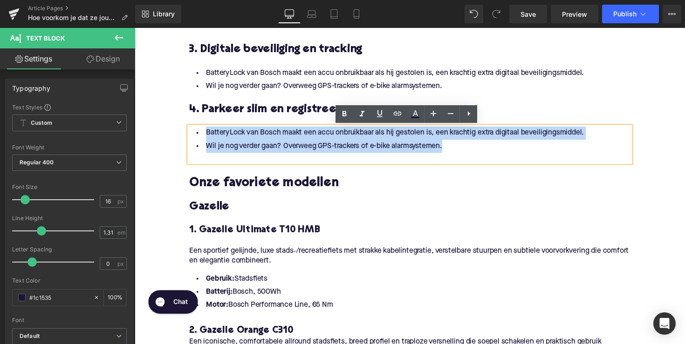
drag, startPoint x: 205, startPoint y: 134, endPoint x: 459, endPoint y: 150, distance: 255.3
click at [459, 150] on ul "Battery Lock van Bosch maakt een accu onbruikbaar als hij gestolen is, een krac…" at bounding box center [417, 142] width 452 height 27
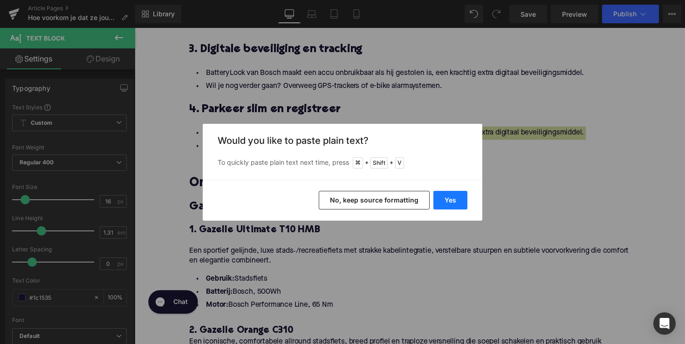
click at [443, 191] on button "Yes" at bounding box center [450, 200] width 34 height 19
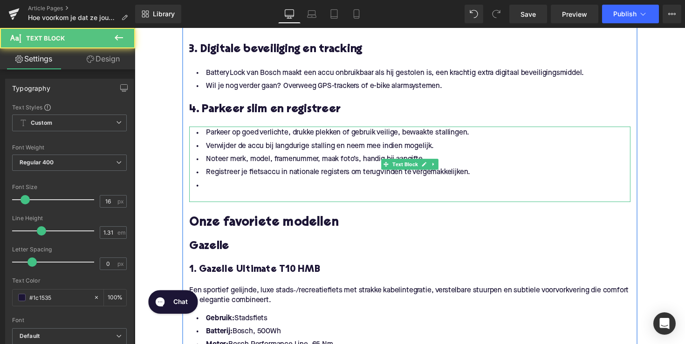
click at [252, 191] on li at bounding box center [417, 190] width 452 height 14
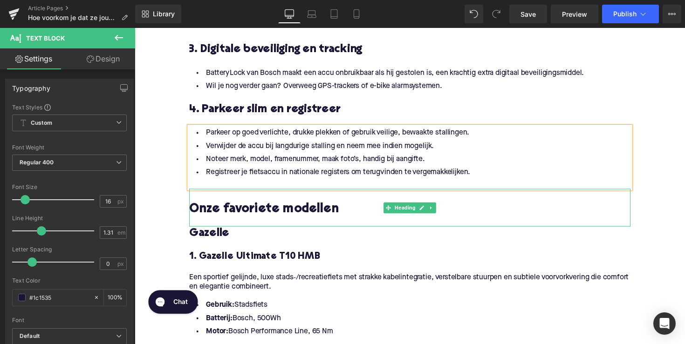
click at [239, 197] on h2 at bounding box center [417, 200] width 452 height 14
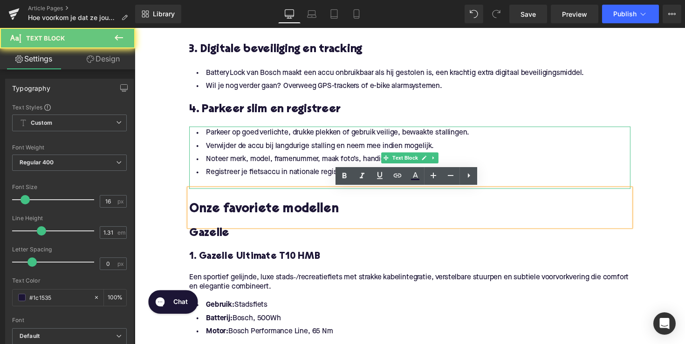
click at [236, 188] on div at bounding box center [417, 188] width 452 height 10
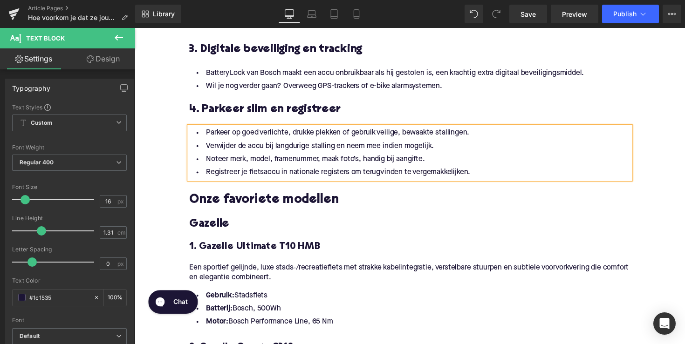
click at [281, 201] on h2 "Onze favoriete modellen" at bounding box center [417, 205] width 452 height 14
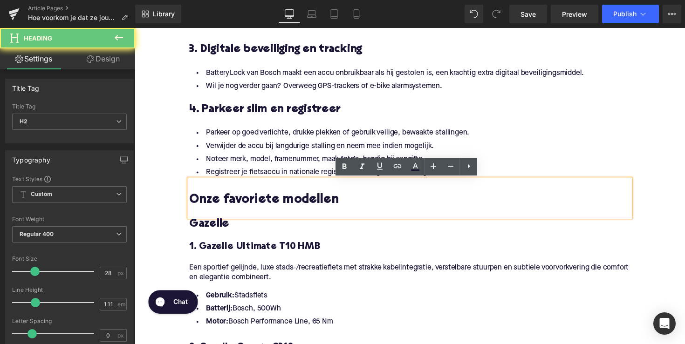
click at [281, 201] on h2 "Onze favoriete modellen" at bounding box center [417, 205] width 452 height 14
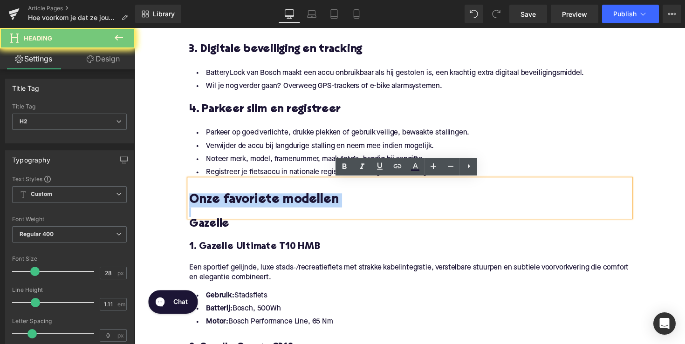
paste div
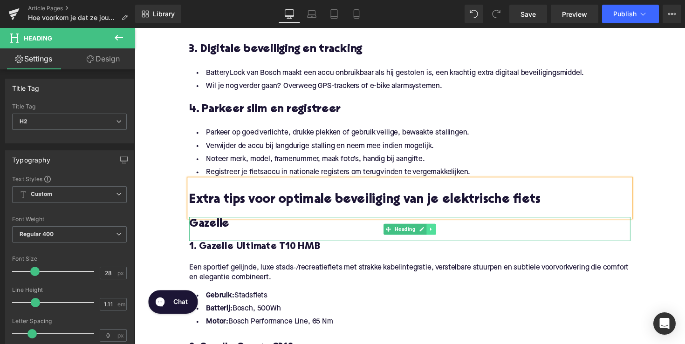
click at [438, 235] on icon at bounding box center [438, 235] width 5 height 6
click at [441, 235] on icon at bounding box center [443, 234] width 5 height 5
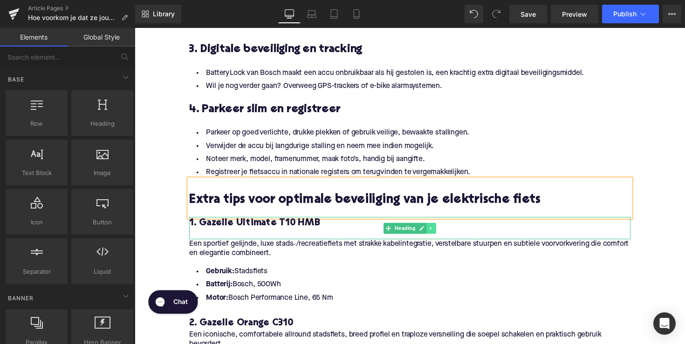
click at [438, 234] on icon at bounding box center [438, 234] width 5 height 6
click at [438, 235] on link at bounding box center [443, 233] width 10 height 11
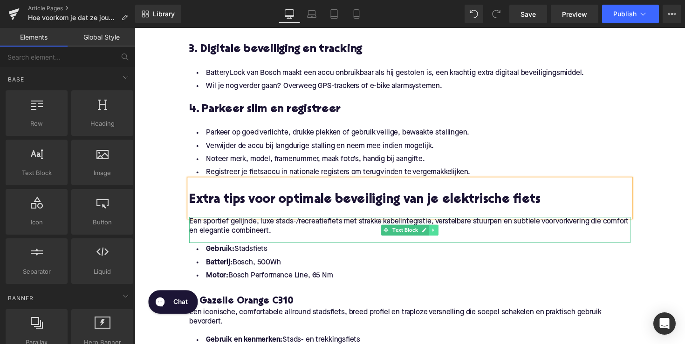
click at [439, 233] on icon at bounding box center [440, 235] width 5 height 6
click at [441, 236] on link at bounding box center [446, 235] width 10 height 11
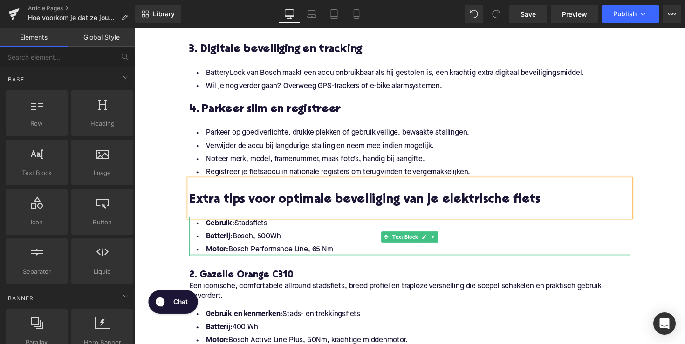
click at [342, 261] on div "Gebruik: Stadsfiets Batterij: Bosch, 500Wh Motor: Bosch Performance Line, 65 Nm…" at bounding box center [417, 242] width 452 height 41
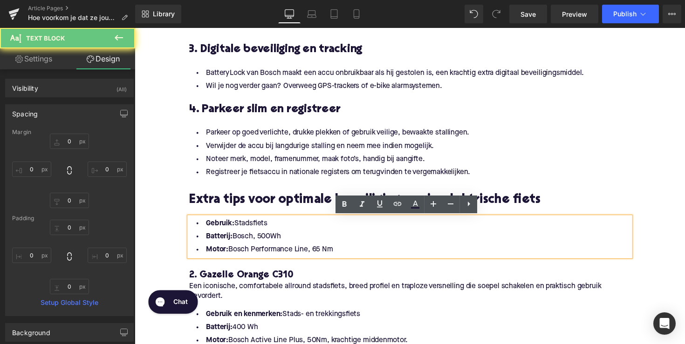
click at [341, 251] on li "Motor: Bosch Performance Line, 65 Nm" at bounding box center [417, 256] width 452 height 14
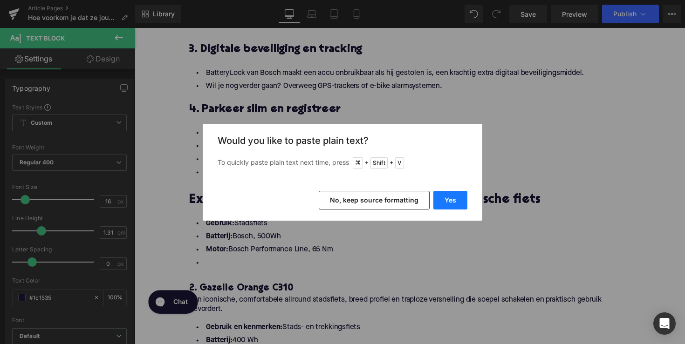
click at [456, 198] on button "Yes" at bounding box center [450, 200] width 34 height 19
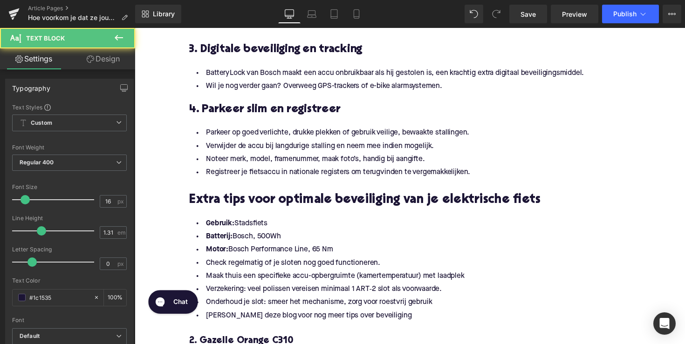
drag, startPoint x: 347, startPoint y: 256, endPoint x: 180, endPoint y: 229, distance: 169.4
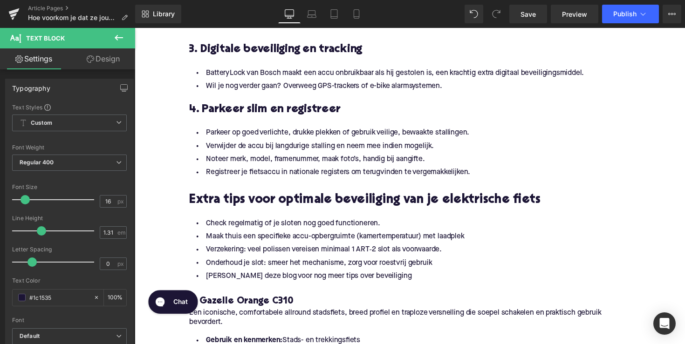
scroll to position [805, 0]
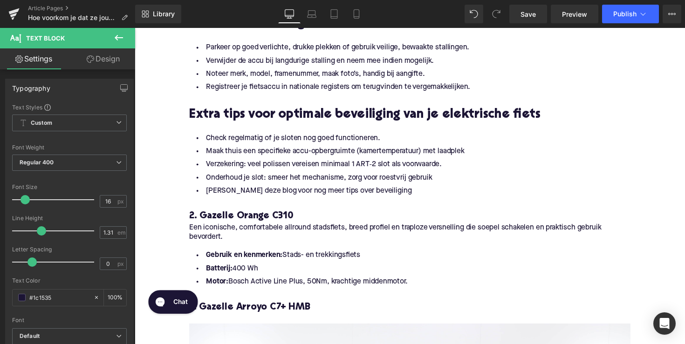
click at [265, 223] on h4 "2. Gazelle Orange C310" at bounding box center [417, 221] width 452 height 13
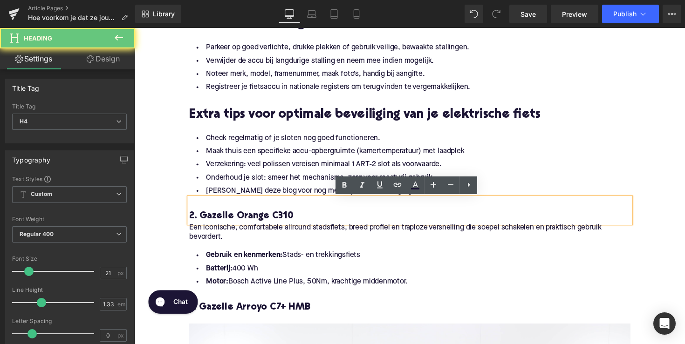
click at [265, 223] on h4 "2. Gazelle Orange C310" at bounding box center [417, 221] width 452 height 13
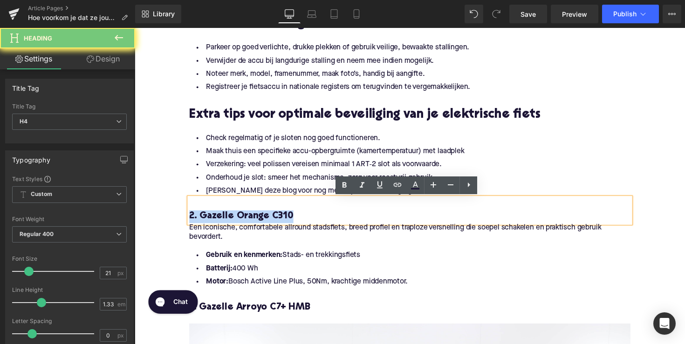
paste div
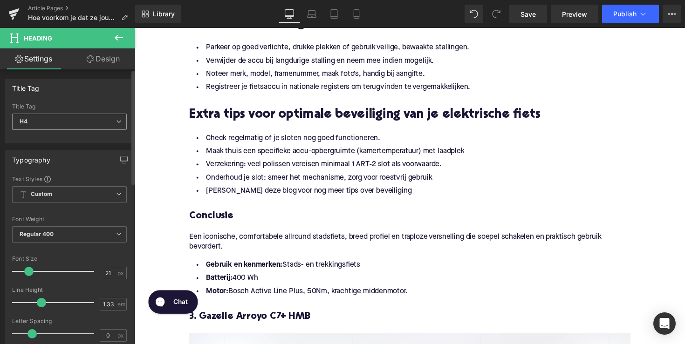
click at [112, 122] on span "H4" at bounding box center [69, 122] width 115 height 16
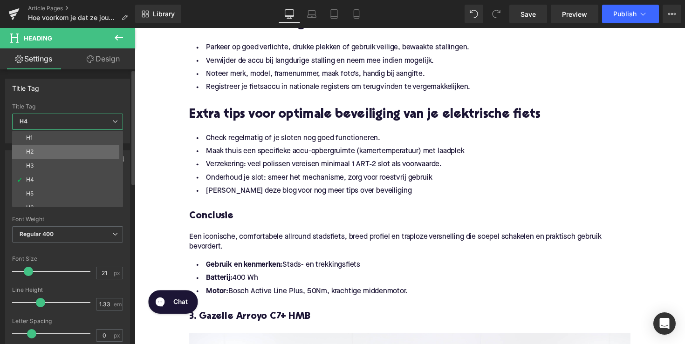
click at [101, 154] on li "H2" at bounding box center [69, 152] width 115 height 14
type input "28"
type input "1.11"
type input "100"
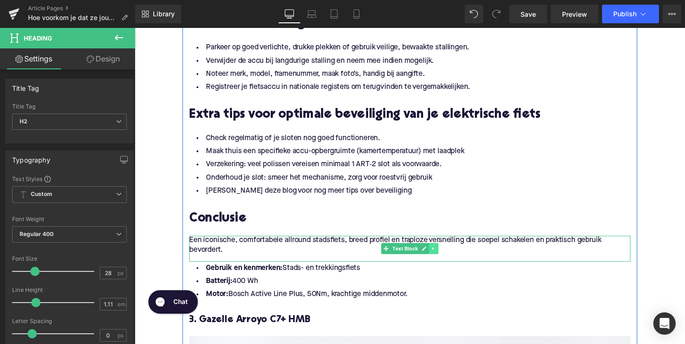
click at [440, 259] on link at bounding box center [441, 254] width 10 height 11
click at [443, 254] on icon at bounding box center [445, 254] width 5 height 5
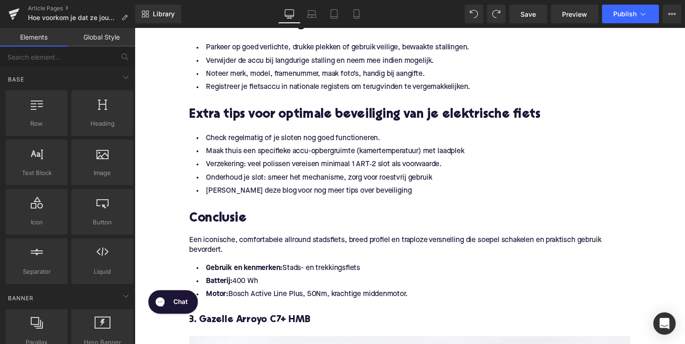
click at [295, 246] on p "Een iconische, comfortabele allround stadsfiets, breed profiel en traploze vers…" at bounding box center [417, 251] width 452 height 20
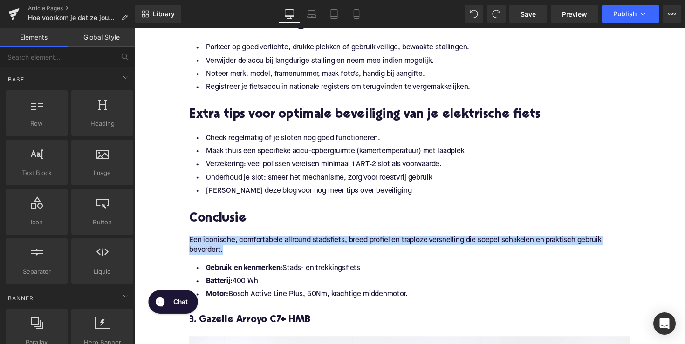
click at [295, 246] on p "Een iconische, comfortabele allround stadsfiets, breed profiel en traploze vers…" at bounding box center [417, 251] width 452 height 20
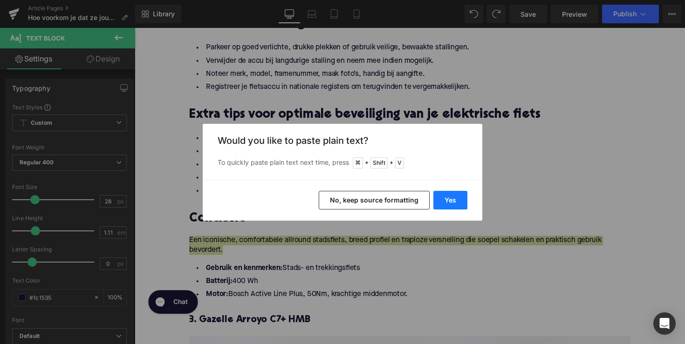
click at [445, 202] on button "Yes" at bounding box center [450, 200] width 34 height 19
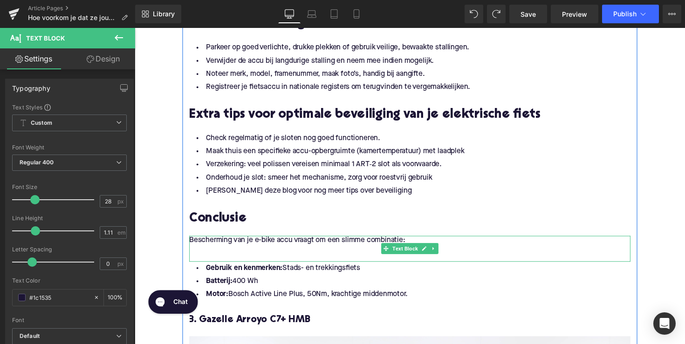
click at [219, 252] on p at bounding box center [417, 256] width 452 height 10
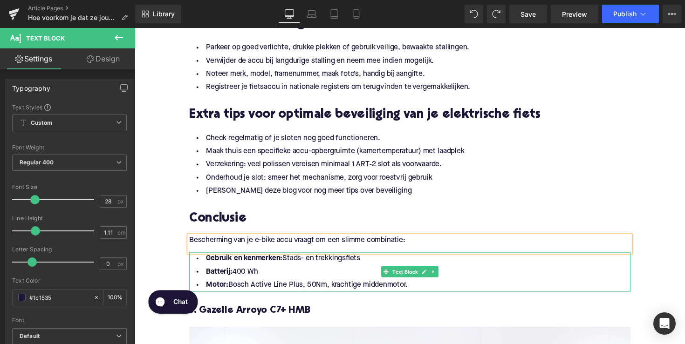
click at [412, 295] on li "Motor: Bosch Active Line Plus, 50Nm, krachtige middenmotor." at bounding box center [417, 292] width 452 height 14
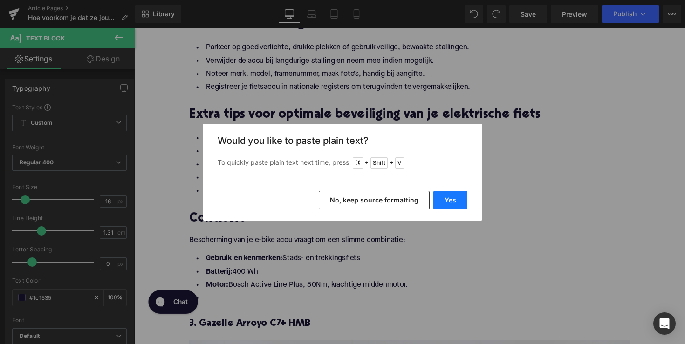
click at [447, 200] on button "Yes" at bounding box center [450, 200] width 34 height 19
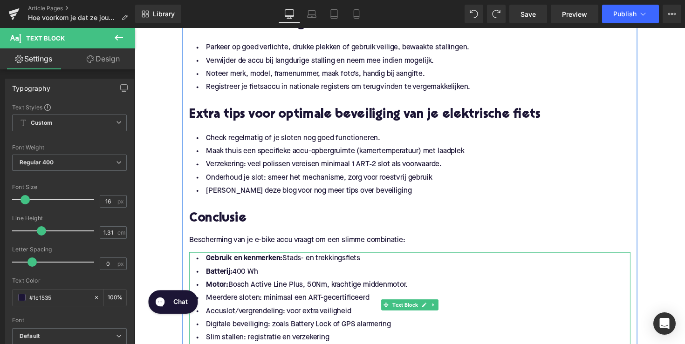
scroll to position [856, 0]
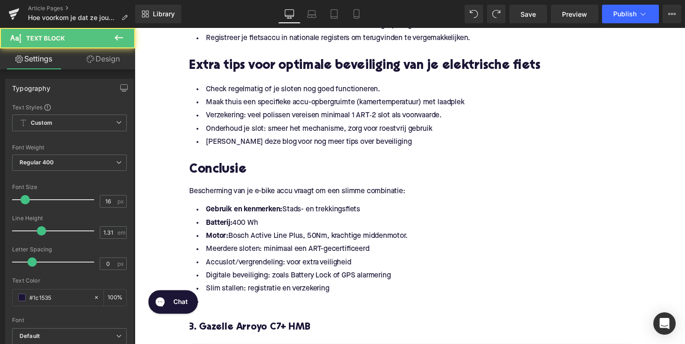
drag, startPoint x: 415, startPoint y: 242, endPoint x: 132, endPoint y: 212, distance: 283.9
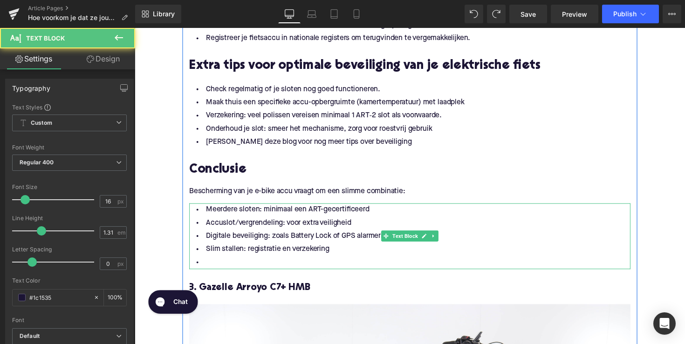
click at [229, 268] on li at bounding box center [417, 269] width 452 height 14
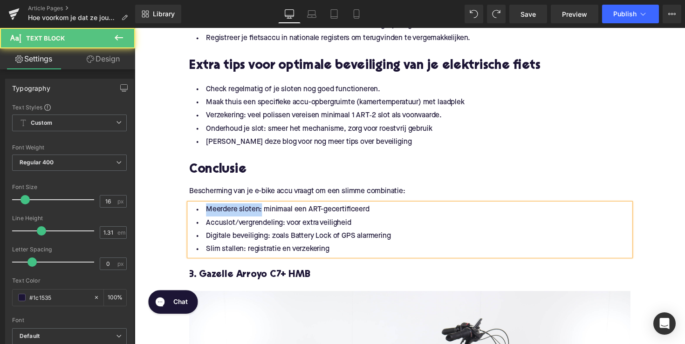
drag, startPoint x: 260, startPoint y: 215, endPoint x: 190, endPoint y: 215, distance: 69.9
click at [191, 215] on li "Meerdere sloten: minimaal een ART-gecertificeerd" at bounding box center [417, 215] width 452 height 14
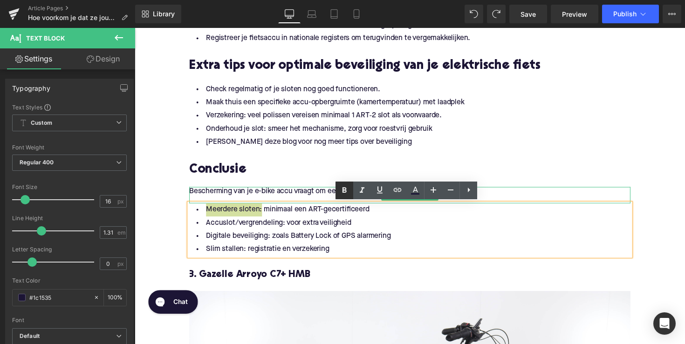
click at [342, 190] on icon at bounding box center [344, 190] width 11 height 11
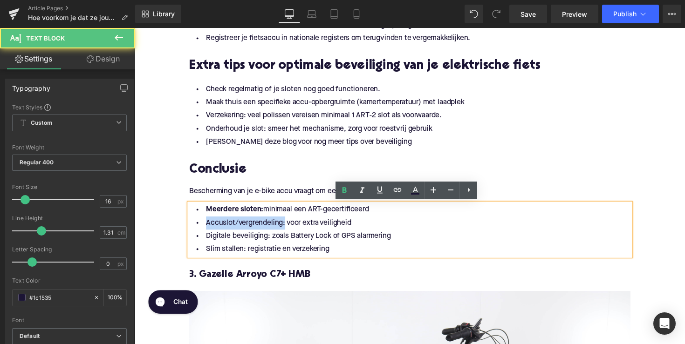
drag, startPoint x: 284, startPoint y: 228, endPoint x: 181, endPoint y: 228, distance: 103.0
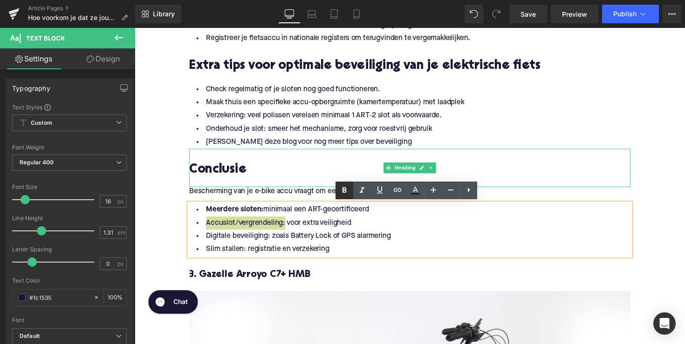
click at [343, 187] on icon at bounding box center [344, 190] width 11 height 11
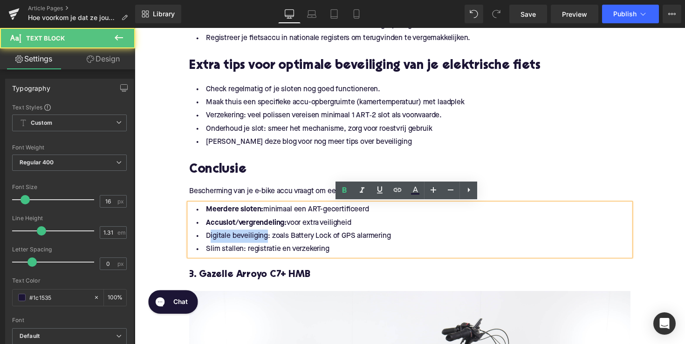
drag, startPoint x: 267, startPoint y: 240, endPoint x: 206, endPoint y: 240, distance: 60.6
click at [206, 240] on li "Digitale beveiliging: zoals Battery Lock of GPS alarmering" at bounding box center [417, 242] width 452 height 14
click at [263, 242] on li "Digitale beveiliging: zoals Battery Lock of GPS alarmering" at bounding box center [417, 242] width 452 height 14
click at [269, 242] on li "Digitale beveiliging: zoals Battery Lock of GPS alarmering" at bounding box center [417, 242] width 452 height 14
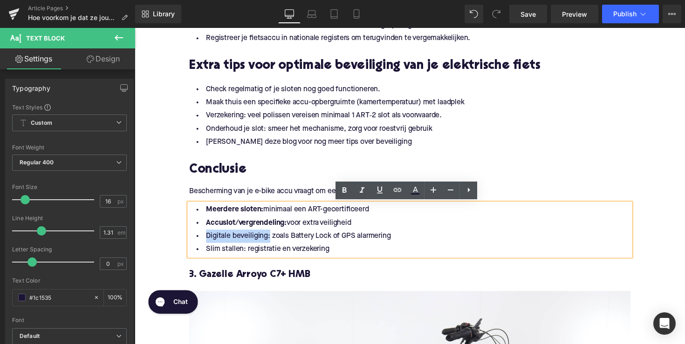
drag, startPoint x: 269, startPoint y: 242, endPoint x: 196, endPoint y: 242, distance: 73.1
click at [196, 242] on li "Digitale beveiliging: zoals Battery Lock of GPS alarmering" at bounding box center [417, 242] width 452 height 14
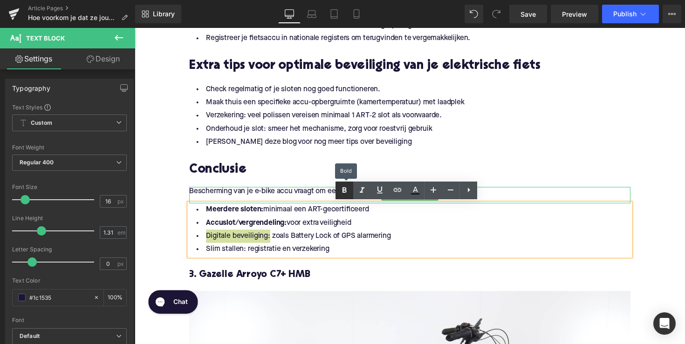
click at [347, 197] on link at bounding box center [344, 191] width 18 height 18
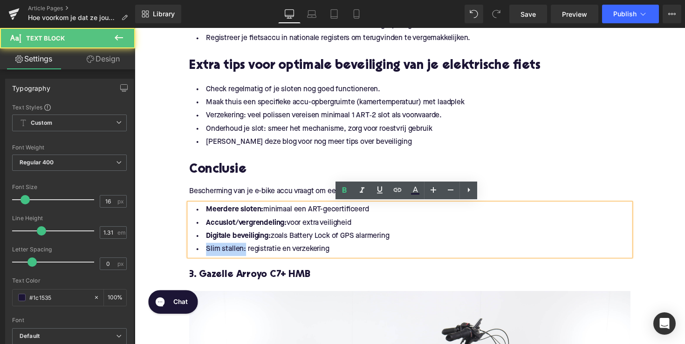
drag, startPoint x: 244, startPoint y: 255, endPoint x: 201, endPoint y: 255, distance: 42.9
click at [201, 255] on li "Slim stallen: registratie en verzekering" at bounding box center [417, 255] width 452 height 14
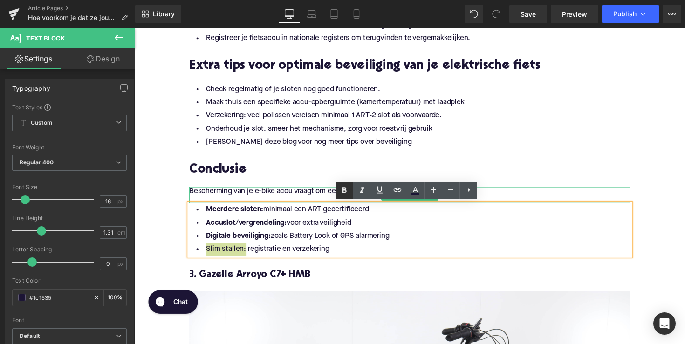
click at [341, 193] on icon at bounding box center [344, 190] width 11 height 11
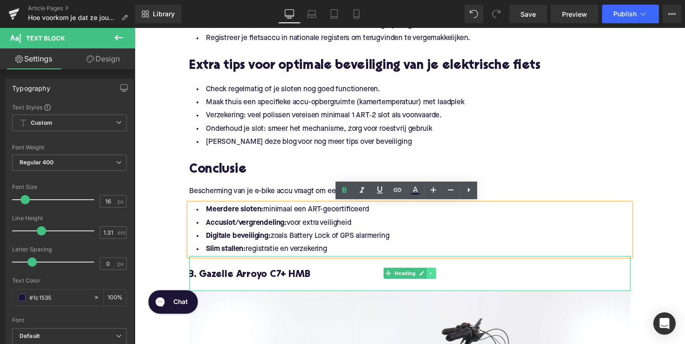
click at [437, 282] on link at bounding box center [439, 279] width 10 height 11
click at [441, 280] on icon at bounding box center [443, 279] width 5 height 5
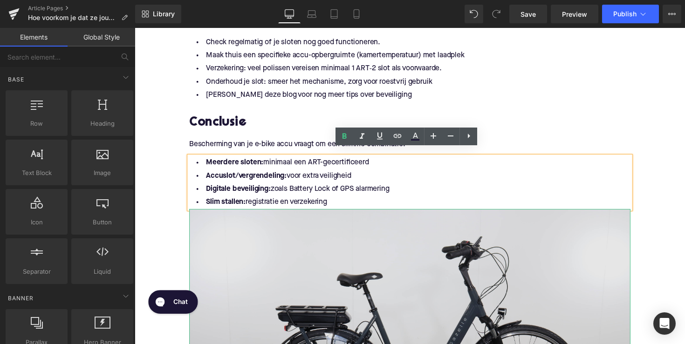
scroll to position [922, 0]
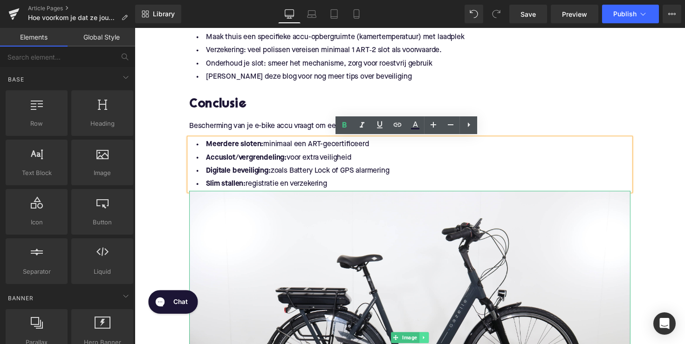
click at [430, 344] on icon at bounding box center [430, 345] width 1 height 3
click at [431, 341] on link at bounding box center [436, 345] width 10 height 11
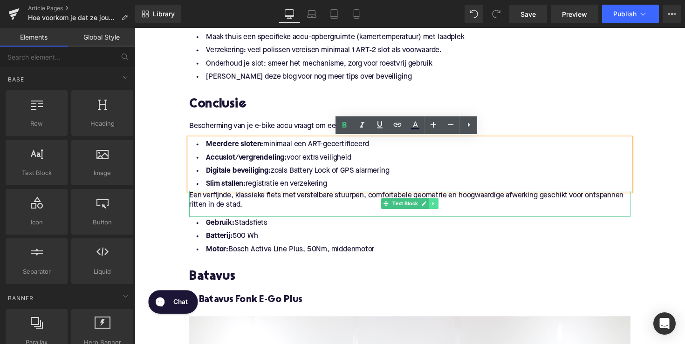
click at [440, 208] on icon at bounding box center [440, 208] width 1 height 3
click at [443, 210] on icon at bounding box center [445, 208] width 5 height 6
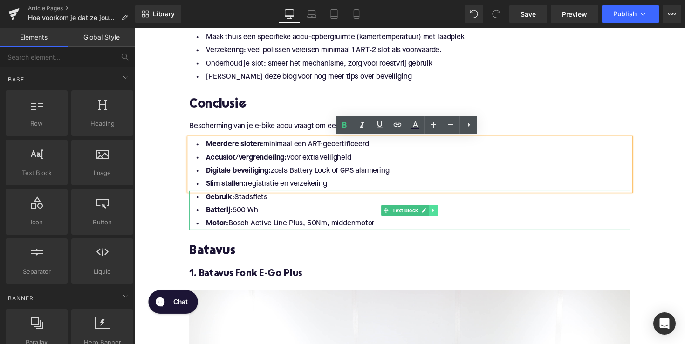
click at [440, 215] on icon at bounding box center [440, 215] width 1 height 3
click at [445, 215] on icon at bounding box center [445, 215] width 5 height 5
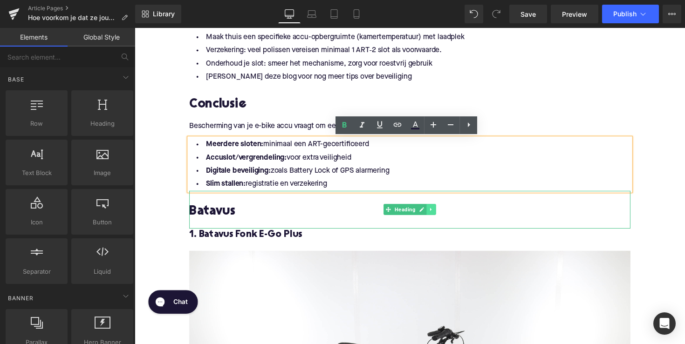
click at [441, 213] on link at bounding box center [439, 214] width 10 height 11
click at [438, 213] on link at bounding box center [443, 214] width 10 height 11
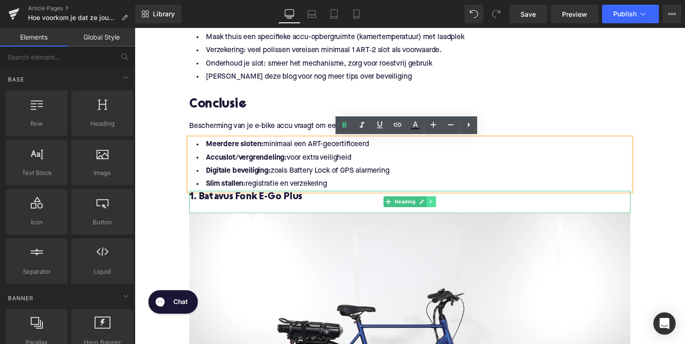
click at [440, 205] on link at bounding box center [439, 206] width 10 height 11
click at [442, 206] on icon at bounding box center [443, 206] width 5 height 5
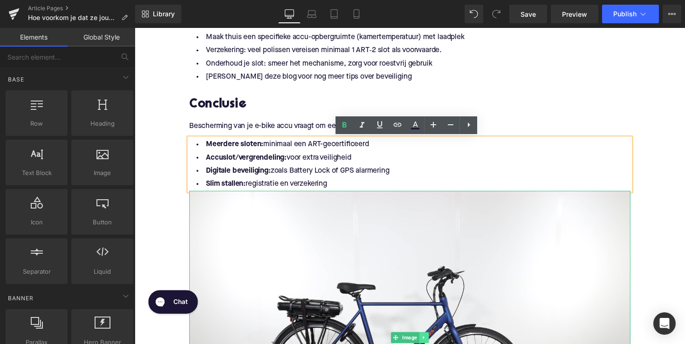
click at [429, 340] on link at bounding box center [431, 345] width 10 height 11
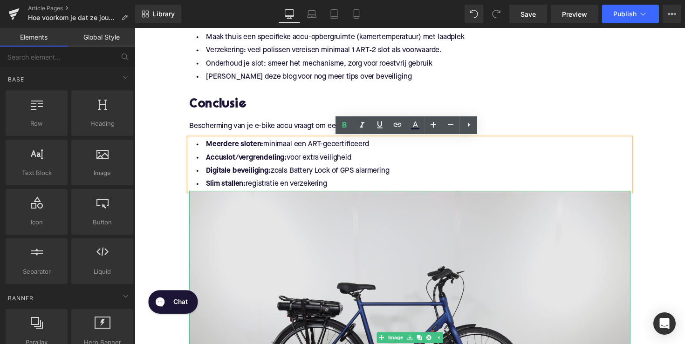
click at [433, 340] on img at bounding box center [417, 345] width 452 height 301
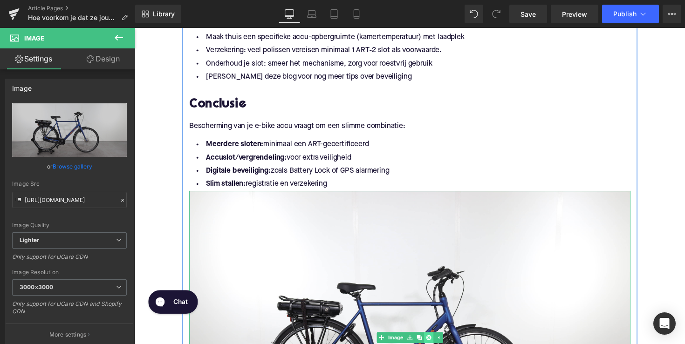
click at [437, 343] on link at bounding box center [436, 345] width 10 height 11
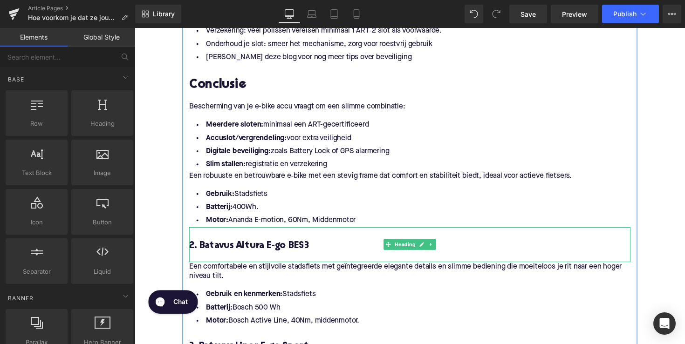
scroll to position [958, 0]
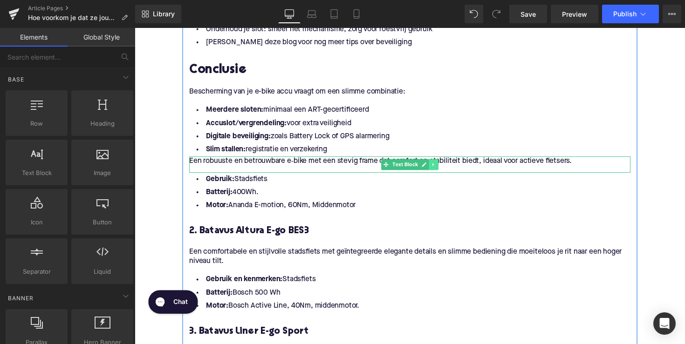
click at [441, 168] on icon at bounding box center [440, 168] width 5 height 6
click at [443, 171] on link at bounding box center [446, 168] width 10 height 11
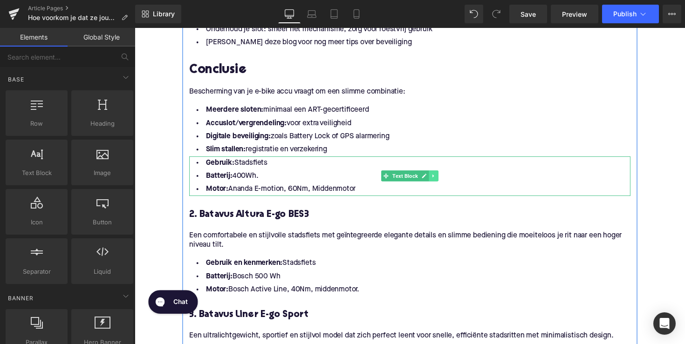
click at [440, 179] on icon at bounding box center [440, 180] width 5 height 6
click at [445, 181] on icon at bounding box center [445, 179] width 5 height 5
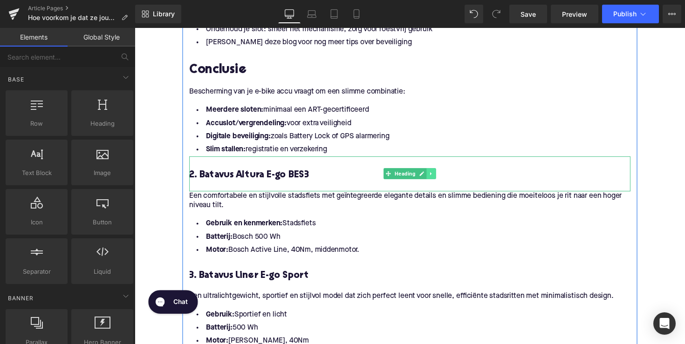
click at [440, 179] on link at bounding box center [439, 177] width 10 height 11
click at [442, 180] on icon at bounding box center [443, 177] width 5 height 5
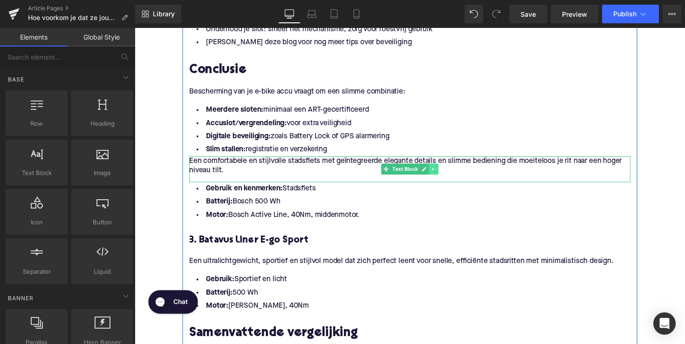
click at [442, 172] on icon at bounding box center [440, 173] width 5 height 6
click at [443, 175] on icon at bounding box center [445, 173] width 5 height 6
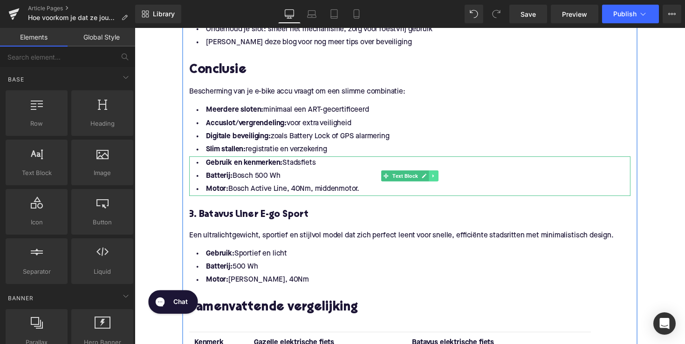
click at [440, 181] on icon at bounding box center [440, 180] width 5 height 6
click at [443, 181] on icon at bounding box center [445, 179] width 5 height 5
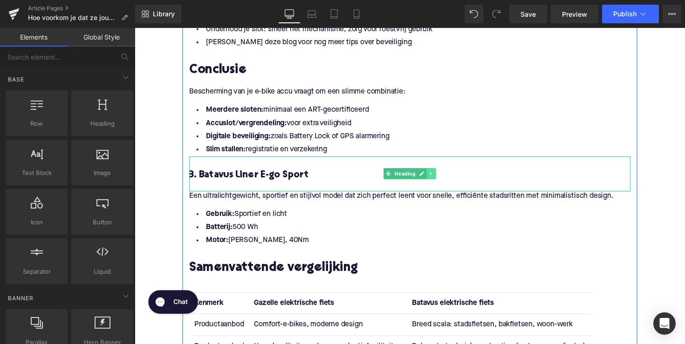
click at [441, 177] on link at bounding box center [439, 177] width 10 height 11
click at [441, 177] on icon at bounding box center [443, 178] width 5 height 6
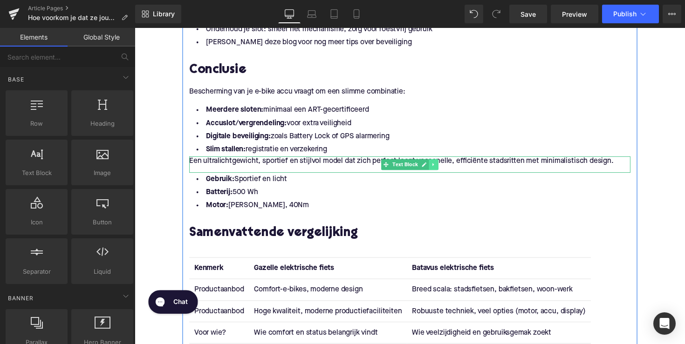
click at [441, 168] on icon at bounding box center [440, 168] width 5 height 6
click at [441, 168] on link at bounding box center [446, 168] width 10 height 11
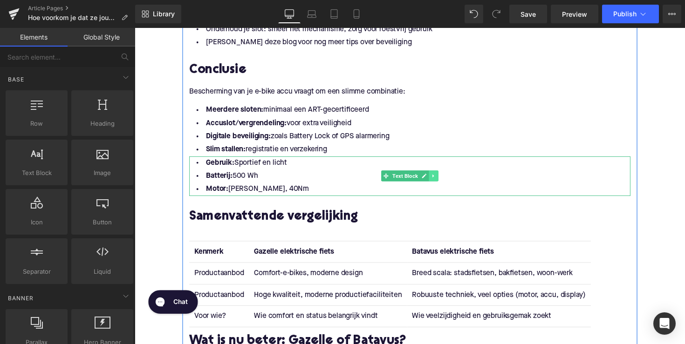
click at [439, 177] on link at bounding box center [441, 179] width 10 height 11
click at [444, 181] on icon at bounding box center [445, 179] width 5 height 5
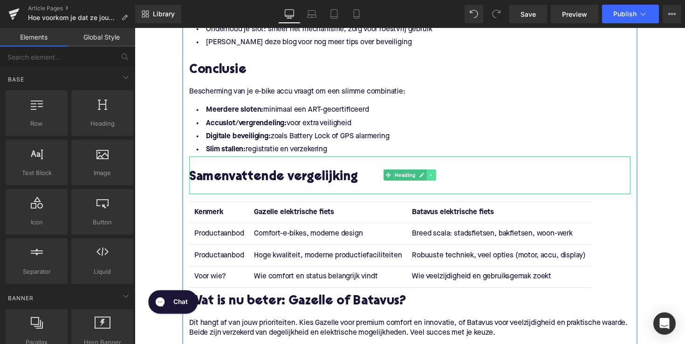
click at [439, 178] on link at bounding box center [439, 178] width 10 height 11
click at [438, 178] on link at bounding box center [443, 178] width 10 height 11
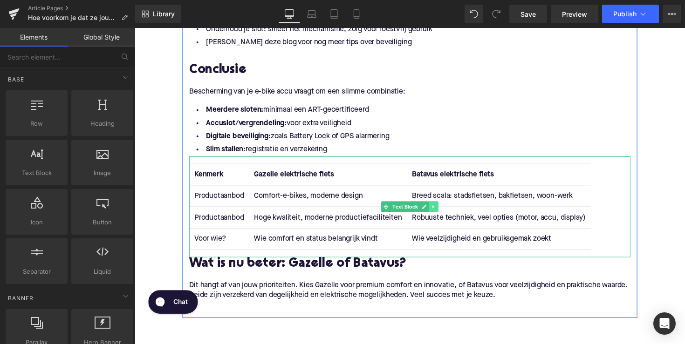
click at [443, 210] on link at bounding box center [441, 211] width 10 height 11
click at [443, 210] on icon at bounding box center [445, 212] width 5 height 6
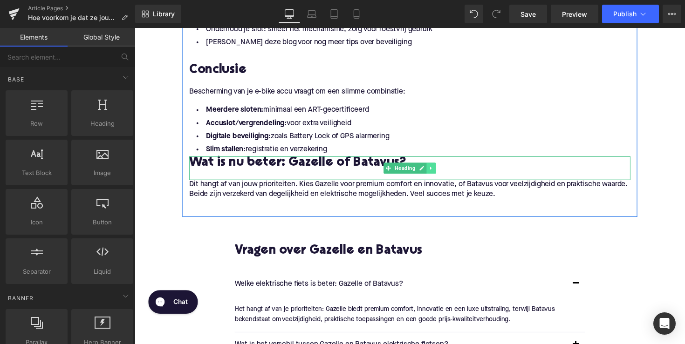
click at [437, 171] on icon at bounding box center [437, 171] width 1 height 3
click at [441, 172] on icon at bounding box center [443, 171] width 5 height 5
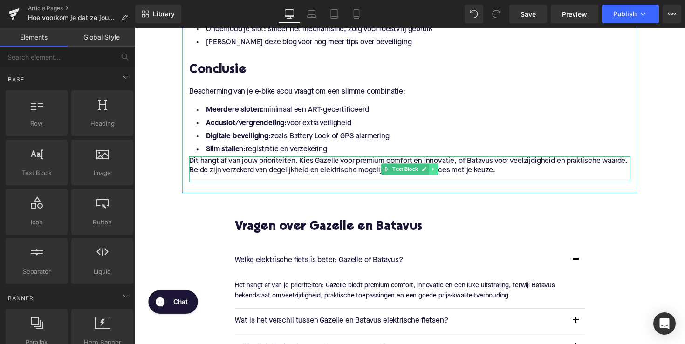
click at [443, 172] on link at bounding box center [441, 172] width 10 height 11
click at [441, 172] on link at bounding box center [446, 172] width 10 height 11
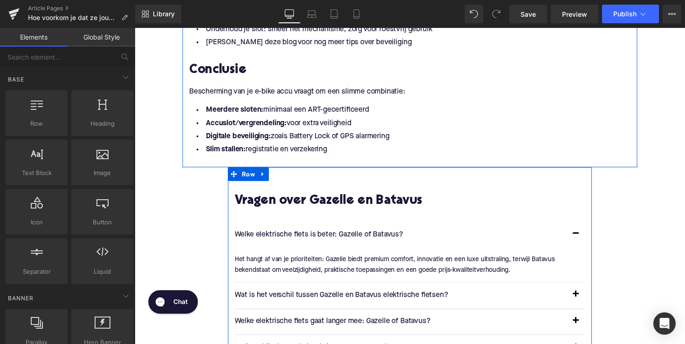
click at [382, 194] on div "Vragen over Gazelle en Batavus Heading Welke elektrische fiets is beter: Gazell…" at bounding box center [416, 277] width 373 height 213
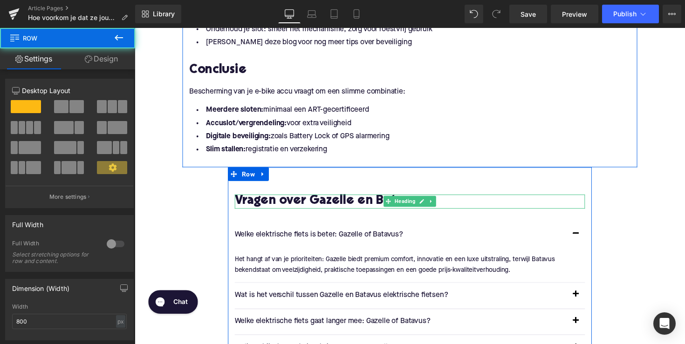
click at [375, 205] on h2 "Vragen over Gazelle en Batavus" at bounding box center [416, 206] width 359 height 14
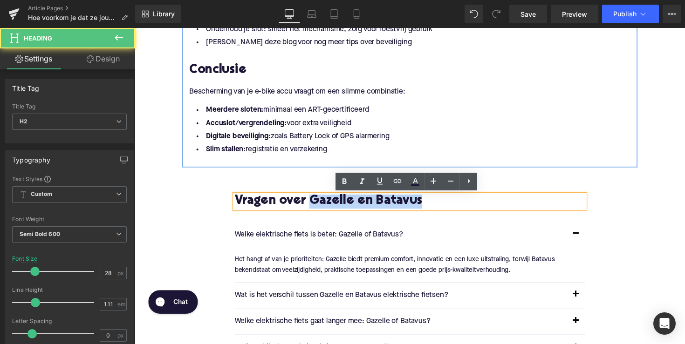
drag, startPoint x: 314, startPoint y: 204, endPoint x: 435, endPoint y: 205, distance: 121.1
click at [435, 205] on h2 "Vragen over Gazelle en Batavus" at bounding box center [416, 206] width 359 height 14
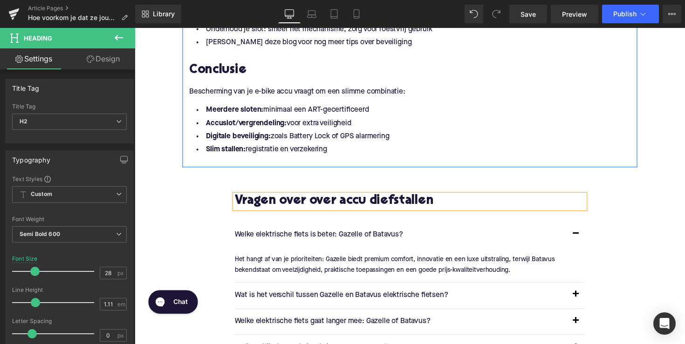
click at [343, 171] on div "Vragen over over accu diefstallen Heading Welke elektrische fiets is beter: Gaz…" at bounding box center [416, 277] width 373 height 213
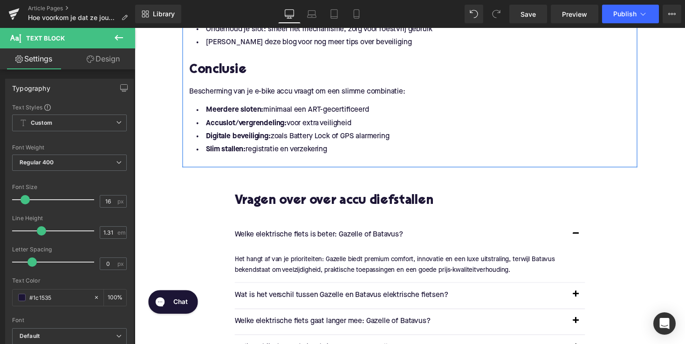
drag, startPoint x: 339, startPoint y: 150, endPoint x: 187, endPoint y: 109, distance: 157.4
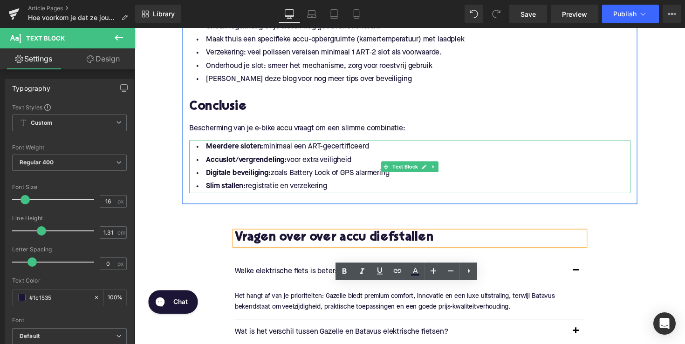
scroll to position [866, 0]
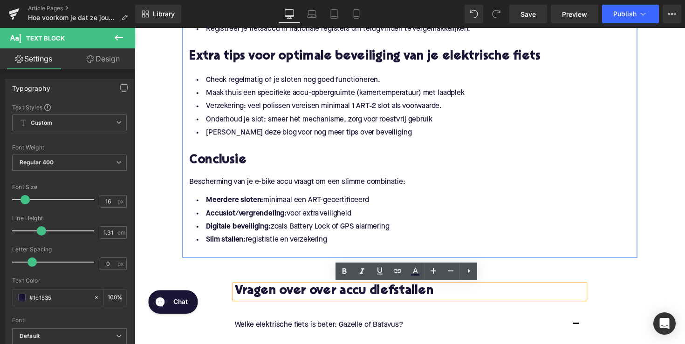
click at [427, 151] on h2 at bounding box center [417, 149] width 452 height 14
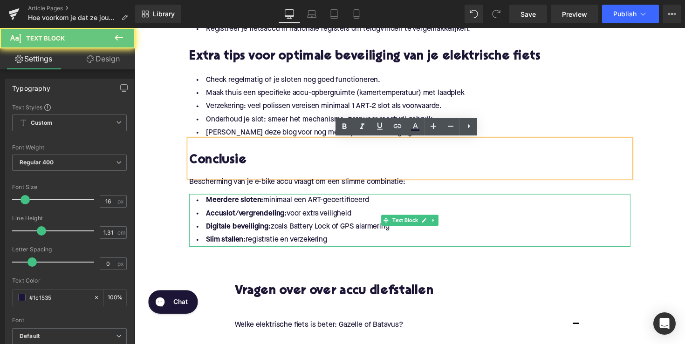
click at [392, 217] on li "Accuslot/vergrendeling: voor extra veiligheid" at bounding box center [417, 218] width 452 height 14
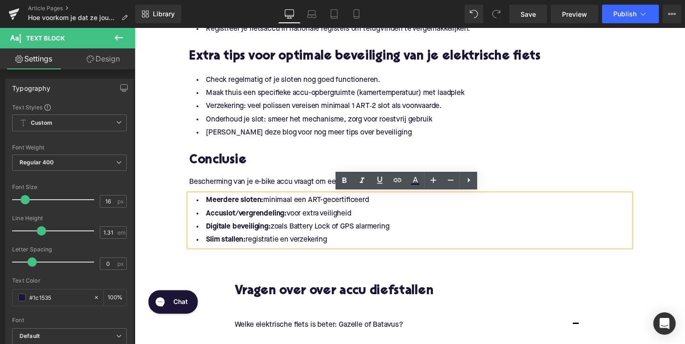
drag, startPoint x: 346, startPoint y: 248, endPoint x: 196, endPoint y: 205, distance: 156.1
click at [196, 205] on ul "Meerdere sloten: minimaal een ART-gecertificeerd Accuslot/vergrendeling: voor e…" at bounding box center [417, 225] width 452 height 54
click at [473, 182] on icon at bounding box center [468, 180] width 11 height 11
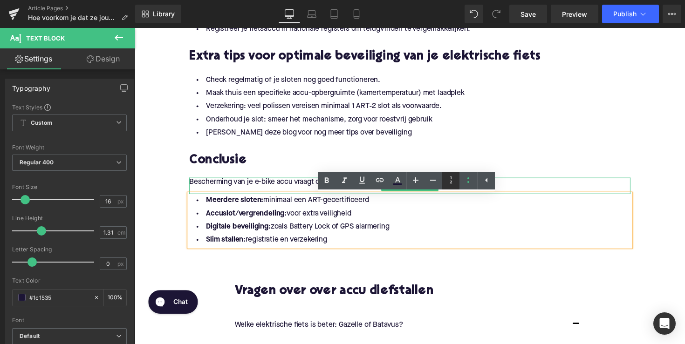
click at [456, 184] on icon at bounding box center [450, 180] width 11 height 11
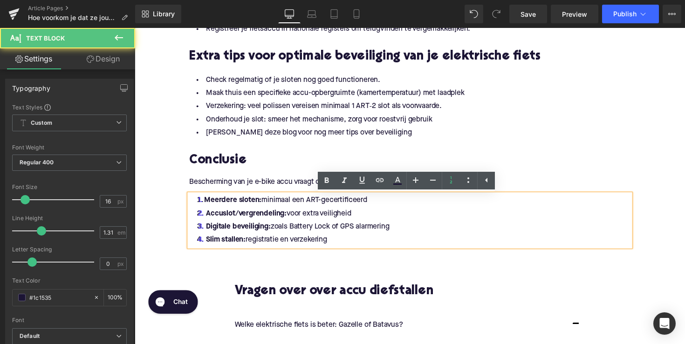
click at [423, 244] on li "Slim stallen: registratie en verzekering" at bounding box center [417, 246] width 452 height 14
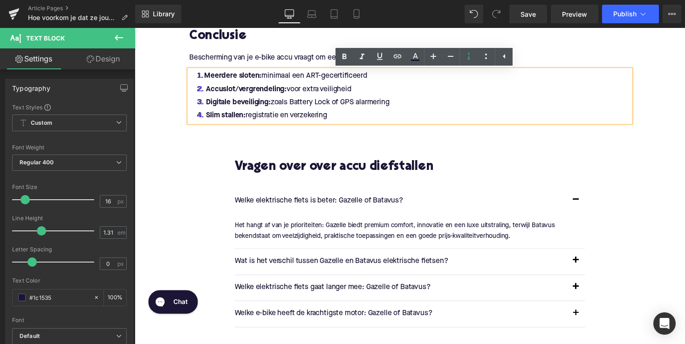
scroll to position [999, 0]
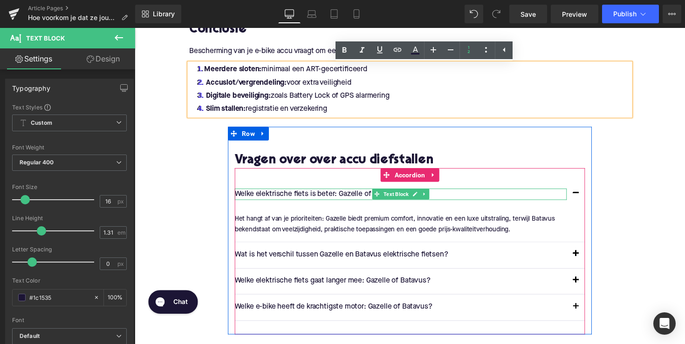
click at [321, 197] on p "Welke elektrische fiets is beter: Gazelle of Batavus?" at bounding box center [407, 199] width 340 height 12
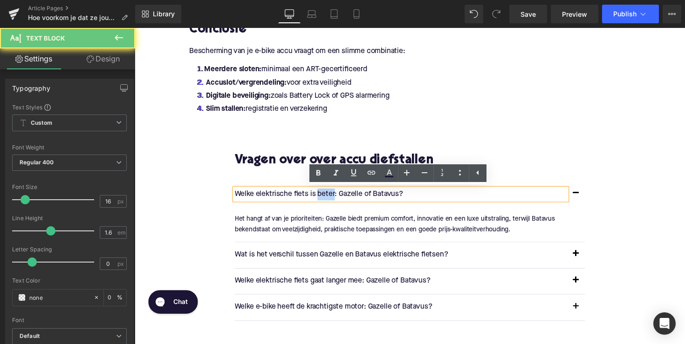
click at [321, 197] on p "Welke elektrische fiets is beter: Gazelle of Batavus?" at bounding box center [407, 199] width 340 height 12
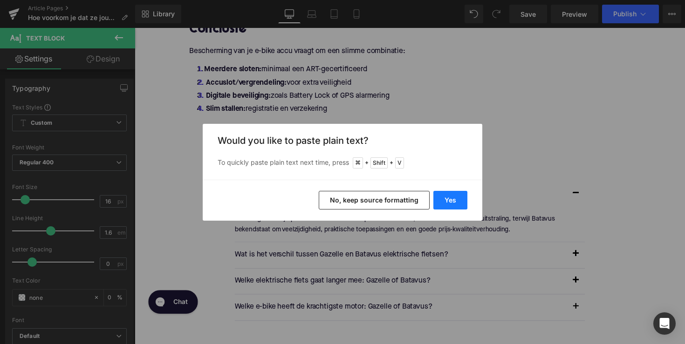
click at [442, 197] on button "Yes" at bounding box center [450, 200] width 34 height 19
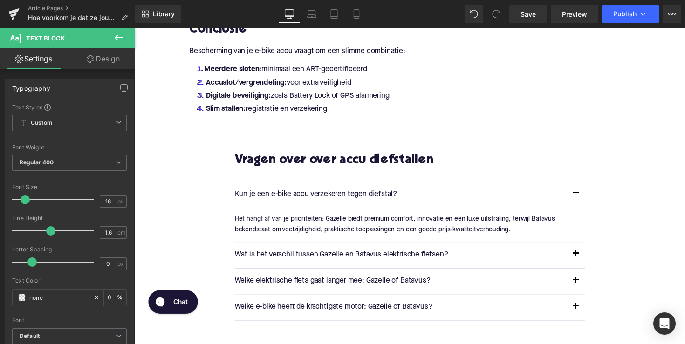
click at [341, 233] on p "Het hangt af van je prioriteiten: Gazelle biedt premium comfort, innovatie en e…" at bounding box center [413, 229] width 352 height 21
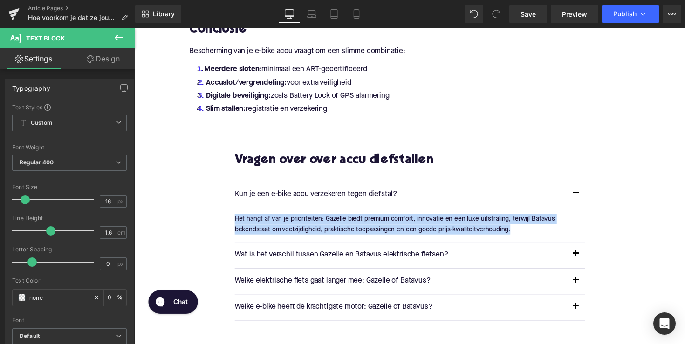
click at [341, 233] on p "Het hangt af van je prioriteiten: Gazelle biedt premium comfort, innovatie en e…" at bounding box center [413, 229] width 352 height 21
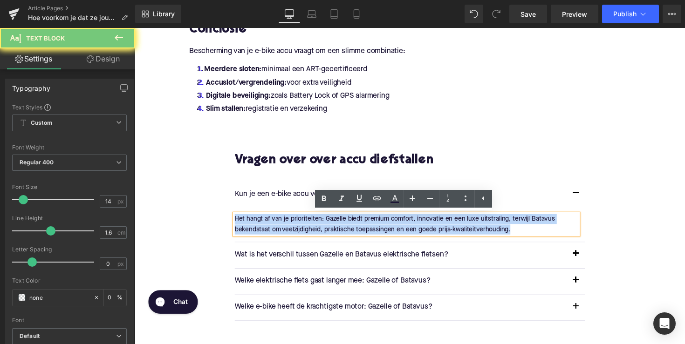
click at [341, 233] on p "Het hangt af van je prioriteiten: Gazelle biedt premium comfort, innovatie en e…" at bounding box center [413, 229] width 352 height 21
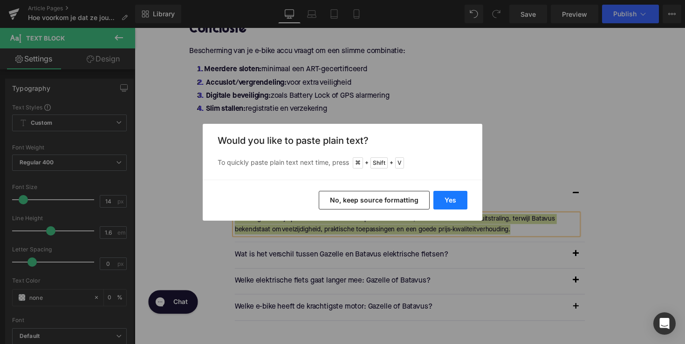
click at [450, 198] on button "Yes" at bounding box center [450, 200] width 34 height 19
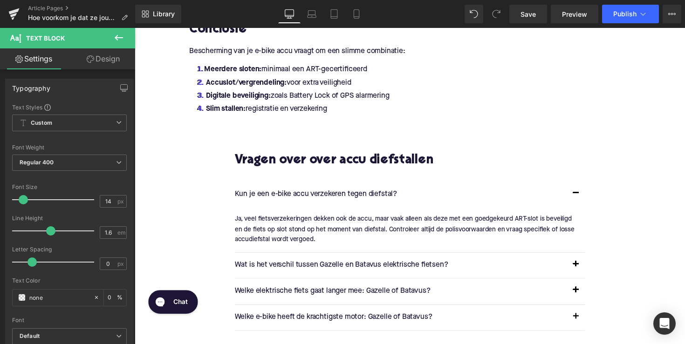
click at [299, 274] on div "Wat is het verschil tussen Gazelle en Batavus elektrische fietsen? Text Block" at bounding box center [407, 272] width 340 height 12
click at [299, 274] on p "Wat is het verschil tussen Gazelle en Batavus elektrische fietsen?" at bounding box center [407, 272] width 340 height 12
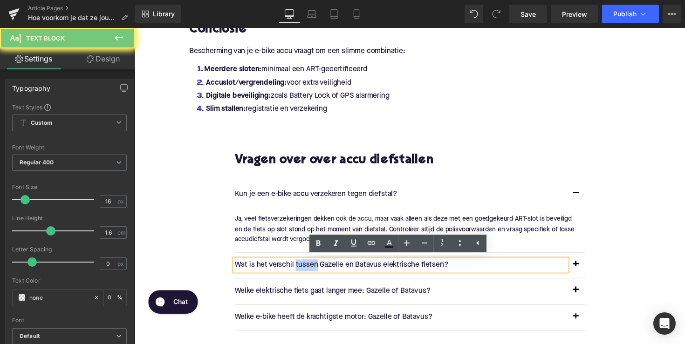
click at [301, 270] on p "Wat is het verschil tussen Gazelle en Batavus elektrische fietsen?" at bounding box center [407, 272] width 340 height 12
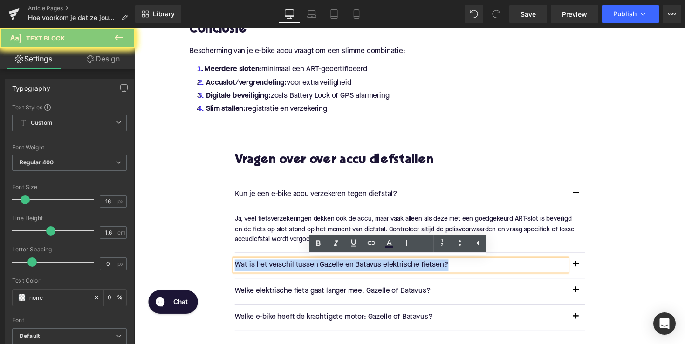
click at [301, 270] on p "Wat is het verschil tussen Gazelle en Batavus elektrische fietsen?" at bounding box center [407, 272] width 340 height 12
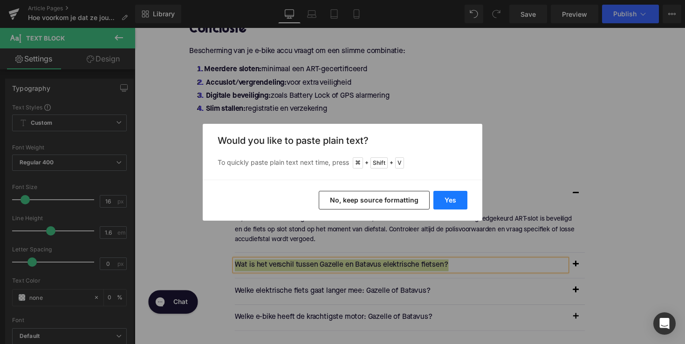
click at [438, 201] on button "Yes" at bounding box center [450, 200] width 34 height 19
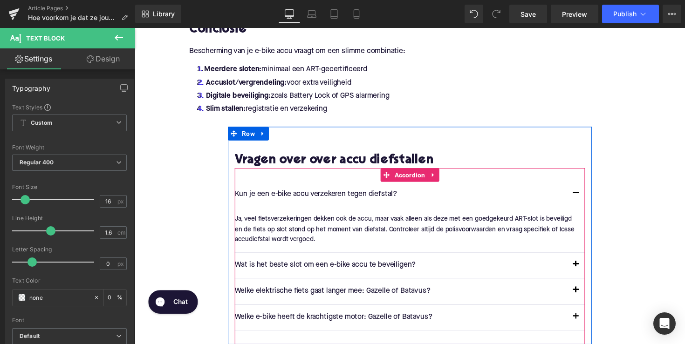
click at [580, 271] on button "button" at bounding box center [586, 272] width 19 height 26
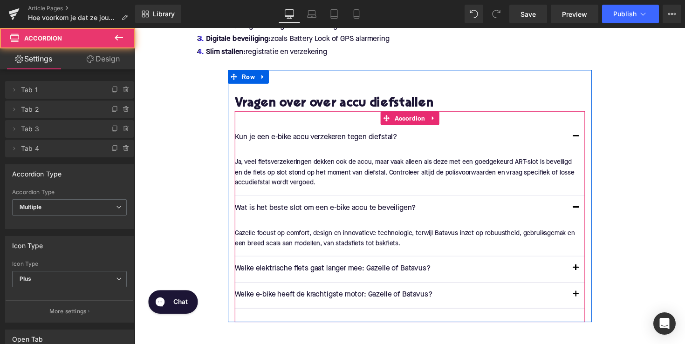
scroll to position [1078, 0]
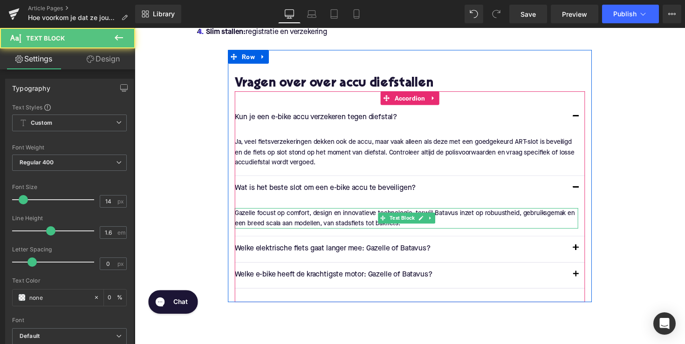
click at [385, 224] on div "Gazelle focust op comfort, design en innovatieve technologie, terwijl Batavus i…" at bounding box center [413, 223] width 352 height 21
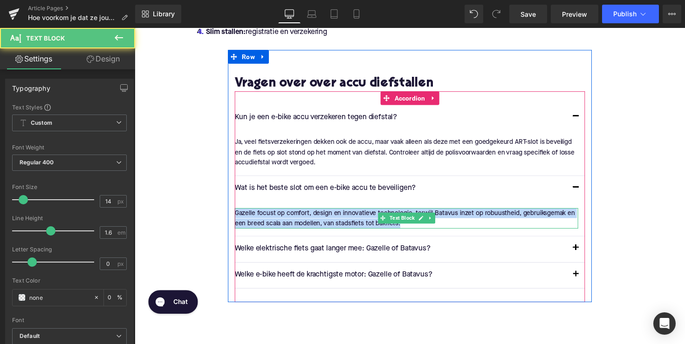
click at [385, 224] on div "Gazelle focust op comfort, design en innovatieve technologie, terwijl Batavus i…" at bounding box center [413, 223] width 352 height 21
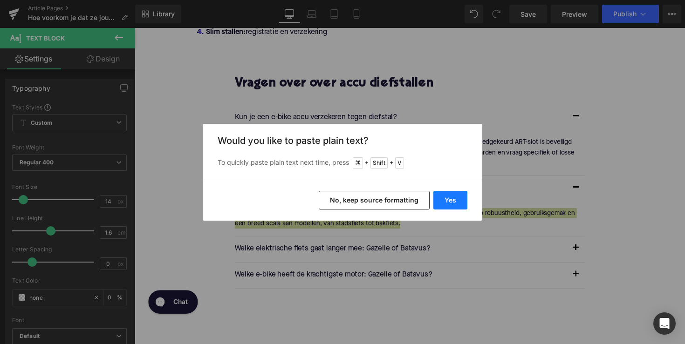
click at [457, 196] on button "Yes" at bounding box center [450, 200] width 34 height 19
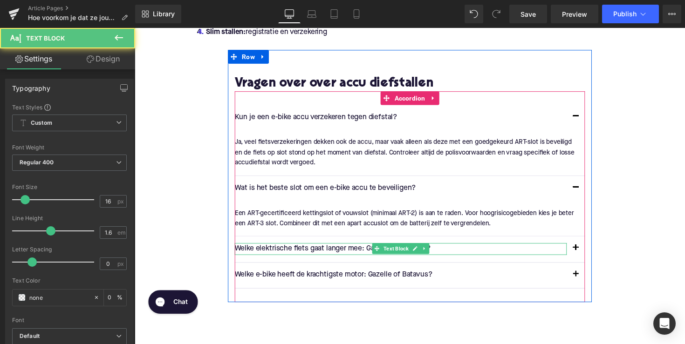
click at [312, 252] on p "Welke elektrische fiets gaat langer mee: Gazelle of Batavus?" at bounding box center [407, 255] width 340 height 12
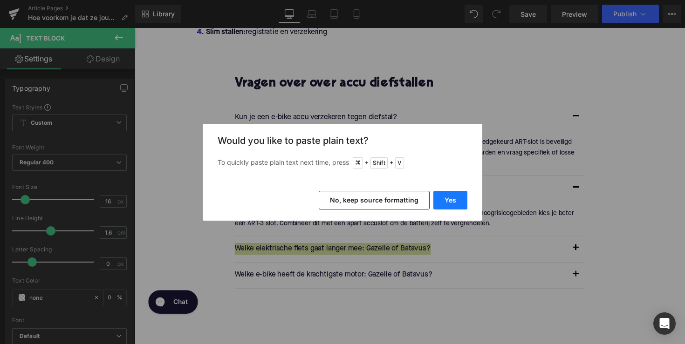
click at [455, 201] on button "Yes" at bounding box center [450, 200] width 34 height 19
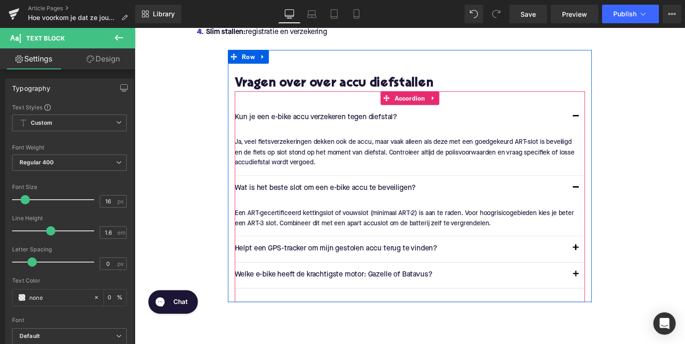
click at [586, 250] on button "button" at bounding box center [586, 255] width 19 height 26
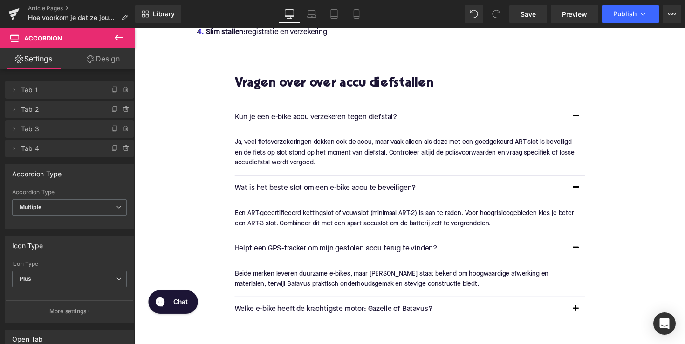
click at [350, 282] on p "Beide merken leveren duurzame e-bikes, maar [PERSON_NAME] staat bekend om hoogw…" at bounding box center [413, 285] width 352 height 21
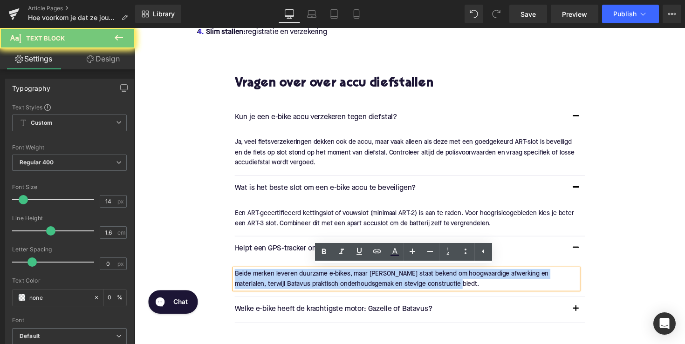
click at [350, 282] on p "Beide merken leveren duurzame e-bikes, maar [PERSON_NAME] staat bekend om hoogw…" at bounding box center [413, 285] width 352 height 21
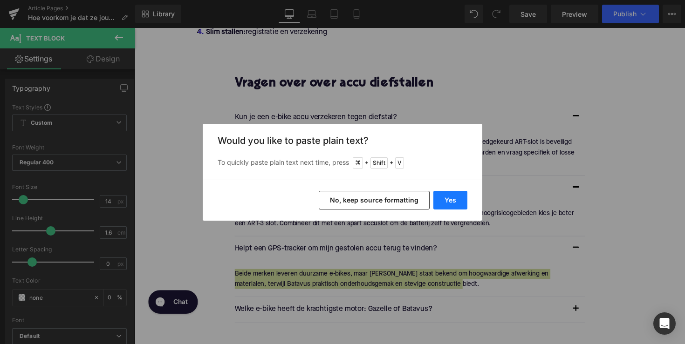
click at [443, 203] on button "Yes" at bounding box center [450, 200] width 34 height 19
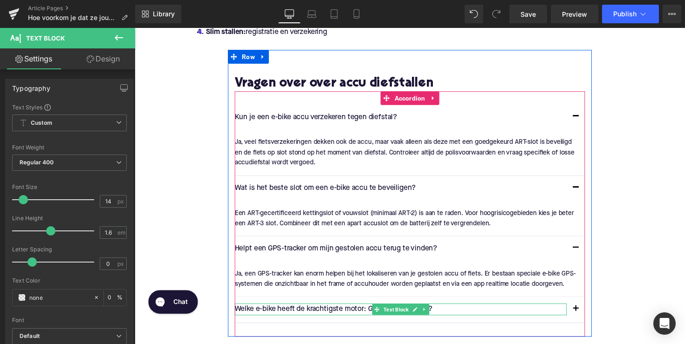
click at [314, 308] on div "Rendering Content" at bounding box center [342, 307] width 57 height 10
click at [314, 306] on div "Rendering Content" at bounding box center [342, 307] width 57 height 10
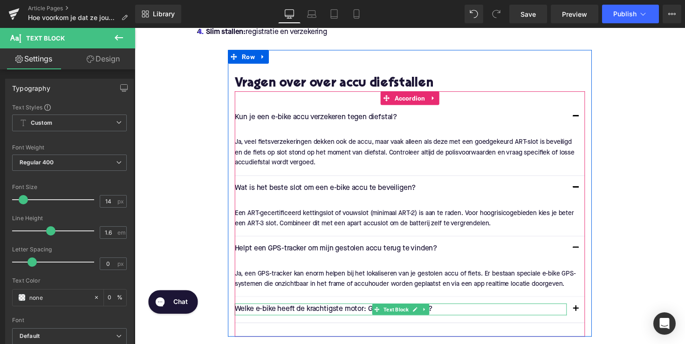
click at [314, 306] on div "Rendering Content" at bounding box center [342, 307] width 57 height 10
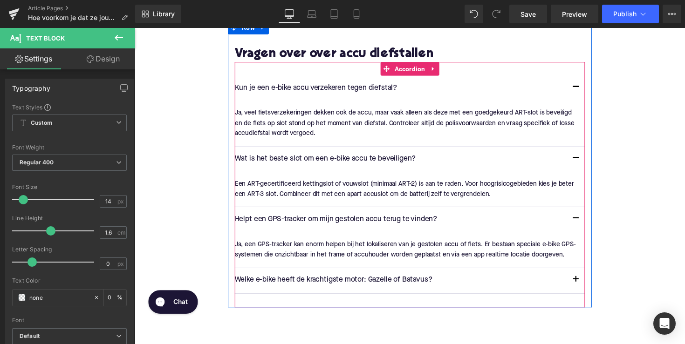
scroll to position [1126, 0]
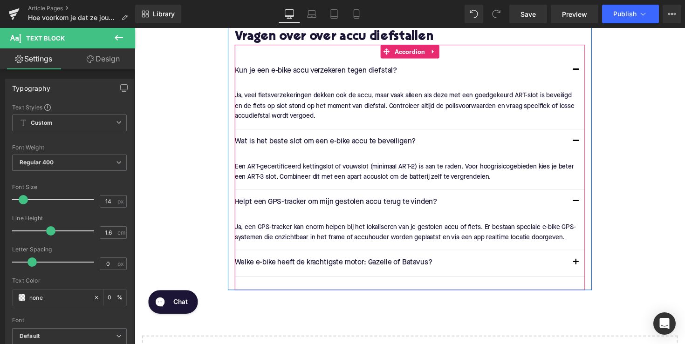
click at [334, 263] on div "Welke e-bike heeft de krachtigste motor: Gazelle of Batavus? Text Block" at bounding box center [407, 269] width 340 height 12
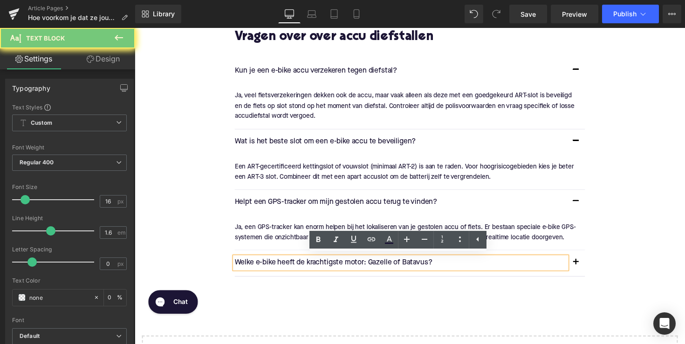
click at [330, 268] on p "Welke e-bike heeft de krachtigste motor: Gazelle of Batavus?" at bounding box center [407, 269] width 340 height 12
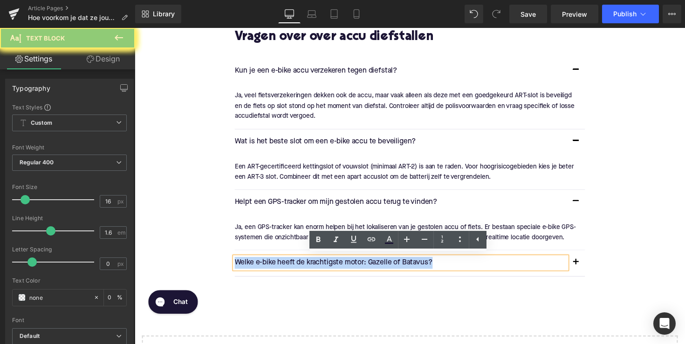
click at [330, 268] on p "Welke e-bike heeft de krachtigste motor: Gazelle of Batavus?" at bounding box center [407, 269] width 340 height 12
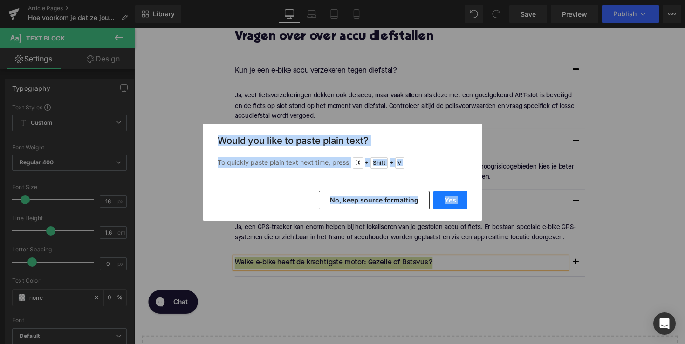
click at [444, 200] on button "Yes" at bounding box center [450, 200] width 34 height 19
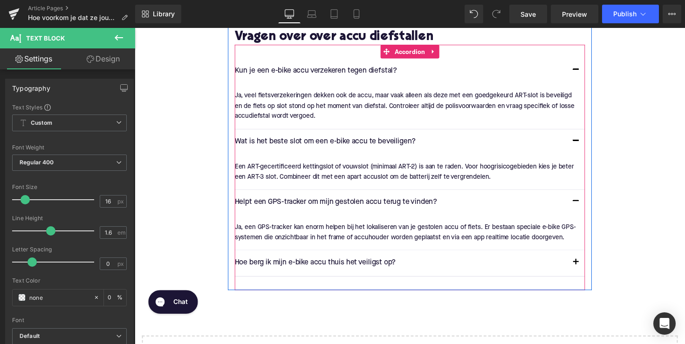
click at [582, 269] on button "button" at bounding box center [586, 269] width 19 height 26
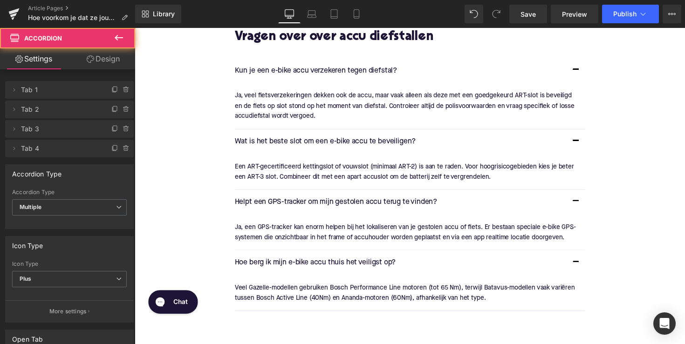
click at [386, 299] on icon at bounding box center [388, 299] width 5 height 5
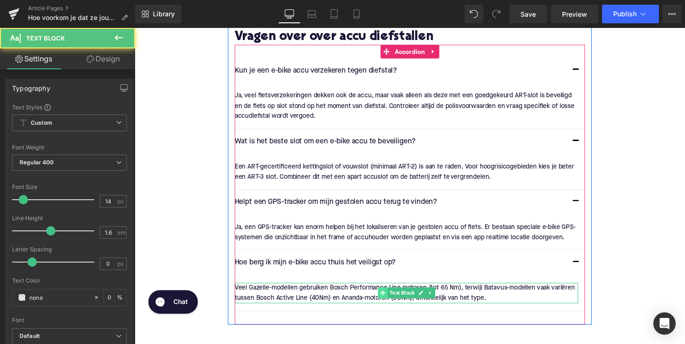
click at [386, 299] on icon at bounding box center [388, 299] width 5 height 5
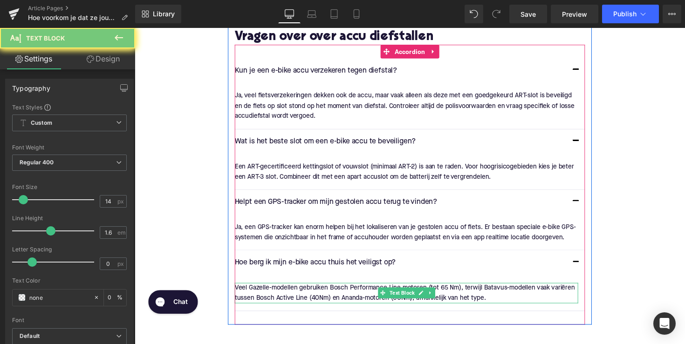
click at [362, 298] on p "Veel Gazelle-modellen gebruiken Bosch Performance Line motoren (tot 65 Nm), ter…" at bounding box center [413, 299] width 352 height 21
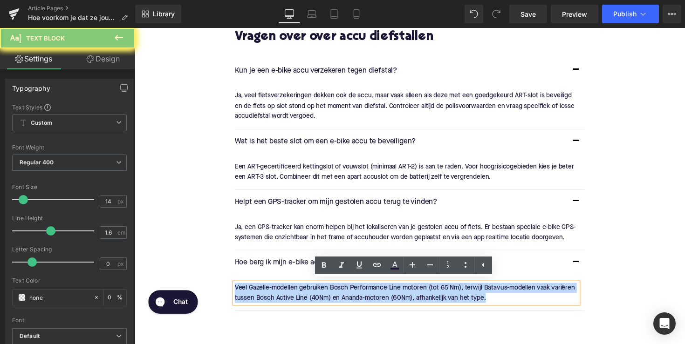
click at [362, 298] on p "Veel Gazelle-modellen gebruiken Bosch Performance Line motoren (tot 65 Nm), ter…" at bounding box center [413, 299] width 352 height 21
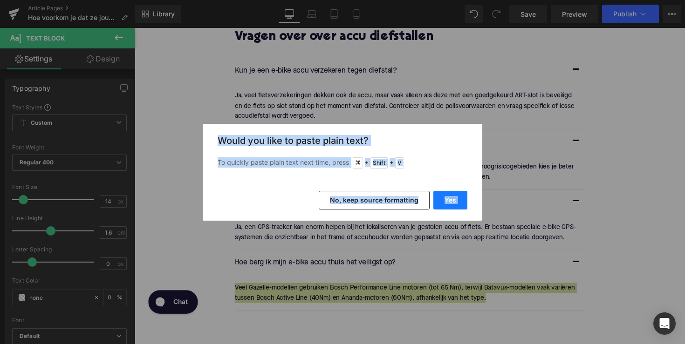
click at [458, 195] on button "Yes" at bounding box center [450, 200] width 34 height 19
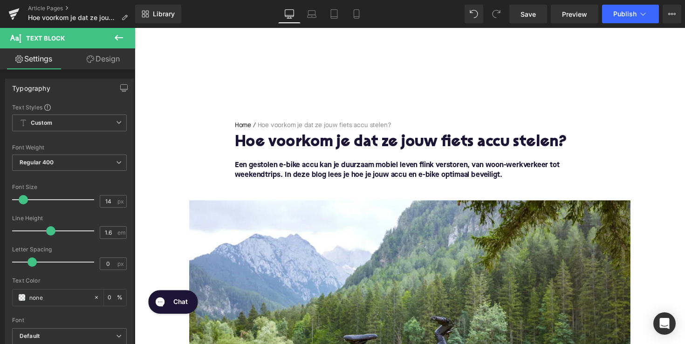
scroll to position [74, 0]
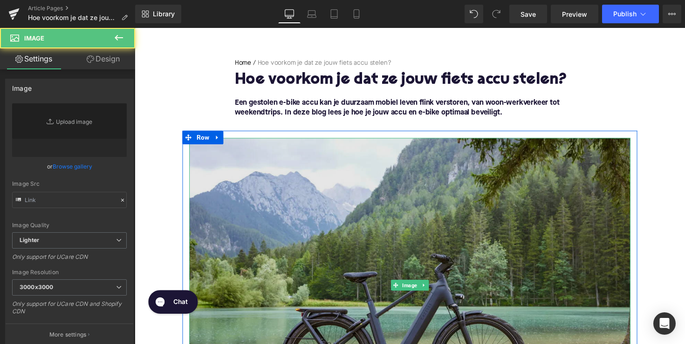
type input "[URL][DOMAIN_NAME]"
click at [385, 275] on img at bounding box center [417, 291] width 452 height 301
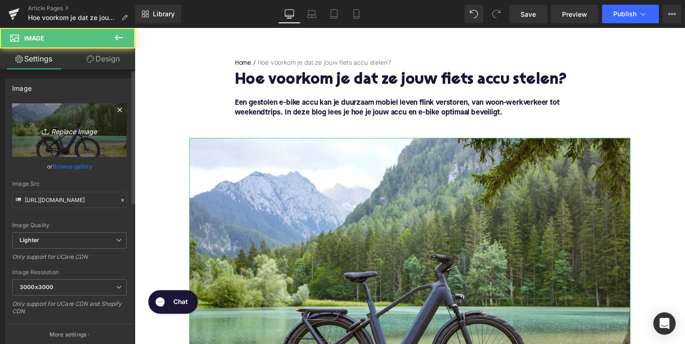
click at [61, 143] on link "Replace Image" at bounding box center [69, 130] width 115 height 54
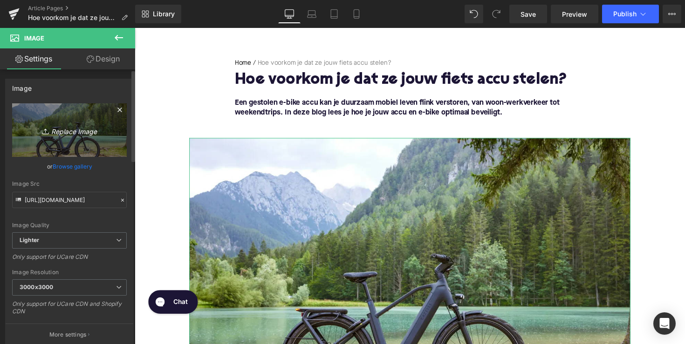
type input "C:\fakepath\Fietsaccu-in-frame_1.png"
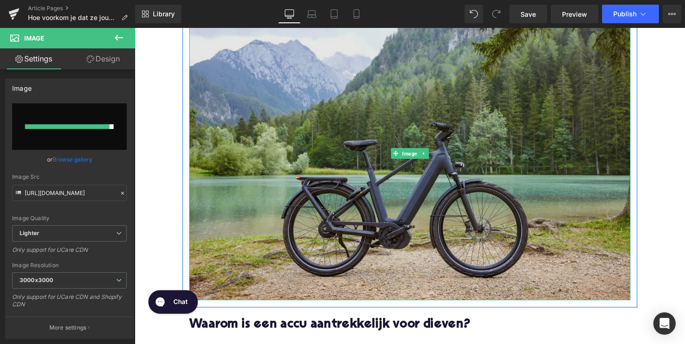
scroll to position [248, 0]
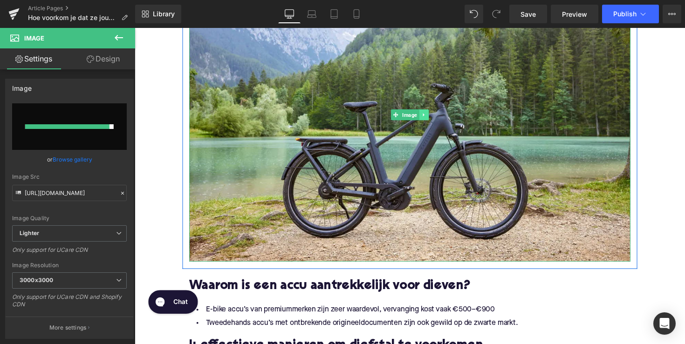
click at [428, 114] on link at bounding box center [431, 116] width 10 height 11
click at [426, 119] on icon at bounding box center [425, 116] width 5 height 5
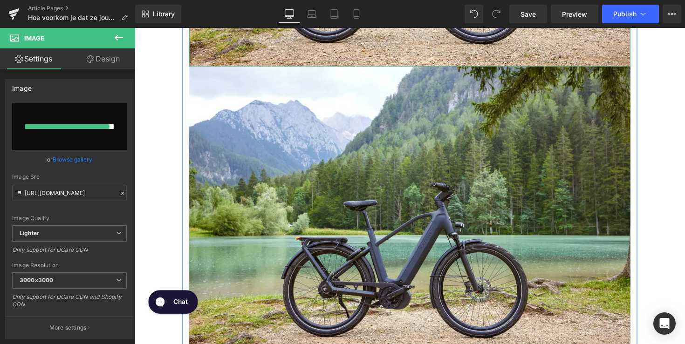
scroll to position [450, 0]
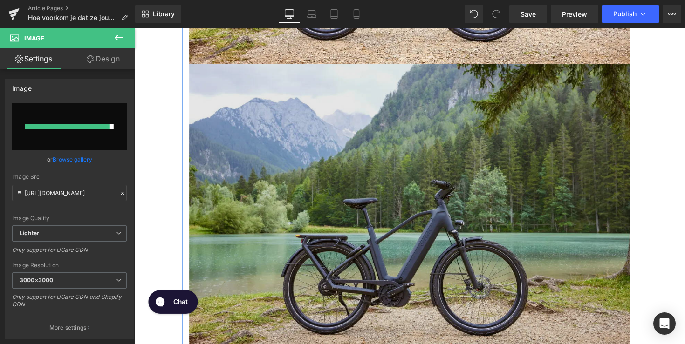
click at [414, 136] on img at bounding box center [417, 215] width 452 height 301
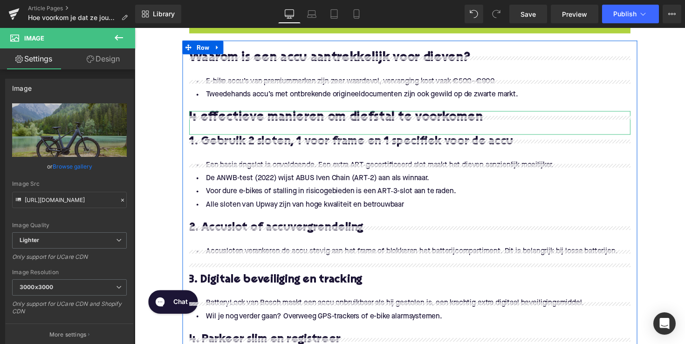
scroll to position [479, 0]
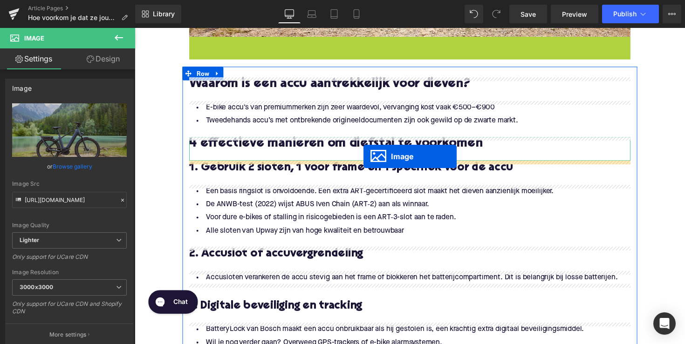
drag, startPoint x: 400, startPoint y: 212, endPoint x: 369, endPoint y: 160, distance: 61.2
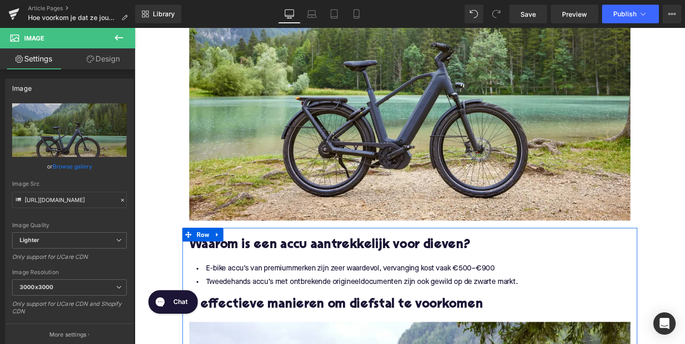
scroll to position [281, 0]
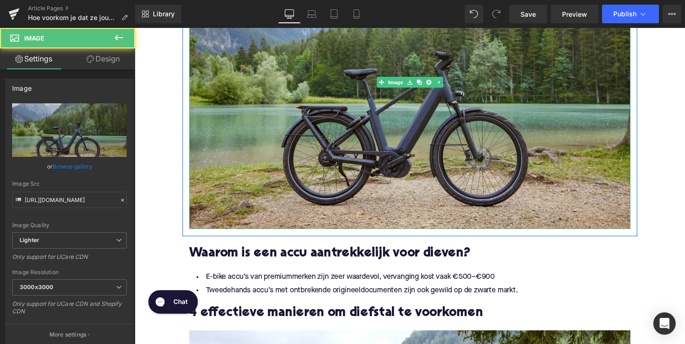
click at [379, 142] on img at bounding box center [417, 83] width 452 height 301
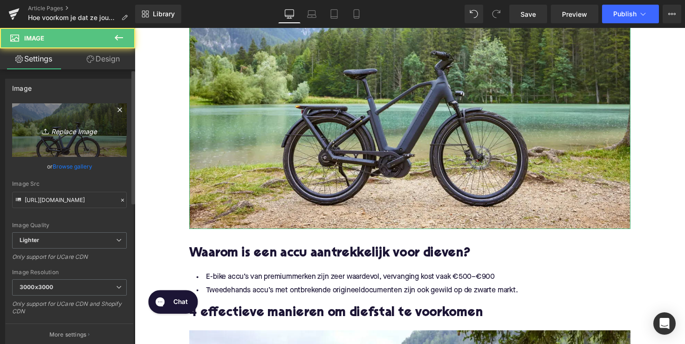
click at [92, 128] on icon "Replace Image" at bounding box center [69, 130] width 75 height 12
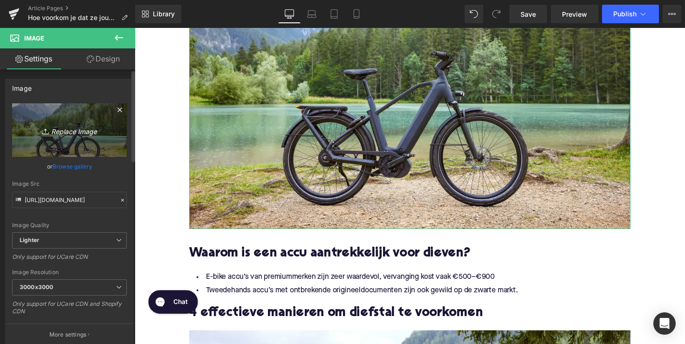
type input "C:\fakepath\Fietsaccu-in-frame_1.png"
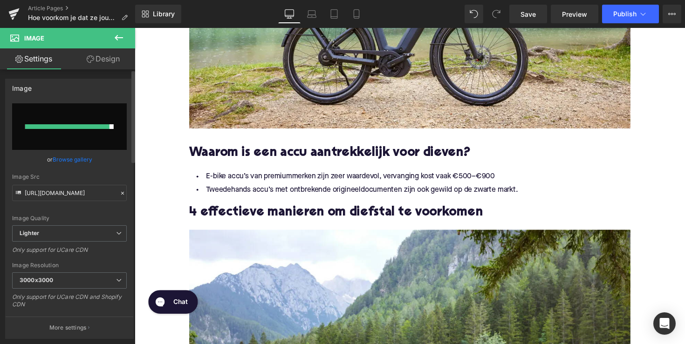
scroll to position [394, 0]
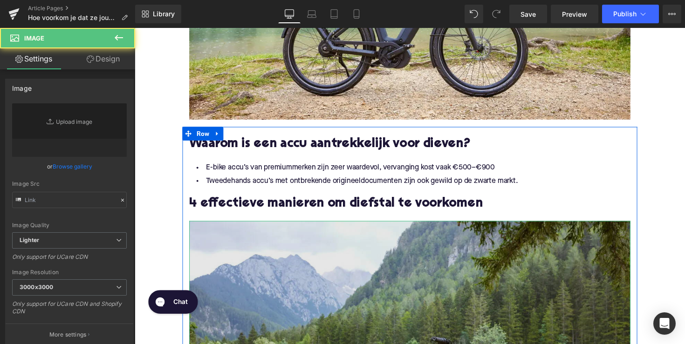
type input "[URL][DOMAIN_NAME]"
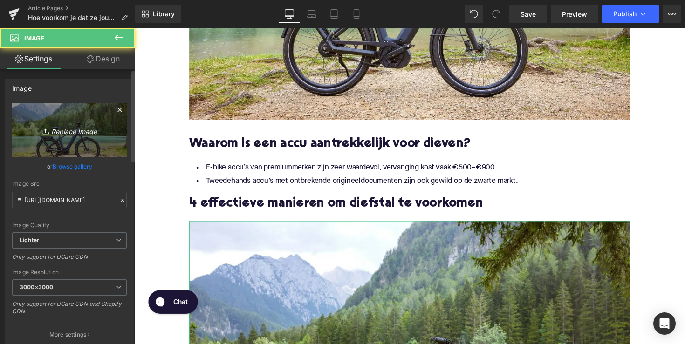
click at [92, 133] on icon "Replace Image" at bounding box center [69, 130] width 75 height 12
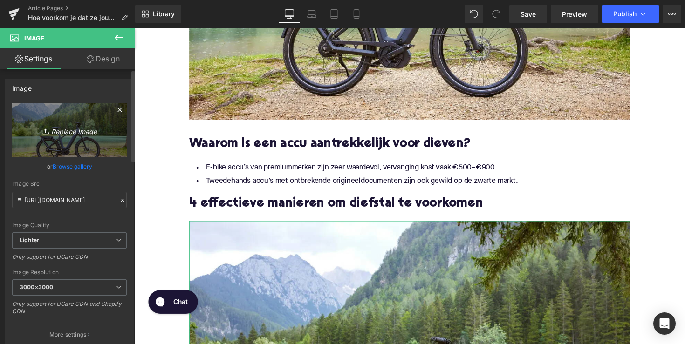
type input "C:\fakepath\hiplok.png"
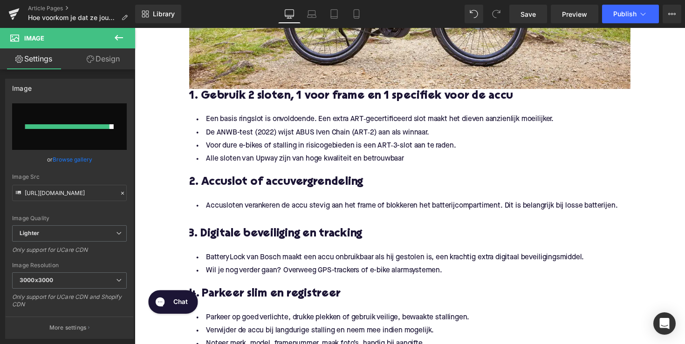
scroll to position [652, 0]
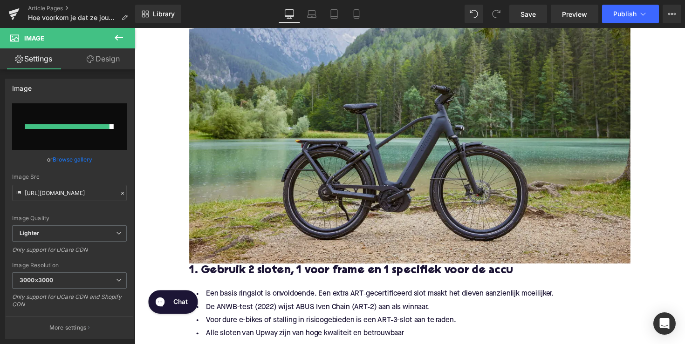
click at [389, 155] on img at bounding box center [417, 117] width 452 height 301
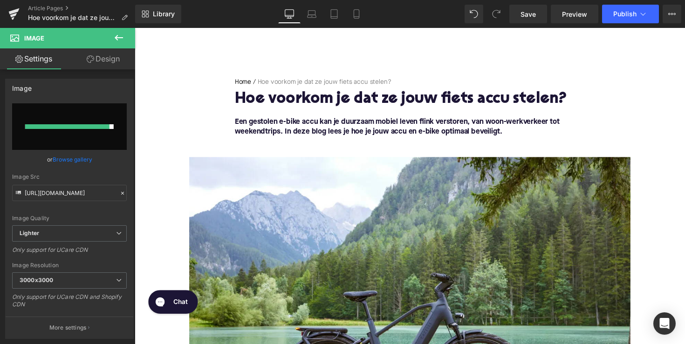
scroll to position [52, 0]
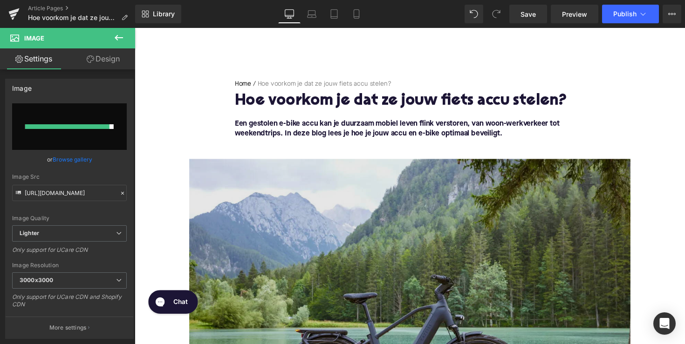
click at [272, 245] on img at bounding box center [417, 312] width 452 height 301
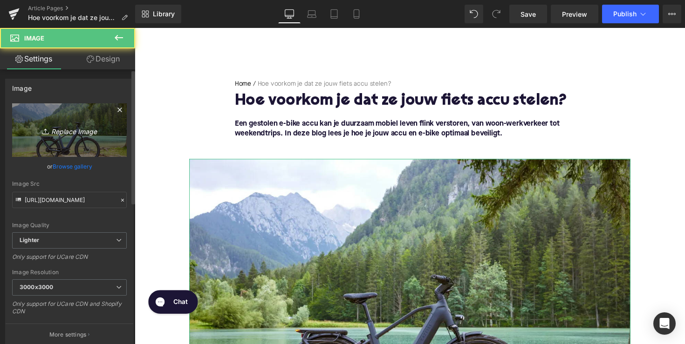
click at [92, 145] on link "Replace Image" at bounding box center [69, 130] width 115 height 54
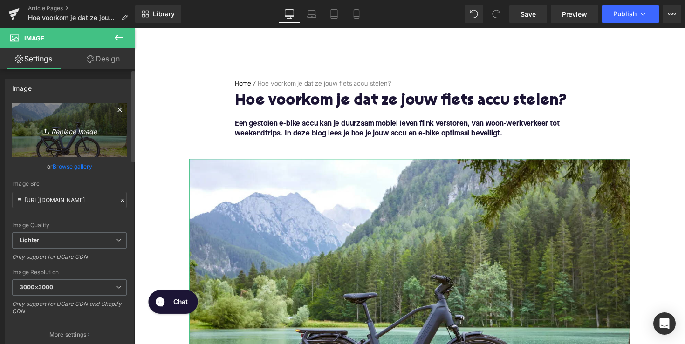
type input "C:\fakepath\Fietsaccu-in-frame_1.png"
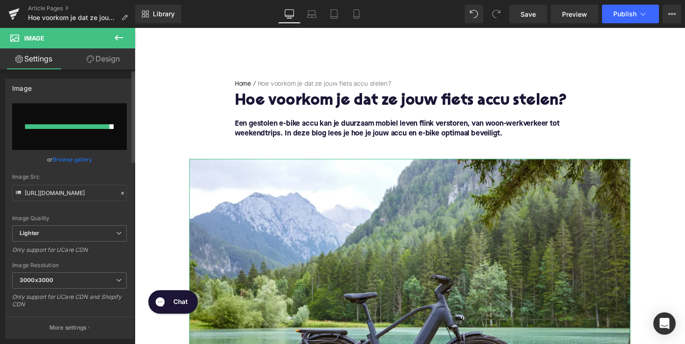
type input "[URL][DOMAIN_NAME]"
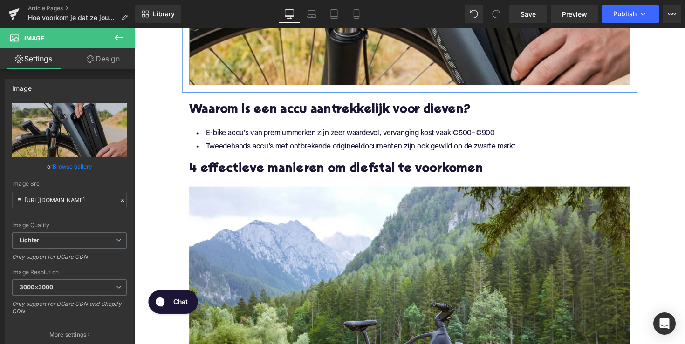
scroll to position [405, 0]
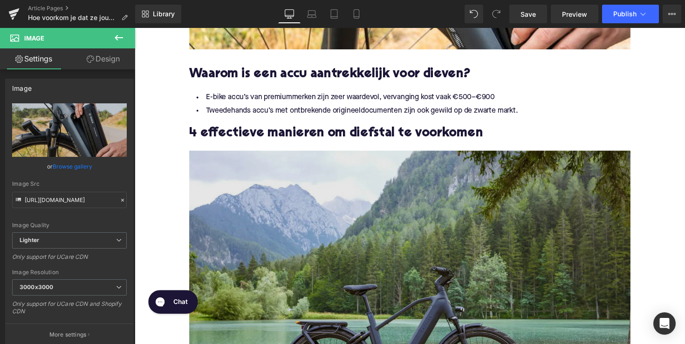
click at [352, 230] on img at bounding box center [417, 304] width 452 height 301
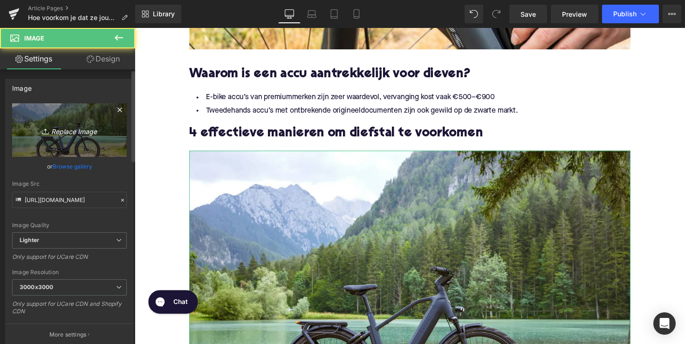
click at [86, 139] on link "Replace Image" at bounding box center [69, 130] width 115 height 54
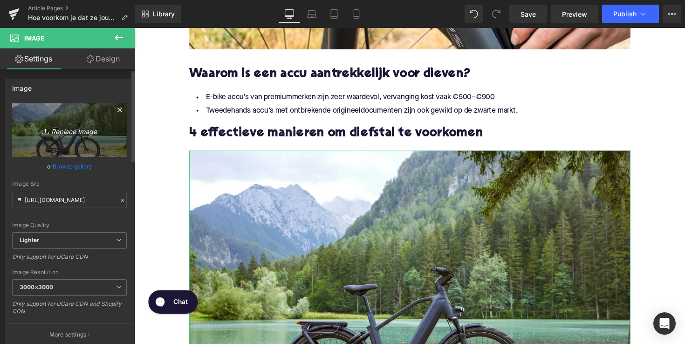
type input "C:\fakepath\hiplok.png"
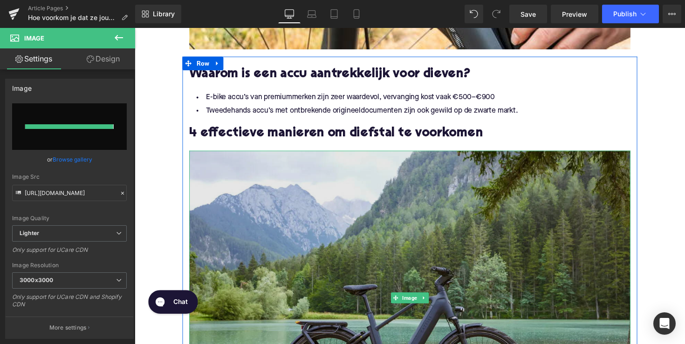
type input "[URL][DOMAIN_NAME]"
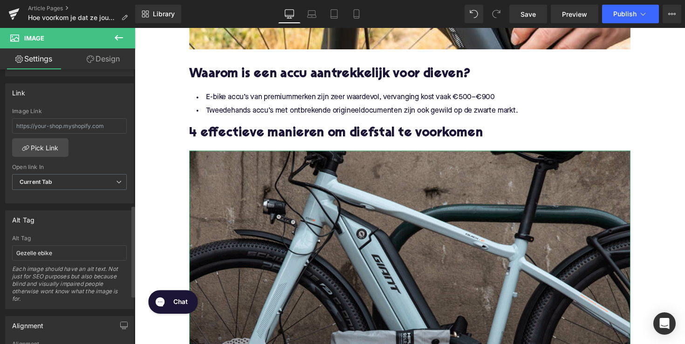
scroll to position [406, 0]
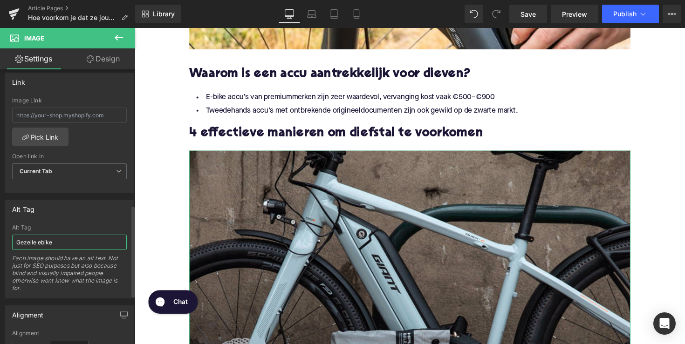
click at [43, 237] on input "Gezelle ebike" at bounding box center [69, 242] width 115 height 15
type input "elektrische fiets met slot"
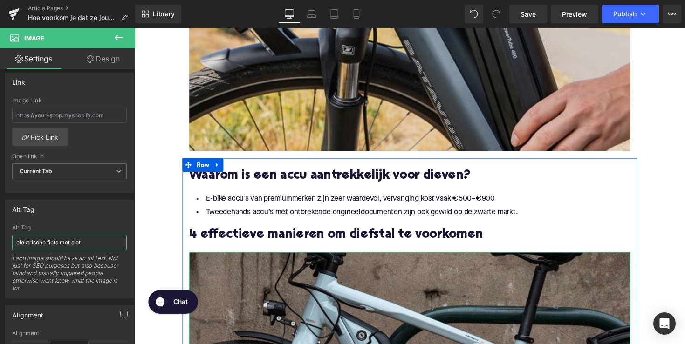
scroll to position [291, 0]
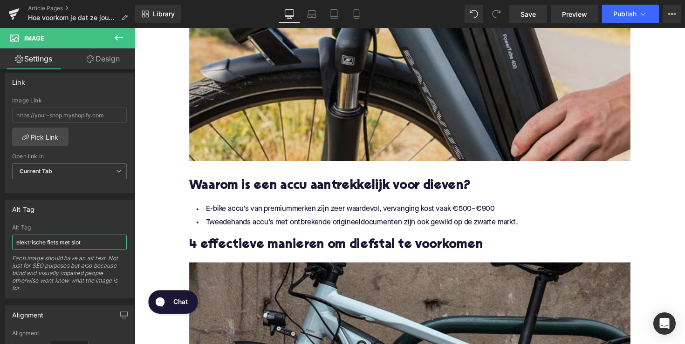
click at [298, 87] on img at bounding box center [417, 44] width 452 height 241
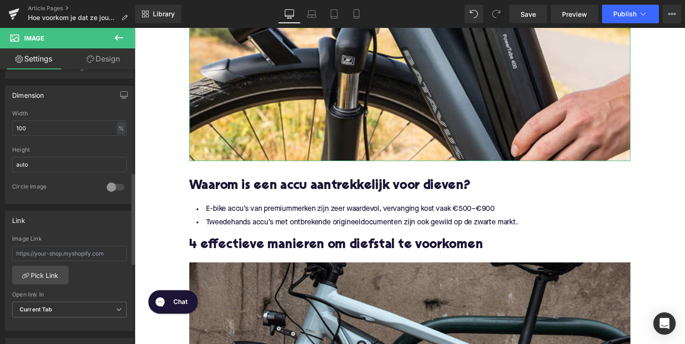
scroll to position [343, 0]
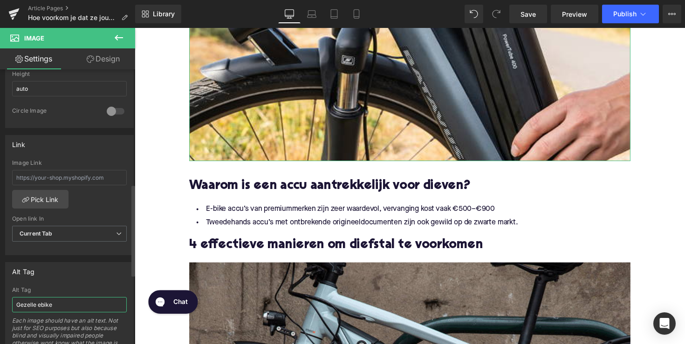
click at [49, 303] on input "Gezelle ebike" at bounding box center [69, 304] width 115 height 15
type input "persoon neemt [PERSON_NAME] uit elektrische fiets"
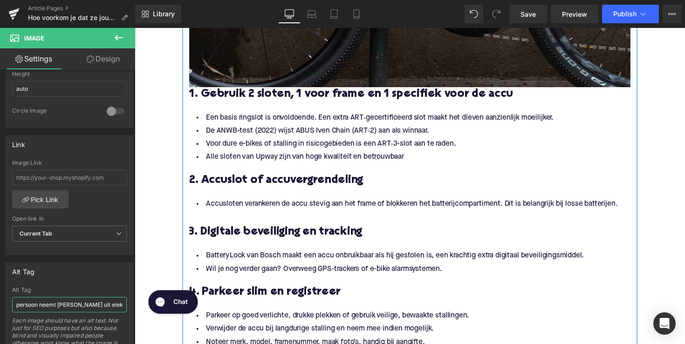
scroll to position [810, 0]
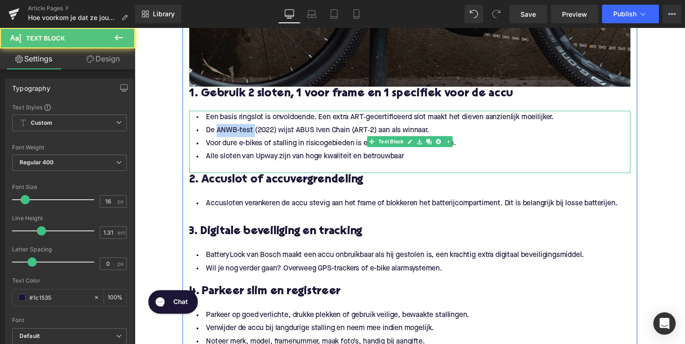
drag, startPoint x: 252, startPoint y: 133, endPoint x: 216, endPoint y: 132, distance: 36.8
click at [216, 132] on li "De ANWB-test (2022) wijst ABUS Iven Chain (ART‑2) aan als winnaar." at bounding box center [417, 133] width 452 height 14
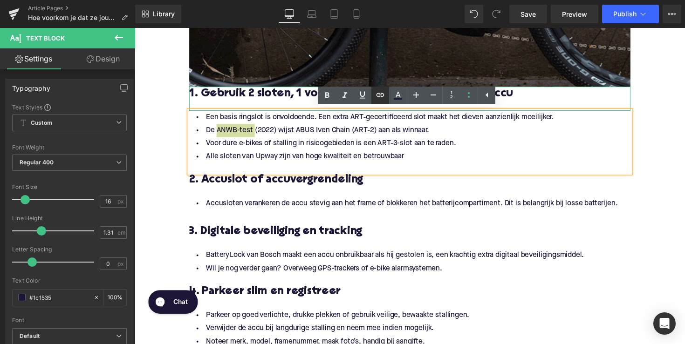
click at [376, 96] on icon at bounding box center [380, 94] width 11 height 11
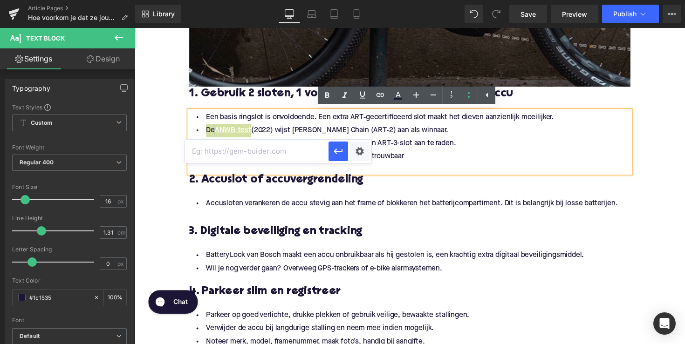
click at [230, 151] on input "text" at bounding box center [256, 151] width 143 height 23
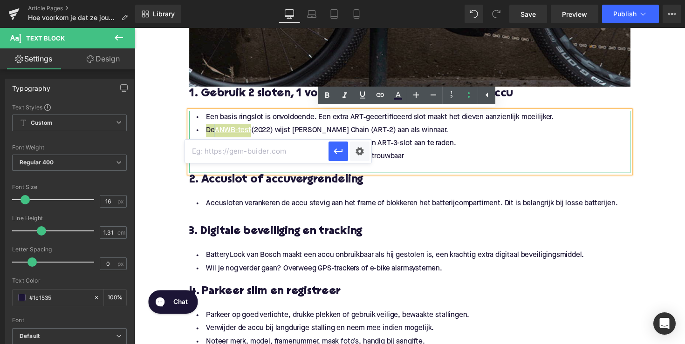
paste input "[URL][DOMAIN_NAME]"
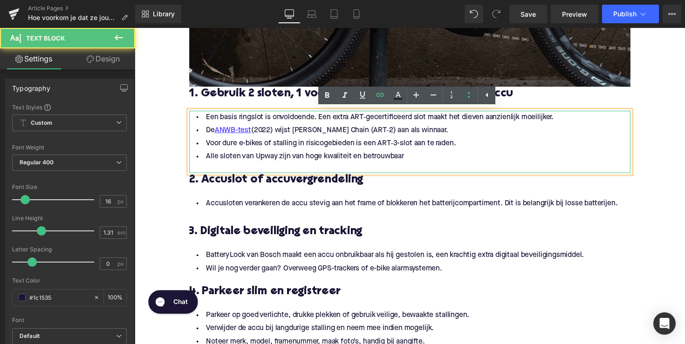
click at [253, 133] on li "De ANWB-test (2022) wijst ABUS Iven Chain (ART‑2) aan als winnaar." at bounding box center [417, 133] width 452 height 14
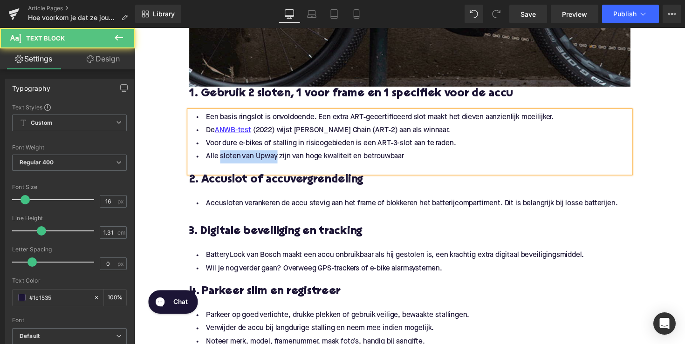
drag, startPoint x: 218, startPoint y: 159, endPoint x: 277, endPoint y: 157, distance: 58.8
click at [277, 157] on li "Alle sloten van Upway zijn van hoge kwaliteit en betrouwbaar" at bounding box center [417, 160] width 452 height 14
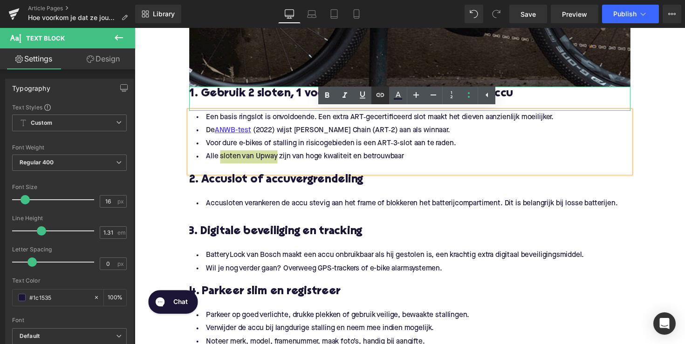
click at [383, 98] on icon at bounding box center [380, 94] width 11 height 11
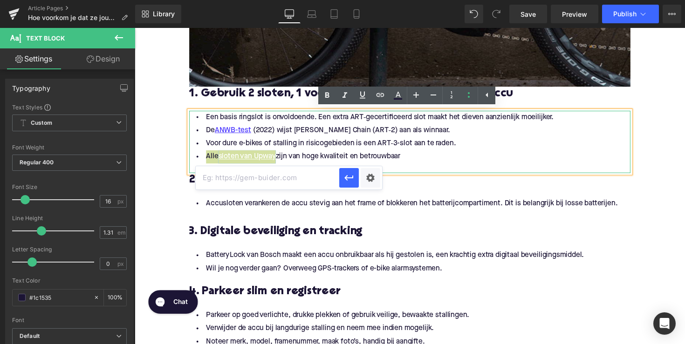
click at [315, 177] on input "text" at bounding box center [267, 177] width 143 height 23
paste input "[URL][DOMAIN_NAME]"
type input "[URL][DOMAIN_NAME]"
click at [345, 179] on icon "button" at bounding box center [348, 177] width 11 height 11
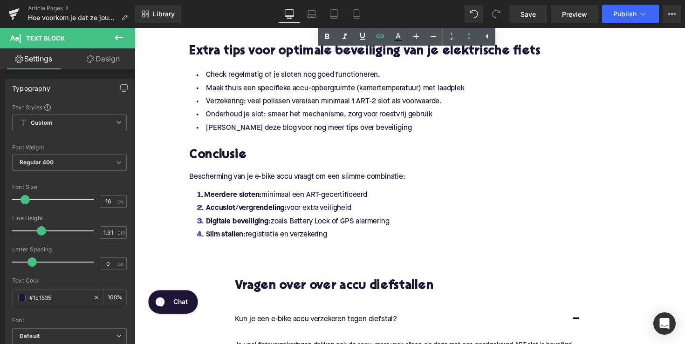
scroll to position [1100, 0]
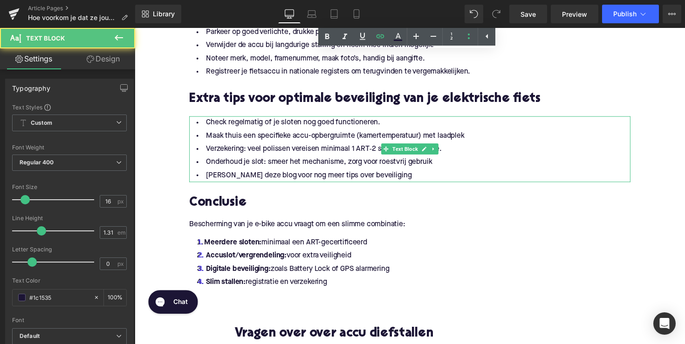
click at [246, 179] on li "[PERSON_NAME] deze blog voor nog meer tips over beveiliging" at bounding box center [417, 179] width 452 height 14
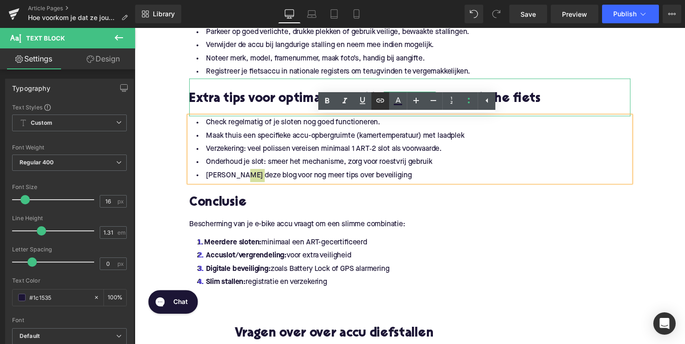
click at [382, 99] on icon at bounding box center [380, 100] width 8 height 4
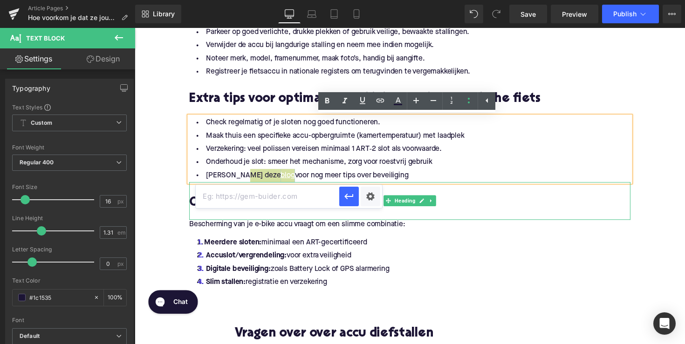
click at [282, 198] on input "text" at bounding box center [267, 196] width 143 height 23
paste input "[URL][DOMAIN_NAME]"
type input "[URL][DOMAIN_NAME]"
click at [342, 198] on button "button" at bounding box center [349, 197] width 20 height 20
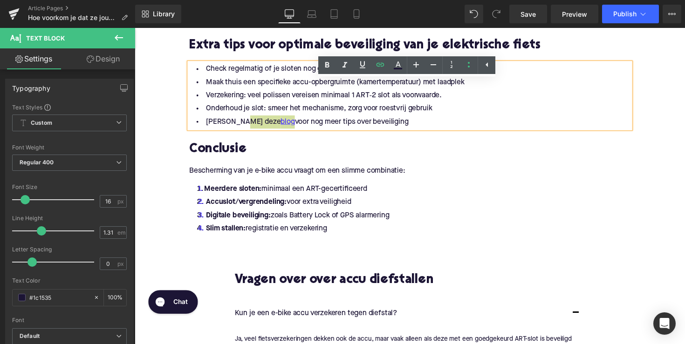
scroll to position [1137, 0]
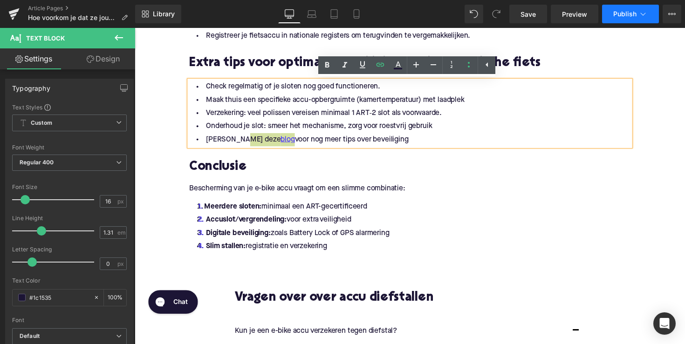
click at [619, 17] on span "Publish" at bounding box center [624, 13] width 23 height 7
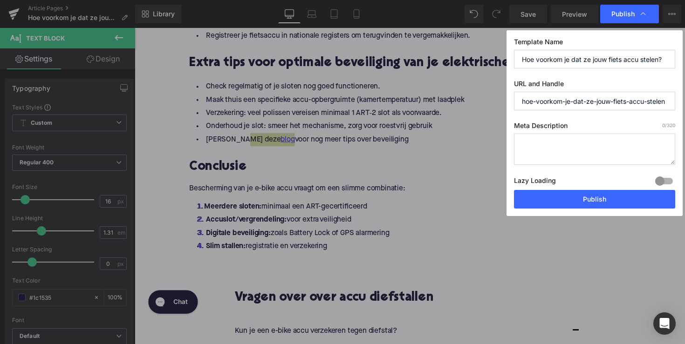
click at [558, 157] on textarea at bounding box center [594, 149] width 161 height 31
paste textarea "Voorkom e-bike accudiefstal: ontdek slimme sloten, digitale beveiliging, GPS-tr…"
type textarea "Voorkom e-bike accudiefstal: ontdek slimme sloten, digitale beveiliging, GPS-tr…"
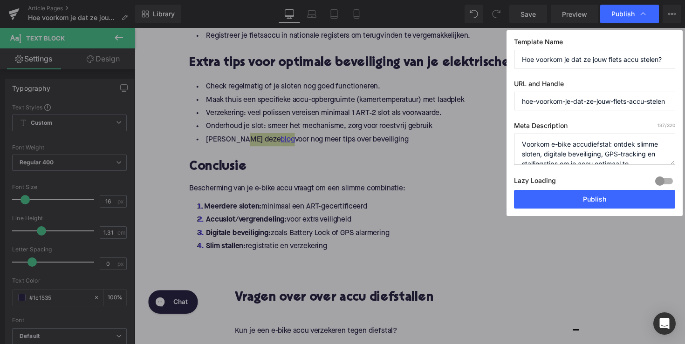
scroll to position [20, 0]
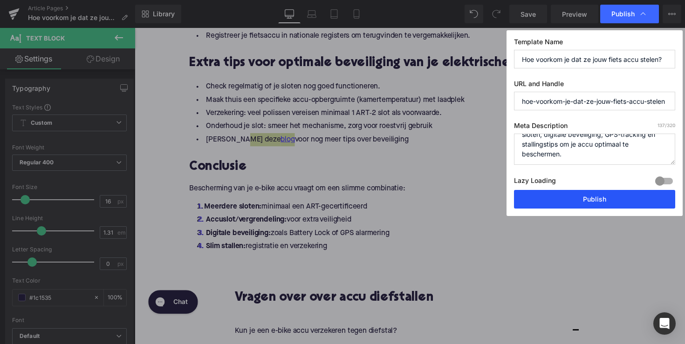
click at [585, 206] on button "Publish" at bounding box center [594, 199] width 161 height 19
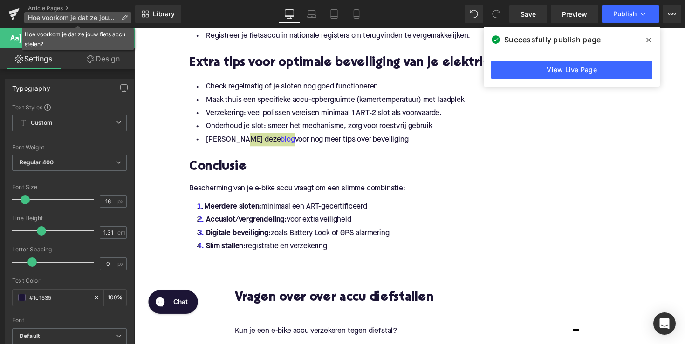
click at [45, 14] on span "Hoe voorkom je dat ze jouw fiets accu stelen?" at bounding box center [72, 17] width 89 height 7
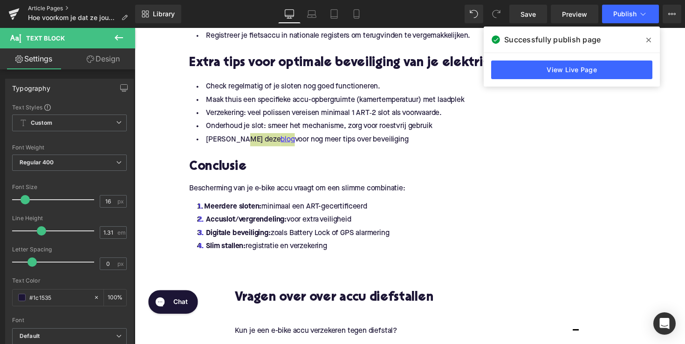
click at [52, 8] on link "Article Pages" at bounding box center [81, 8] width 107 height 7
